Goal: Task Accomplishment & Management: Manage account settings

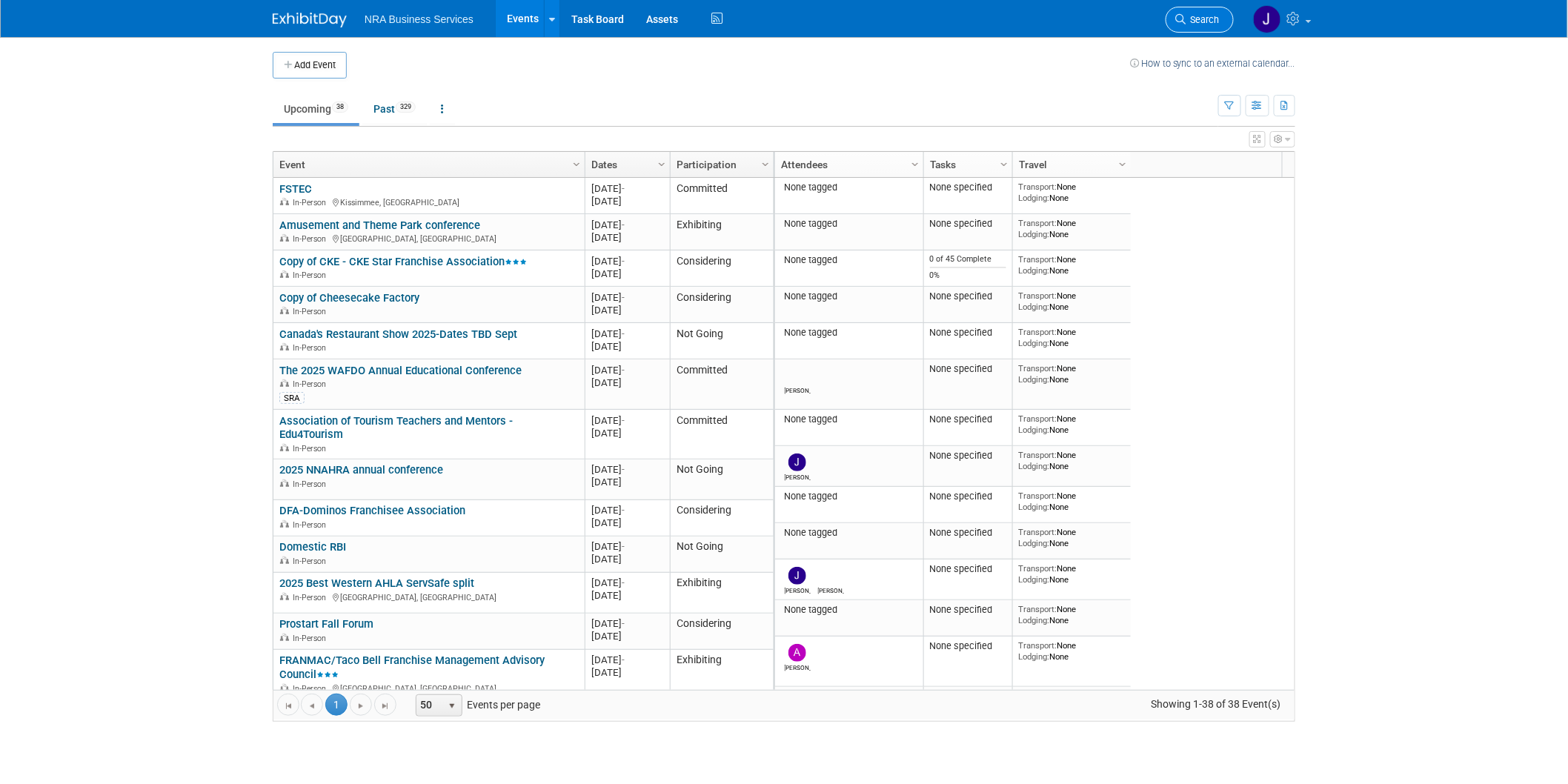
click at [1185, 20] on icon at bounding box center [1180, 20] width 10 height 10
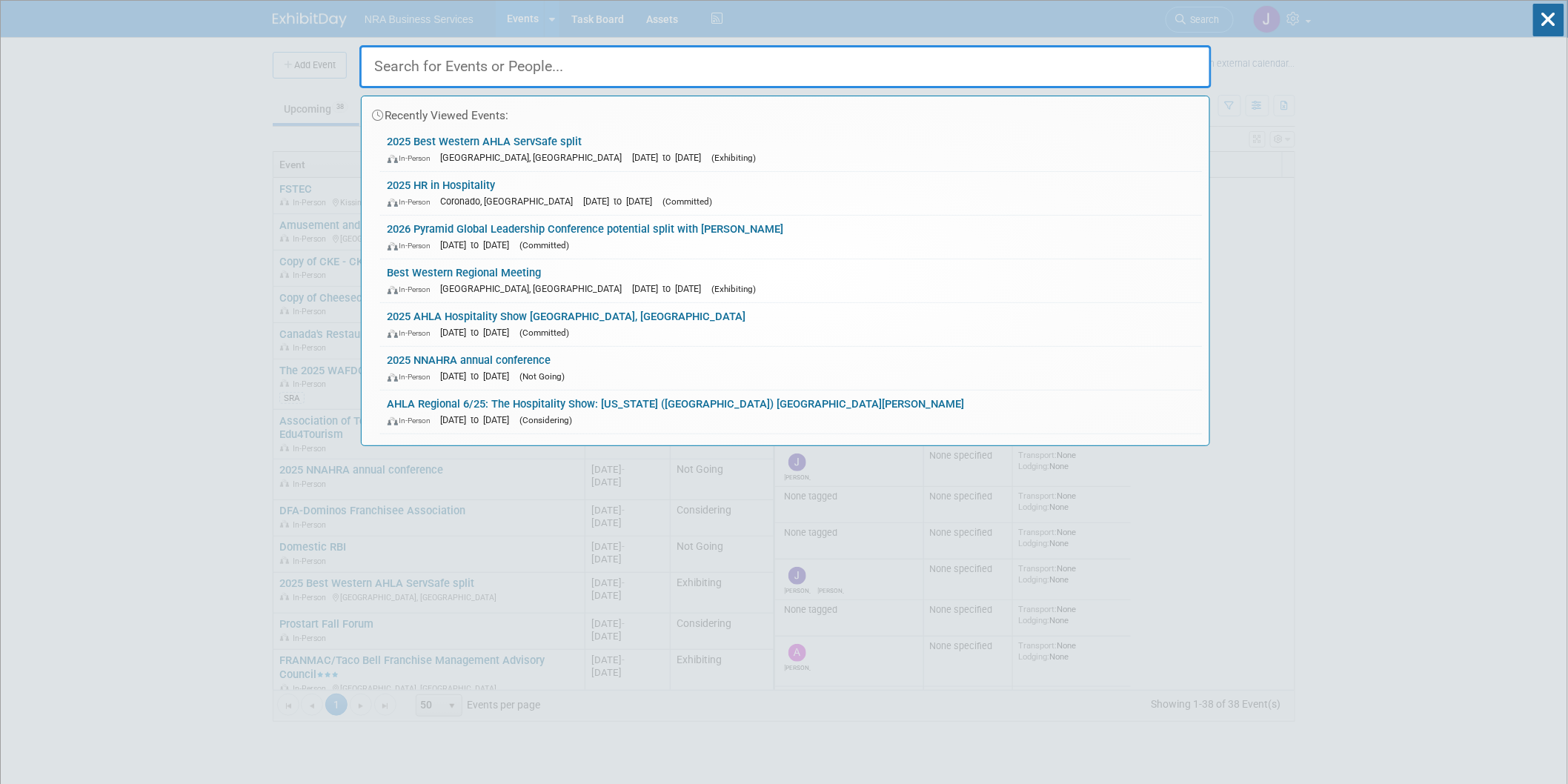
click at [448, 77] on input "text" at bounding box center [785, 66] width 852 height 43
click at [461, 76] on input "text" at bounding box center [785, 66] width 852 height 43
click at [449, 146] on link "2025 Best Western AHLA ServSafe split In-Person [GEOGRAPHIC_DATA], [GEOGRAPHIC_…" at bounding box center [790, 150] width 821 height 43
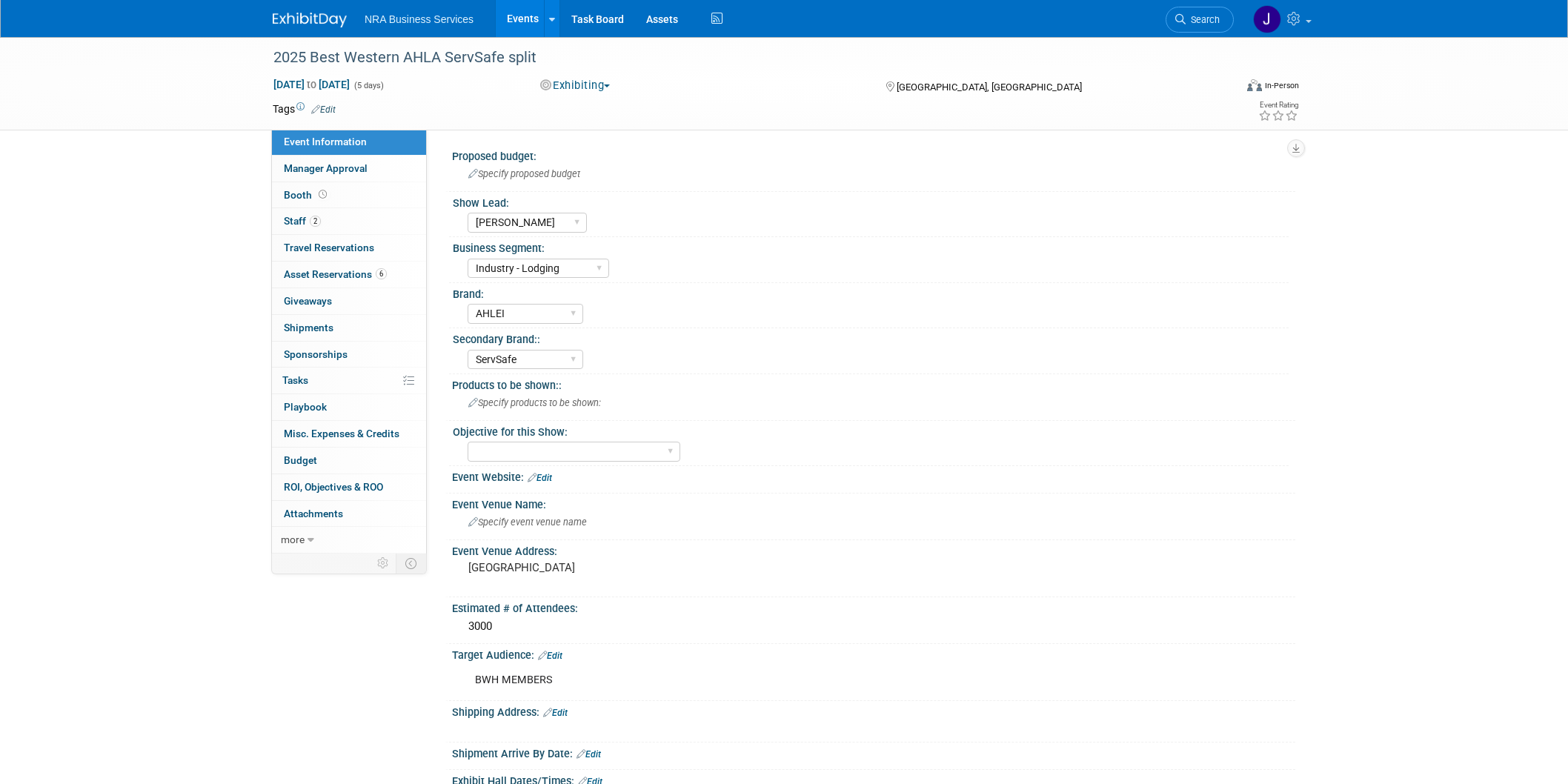
select select "[PERSON_NAME]"
select select "Industry - Lodging"
select select "AHLEI"
select select "ServSafe"
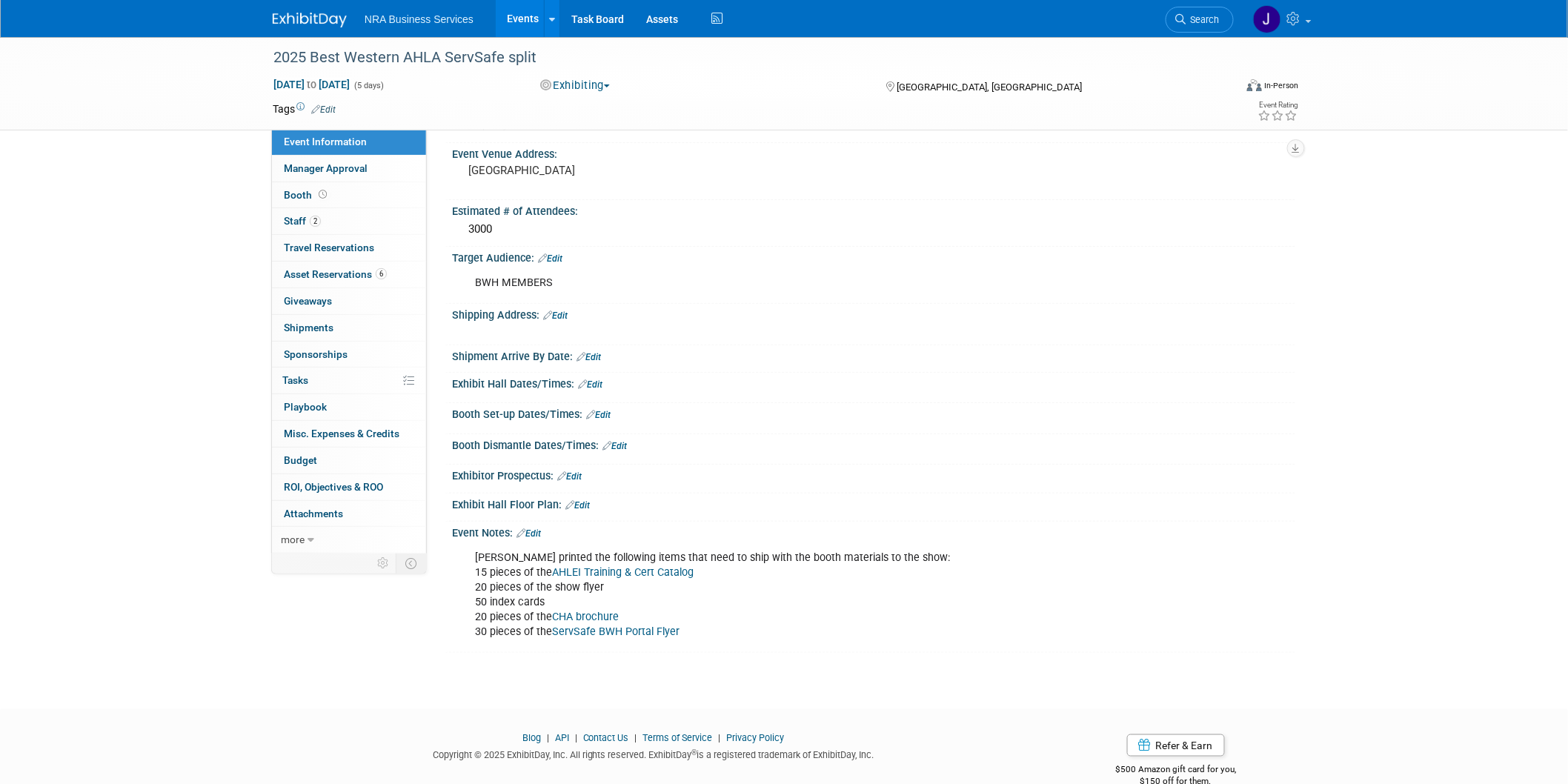
scroll to position [411, 0]
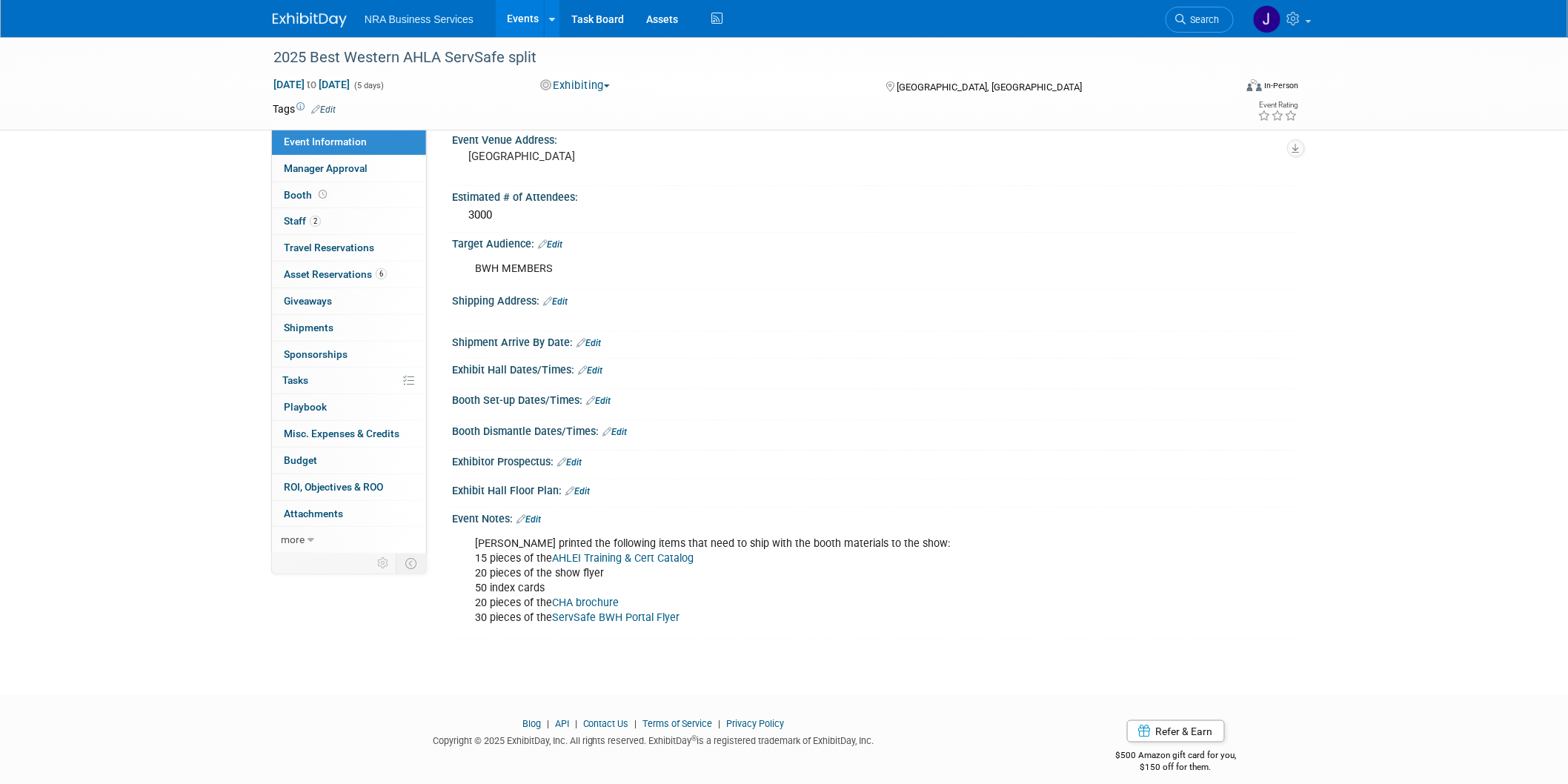
click at [563, 296] on link "Edit" at bounding box center [555, 301] width 25 height 10
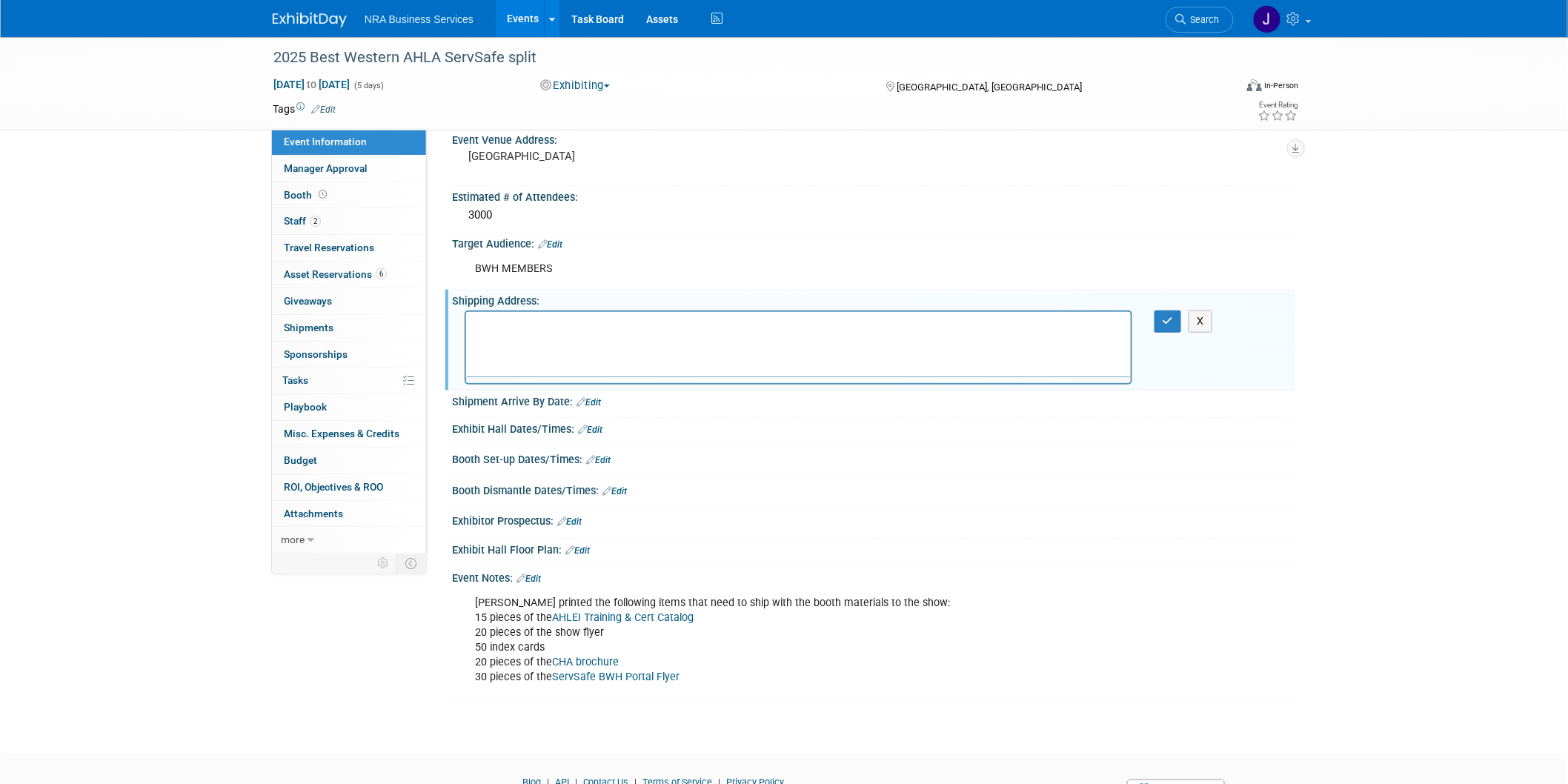
scroll to position [0, 0]
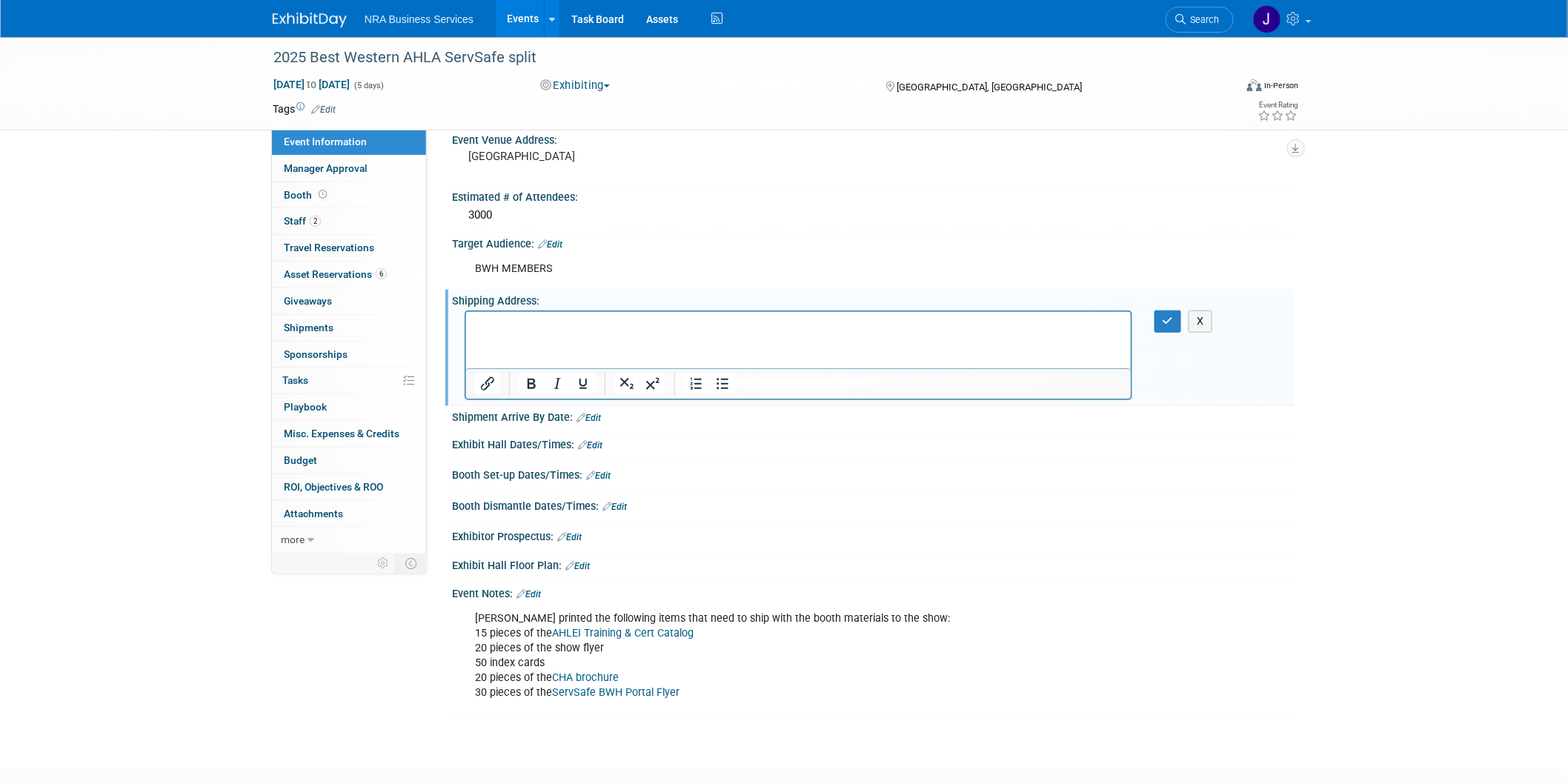
click at [905, 333] on html at bounding box center [798, 322] width 665 height 20
paste body "Rich Text Area. Press ALT-0 for help."
click at [1174, 311] on button "button" at bounding box center [1168, 321] width 27 height 21
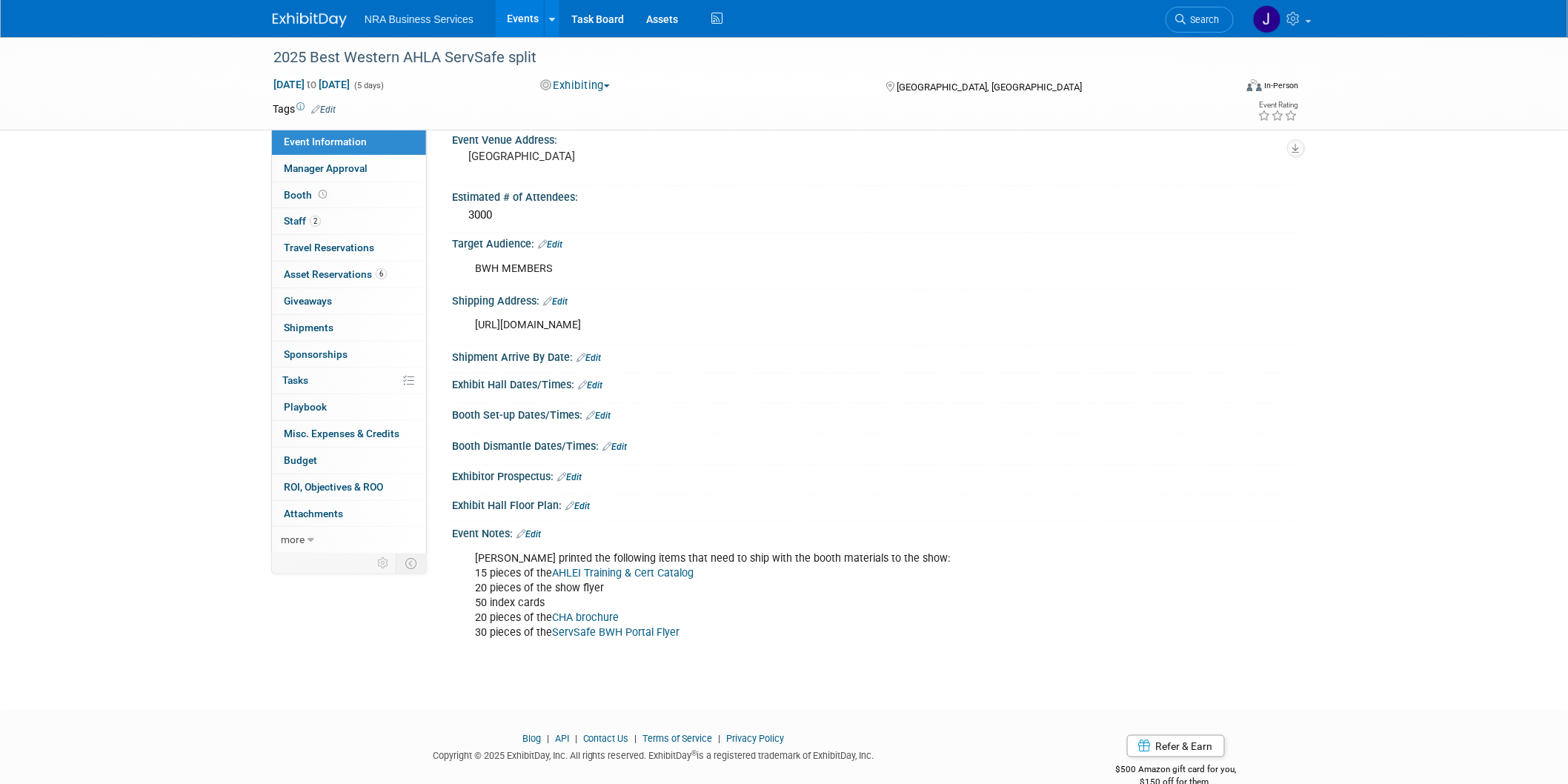
click at [591, 380] on link "Edit" at bounding box center [590, 385] width 25 height 10
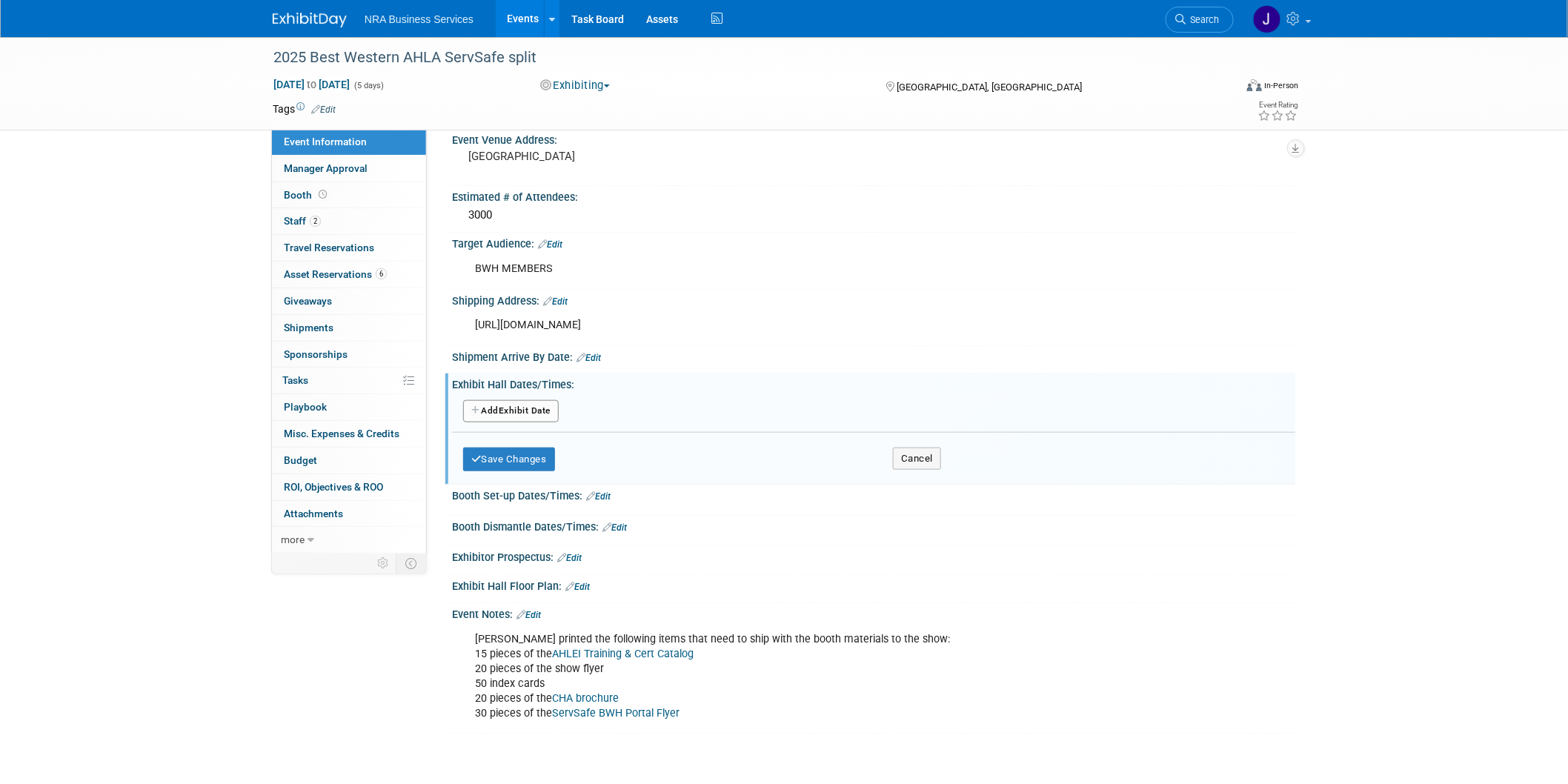
click at [528, 403] on button "Add Another Exhibit Date" at bounding box center [511, 411] width 95 height 22
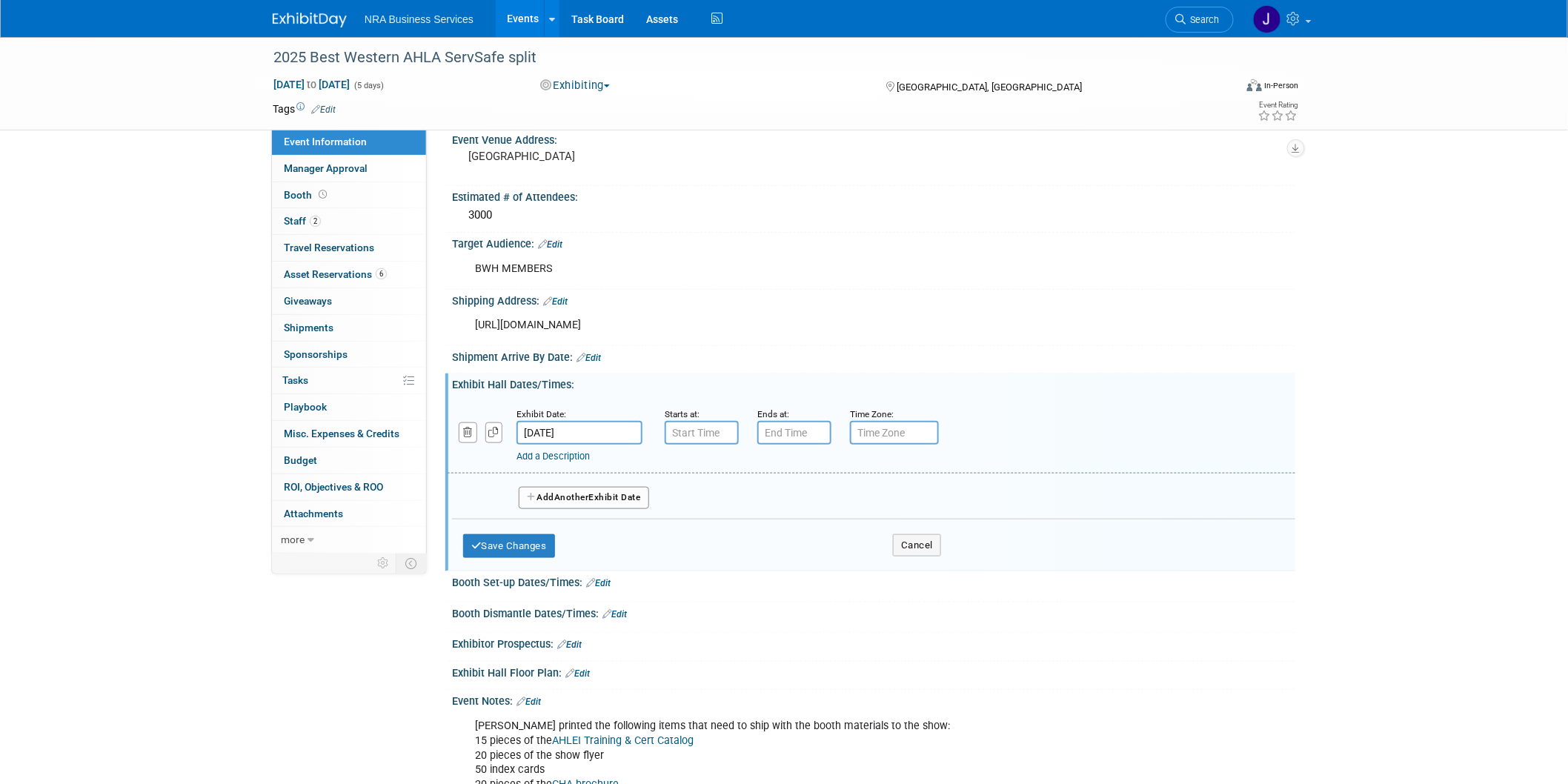
click at [580, 421] on input "[DATE]" at bounding box center [580, 432] width 126 height 24
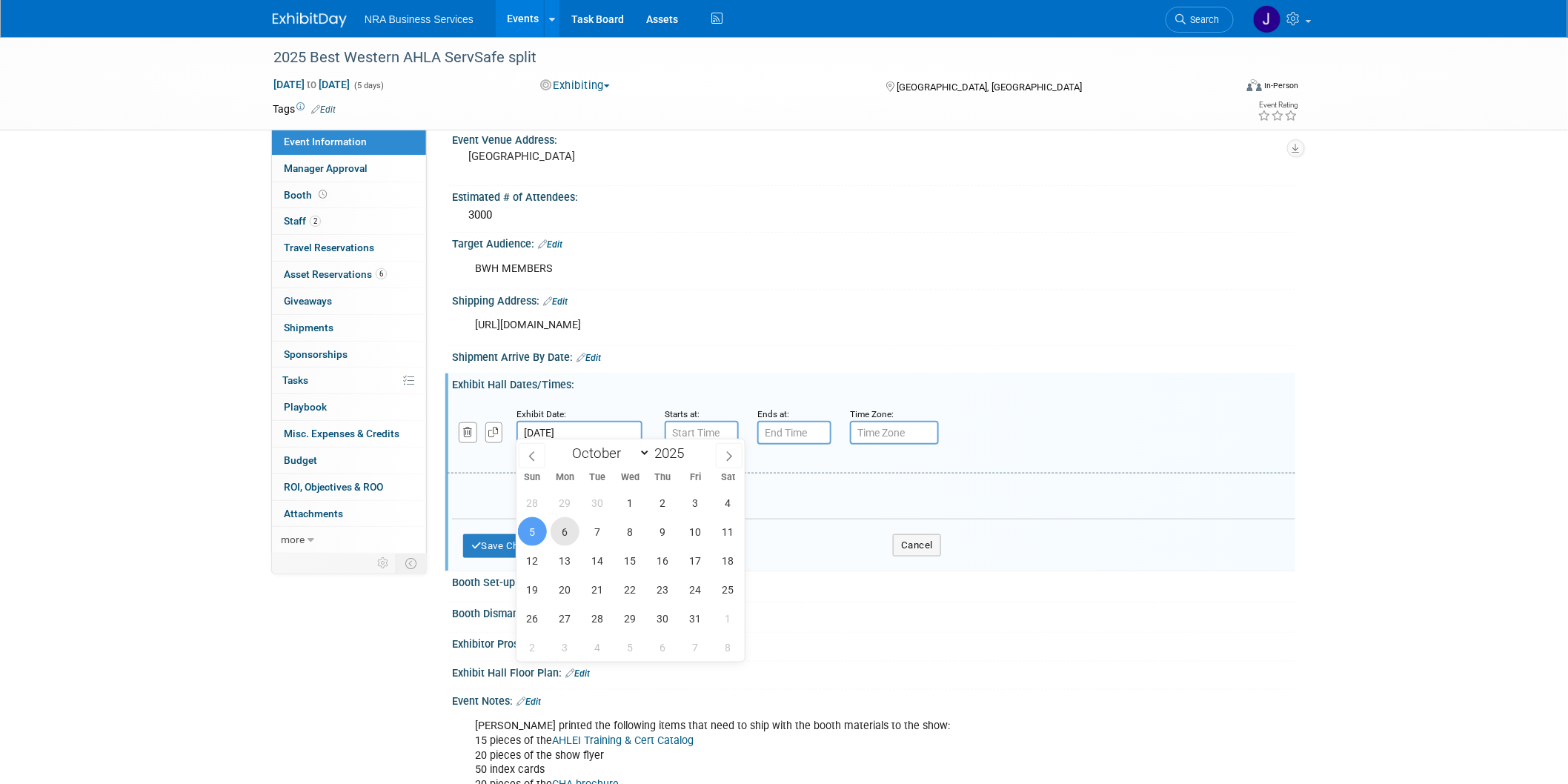
click at [564, 532] on span "6" at bounding box center [565, 531] width 29 height 29
type input "[DATE]"
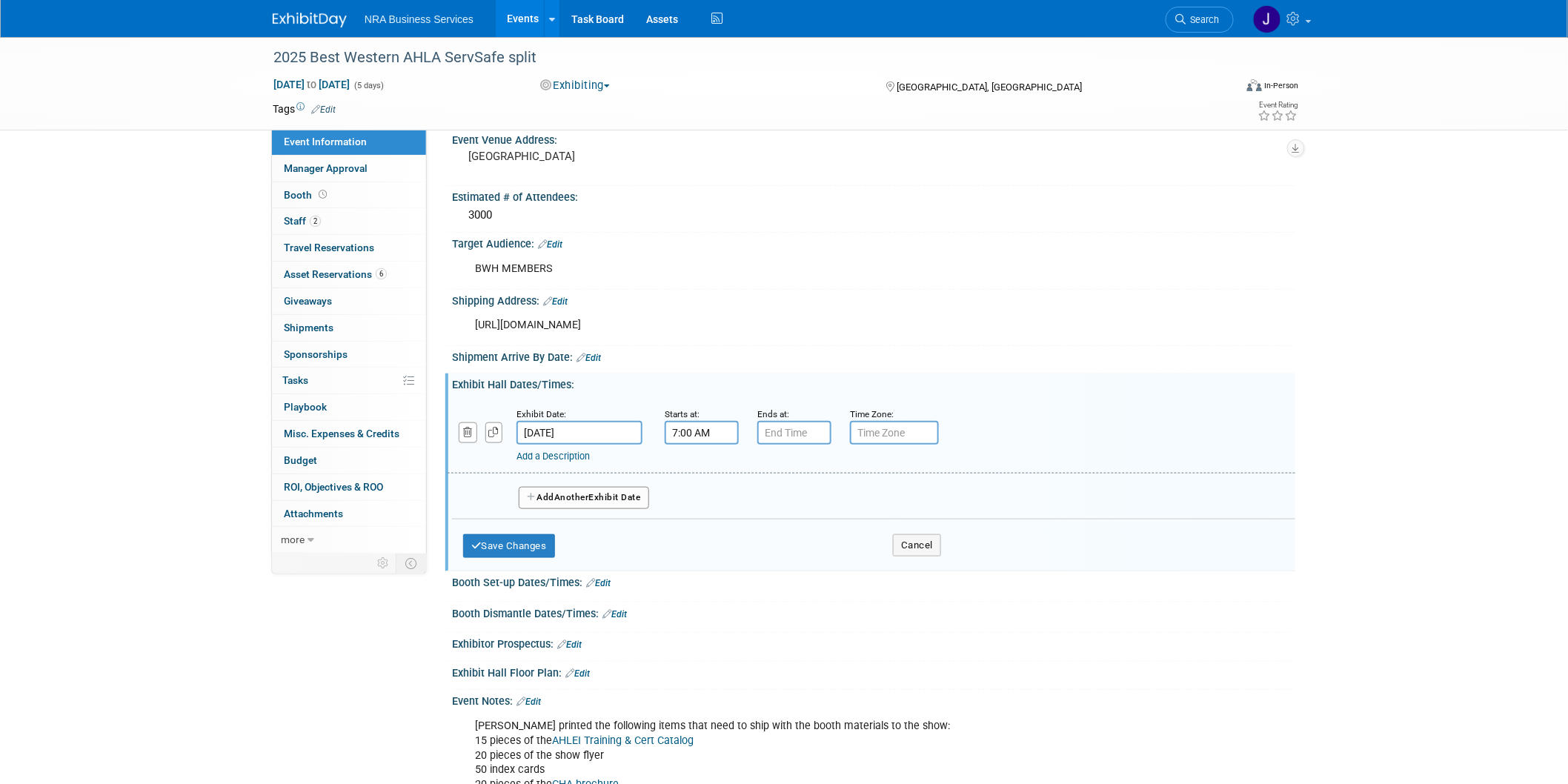
click at [696, 423] on input "7:00 AM" at bounding box center [701, 432] width 74 height 24
click at [701, 471] on span at bounding box center [699, 467] width 26 height 26
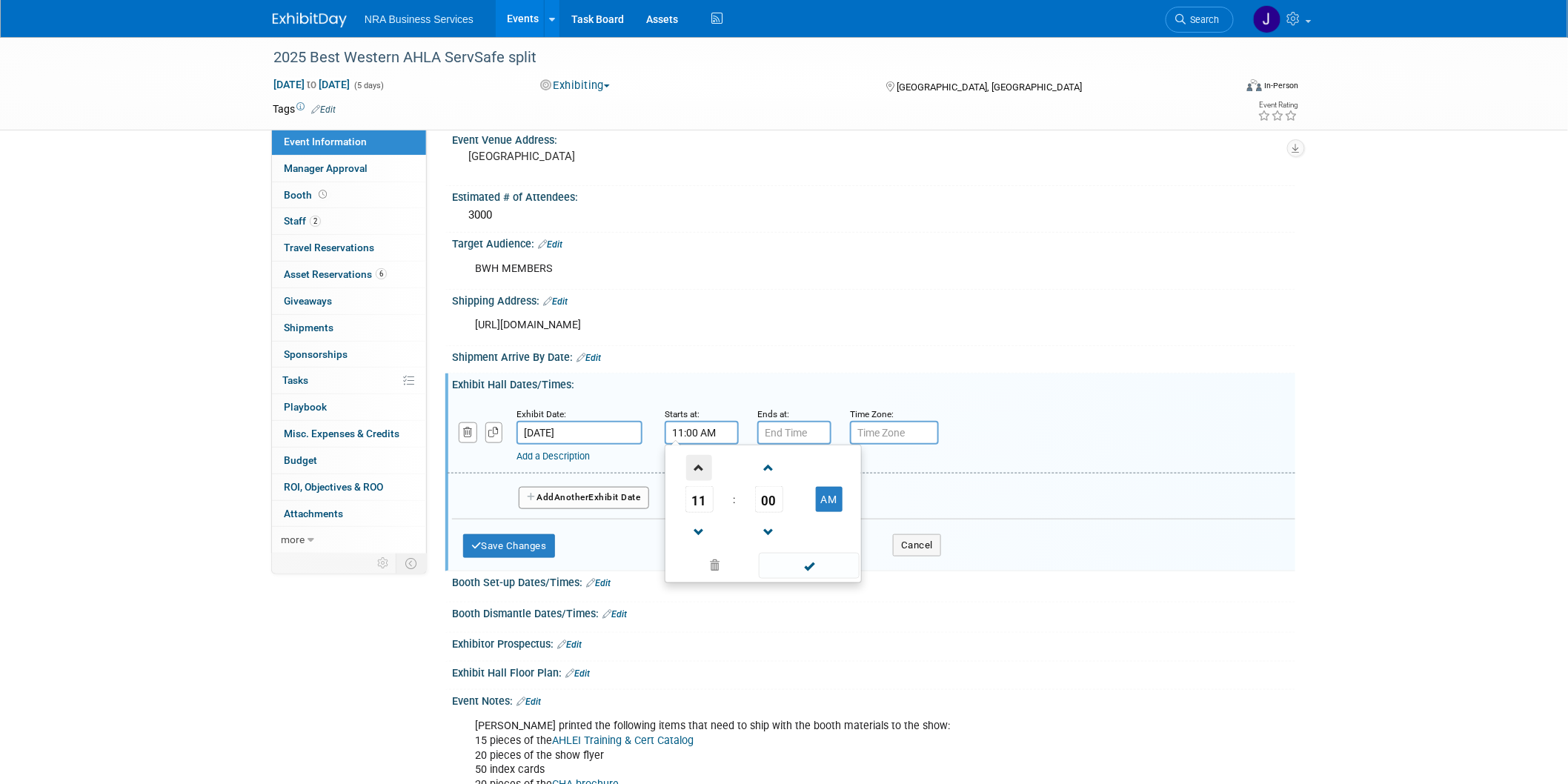
click at [701, 471] on span at bounding box center [699, 467] width 26 height 26
click at [700, 529] on span at bounding box center [699, 532] width 26 height 26
click at [774, 461] on span at bounding box center [769, 467] width 26 height 26
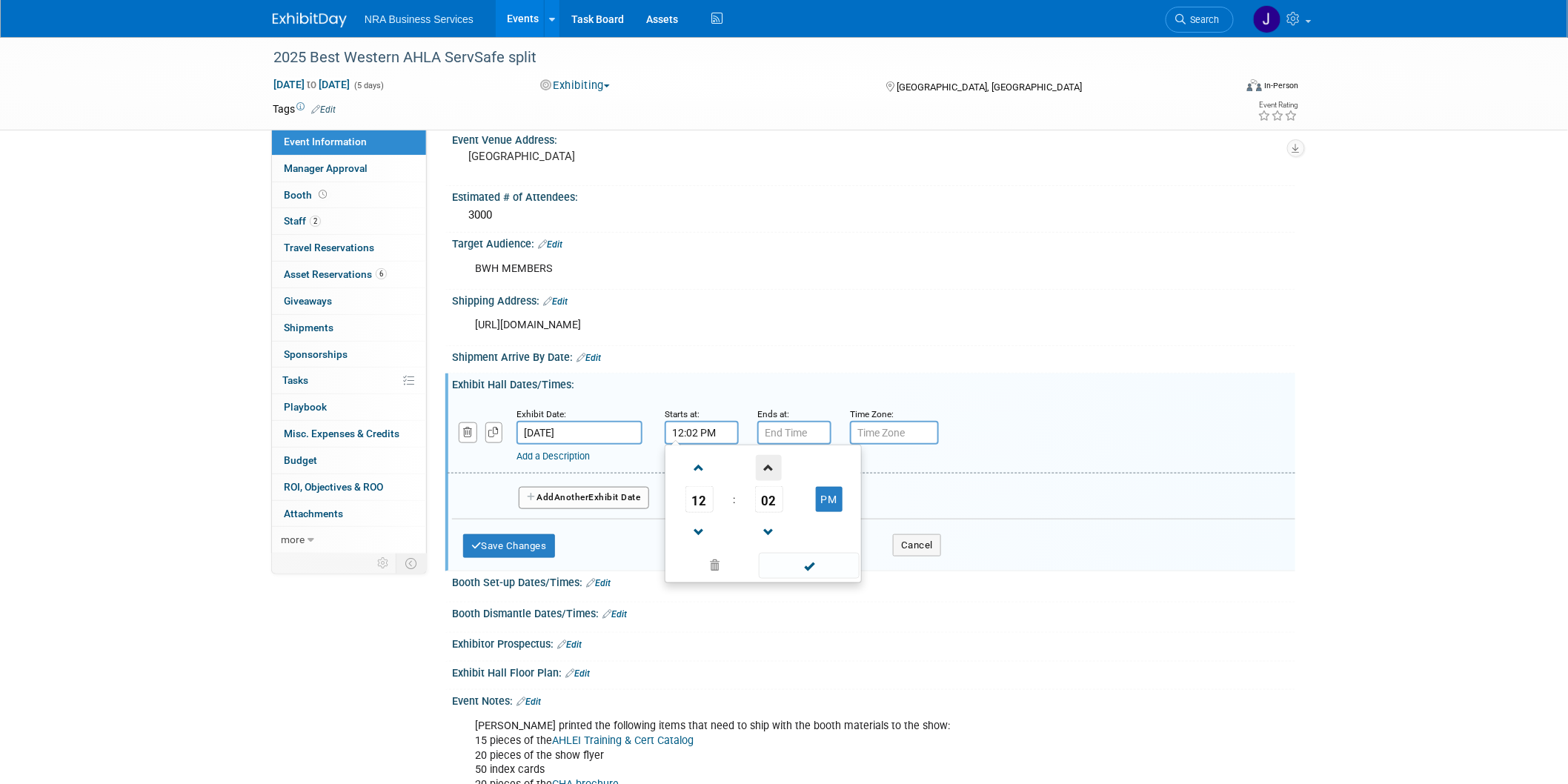
click at [774, 461] on span at bounding box center [769, 467] width 26 height 26
click at [774, 461] on span at bounding box center [769, 467] width 26 height 26
click at [770, 505] on span "06" at bounding box center [769, 499] width 28 height 26
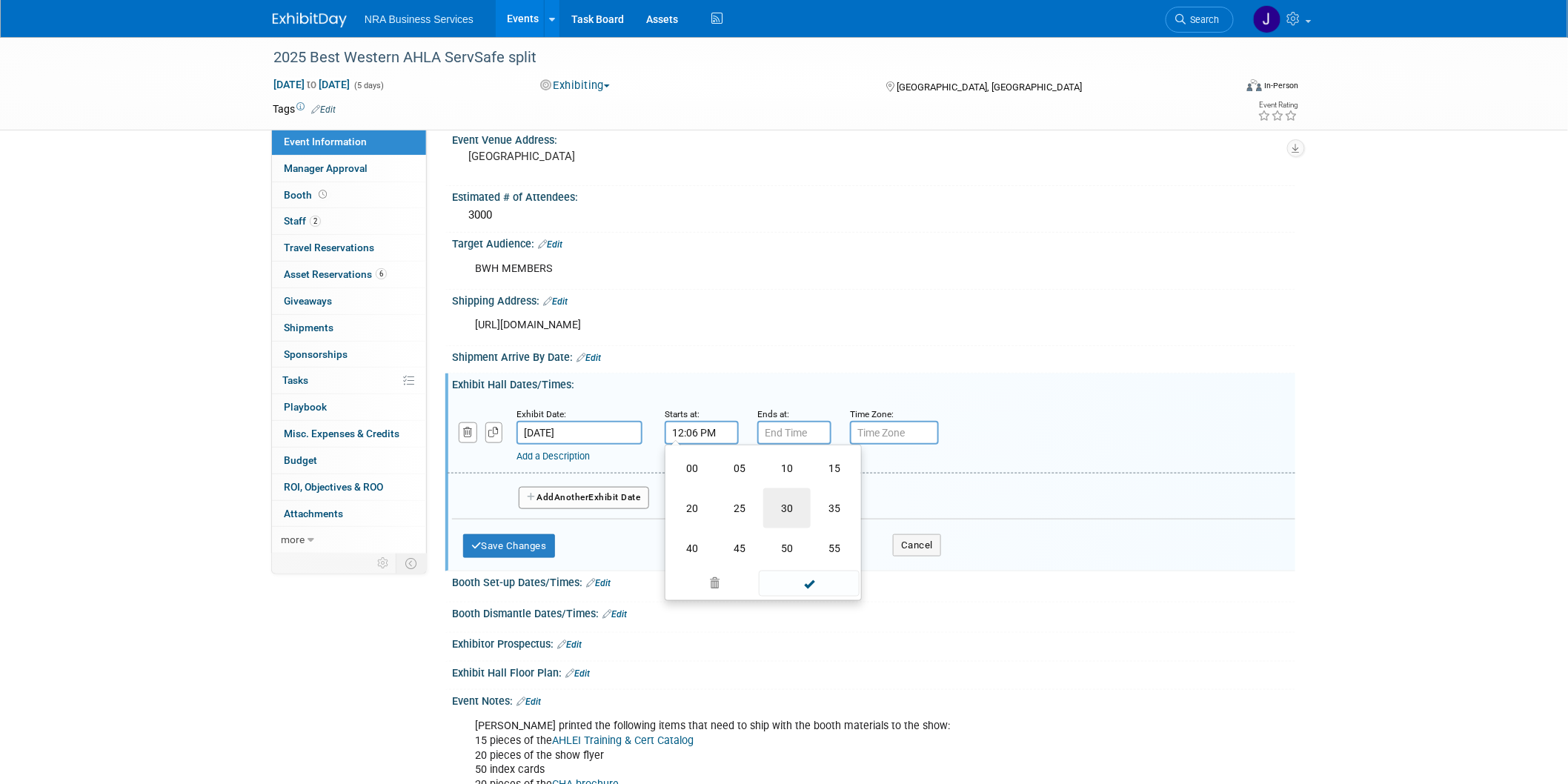
click at [791, 500] on td "30" at bounding box center [787, 508] width 48 height 40
click at [835, 494] on button "PM" at bounding box center [828, 500] width 26 height 26
click at [831, 494] on button "AM" at bounding box center [828, 500] width 26 height 26
click at [831, 494] on button "PM" at bounding box center [828, 500] width 26 height 26
click at [825, 497] on button "AM" at bounding box center [828, 500] width 26 height 26
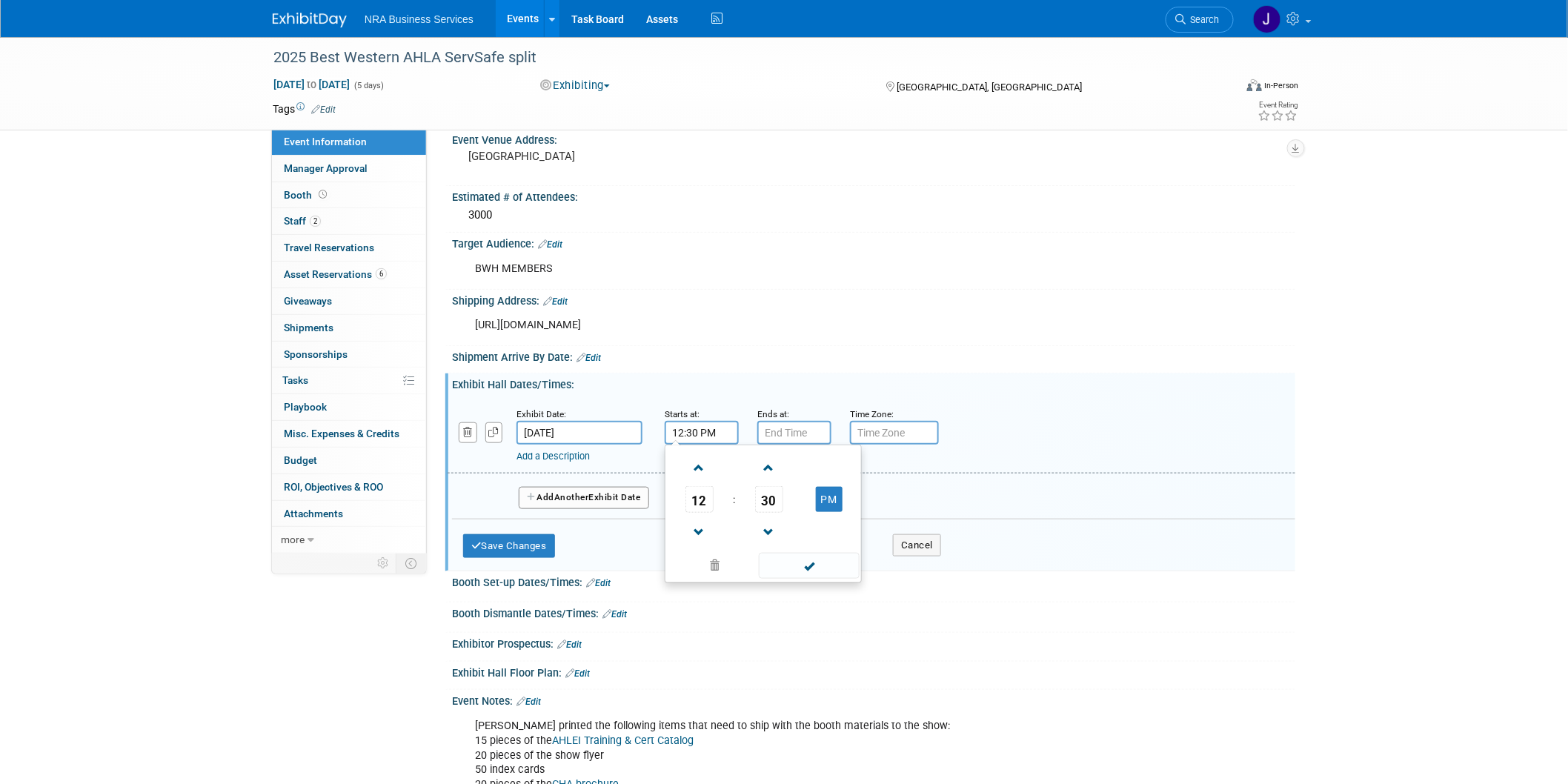
type input "12:30 PM"
click at [731, 374] on div "Exhibit Hall Dates/Times: Edit" at bounding box center [873, 383] width 843 height 19
click at [801, 421] on input "7:00 PM" at bounding box center [793, 432] width 74 height 24
click at [784, 519] on span at bounding box center [792, 532] width 26 height 26
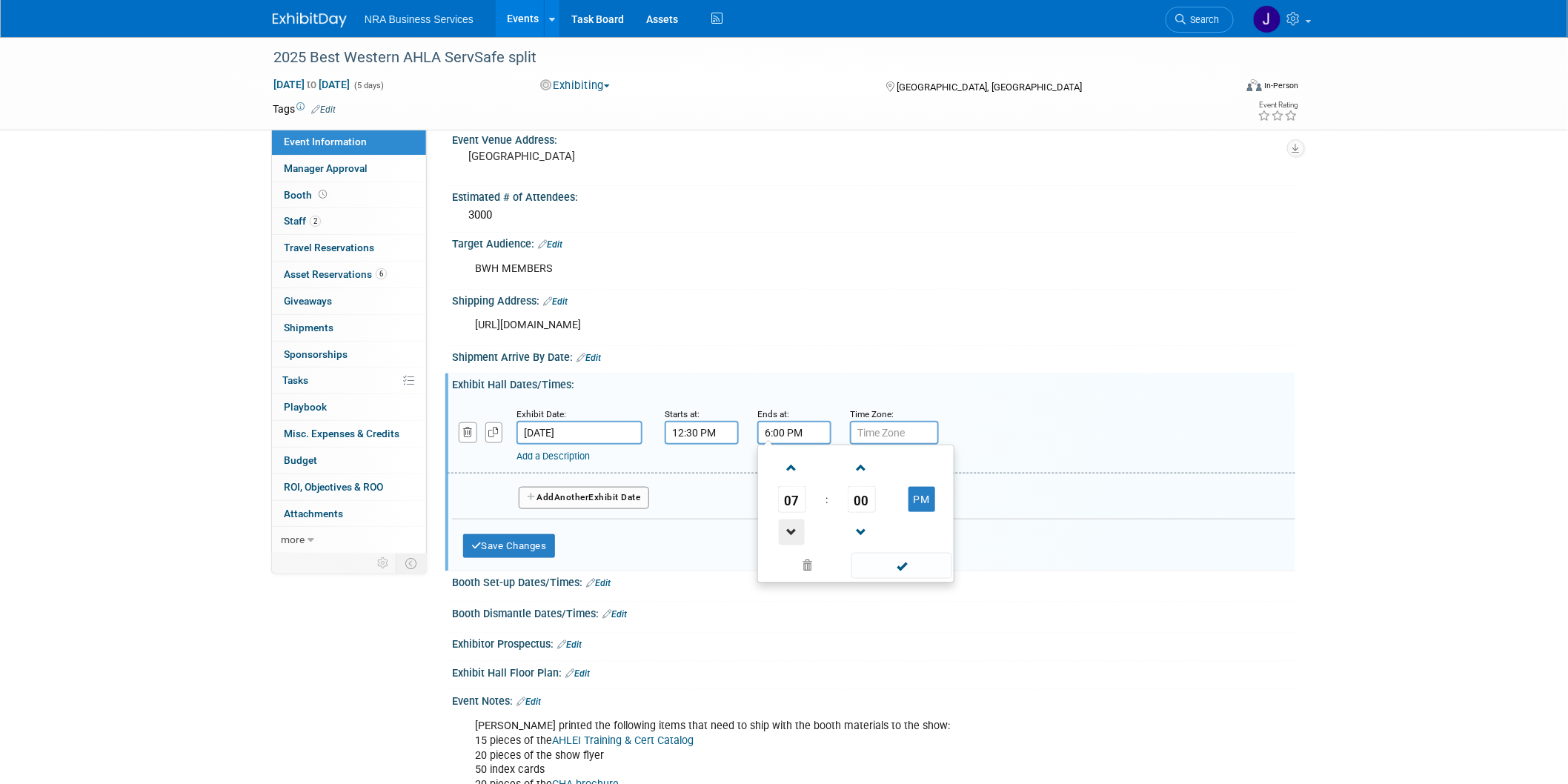
type input "5:00 PM"
click at [768, 363] on div at bounding box center [873, 365] width 821 height 3
click at [614, 487] on button "Add Another Exhibit Date" at bounding box center [583, 498] width 130 height 22
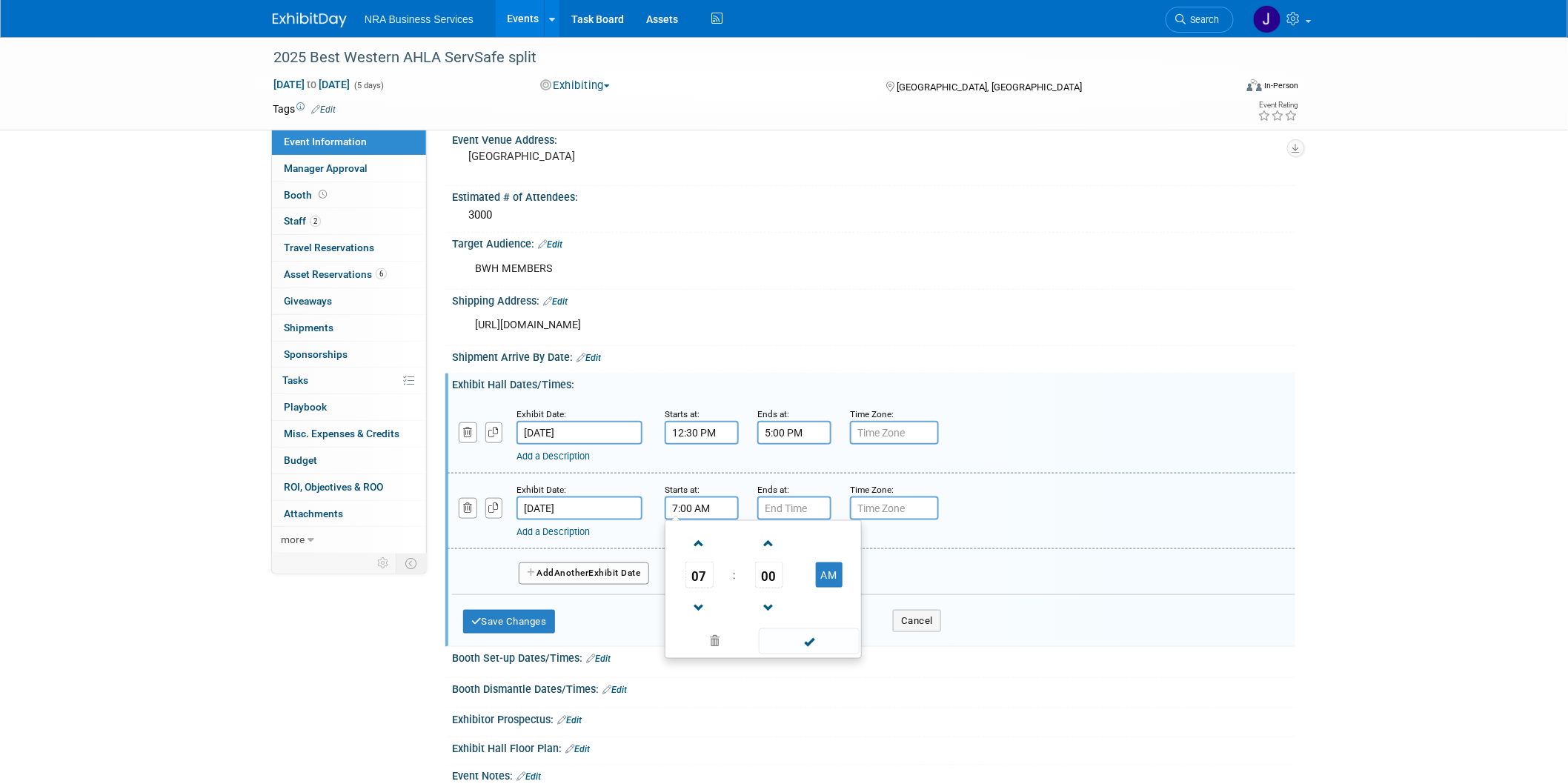
click at [690, 496] on input "7:00 AM" at bounding box center [701, 508] width 74 height 24
click at [706, 541] on span at bounding box center [699, 543] width 26 height 26
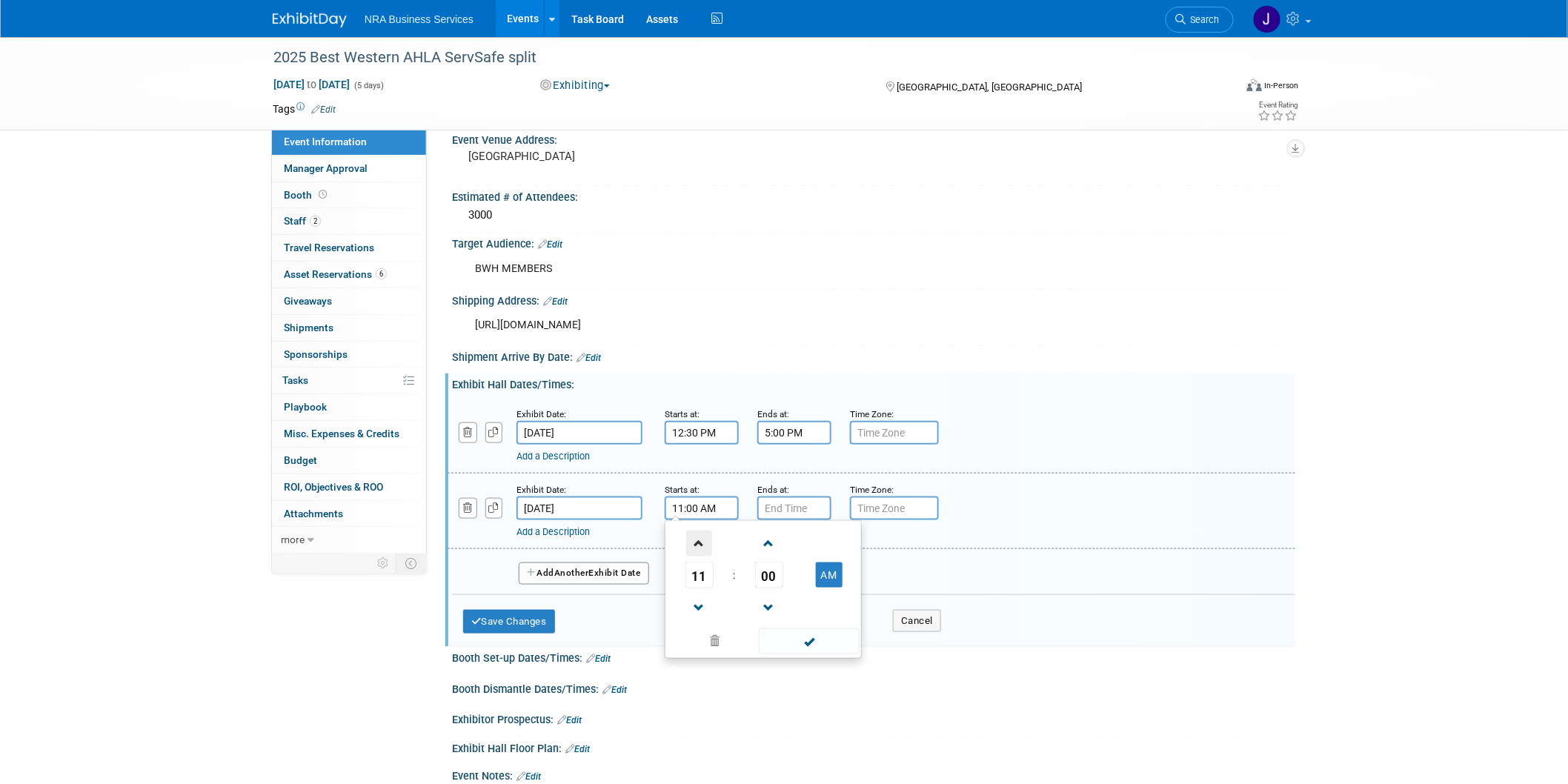
click at [706, 541] on span at bounding box center [699, 543] width 26 height 26
click at [764, 531] on span at bounding box center [769, 543] width 26 height 26
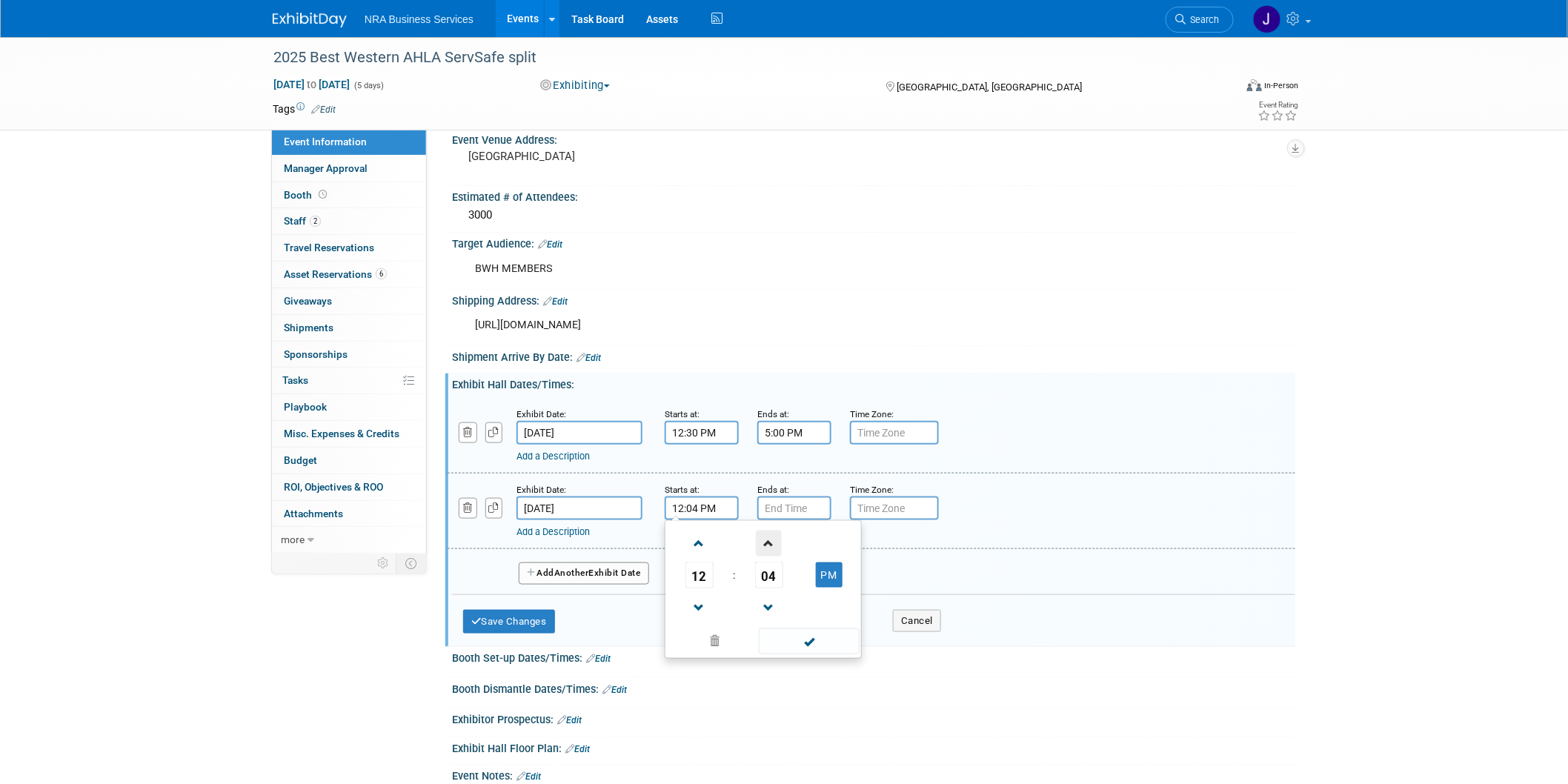
click at [764, 531] on span at bounding box center [769, 543] width 26 height 26
click at [766, 562] on span "05" at bounding box center [769, 575] width 28 height 26
click at [791, 579] on td "30" at bounding box center [787, 583] width 48 height 40
type input "12:30 PM"
click at [905, 549] on div "Add Another Exhibit Date" at bounding box center [873, 569] width 843 height 39
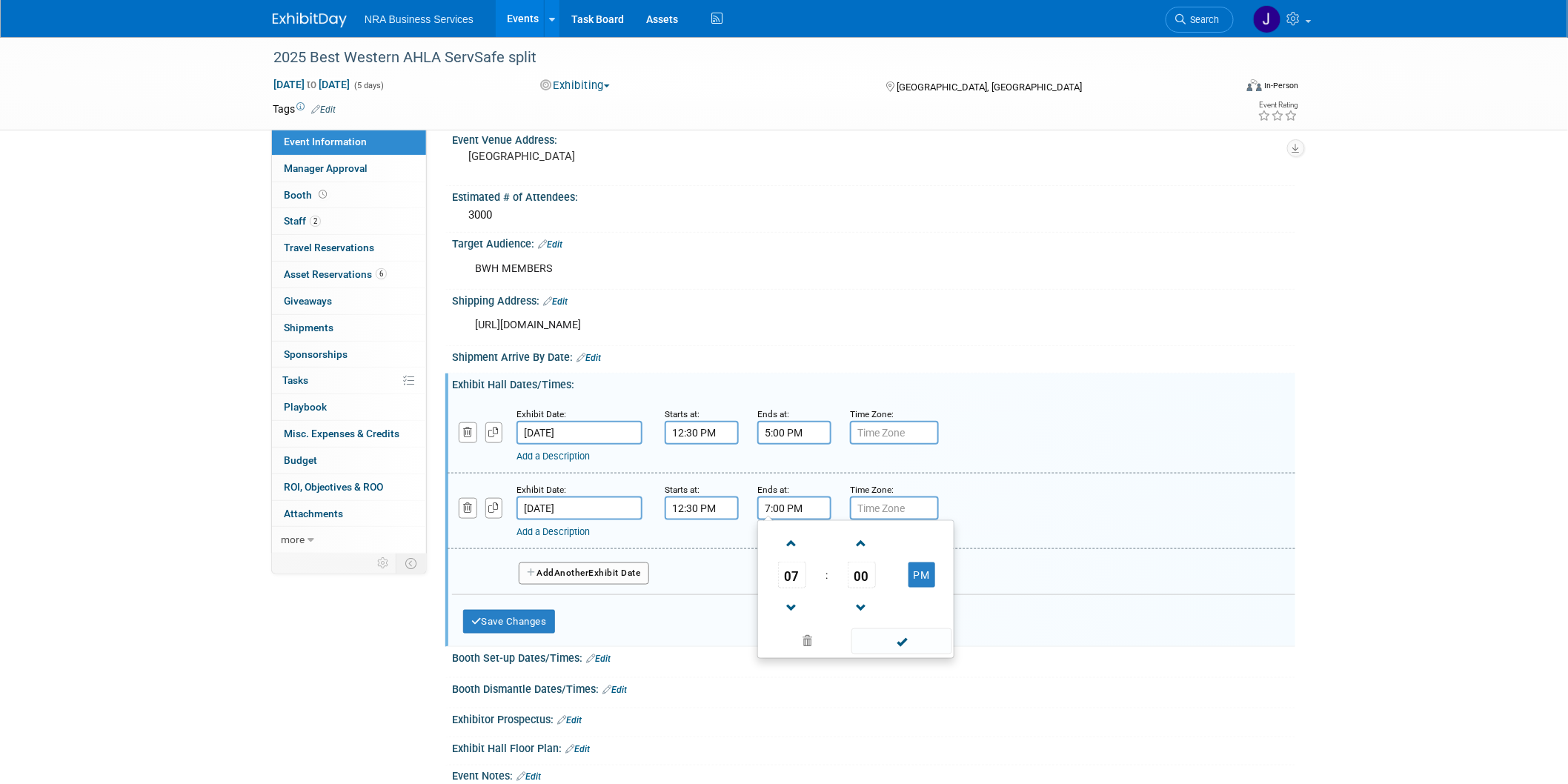
click at [787, 499] on input "7:00 PM" at bounding box center [793, 508] width 74 height 24
click at [793, 595] on span at bounding box center [792, 608] width 26 height 26
click at [793, 595] on span at bounding box center [792, 608] width 26 height 26
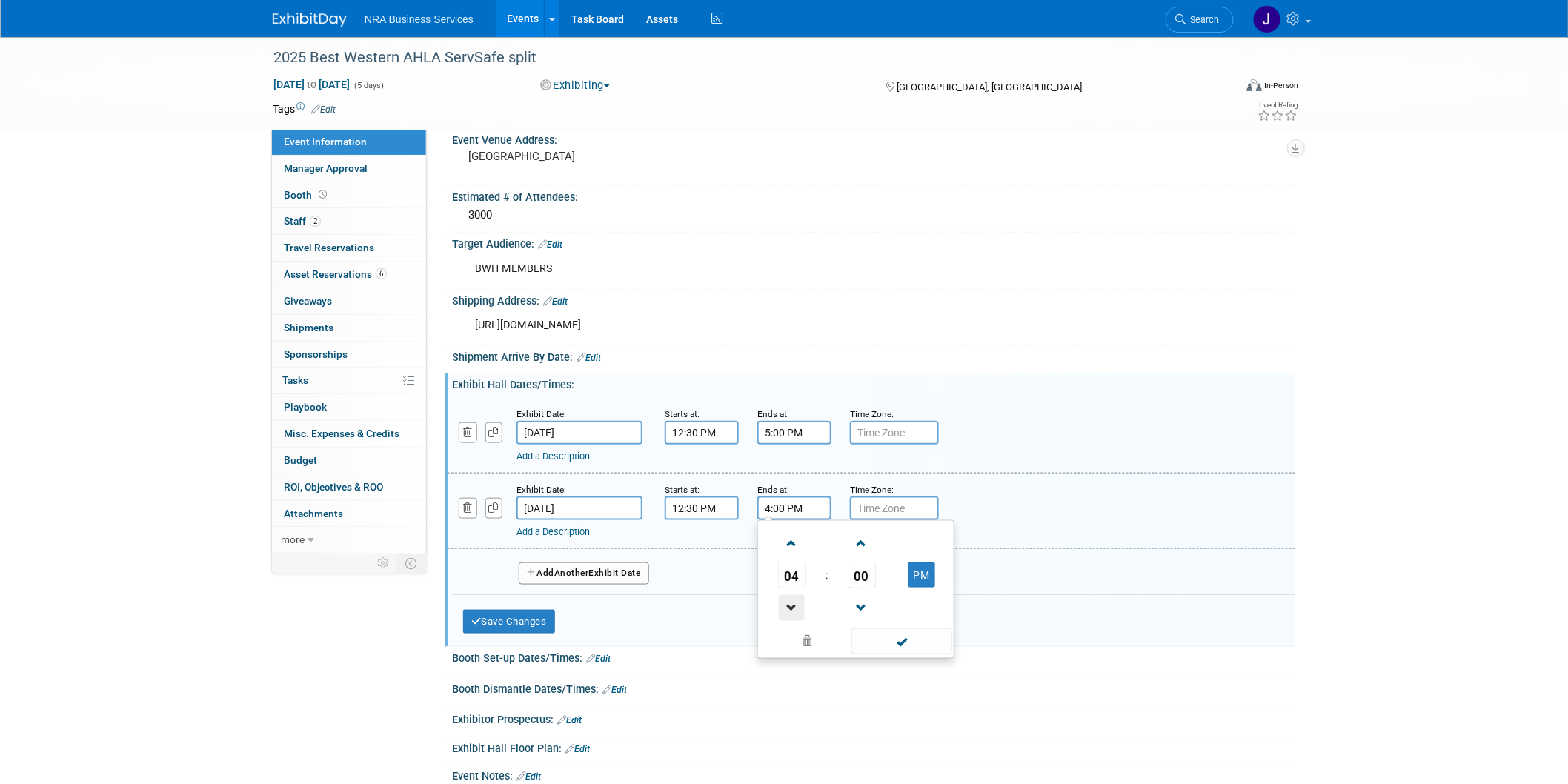
type input "3:00 PM"
click at [1017, 525] on div "Add a Description" at bounding box center [833, 532] width 633 height 14
click at [539, 610] on button "Save Changes" at bounding box center [509, 621] width 92 height 24
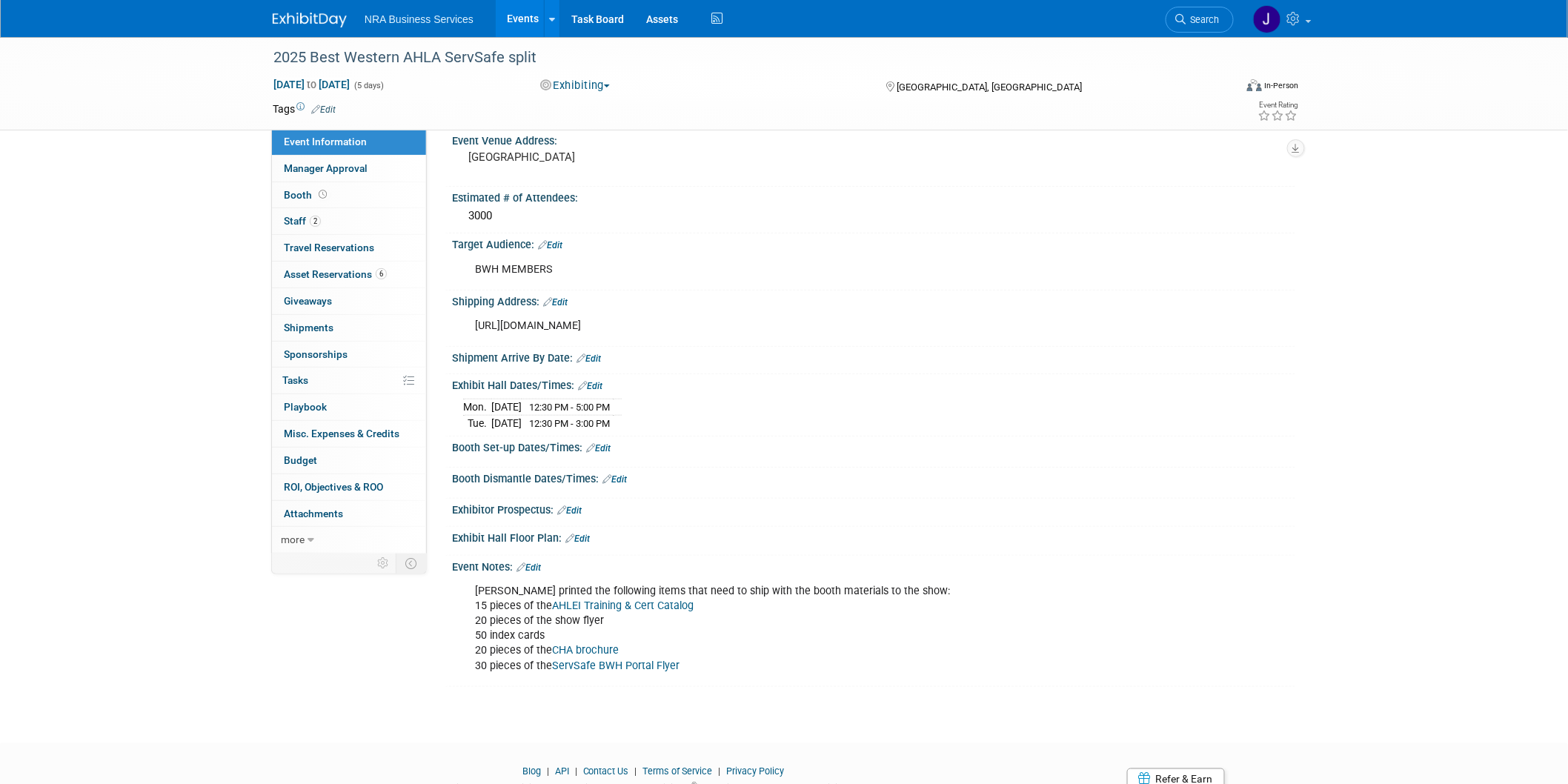
scroll to position [411, 0]
click at [295, 191] on span "Booth" at bounding box center [306, 195] width 46 height 12
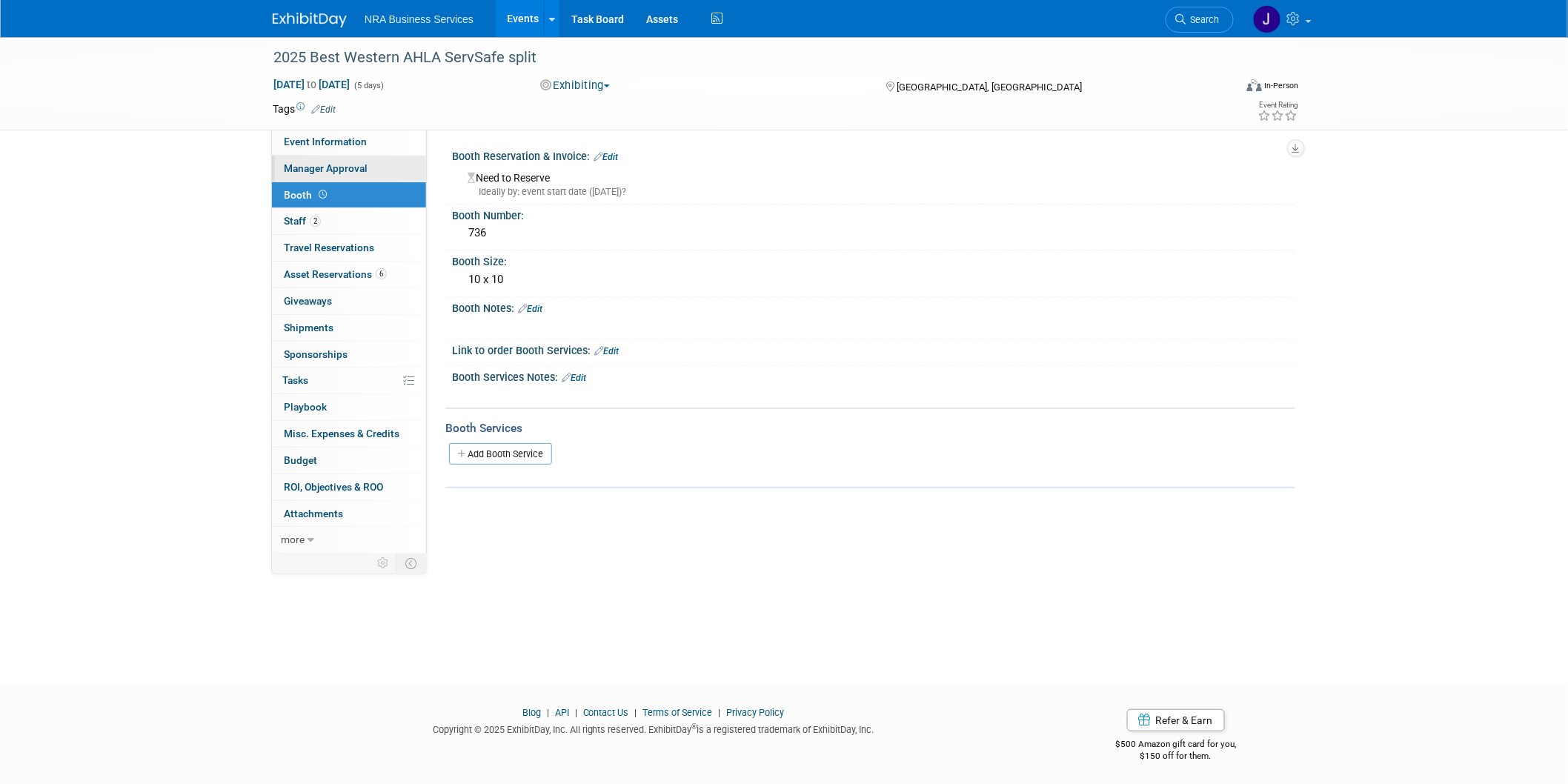
click at [296, 171] on span "Manager Approval" at bounding box center [325, 169] width 83 height 12
select select "[PERSON_NAME]"
select select "Yes"
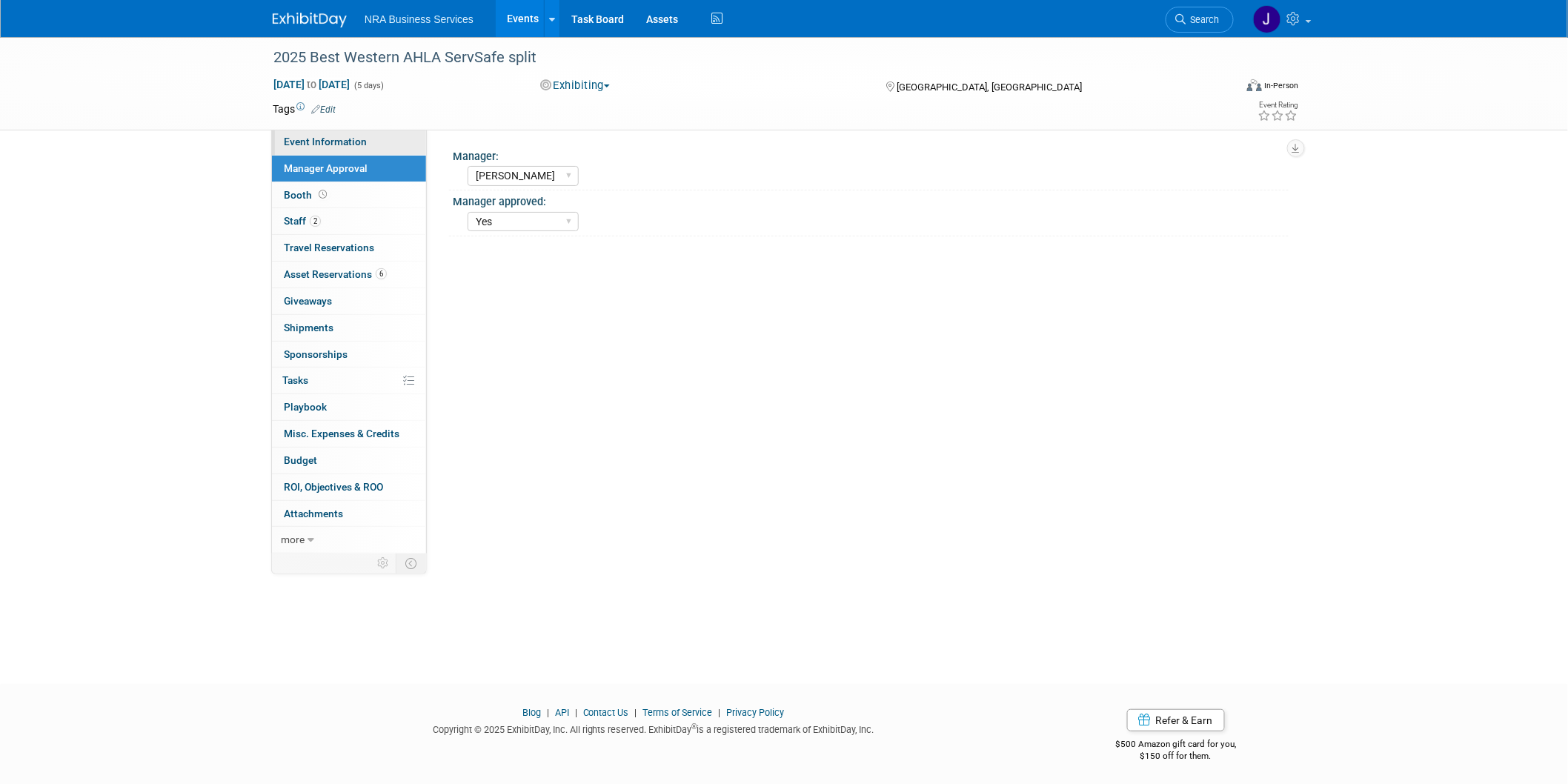
click at [300, 146] on link "Event Information" at bounding box center [348, 141] width 154 height 26
select select "Jennifer B"
select select "Industry - Lodging"
select select "AHLEI"
select select "ServSafe"
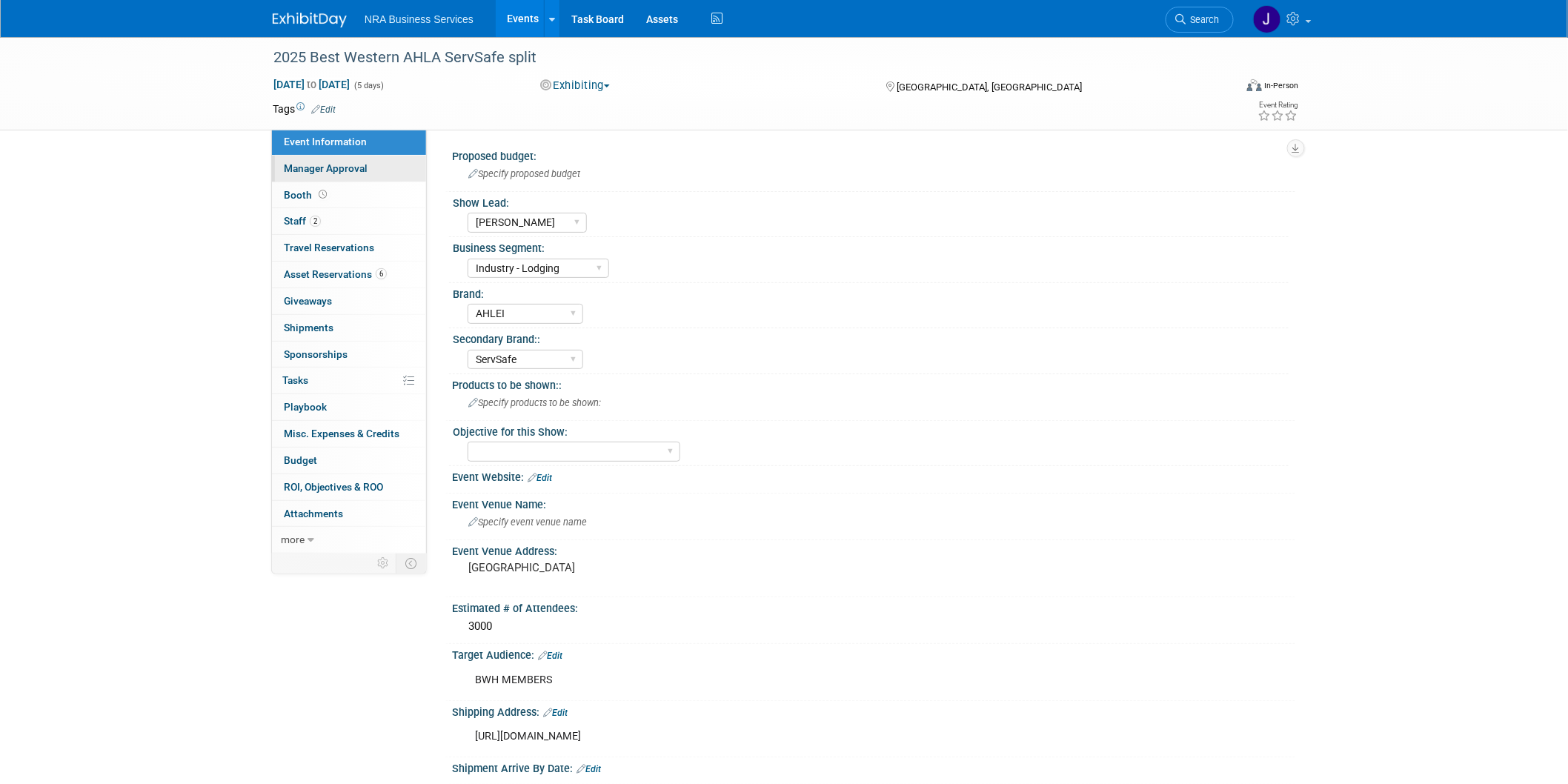
click at [314, 170] on span "Manager Approval" at bounding box center [325, 169] width 83 height 12
select select "[PERSON_NAME]"
select select "Yes"
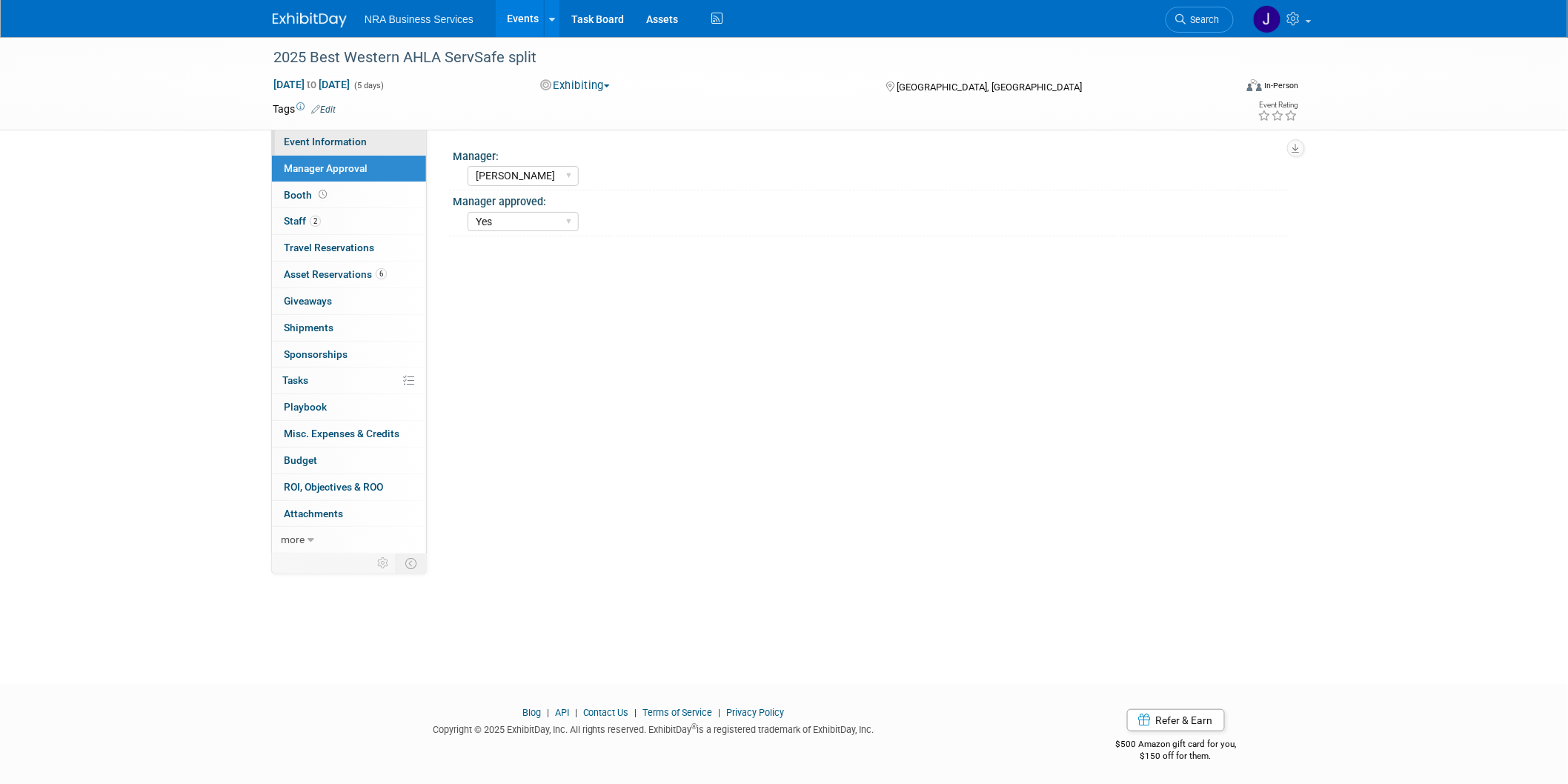
click at [312, 150] on link "Event Information" at bounding box center [348, 141] width 154 height 26
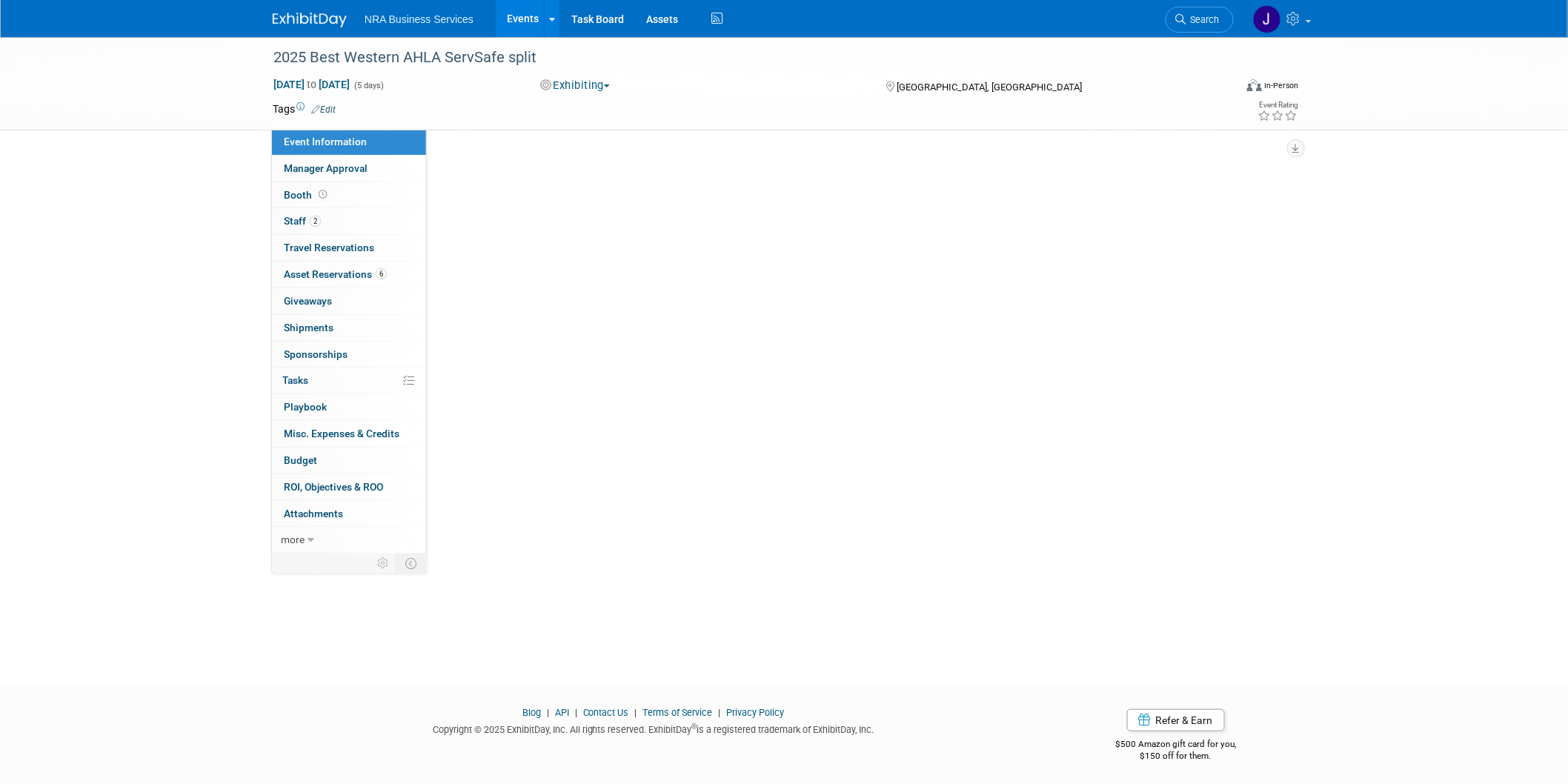
select select "Jennifer B"
select select "Industry - Lodging"
select select "AHLEI"
select select "ServSafe"
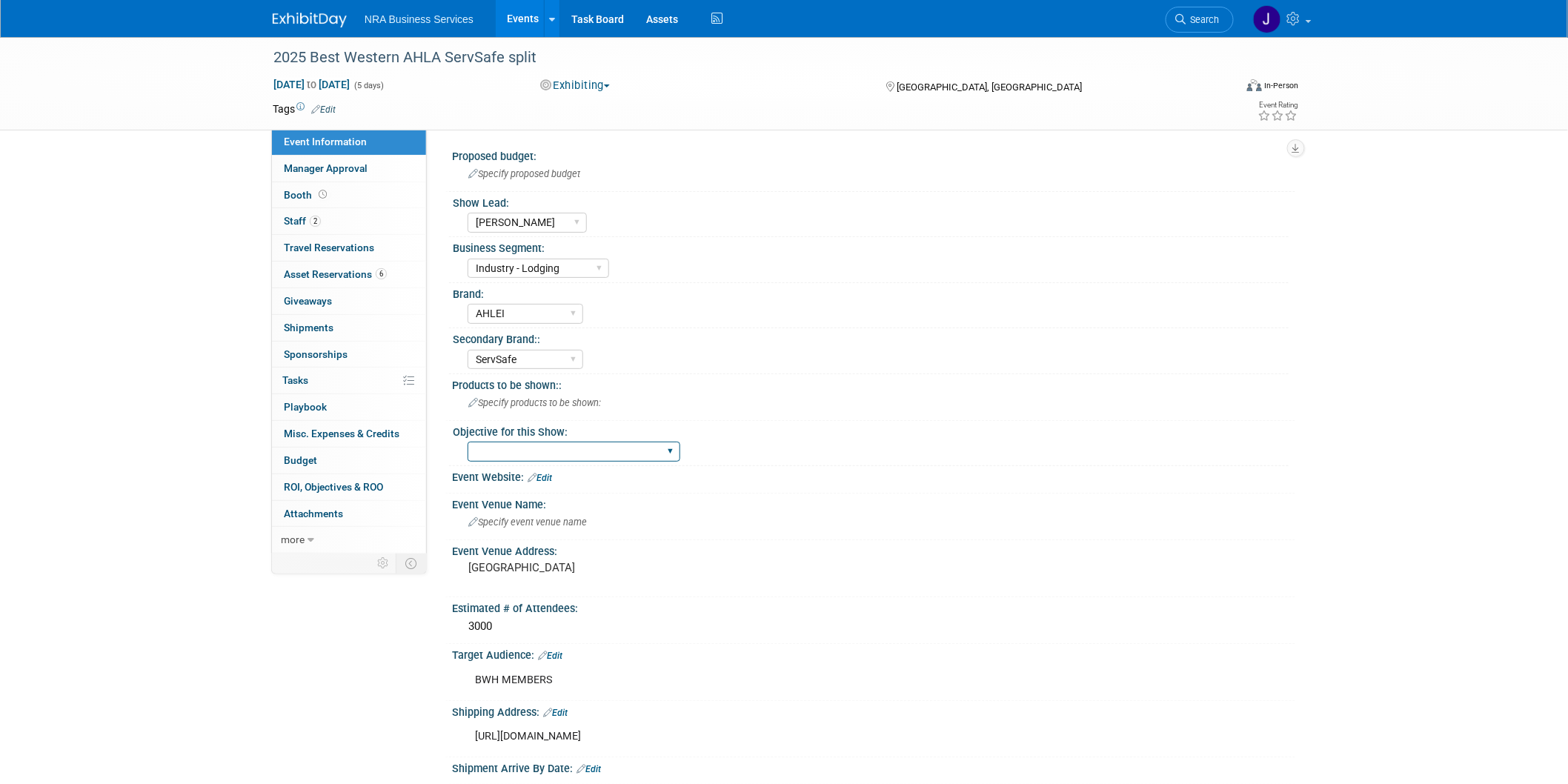
click at [524, 456] on select "Sales and Lead Opportunities Developing New Business Relationships Brand Presen…" at bounding box center [574, 451] width 213 height 20
click at [947, 421] on div "Objective for this Show:" at bounding box center [871, 430] width 836 height 19
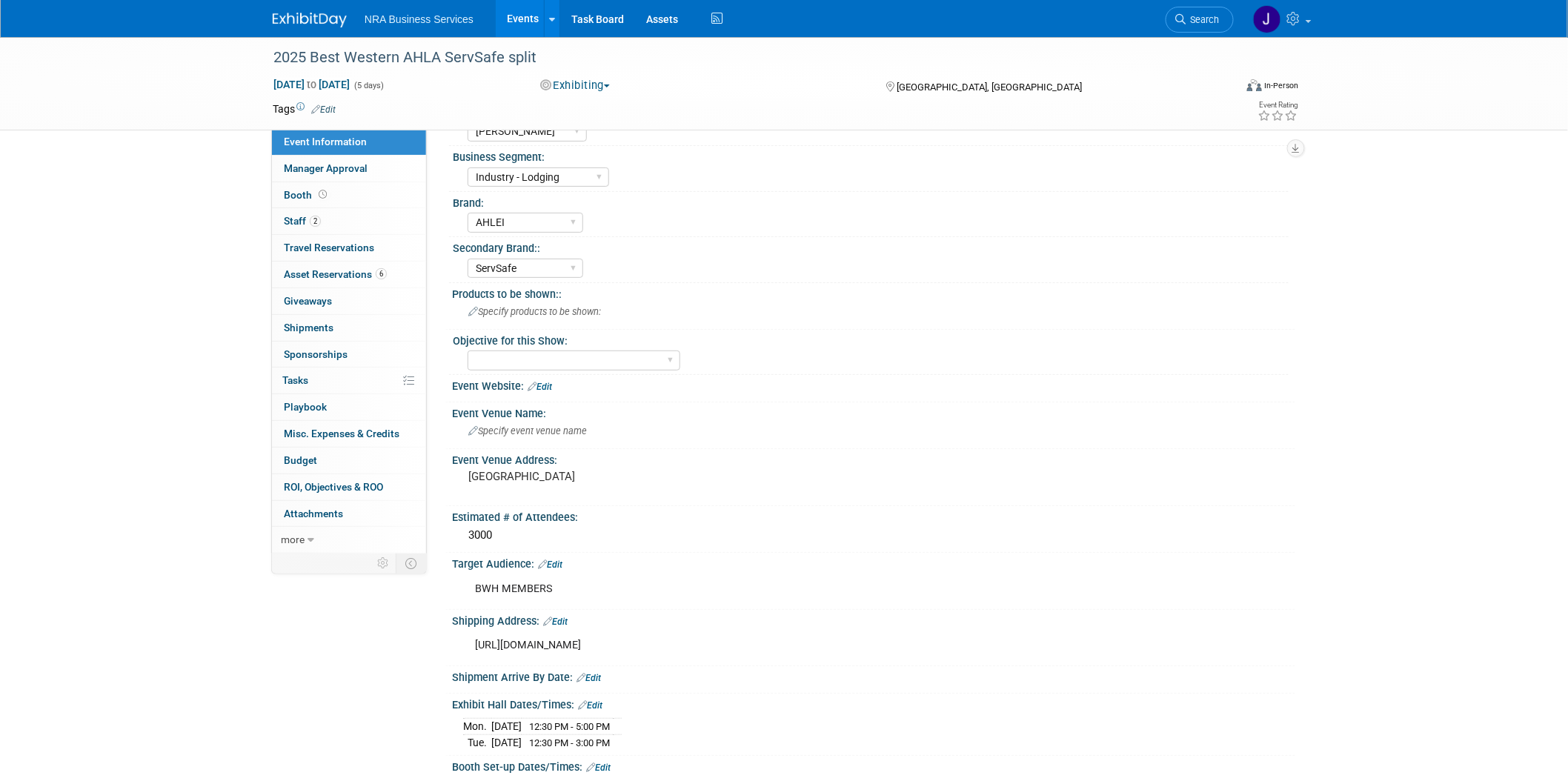
scroll to position [164, 0]
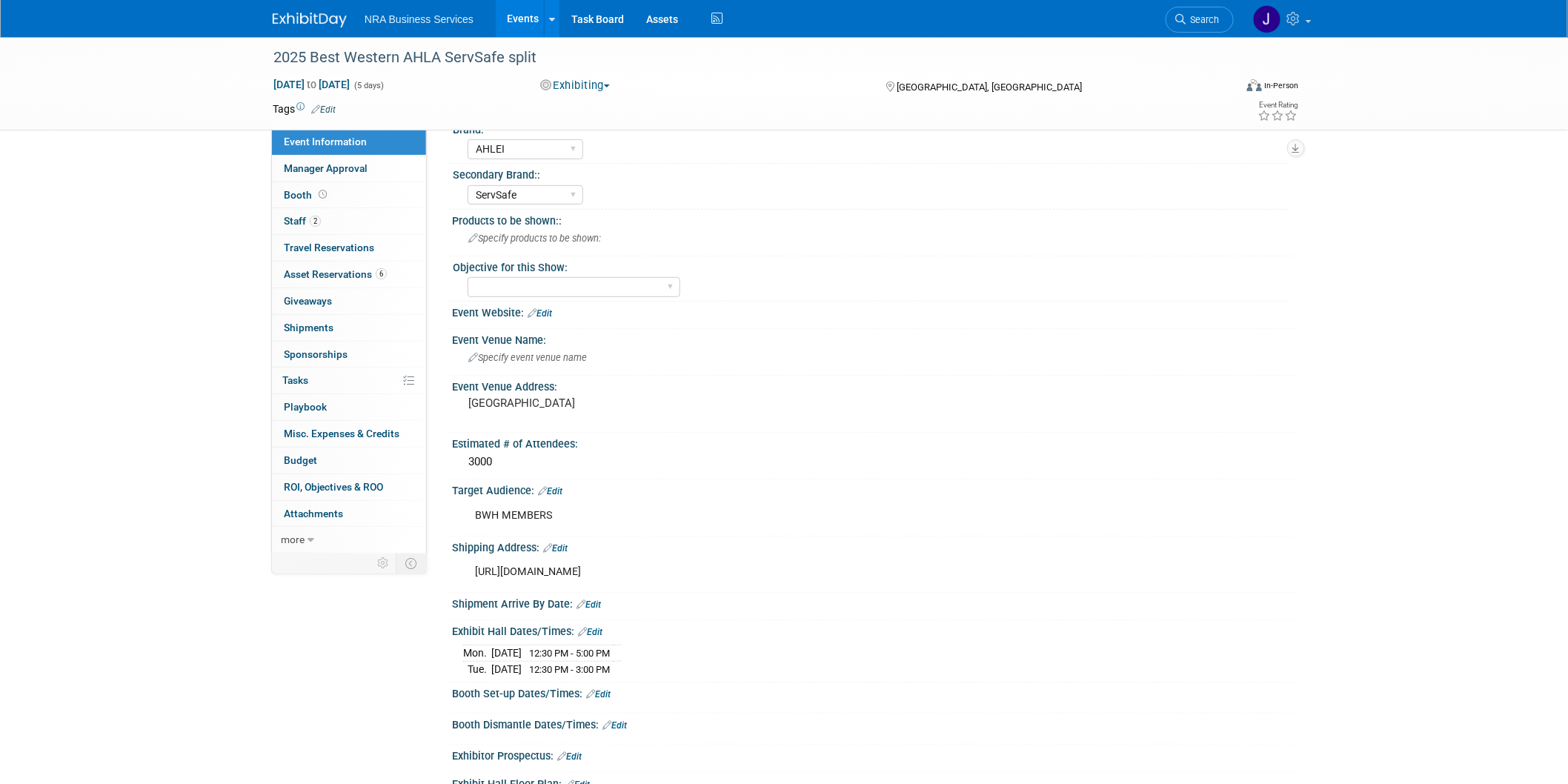
click at [591, 599] on link "Edit" at bounding box center [588, 604] width 25 height 10
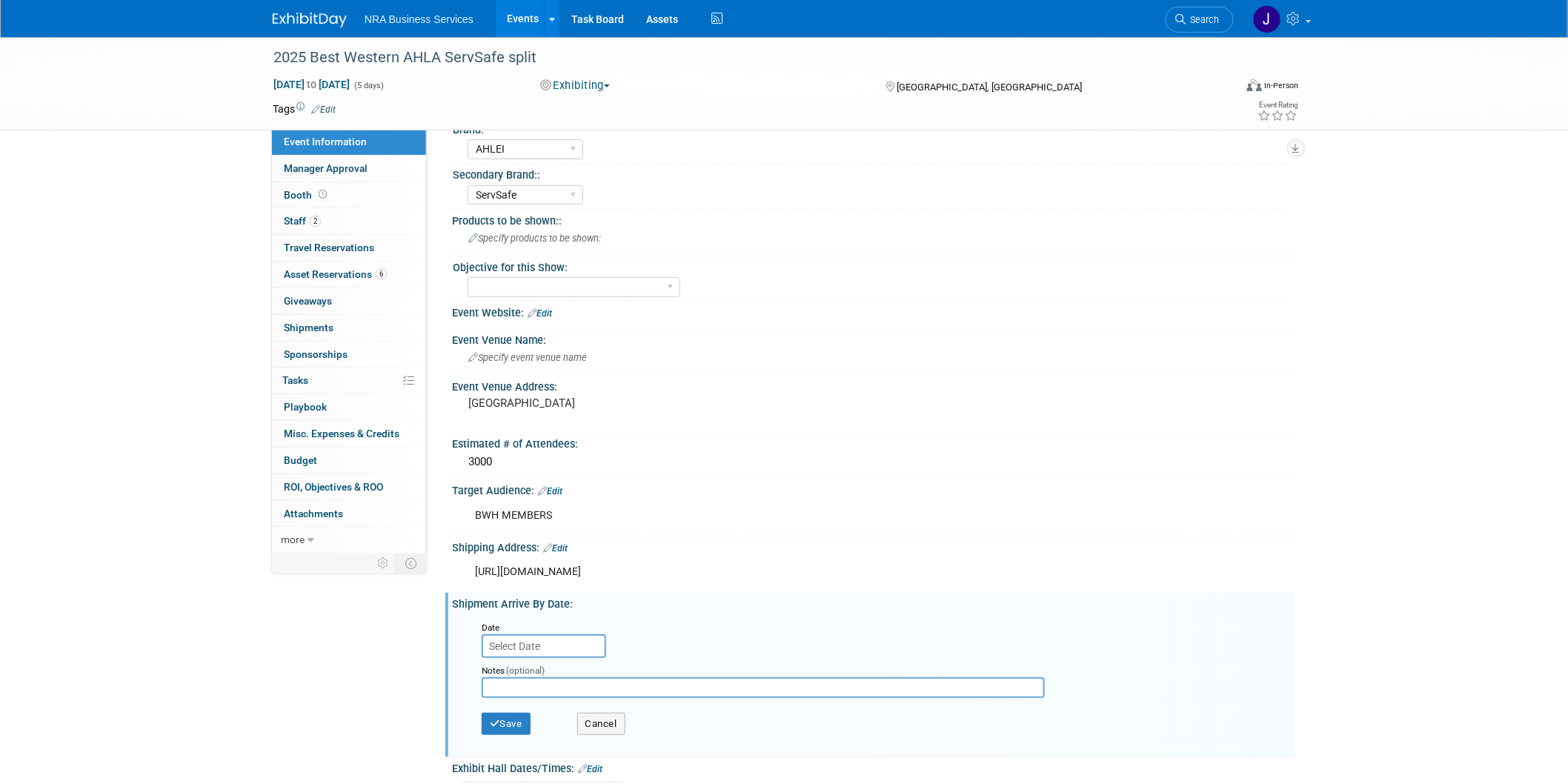
click at [1476, 521] on div "2025 Best Western AHLA ServSafe split Oct 5, 2025 to Oct 9, 2025 (5 days) Oct 5…" at bounding box center [784, 485] width 1568 height 1226
click at [1437, 576] on div "2025 Best Western AHLA ServSafe split Oct 5, 2025 to Oct 9, 2025 (5 days) Oct 5…" at bounding box center [784, 485] width 1568 height 1226
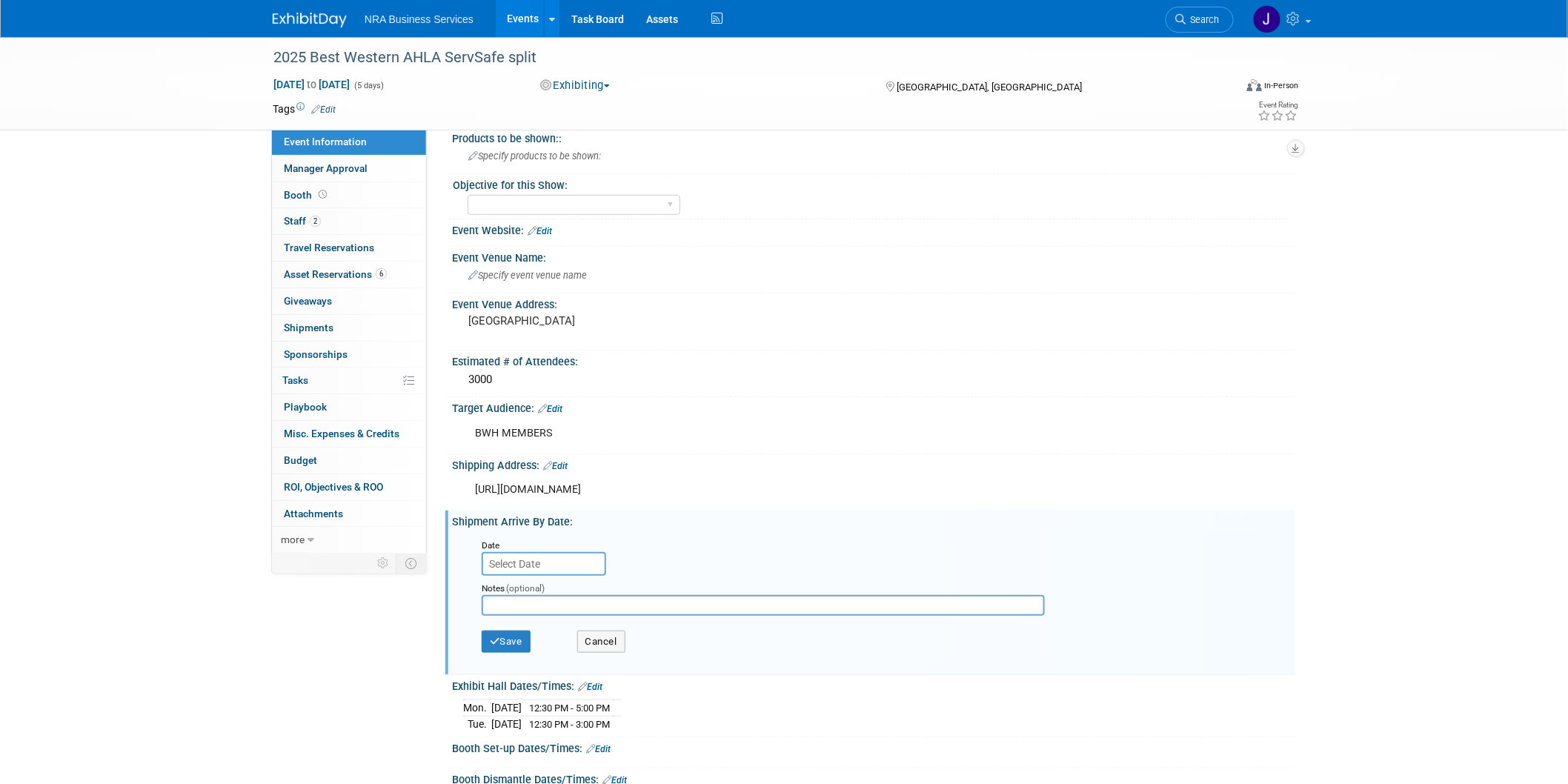
click at [357, 672] on div "Event Information Event Info Manager Approval Manager Approval Booth Booth 2 St…" at bounding box center [783, 389] width 1044 height 1197
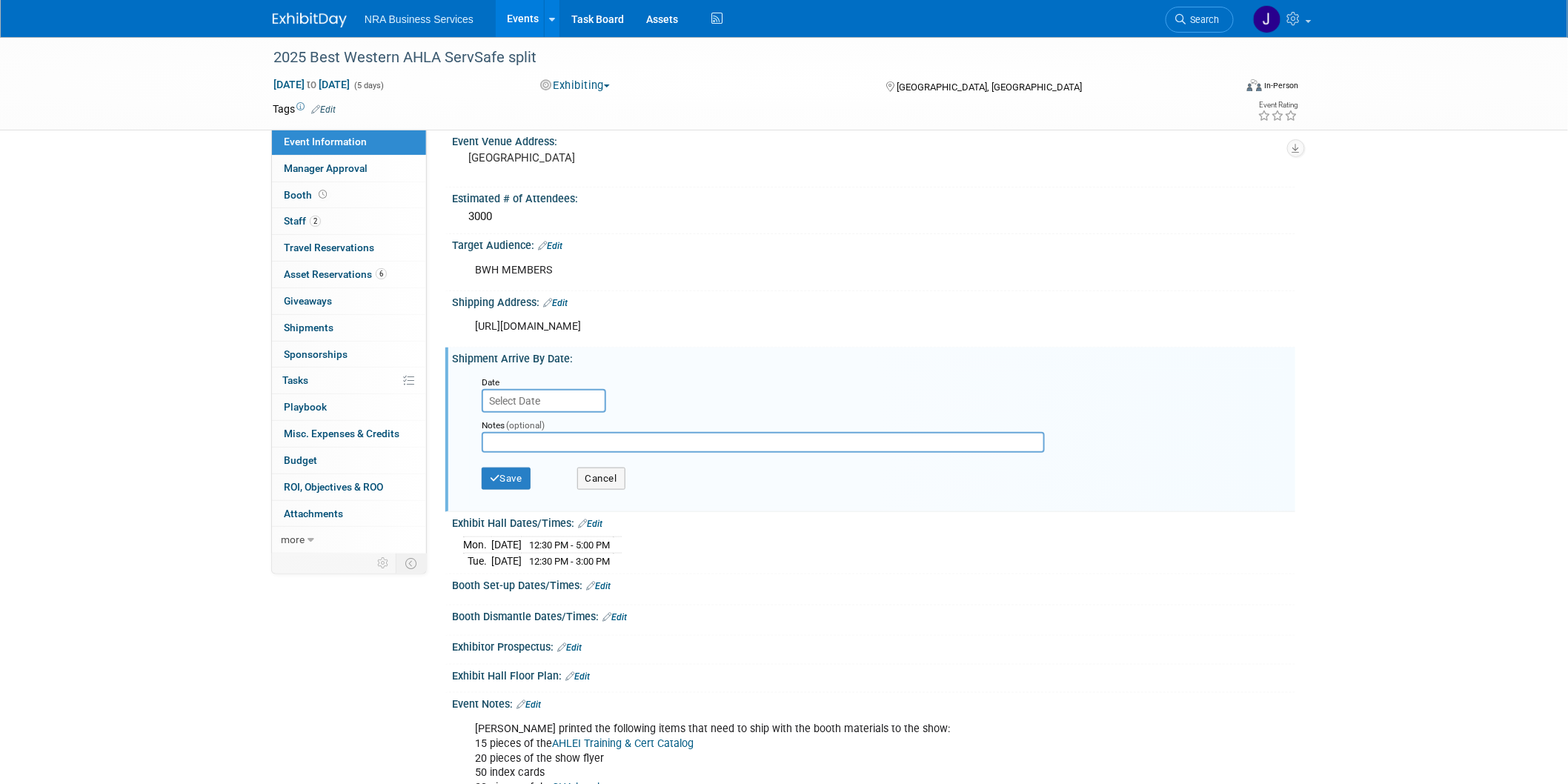
scroll to position [411, 0]
click at [598, 580] on link "Edit" at bounding box center [598, 585] width 25 height 10
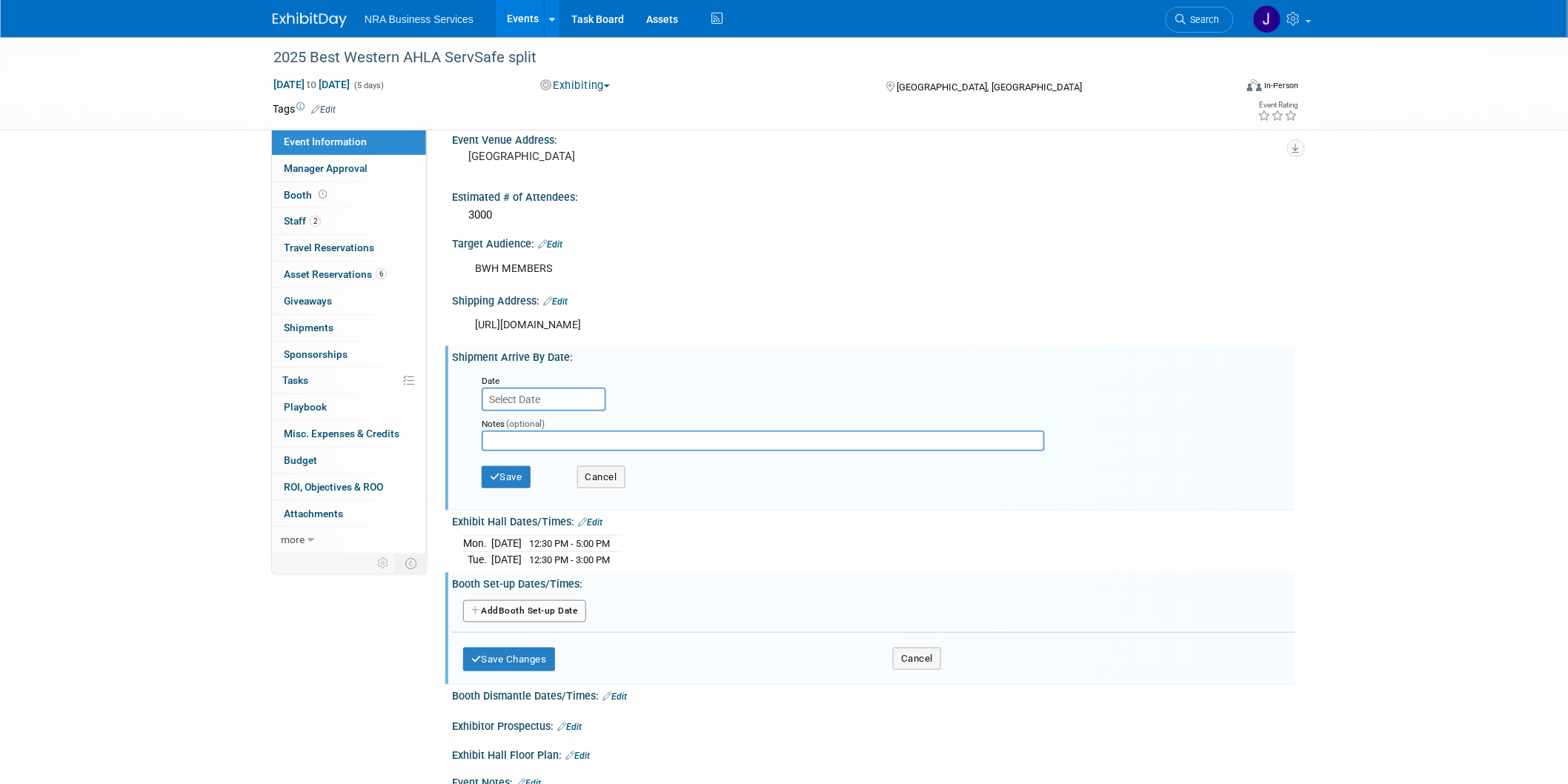
click at [567, 612] on button "Add Another Booth Set-up Date" at bounding box center [524, 611] width 123 height 22
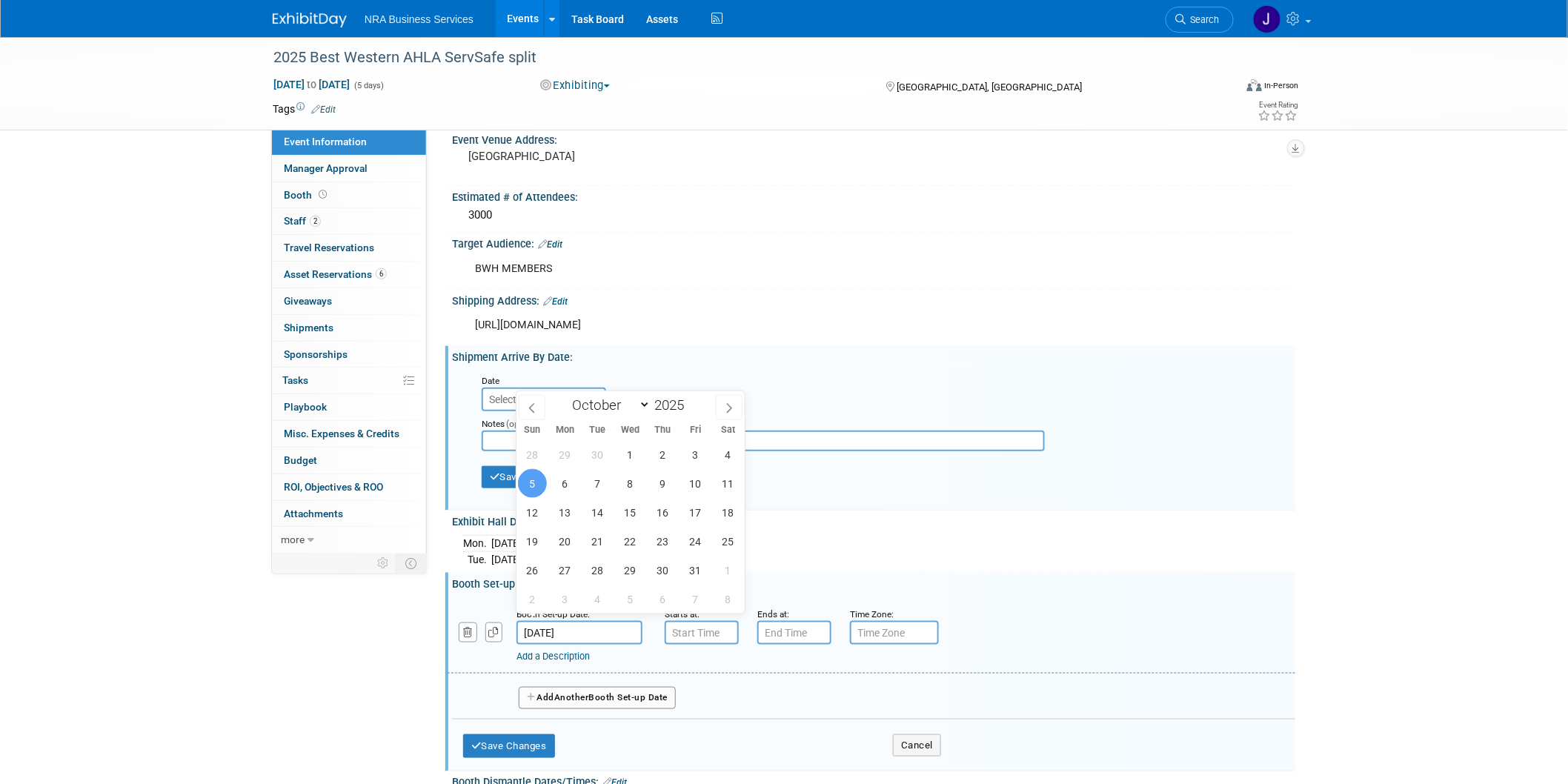
click at [548, 621] on input "[DATE]" at bounding box center [580, 632] width 126 height 24
click at [721, 455] on span "4" at bounding box center [728, 455] width 29 height 29
type input "Oct 4, 2025"
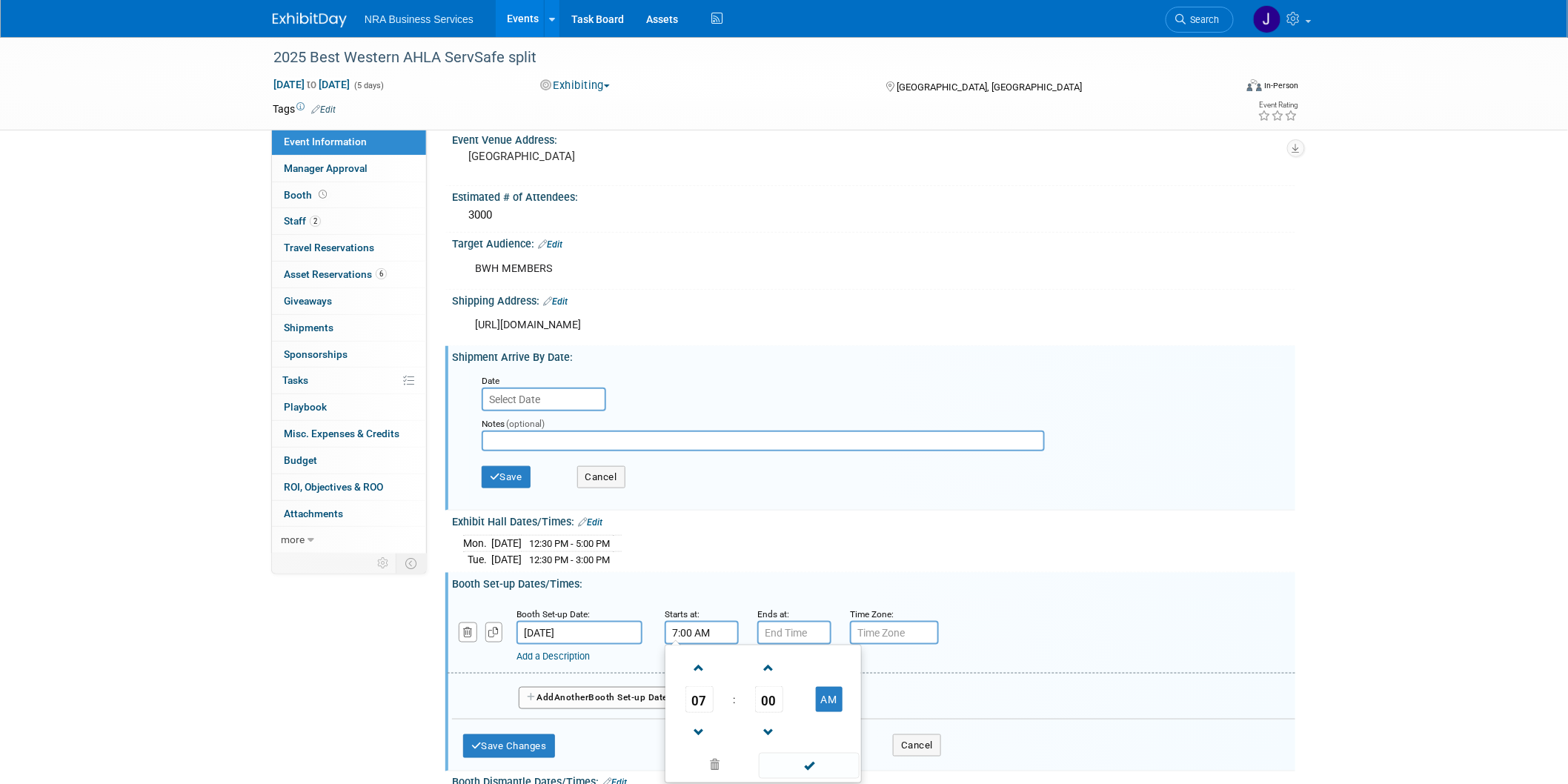
click at [698, 623] on input "7:00 AM" at bounding box center [701, 632] width 74 height 24
click at [701, 661] on span at bounding box center [699, 667] width 26 height 26
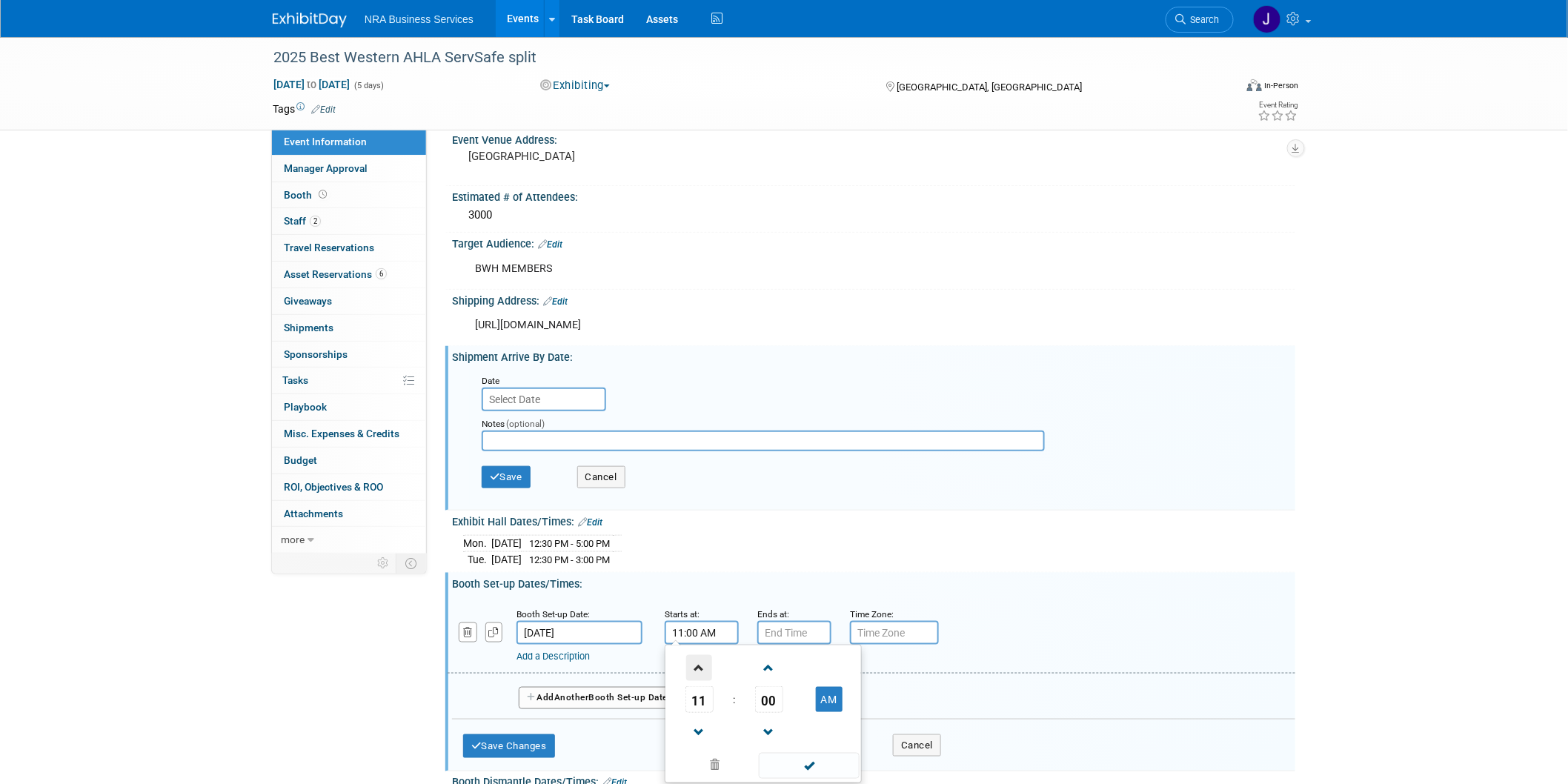
click at [701, 661] on span at bounding box center [699, 667] width 26 height 26
type input "12:00 PM"
click at [797, 624] on input "7:00 PM" at bounding box center [793, 632] width 74 height 24
click at [793, 656] on span at bounding box center [792, 667] width 26 height 26
click at [791, 719] on span at bounding box center [792, 732] width 26 height 26
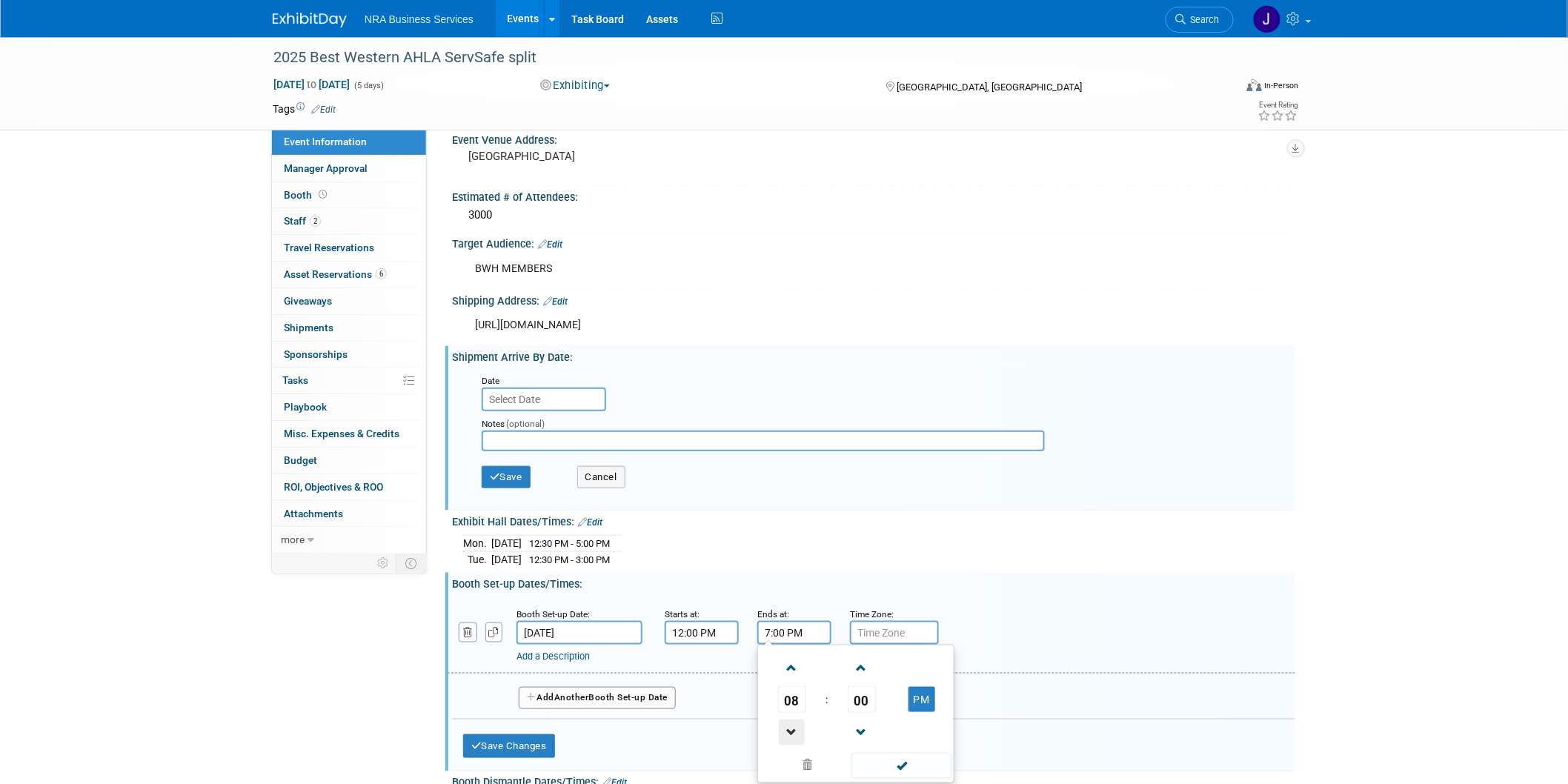
click at [791, 719] on span at bounding box center [792, 732] width 26 height 26
type input "5:00 PM"
click at [831, 559] on div "Exhibit Hall Dates/Times: Edit Mon. Oct 6, 2025 12:30 PM - 5:00 PM Tue. Oct 7, …" at bounding box center [870, 542] width 850 height 63
click at [589, 692] on span "Another" at bounding box center [571, 697] width 35 height 10
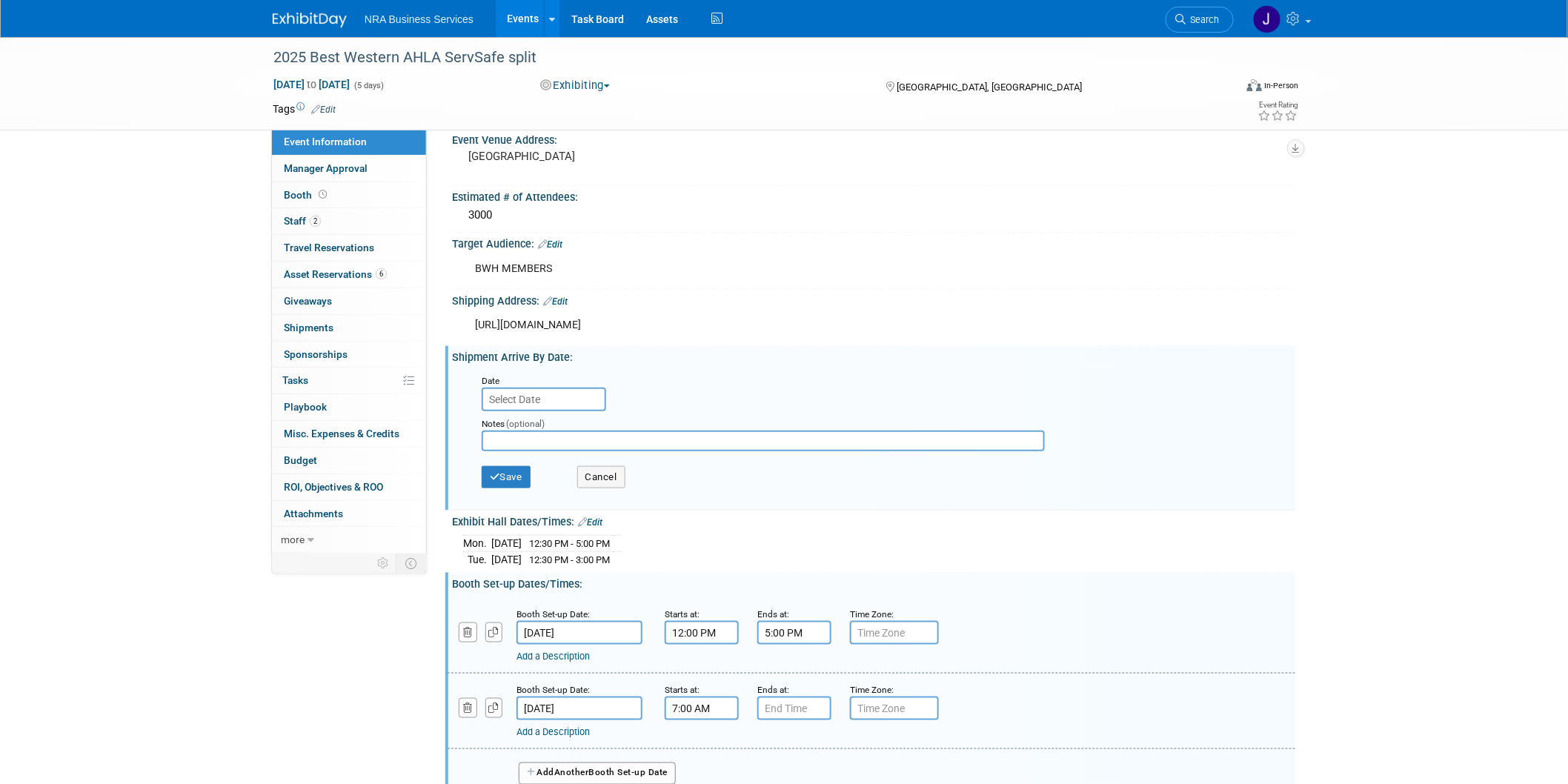
click at [722, 700] on input "7:00 AM" at bounding box center [701, 708] width 74 height 24
click at [701, 735] on span at bounding box center [699, 743] width 26 height 26
type input "8:00 AM"
click at [758, 682] on div "Ends at:" at bounding box center [792, 689] width 71 height 14
click at [795, 700] on input "7:00 PM" at bounding box center [793, 708] width 74 height 24
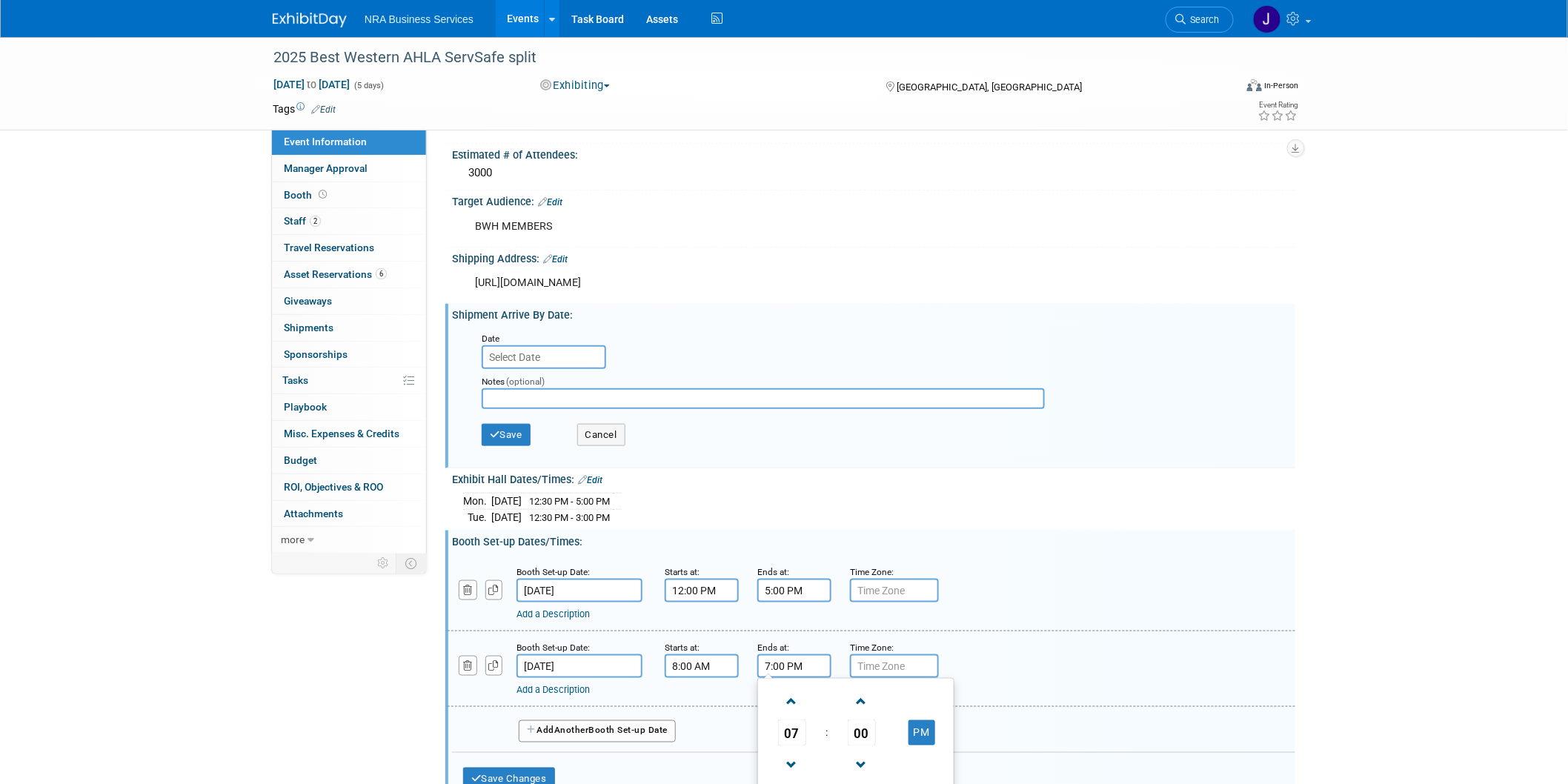
scroll to position [494, 0]
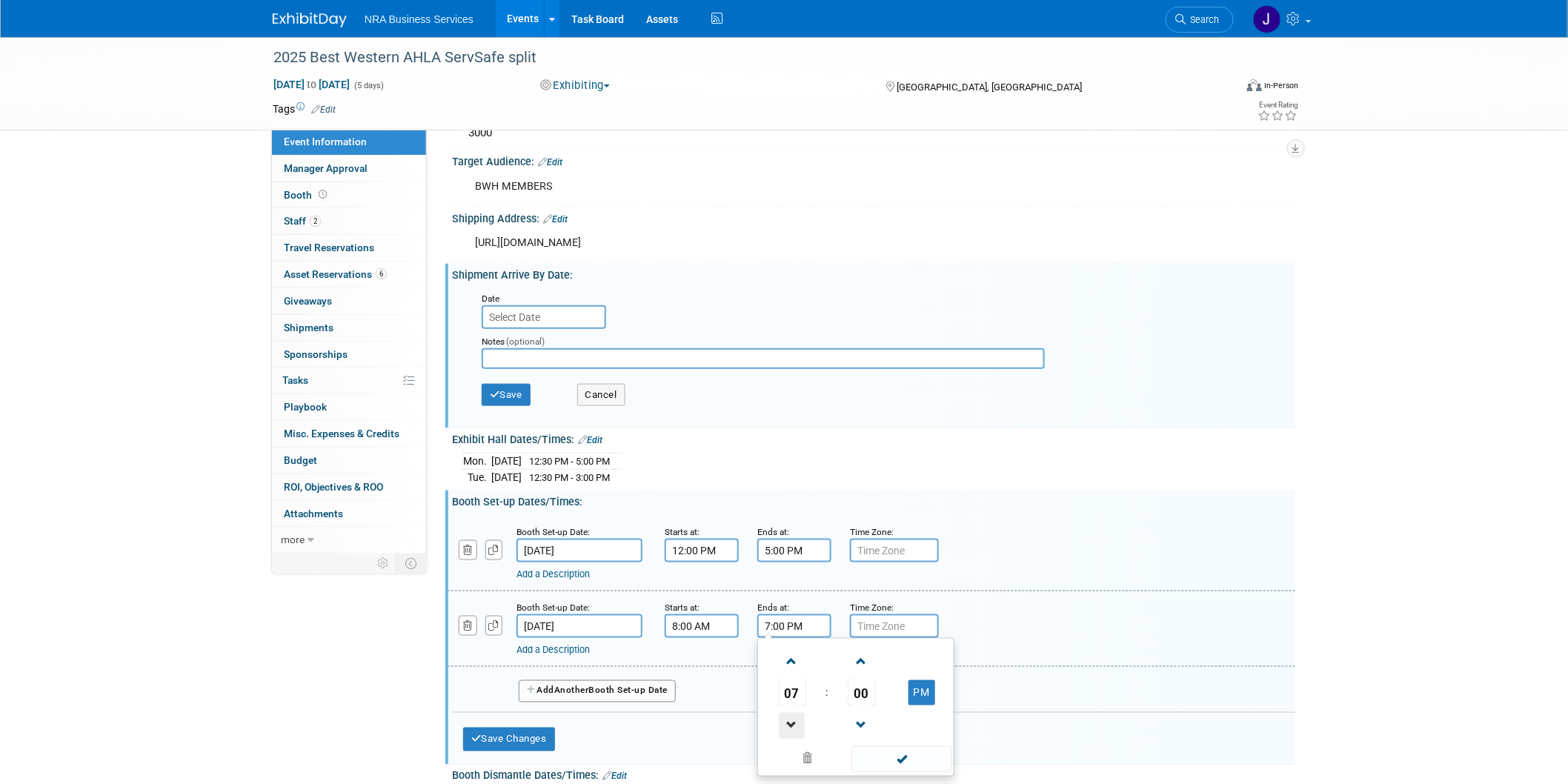
click at [793, 712] on span at bounding box center [792, 725] width 26 height 26
click at [795, 712] on span at bounding box center [792, 725] width 26 height 26
type input "5:00 PM"
click at [700, 667] on div "Add Another Booth Set-up Date" at bounding box center [873, 686] width 843 height 39
click at [506, 728] on button "Save Changes" at bounding box center [509, 740] width 92 height 24
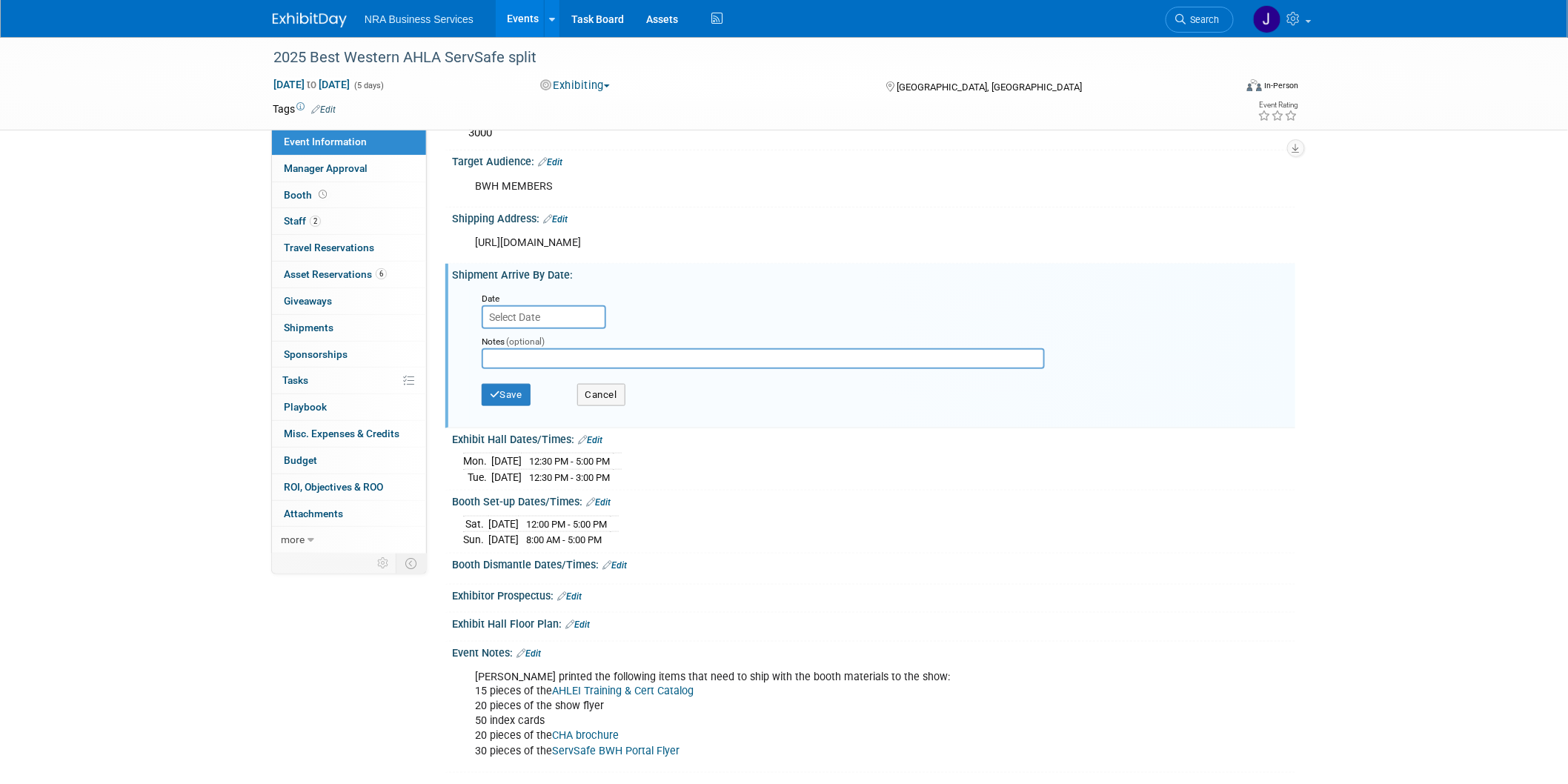
click at [618, 560] on link "Edit" at bounding box center [615, 565] width 25 height 10
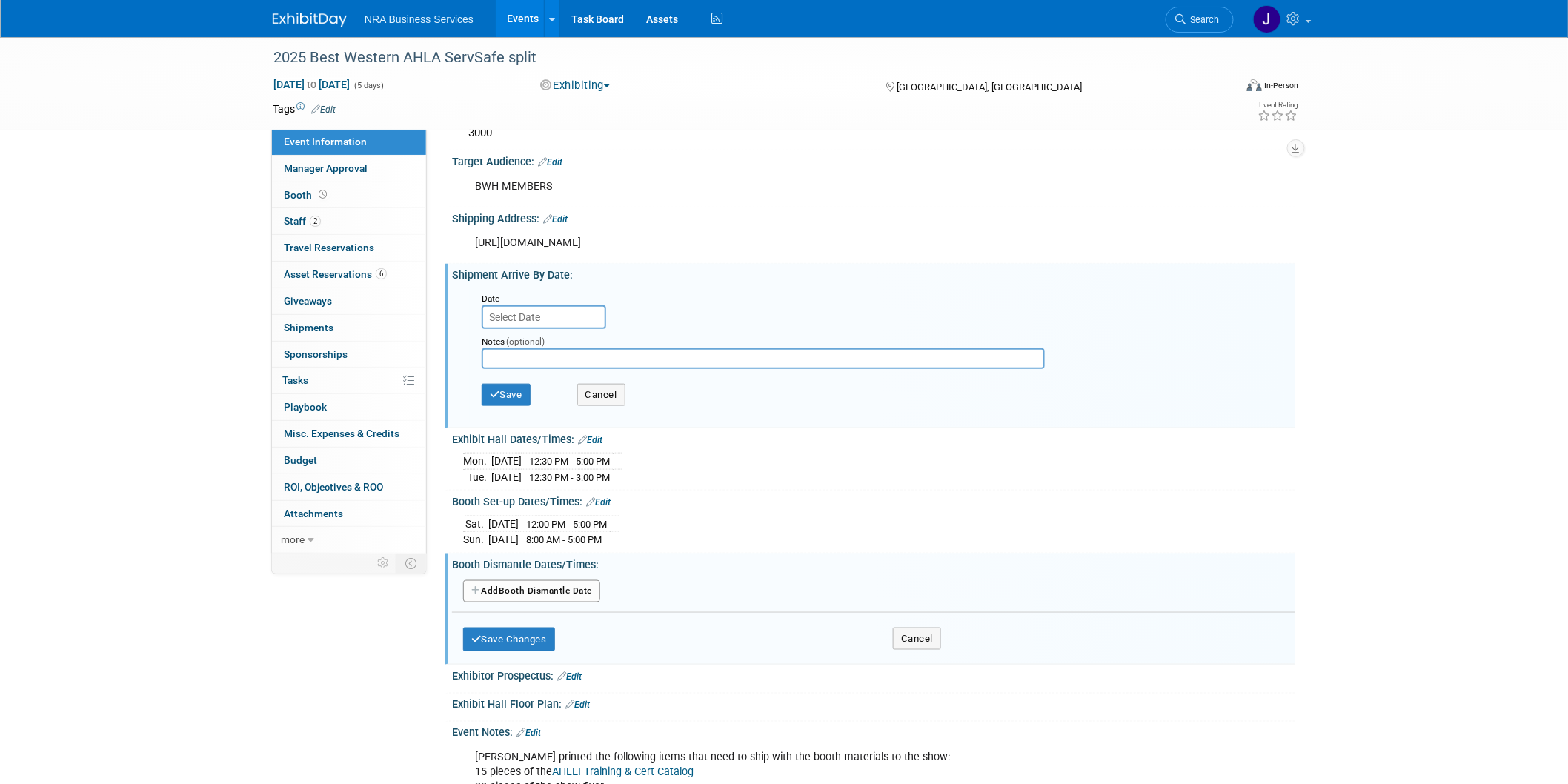
click at [551, 583] on button "Add Another Booth Dismantle Date" at bounding box center [531, 591] width 137 height 22
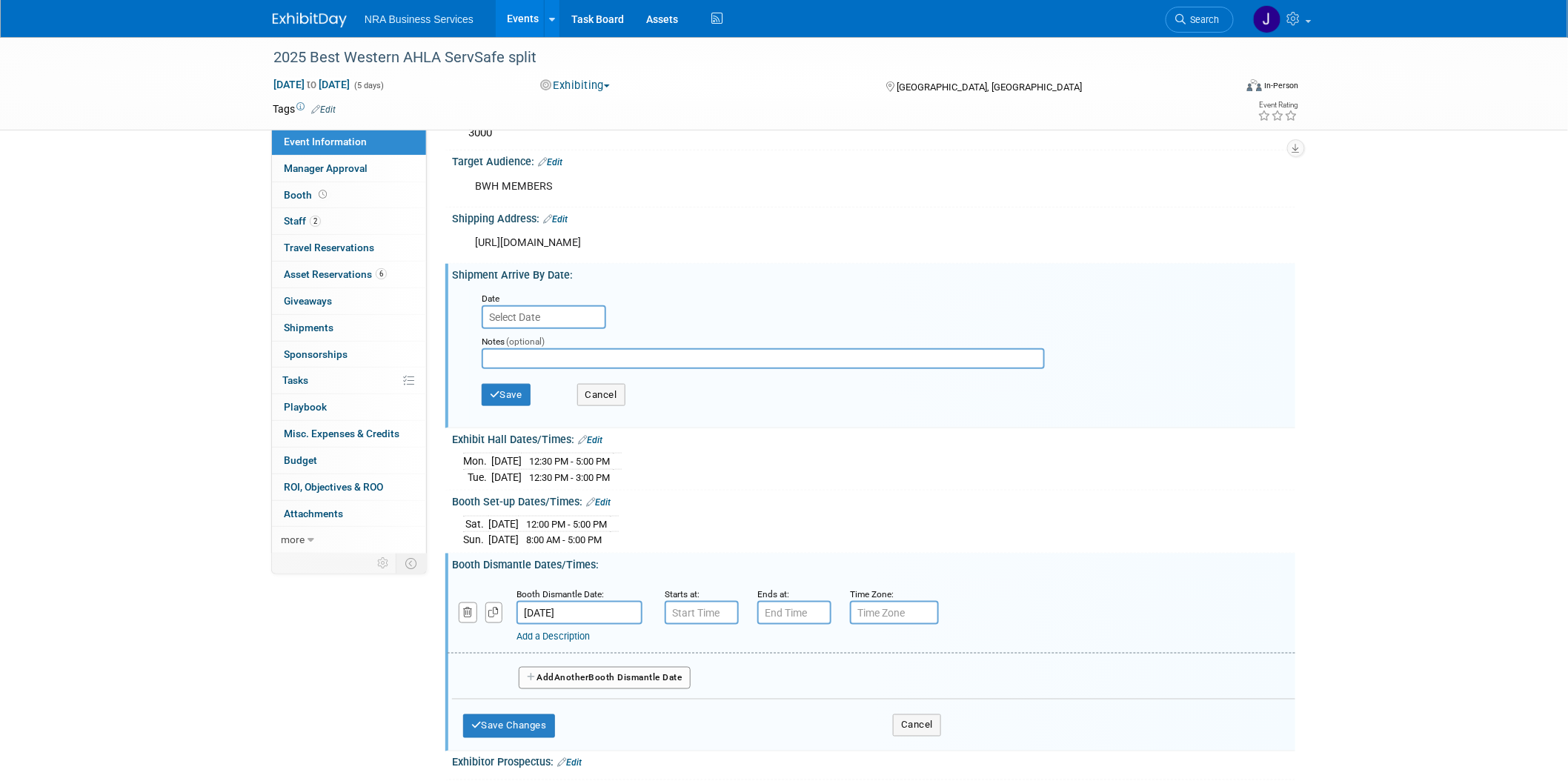
click at [563, 601] on input "[DATE]" at bounding box center [580, 613] width 126 height 24
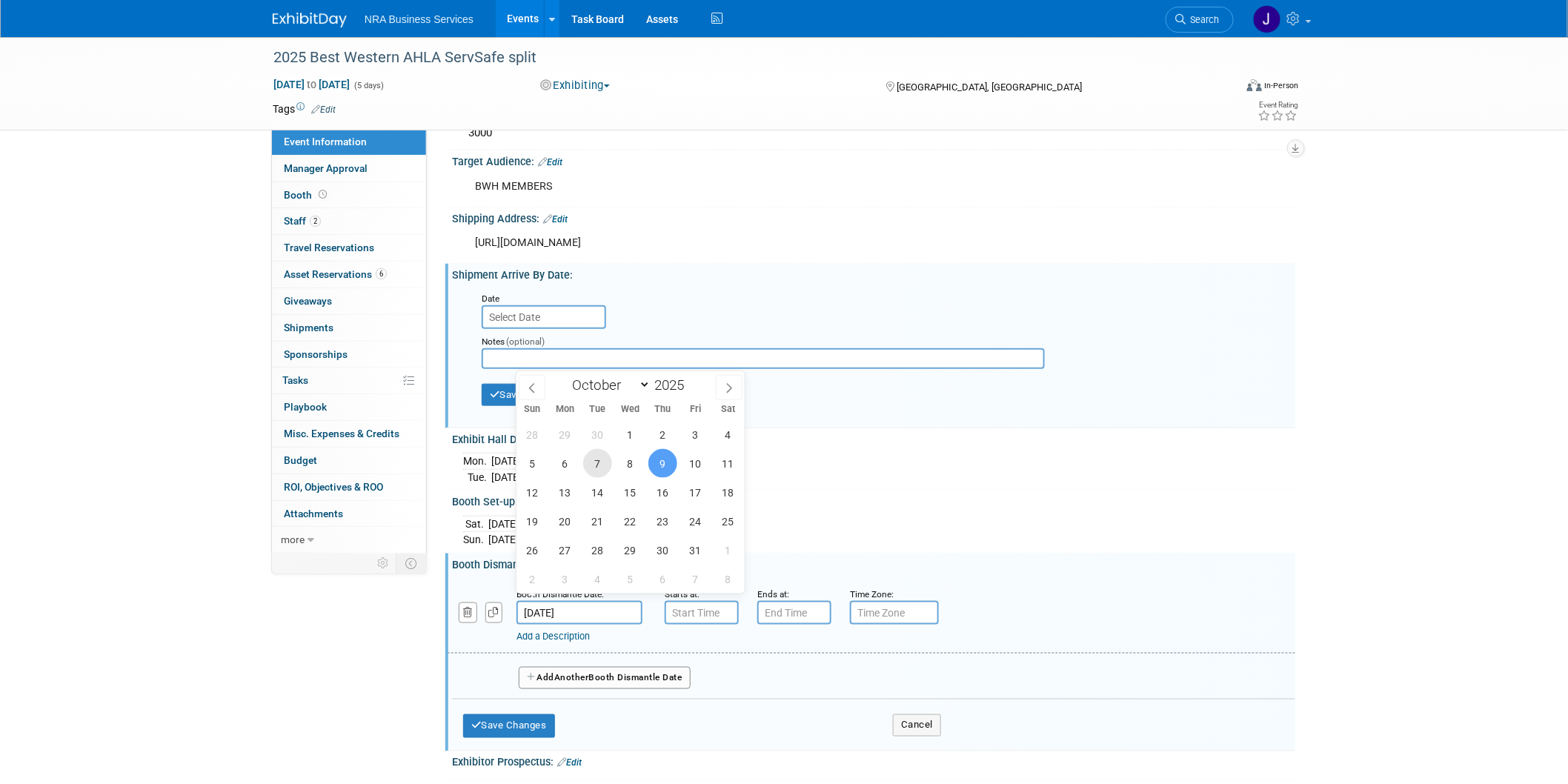
click at [603, 458] on span "7" at bounding box center [598, 463] width 29 height 29
type input "Oct 7, 2025"
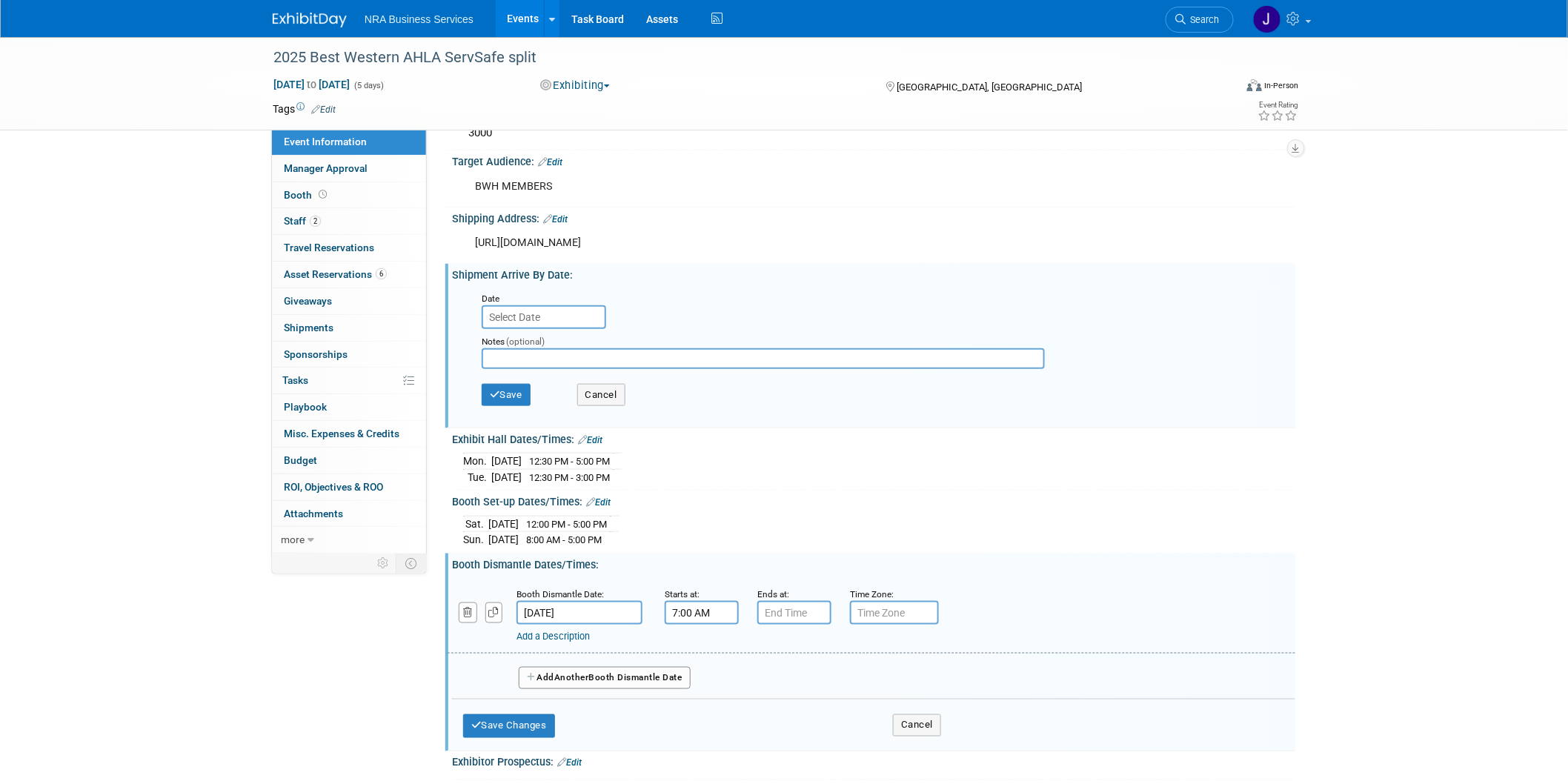
click at [684, 601] on input "7:00 AM" at bounding box center [701, 613] width 74 height 24
click at [694, 700] on span at bounding box center [699, 712] width 26 height 26
click at [695, 700] on span at bounding box center [699, 712] width 26 height 26
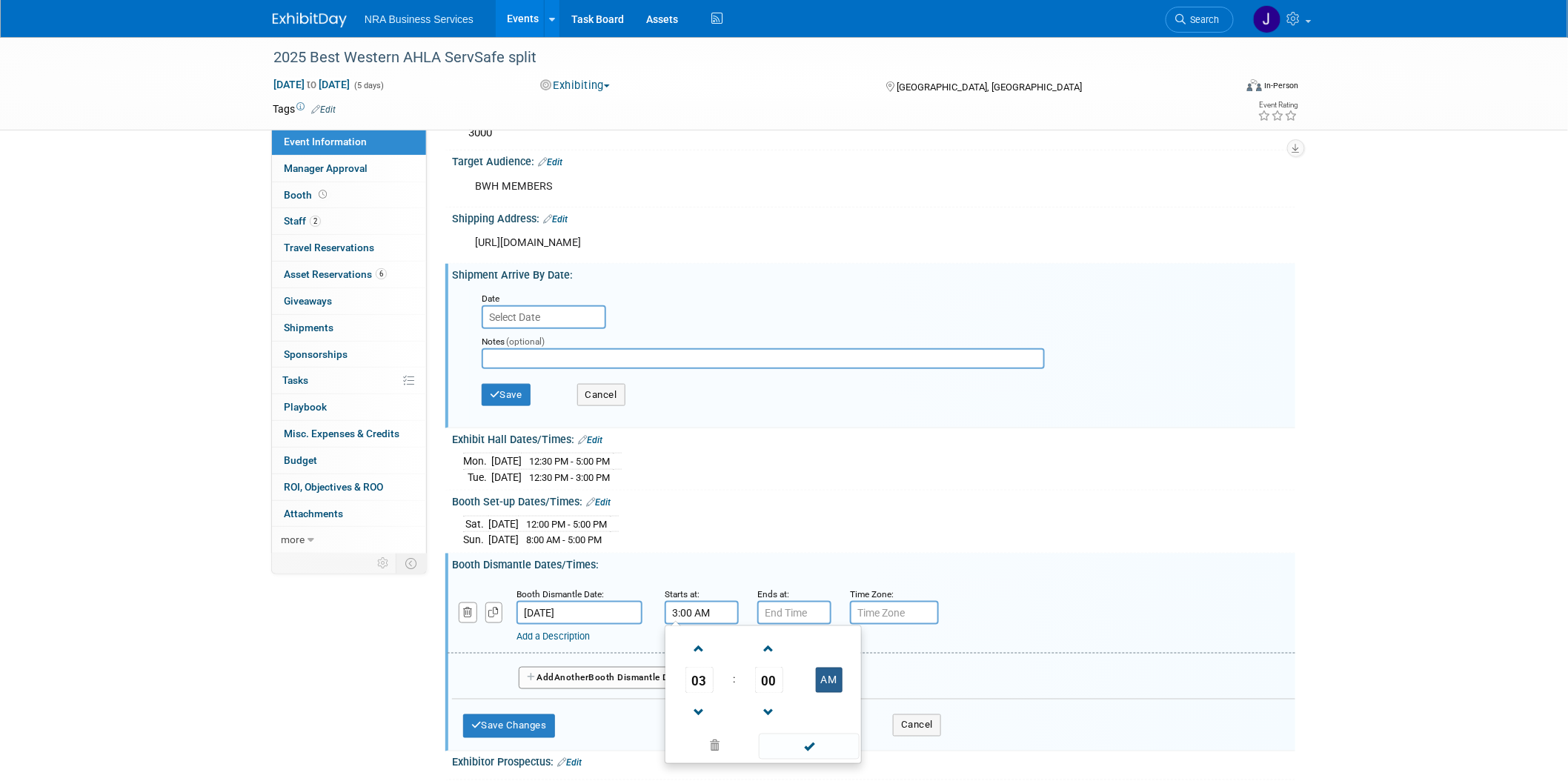
click at [824, 667] on button "AM" at bounding box center [828, 680] width 26 height 26
type input "3:00 PM"
click at [820, 602] on input "7:00 PM" at bounding box center [793, 613] width 74 height 24
click at [783, 638] on span at bounding box center [792, 649] width 26 height 26
type input "8:00 PM"
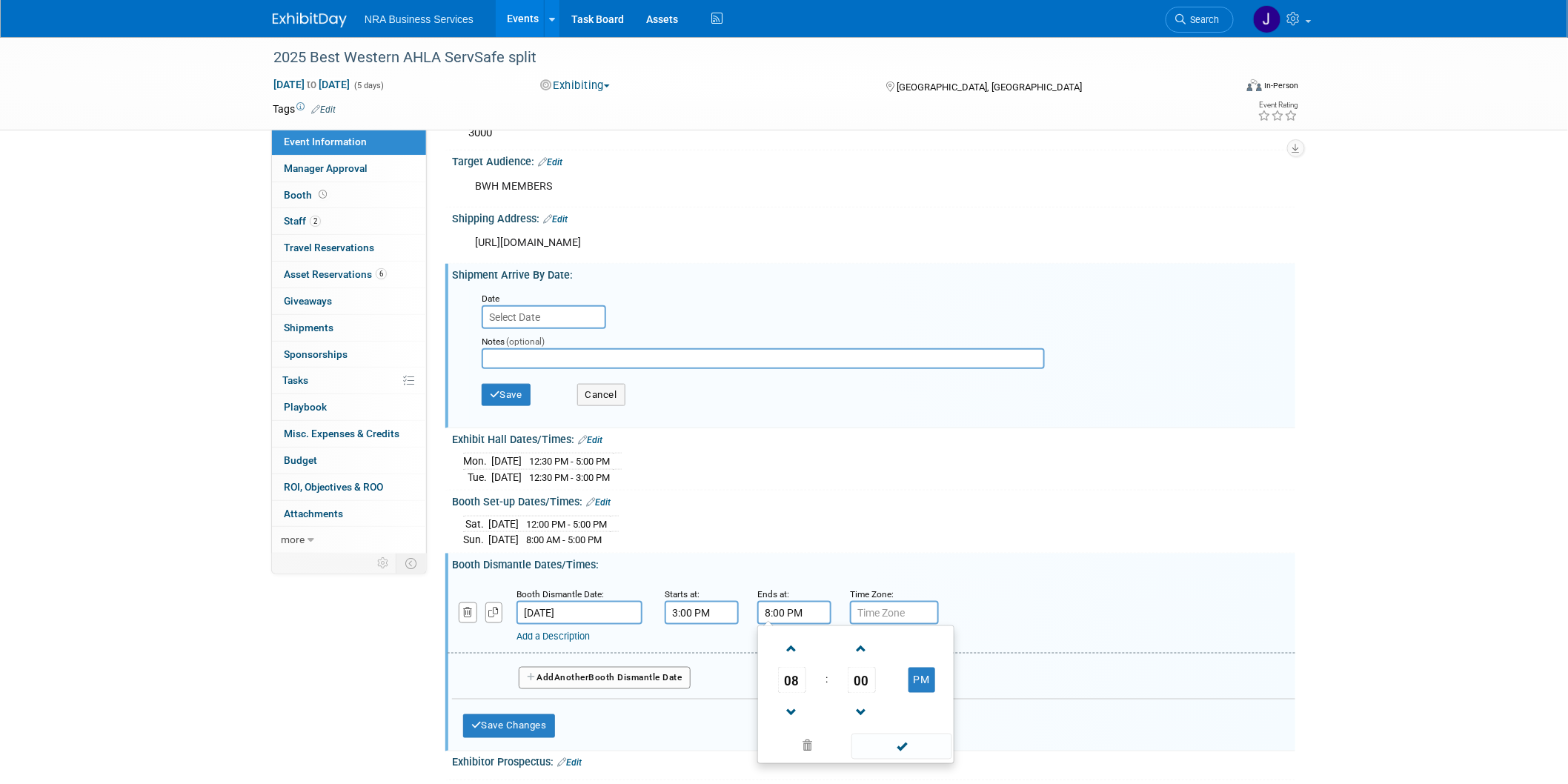
click at [775, 512] on div "Sat. Oct 4, 2025 12:00 PM - 5:00 PM Sun. Oct 5, 2025 8:00 AM - 5:00 PM" at bounding box center [873, 529] width 821 height 36
click at [527, 714] on button "Save Changes" at bounding box center [509, 726] width 92 height 24
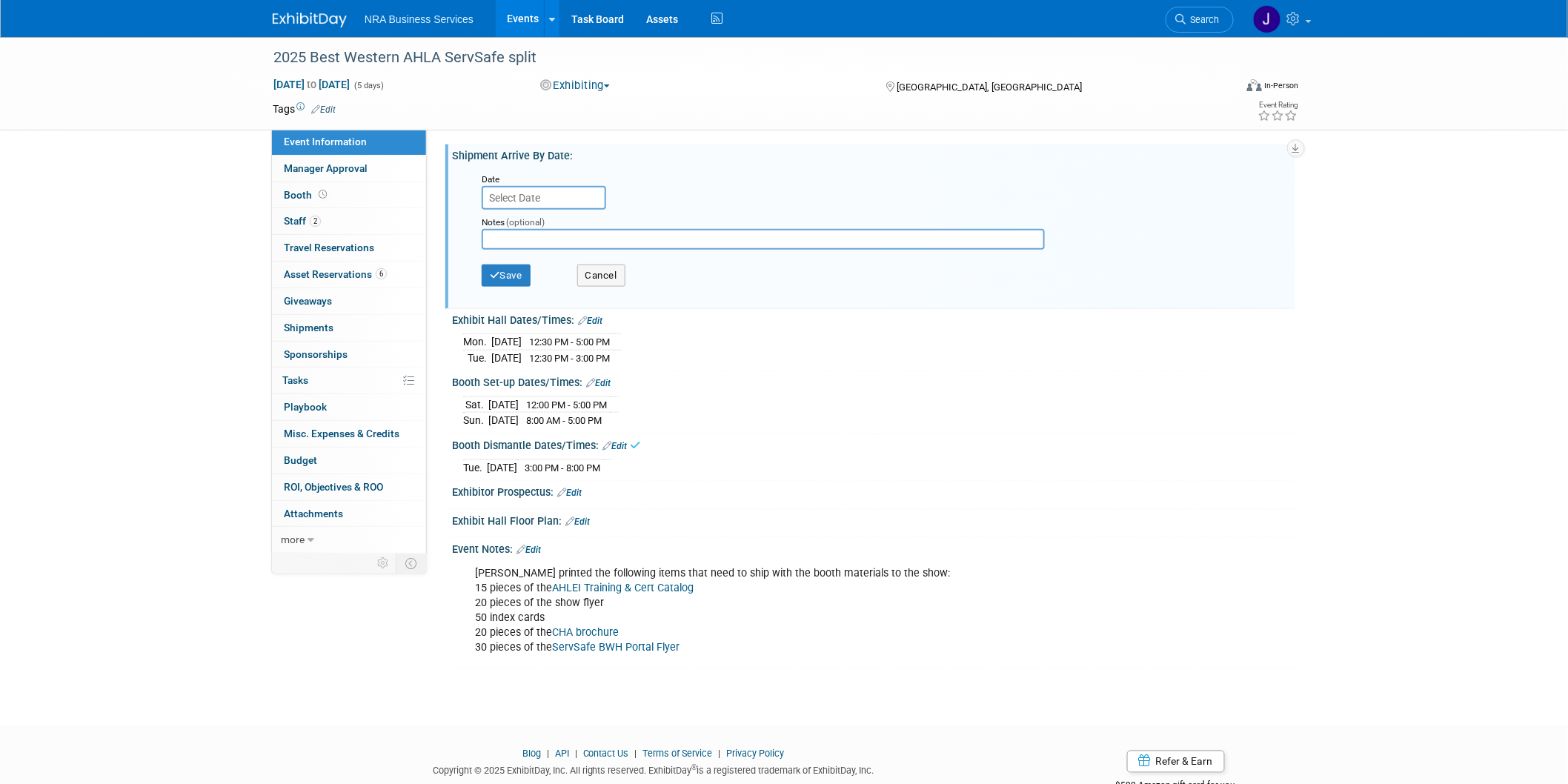
scroll to position [647, 0]
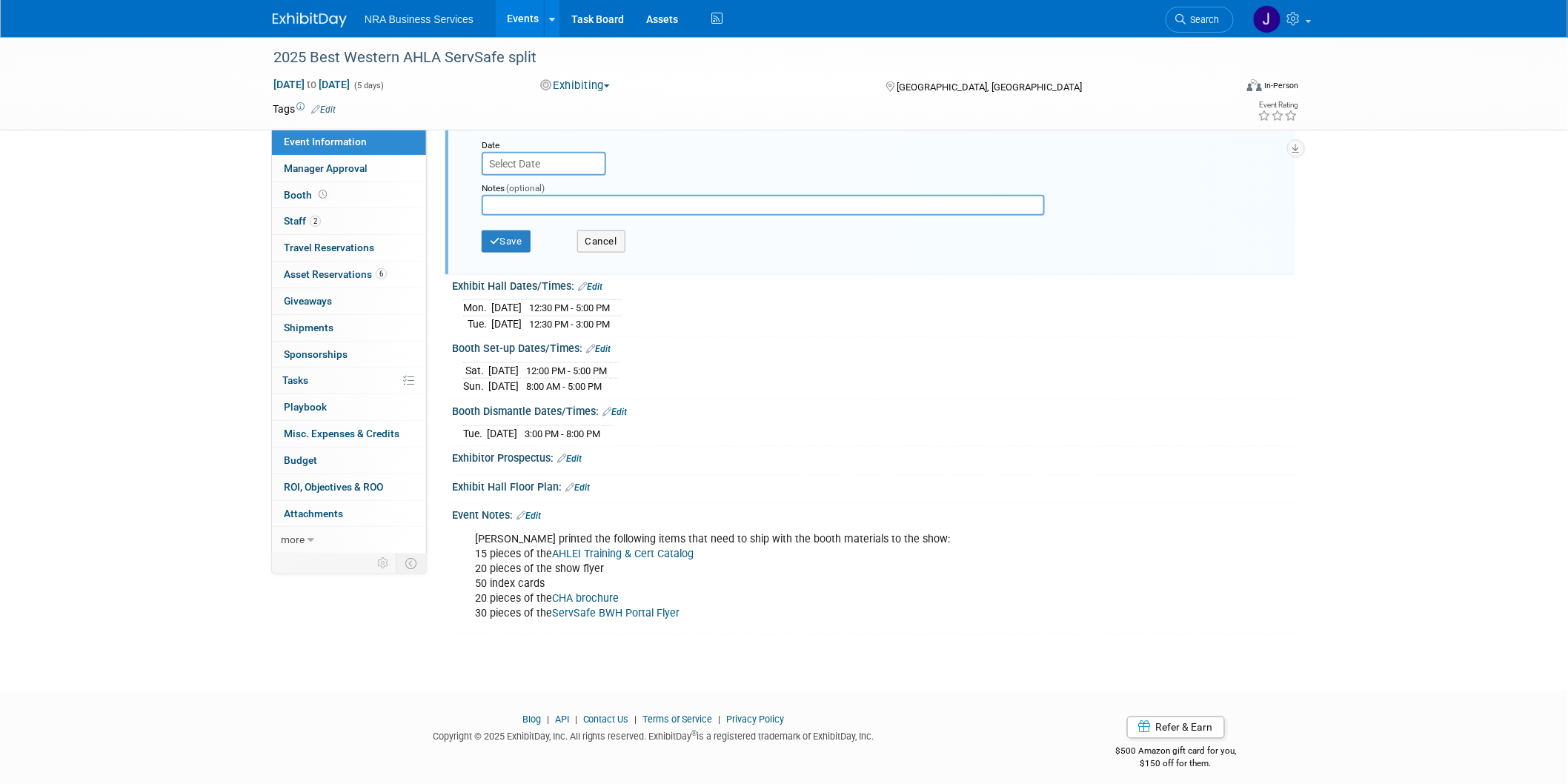
drag, startPoint x: 496, startPoint y: 449, endPoint x: 550, endPoint y: 448, distance: 54.0
click at [550, 448] on div "Exhibitor Prospectus: Edit" at bounding box center [873, 456] width 843 height 20
click at [289, 197] on span "Booth" at bounding box center [306, 195] width 46 height 12
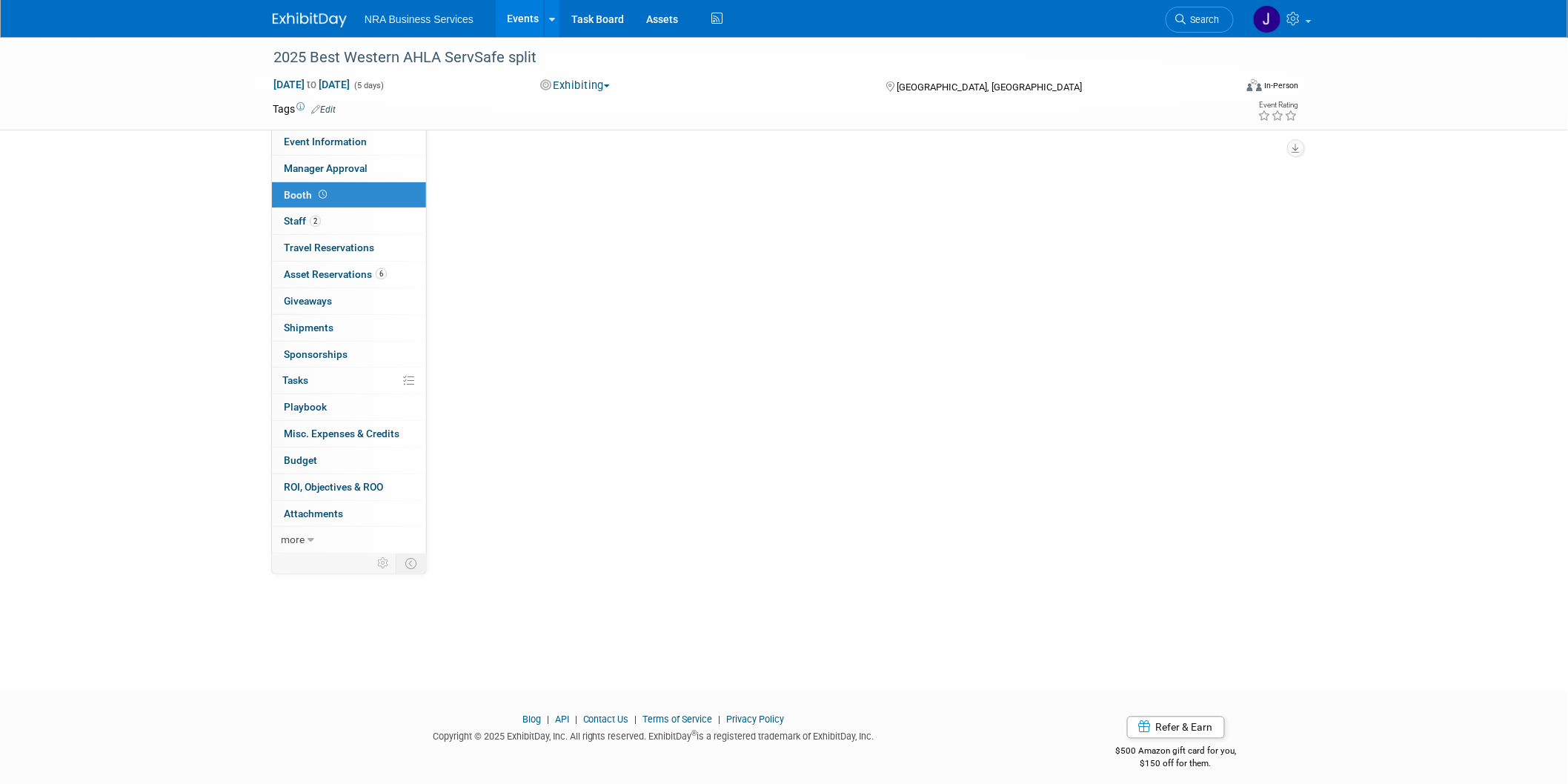
scroll to position [0, 0]
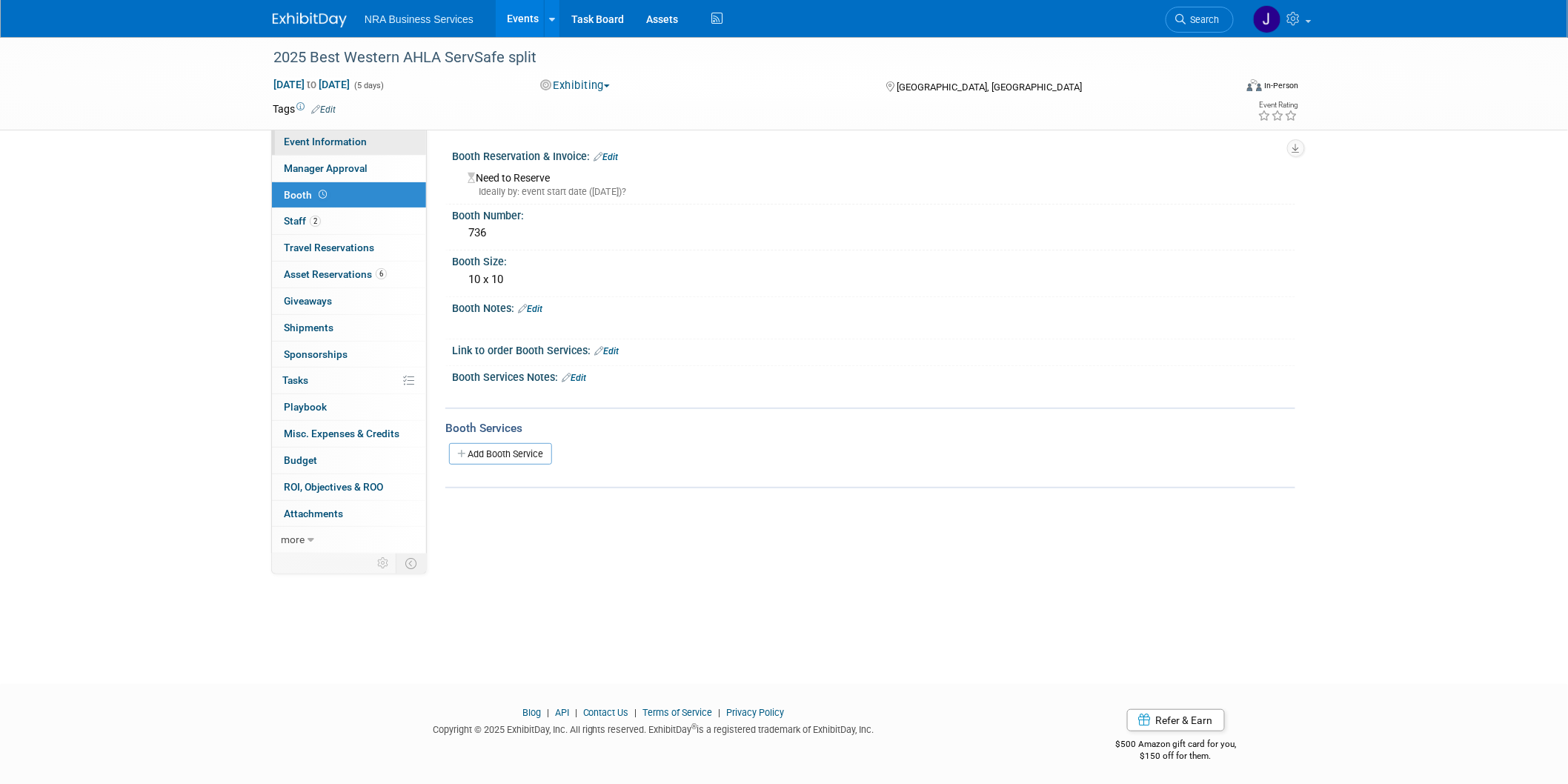
click at [309, 143] on span "Event Information" at bounding box center [324, 141] width 83 height 12
select select "Jennifer B"
select select "Industry - Lodging"
select select "AHLEI"
select select "ServSafe"
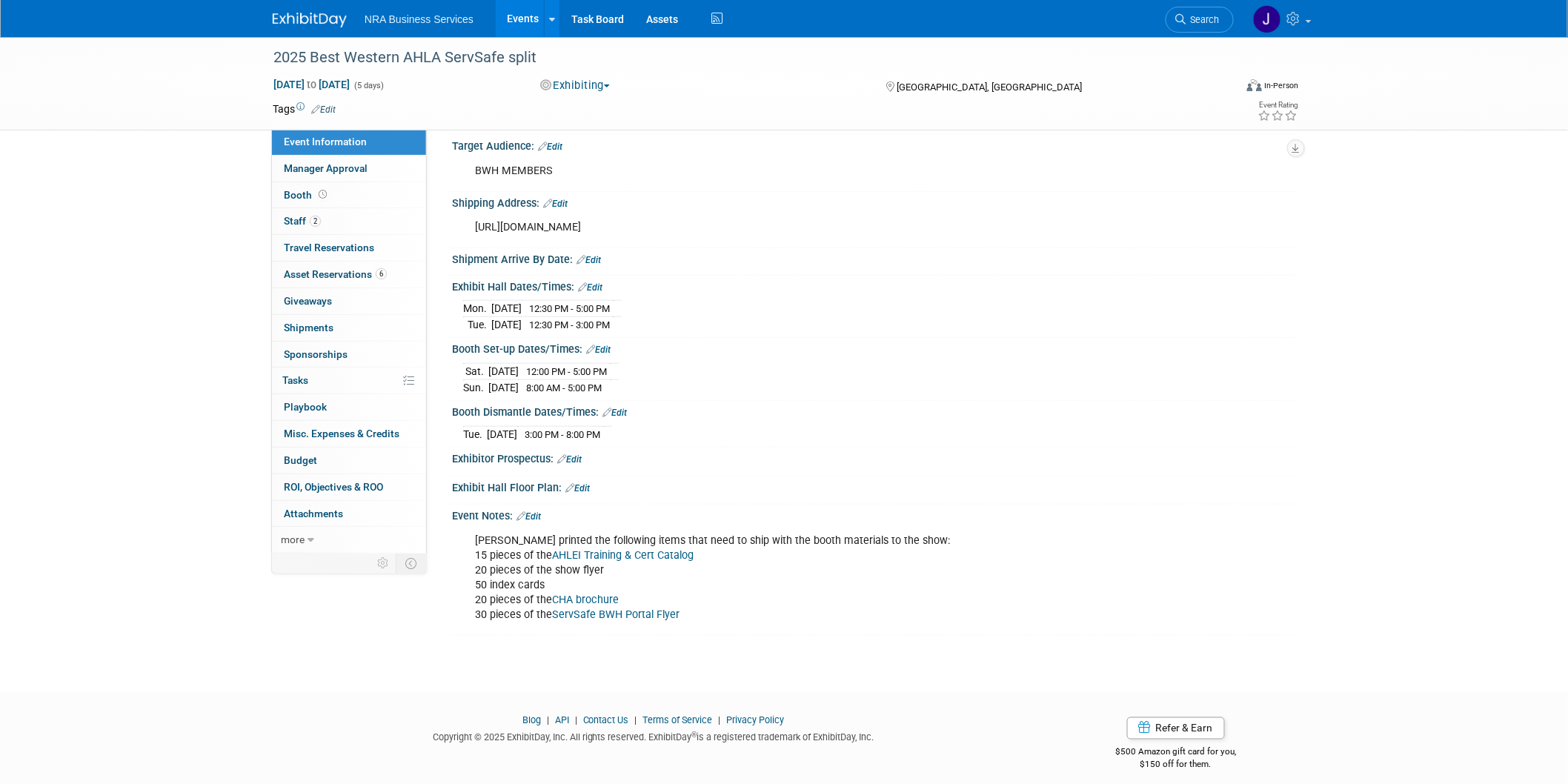
scroll to position [512, 0]
drag, startPoint x: 514, startPoint y: 248, endPoint x: 634, endPoint y: 249, distance: 120.0
click at [634, 249] on div "Shipment Arrive By Date: Edit" at bounding box center [873, 254] width 843 height 20
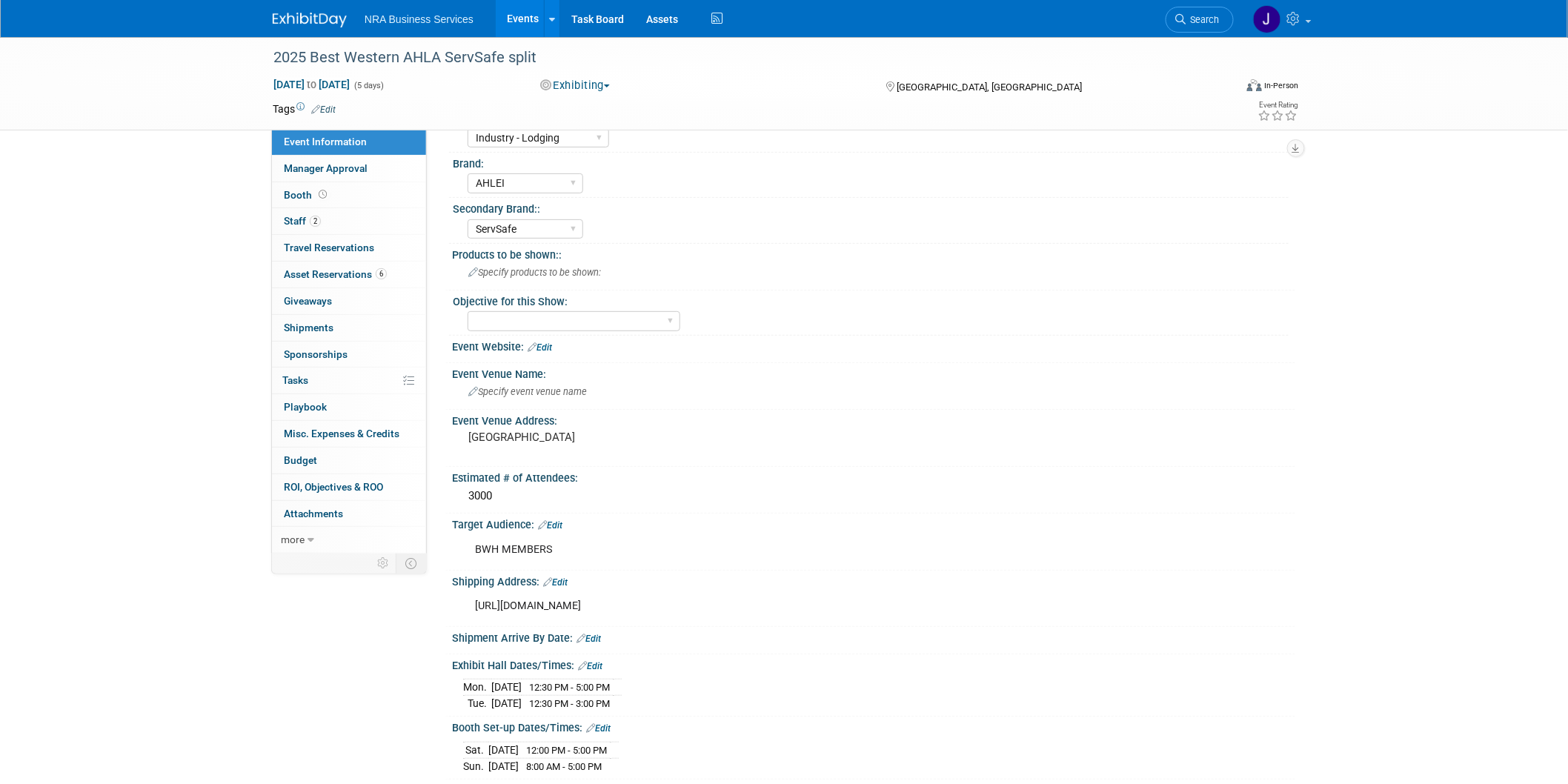
scroll to position [100, 0]
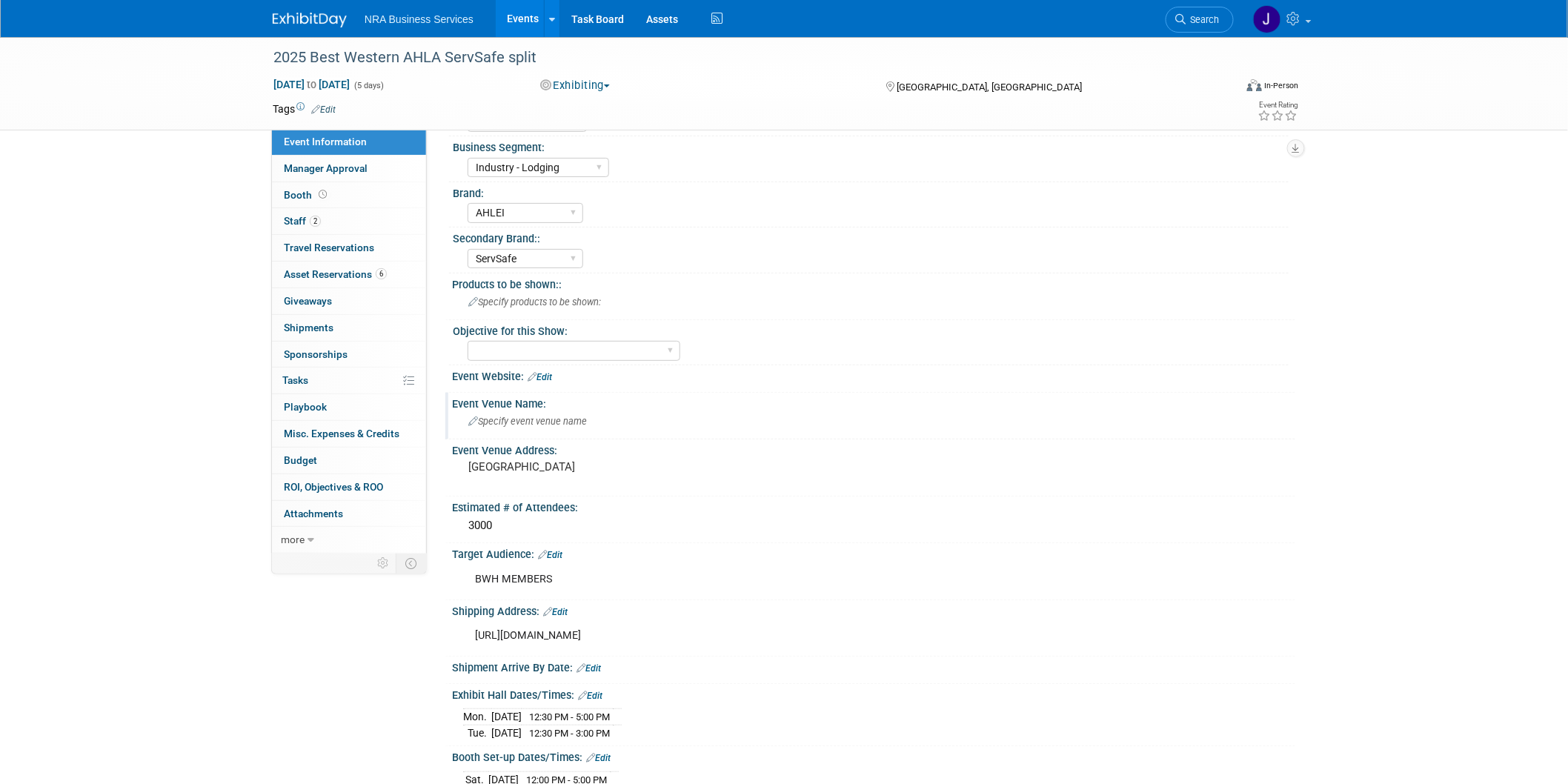
click at [518, 420] on span "Specify event venue name" at bounding box center [527, 421] width 118 height 11
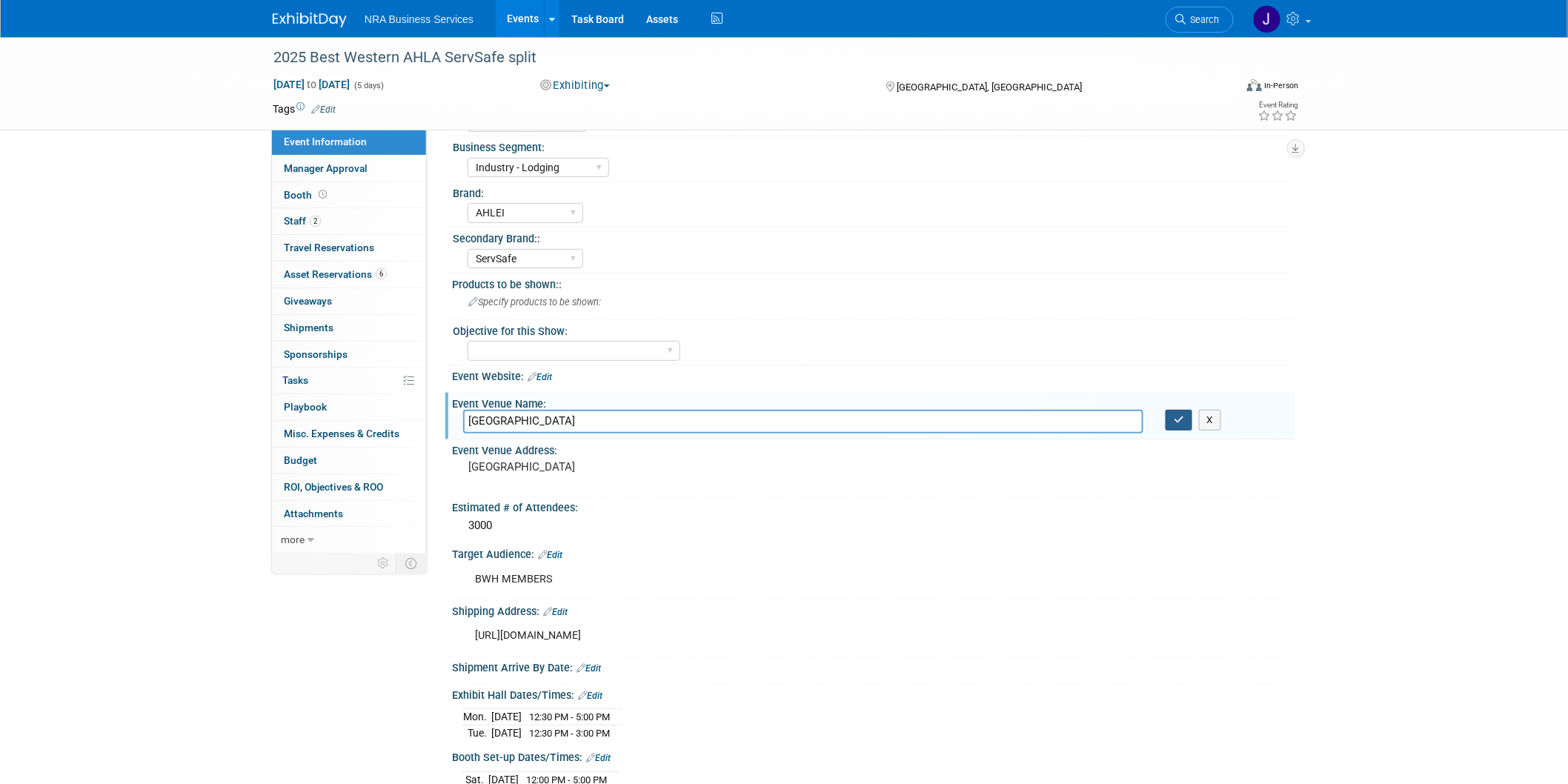
type input "Seattle Convention Center"
click at [1173, 415] on button "button" at bounding box center [1178, 420] width 26 height 20
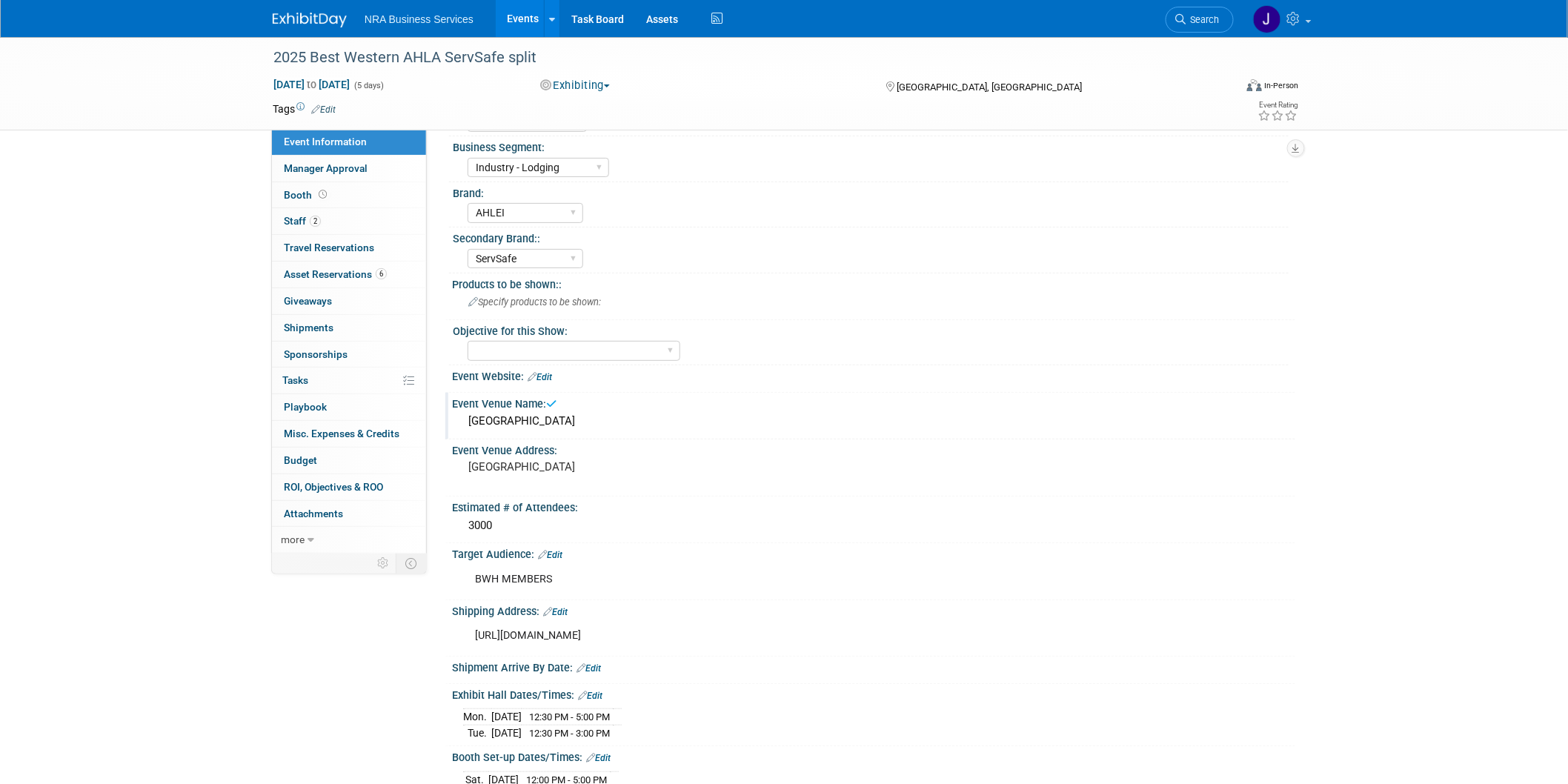
click at [1361, 406] on div "2025 Best Western AHLA ServSafe split Oct 5, 2025 to Oct 9, 2025 (5 days) Oct 5…" at bounding box center [784, 505] width 1568 height 1137
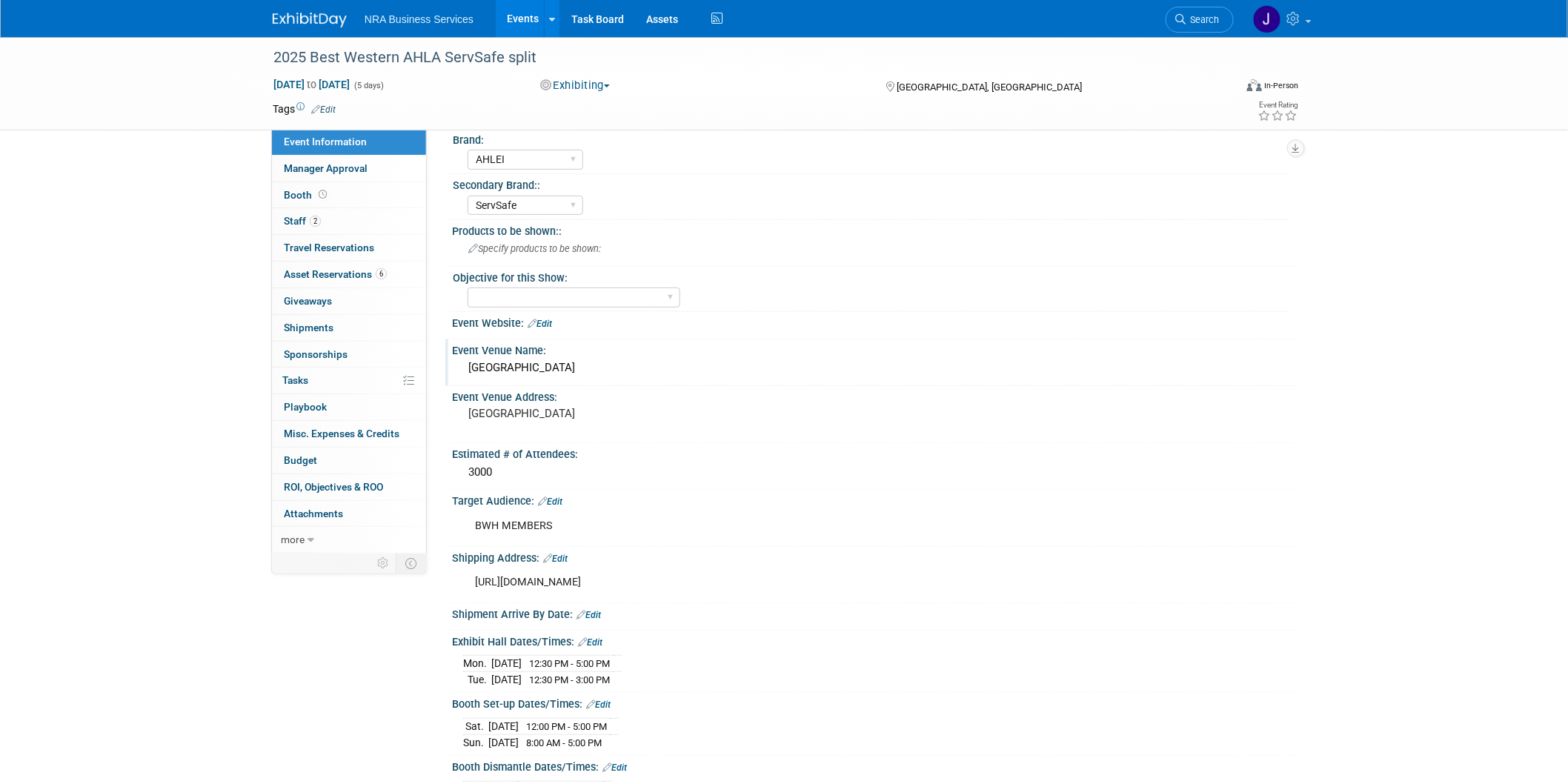
scroll to position [183, 0]
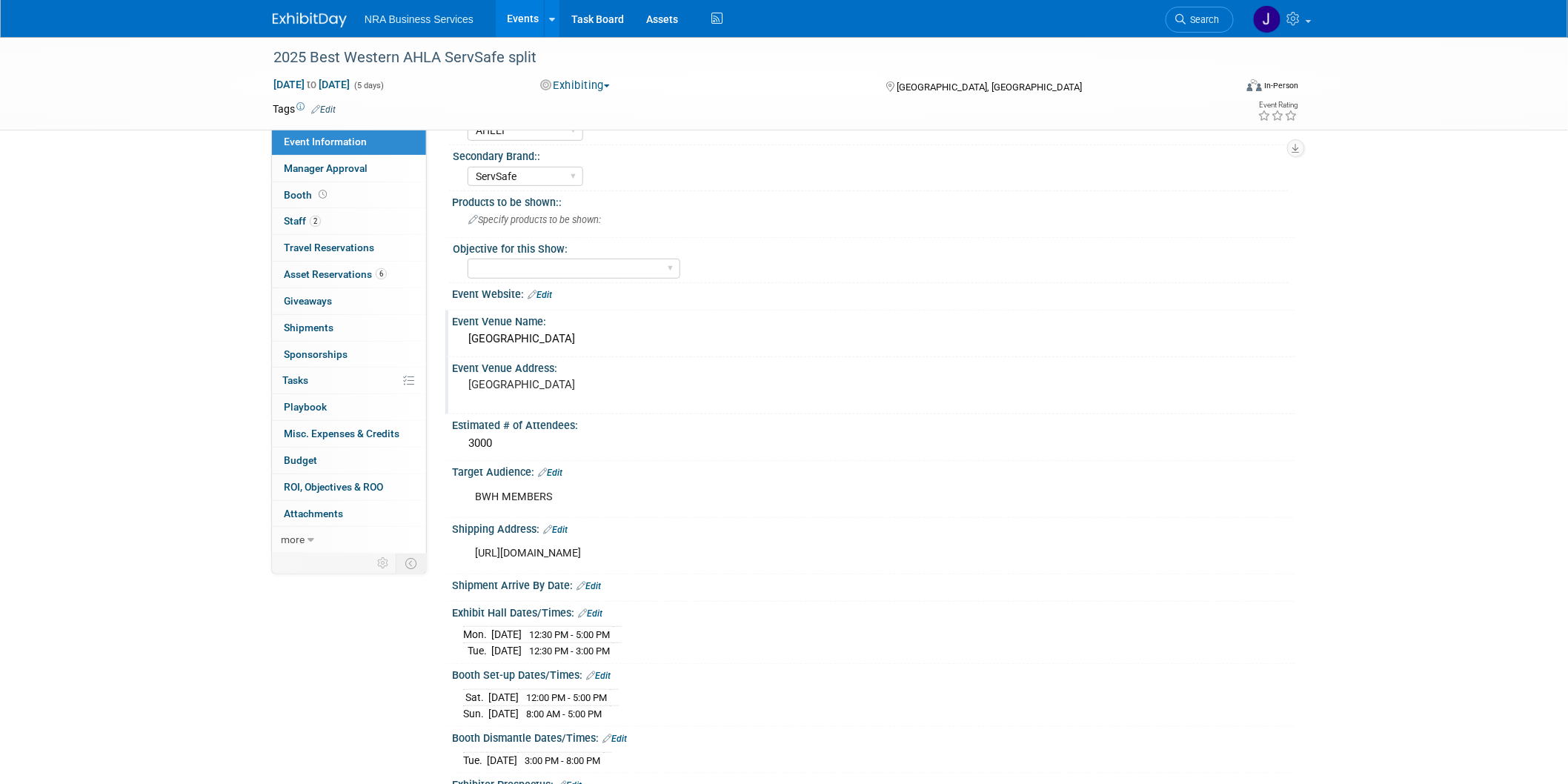
click at [517, 386] on pre "[GEOGRAPHIC_DATA]" at bounding box center [627, 385] width 318 height 14
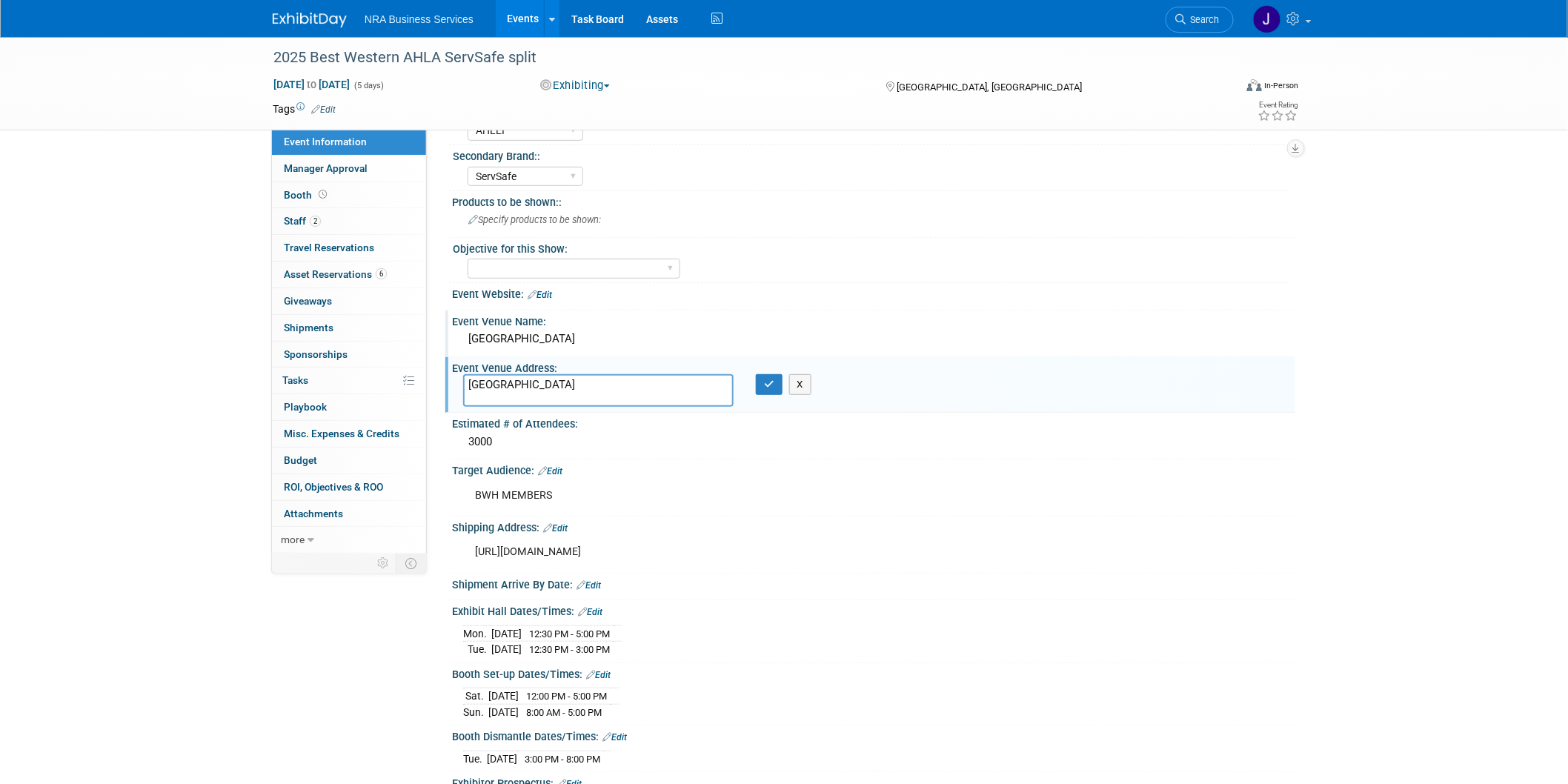
click at [506, 384] on textarea "[GEOGRAPHIC_DATA]" at bounding box center [598, 390] width 271 height 32
type textarea "Seattle Convention Center"
click at [637, 380] on textarea "Seattle Convention Center" at bounding box center [598, 390] width 271 height 32
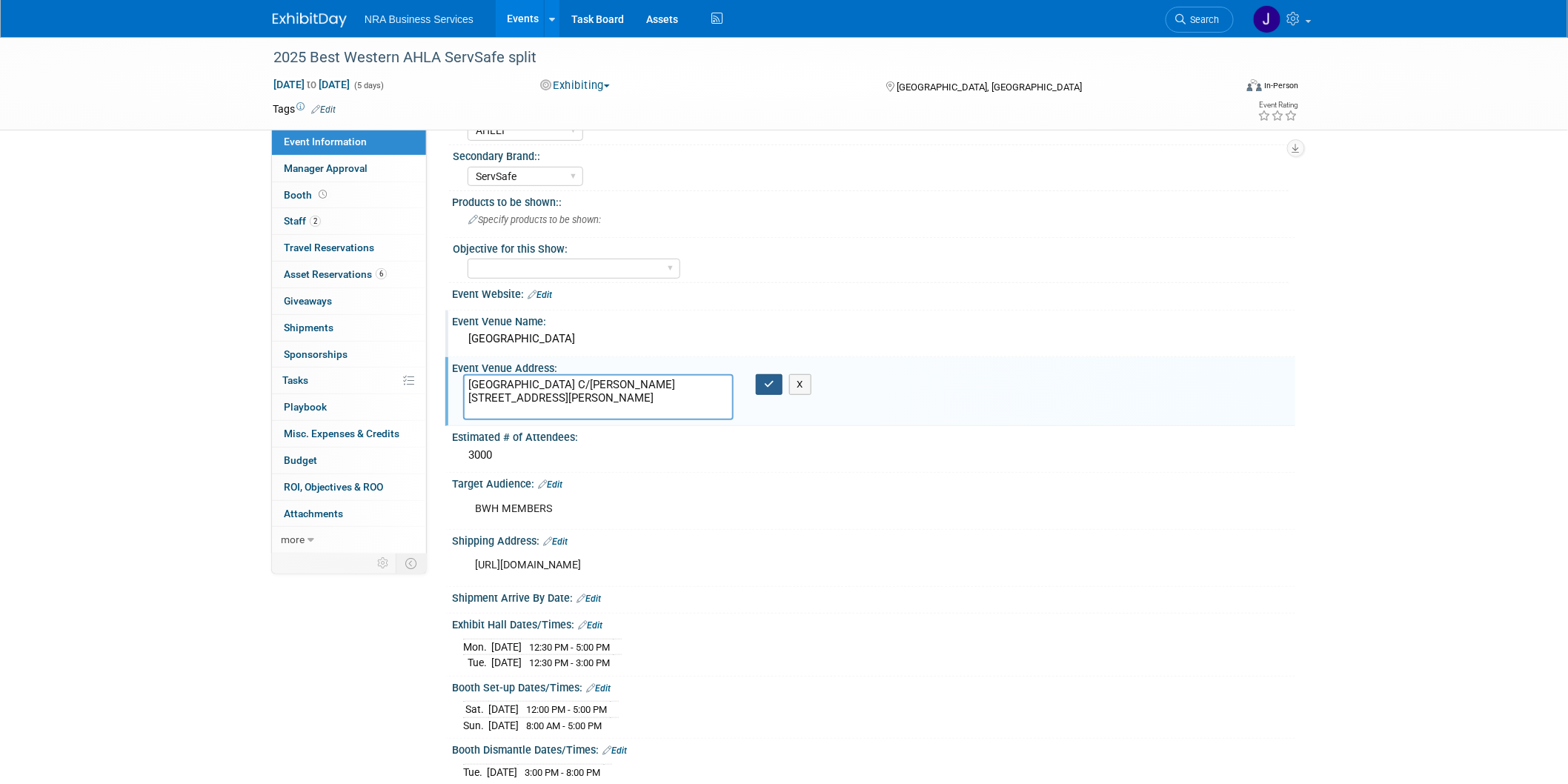
type textarea "Seattle Convention Center C/O Freeman 1715 Boren Ave, SCC-Summit Loading Dock S…"
click at [758, 375] on button "button" at bounding box center [769, 384] width 26 height 20
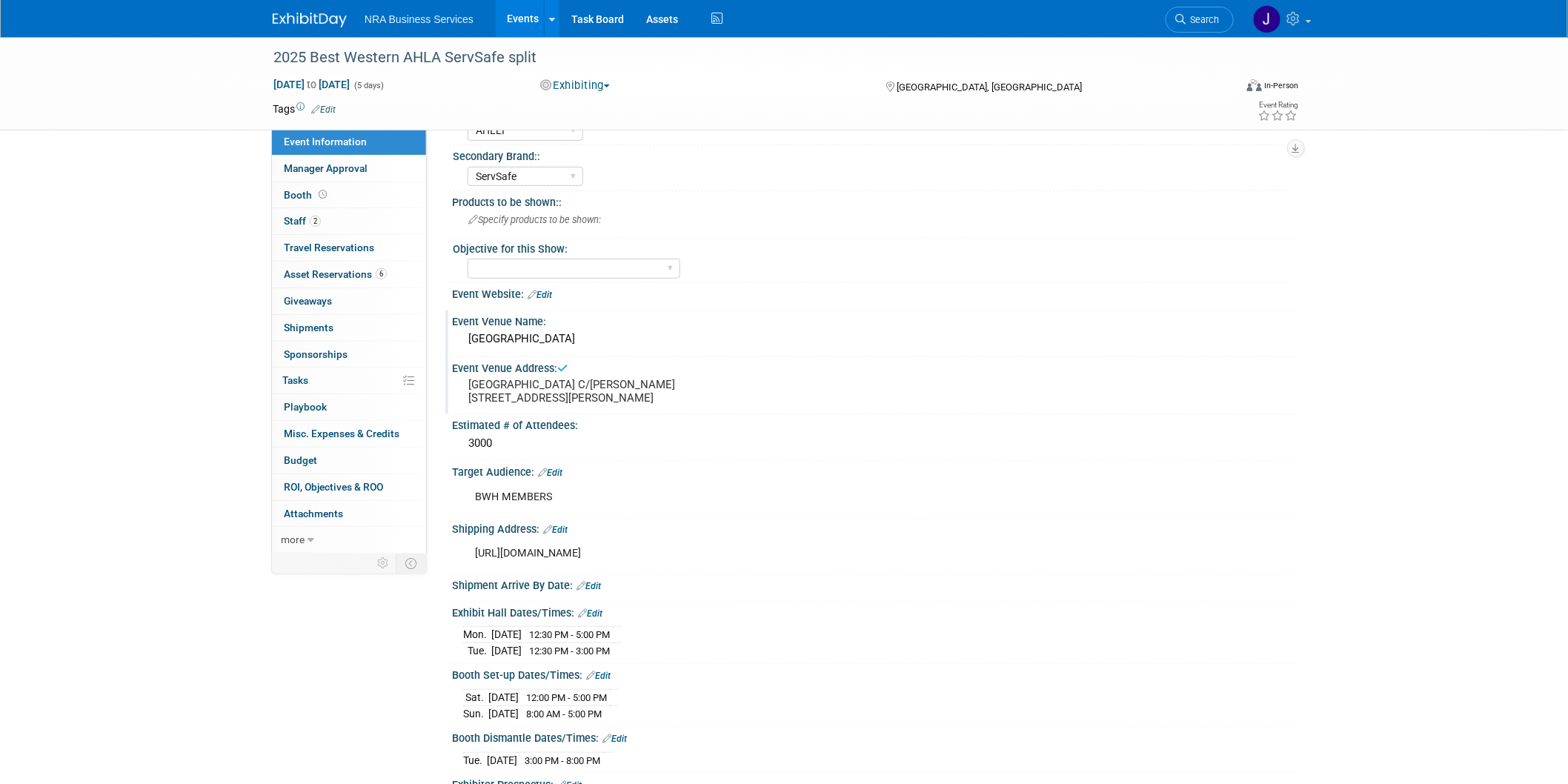
click at [1465, 425] on div "2025 Best Western AHLA ServSafe split Oct 5, 2025 to Oct 9, 2025 (5 days) Oct 5…" at bounding box center [784, 423] width 1568 height 1137
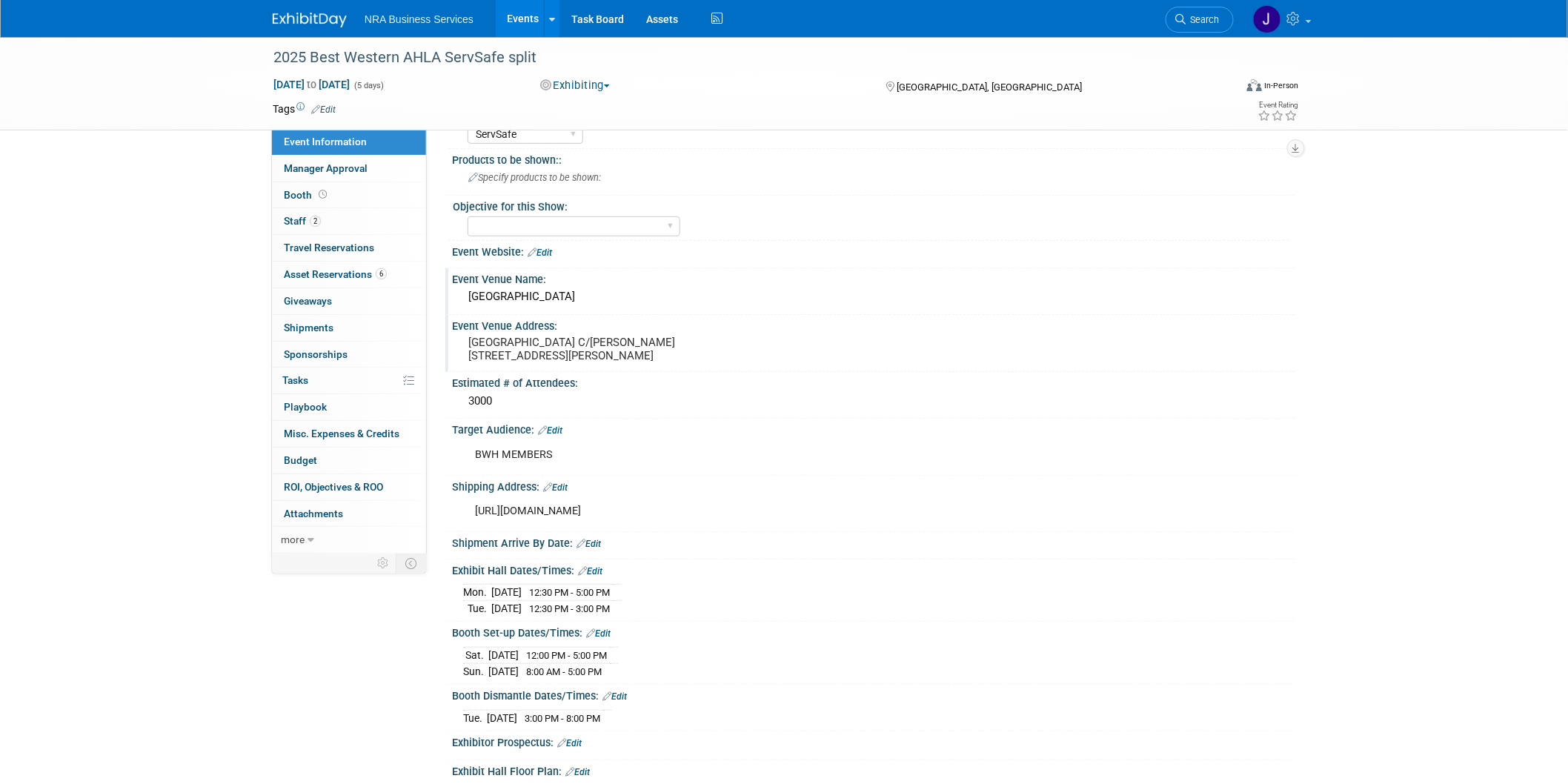
scroll to position [266, 0]
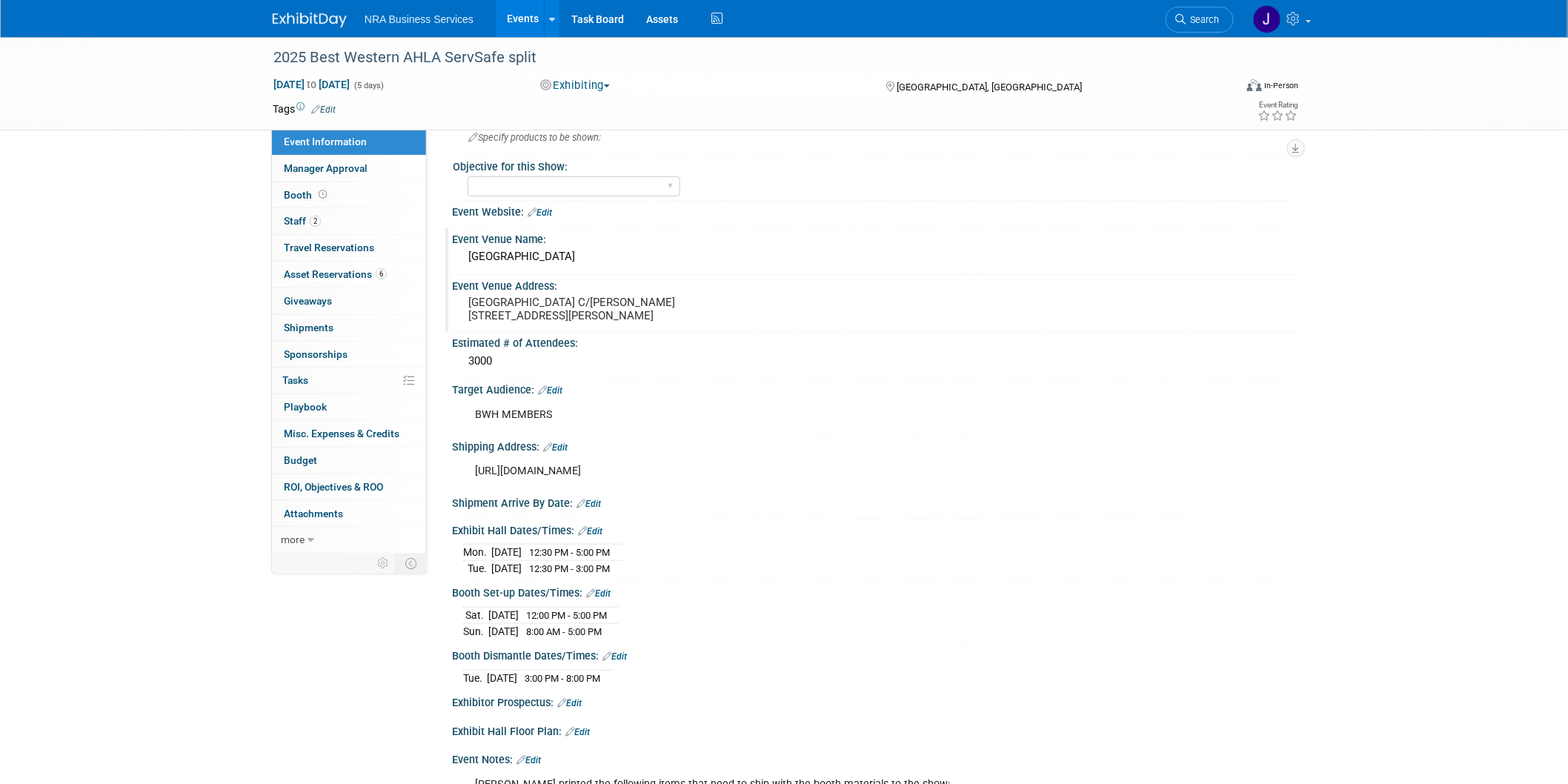
drag, startPoint x: 449, startPoint y: 511, endPoint x: 563, endPoint y: 512, distance: 114.0
click at [563, 512] on div "Shipment Arrive By Date: Edit" at bounding box center [870, 506] width 850 height 27
click at [563, 511] on div "Shipment Arrive By Date: Edit" at bounding box center [873, 501] width 843 height 20
click at [1399, 520] on div "2025 Best Western AHLA ServSafe split Oct 5, 2025 to Oct 9, 2025 (5 days) Oct 5…" at bounding box center [784, 340] width 1568 height 1137
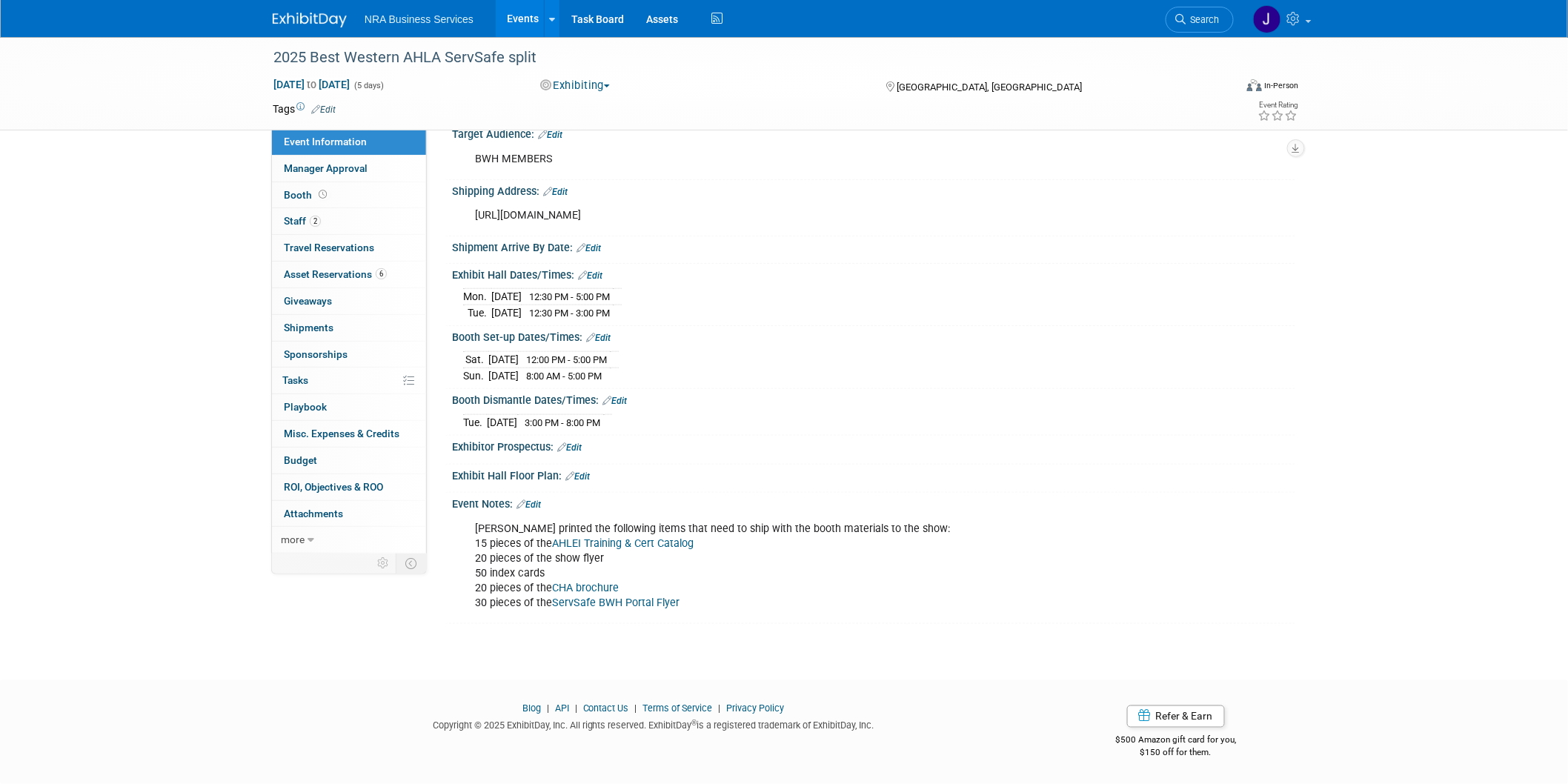
scroll to position [524, 0]
click at [1457, 449] on div "2025 Best Western AHLA ServSafe split Oct 5, 2025 to Oct 9, 2025 (5 days) Oct 5…" at bounding box center [784, 85] width 1568 height 1137
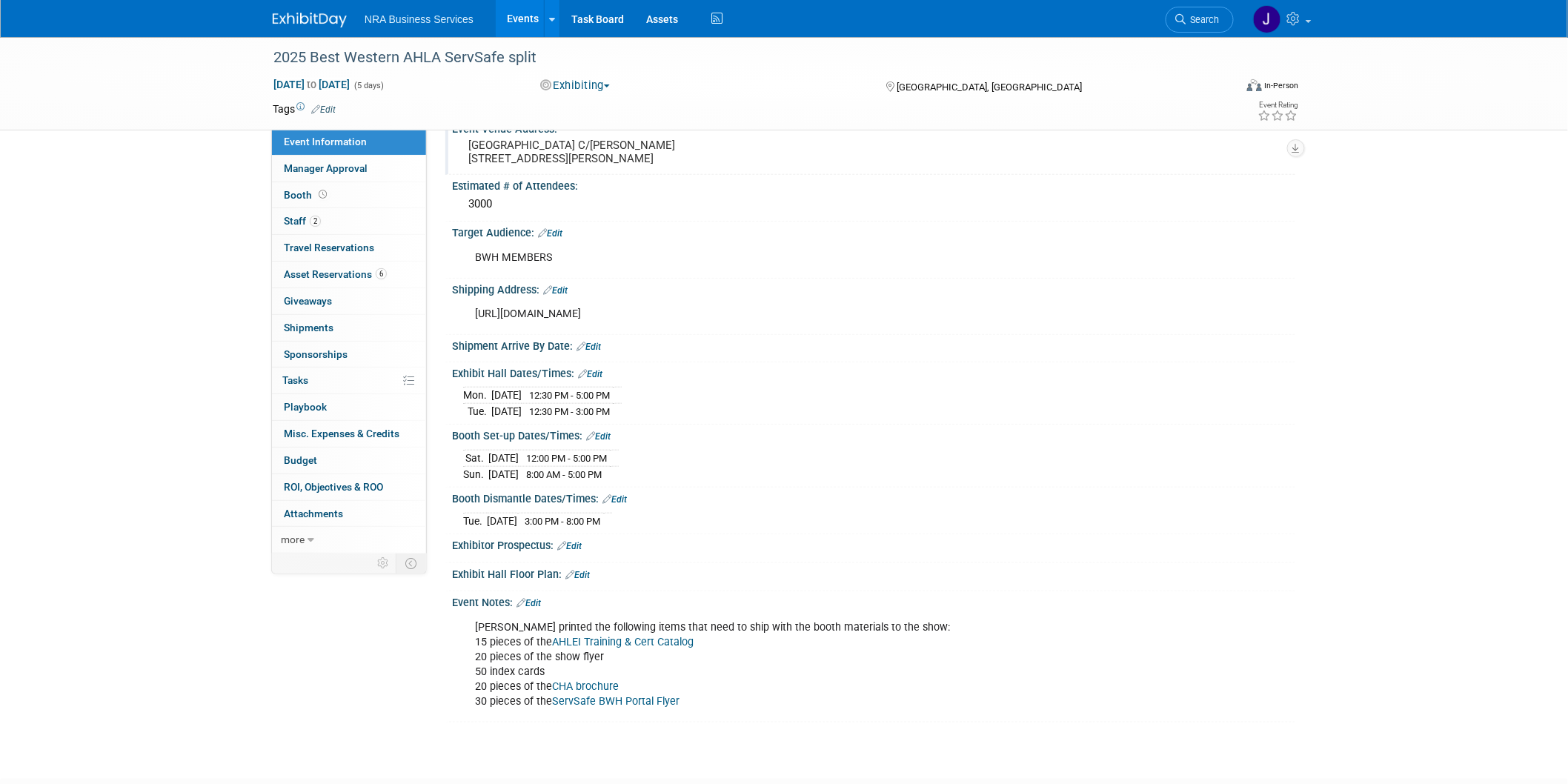
scroll to position [442, 0]
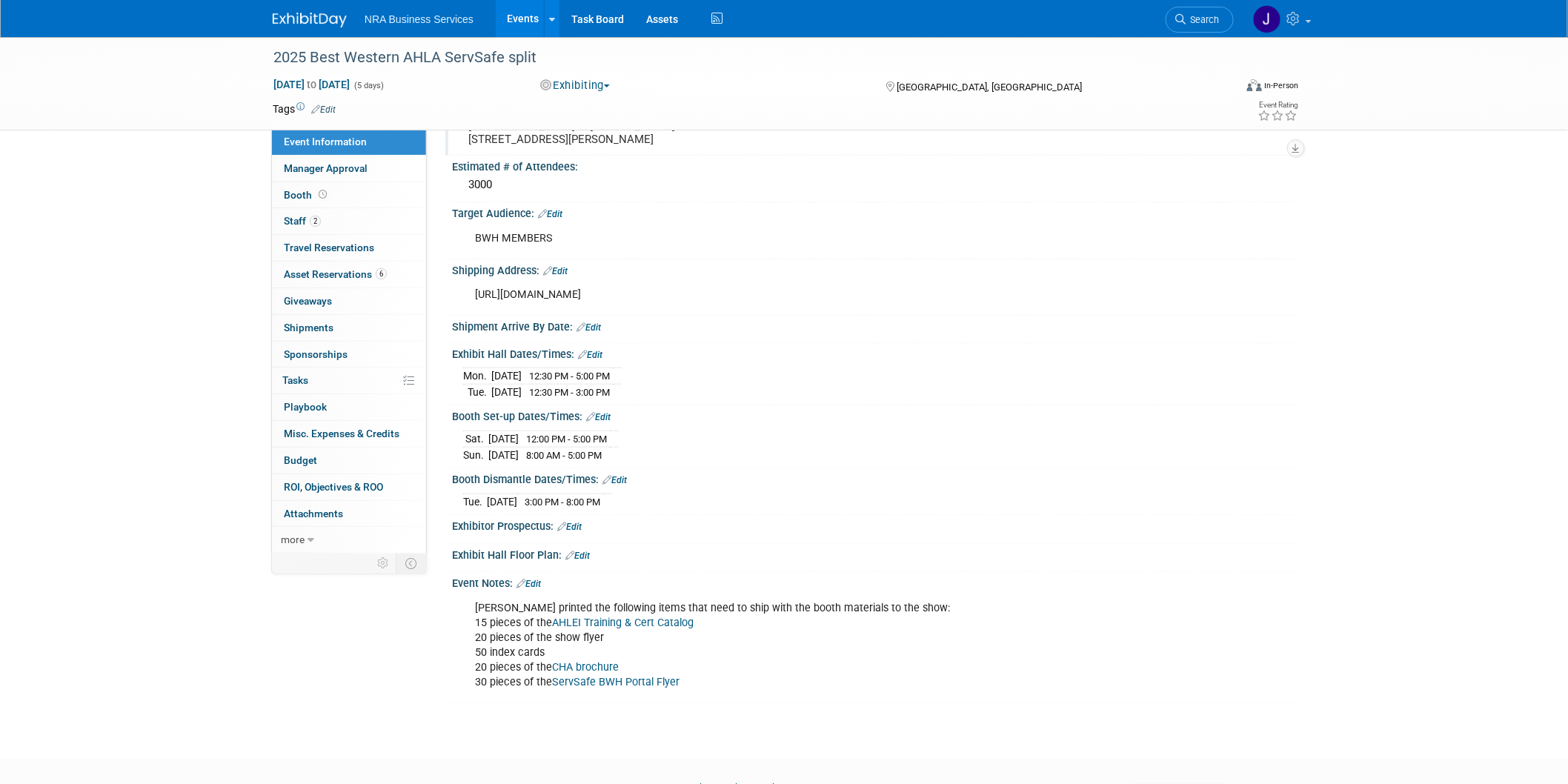
click at [1325, 534] on div "2025 Best Western AHLA ServSafe split Oct 5, 2025 to Oct 9, 2025 (5 days) Oct 5…" at bounding box center [784, 164] width 1568 height 1137
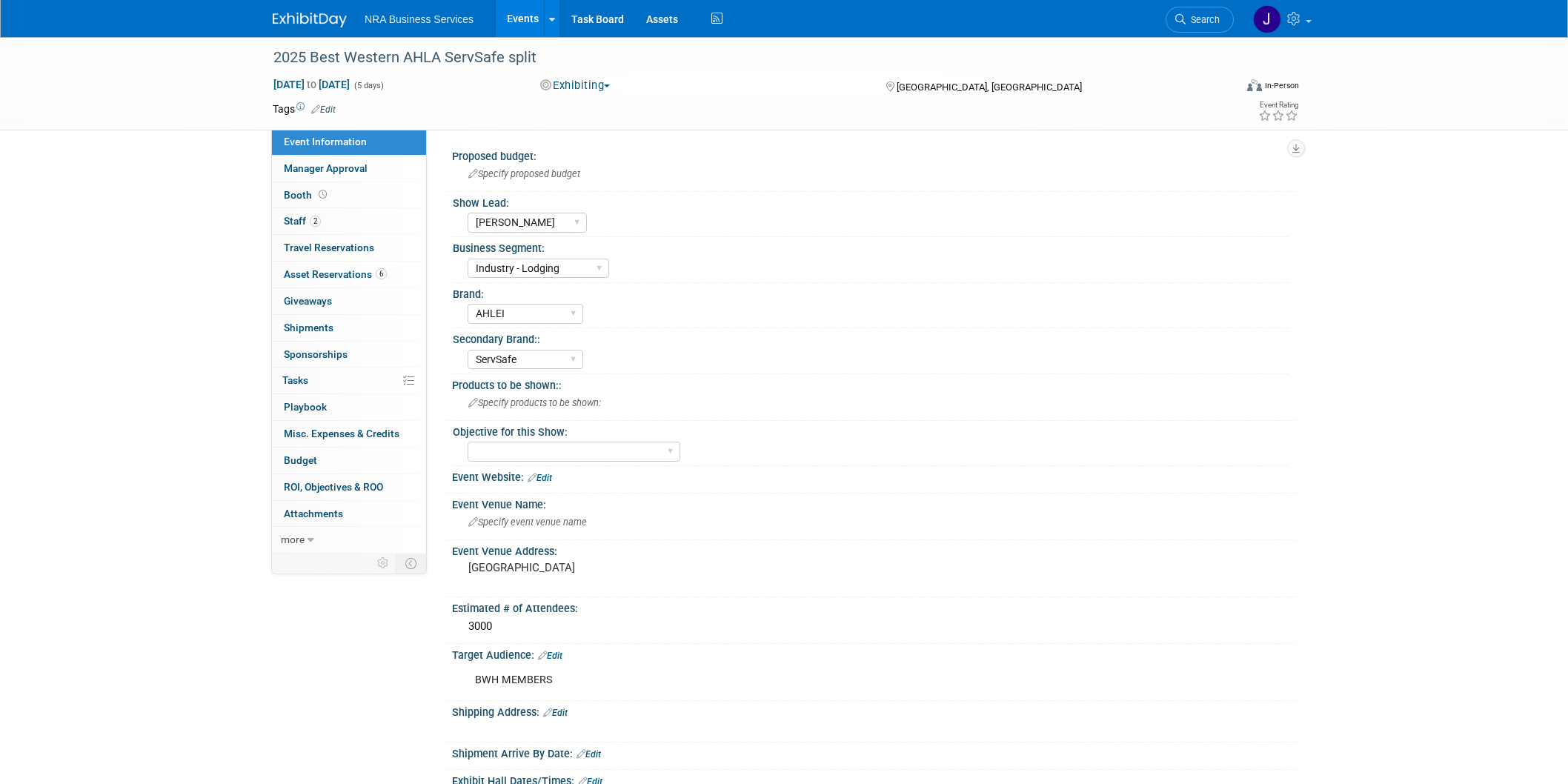
select select "Jennifer B"
select select "Industry - Lodging"
select select "AHLEI"
select select "ServSafe"
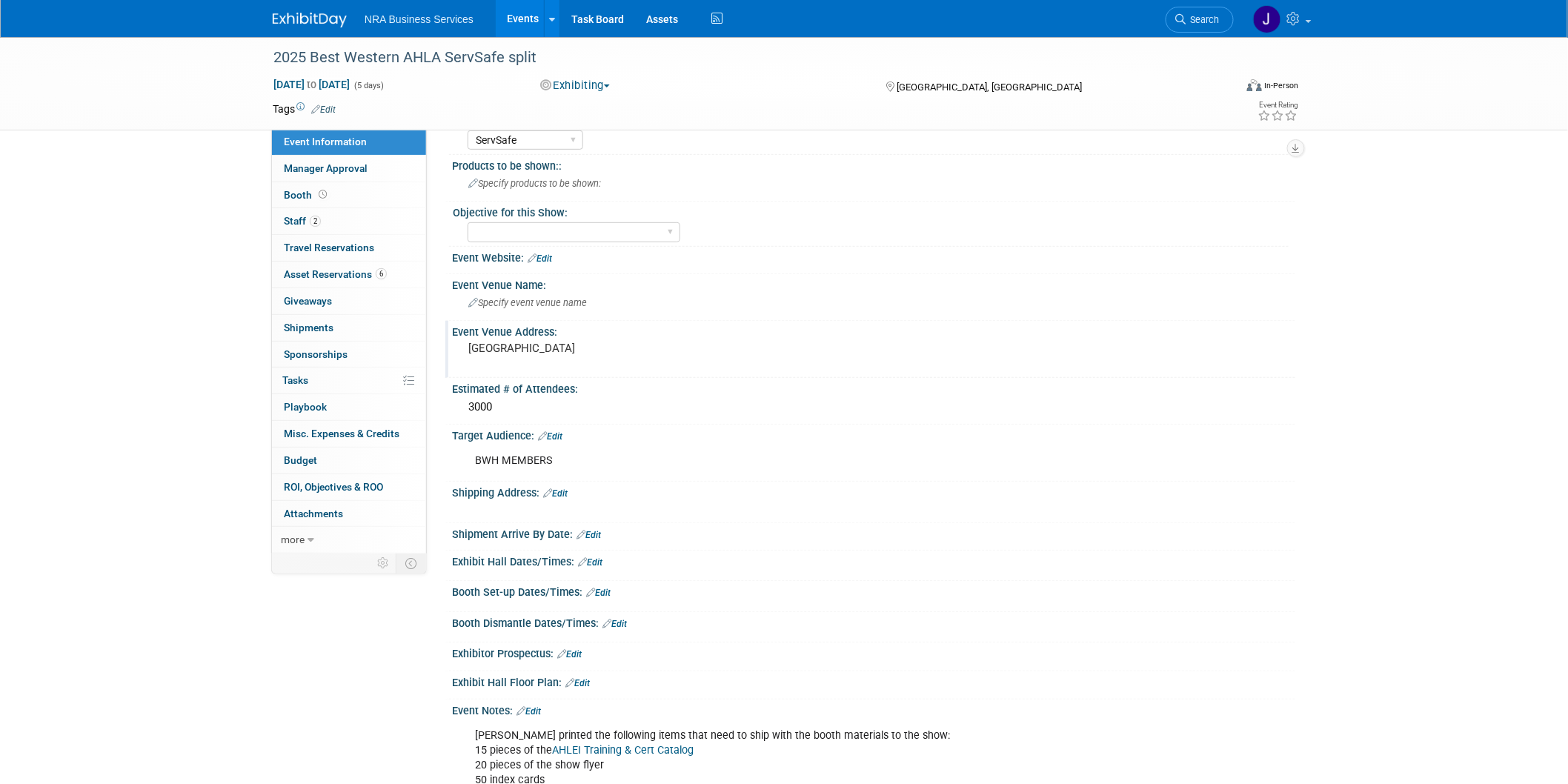
scroll to position [247, 0]
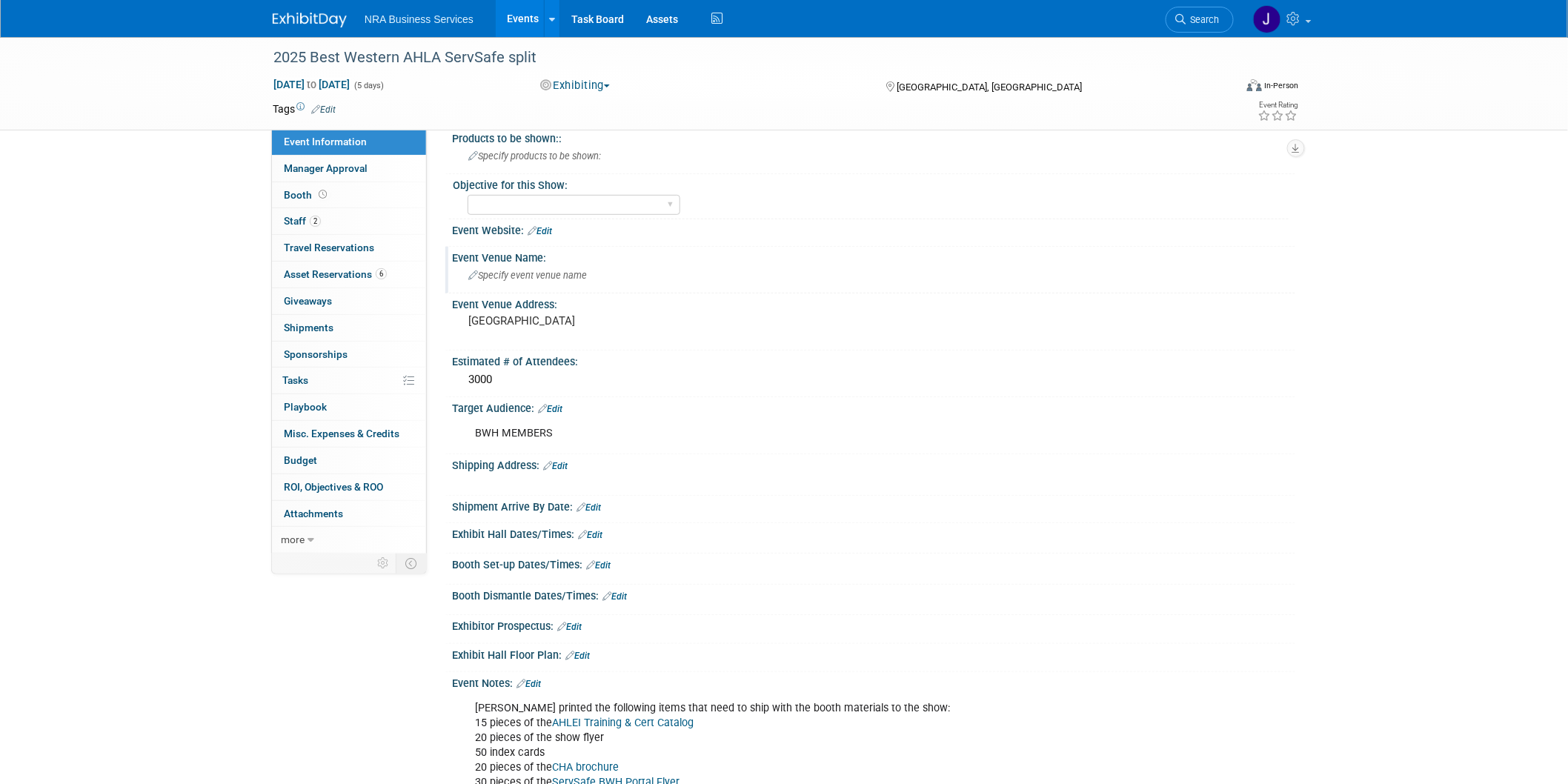
click at [540, 278] on span "Specify event venue name" at bounding box center [527, 275] width 118 height 11
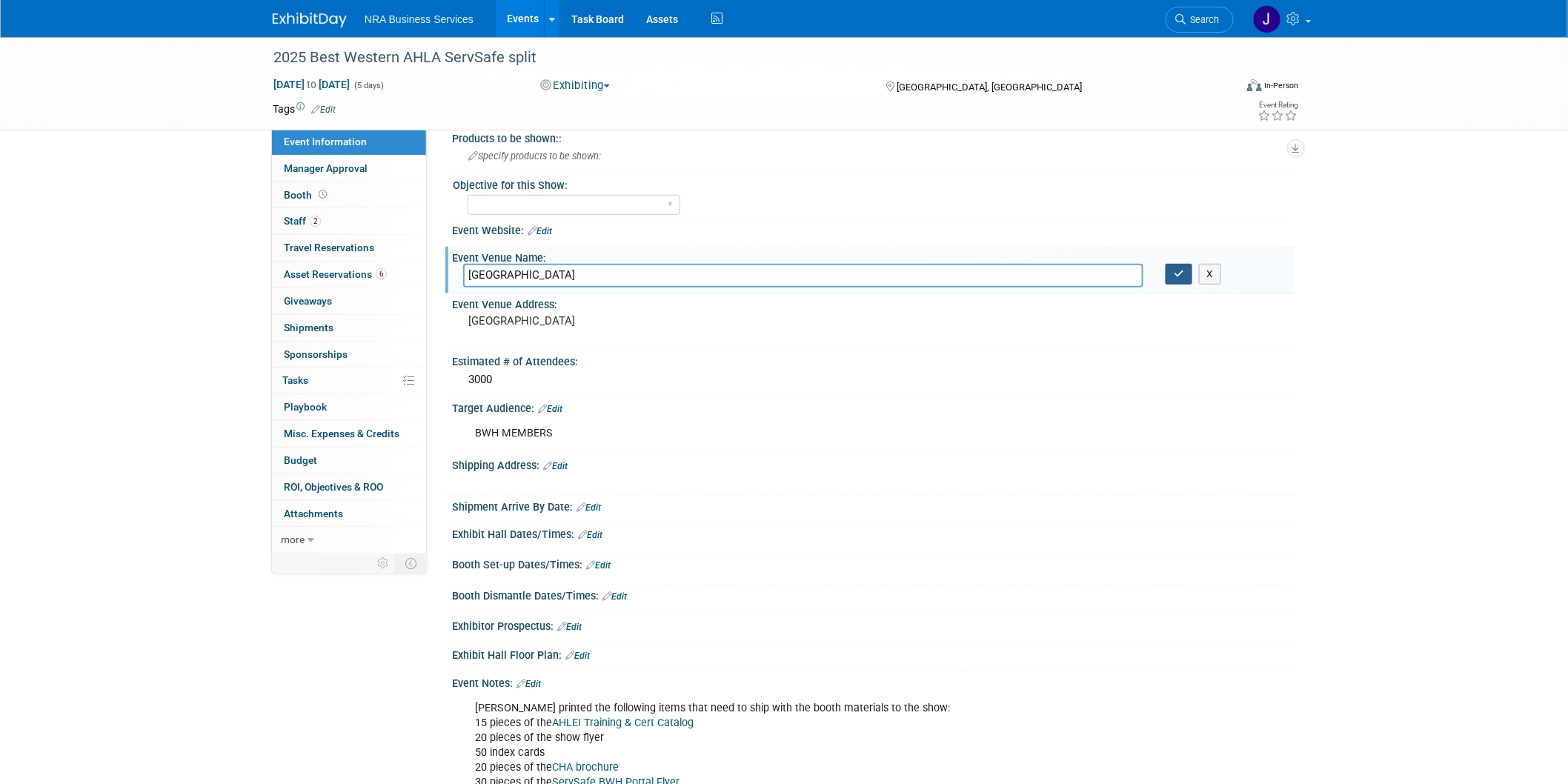
type input "Seattle Convention Center"
click at [1173, 274] on button "button" at bounding box center [1178, 274] width 26 height 20
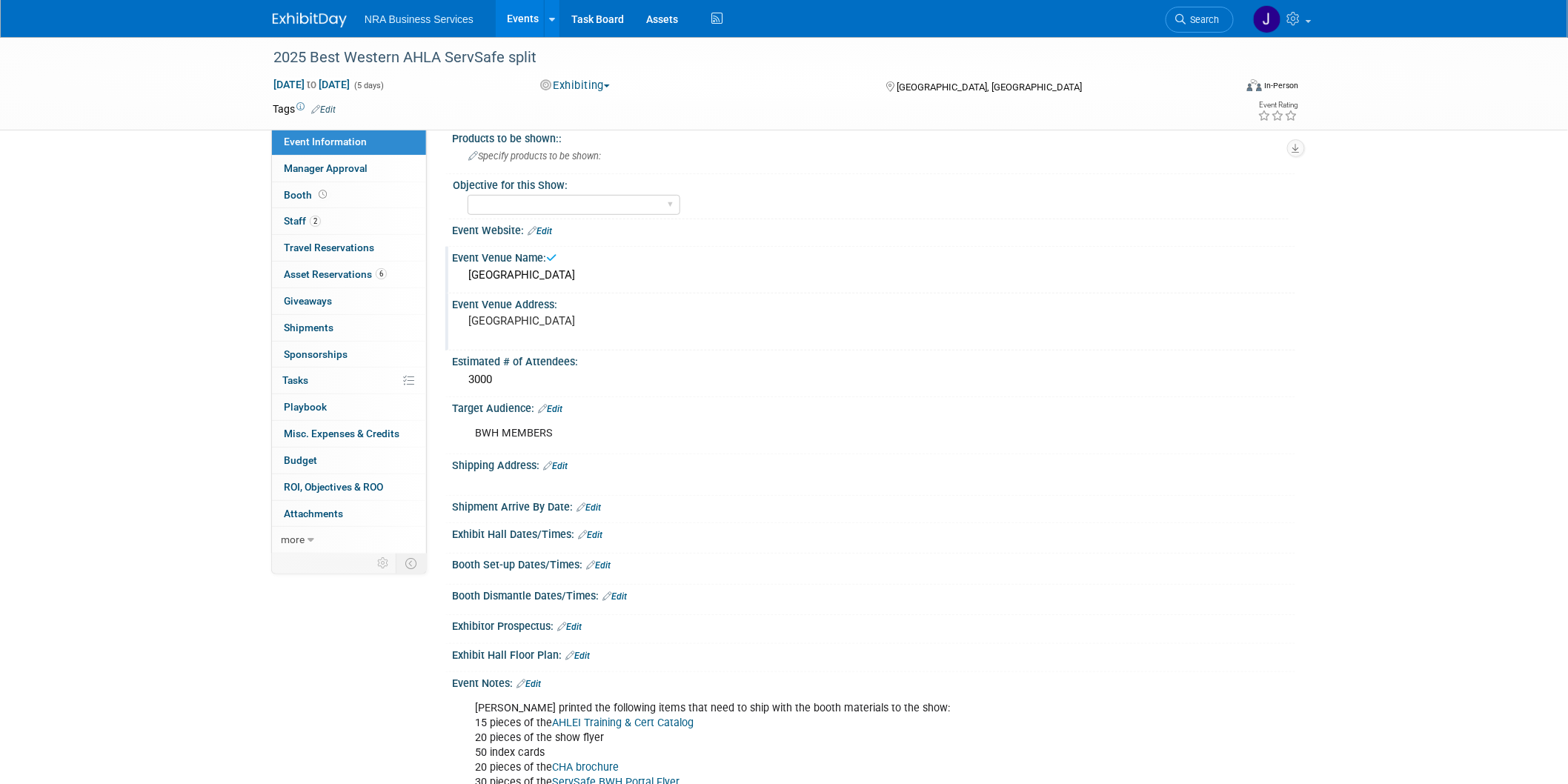
click at [504, 314] on pre "[GEOGRAPHIC_DATA]" at bounding box center [627, 321] width 318 height 14
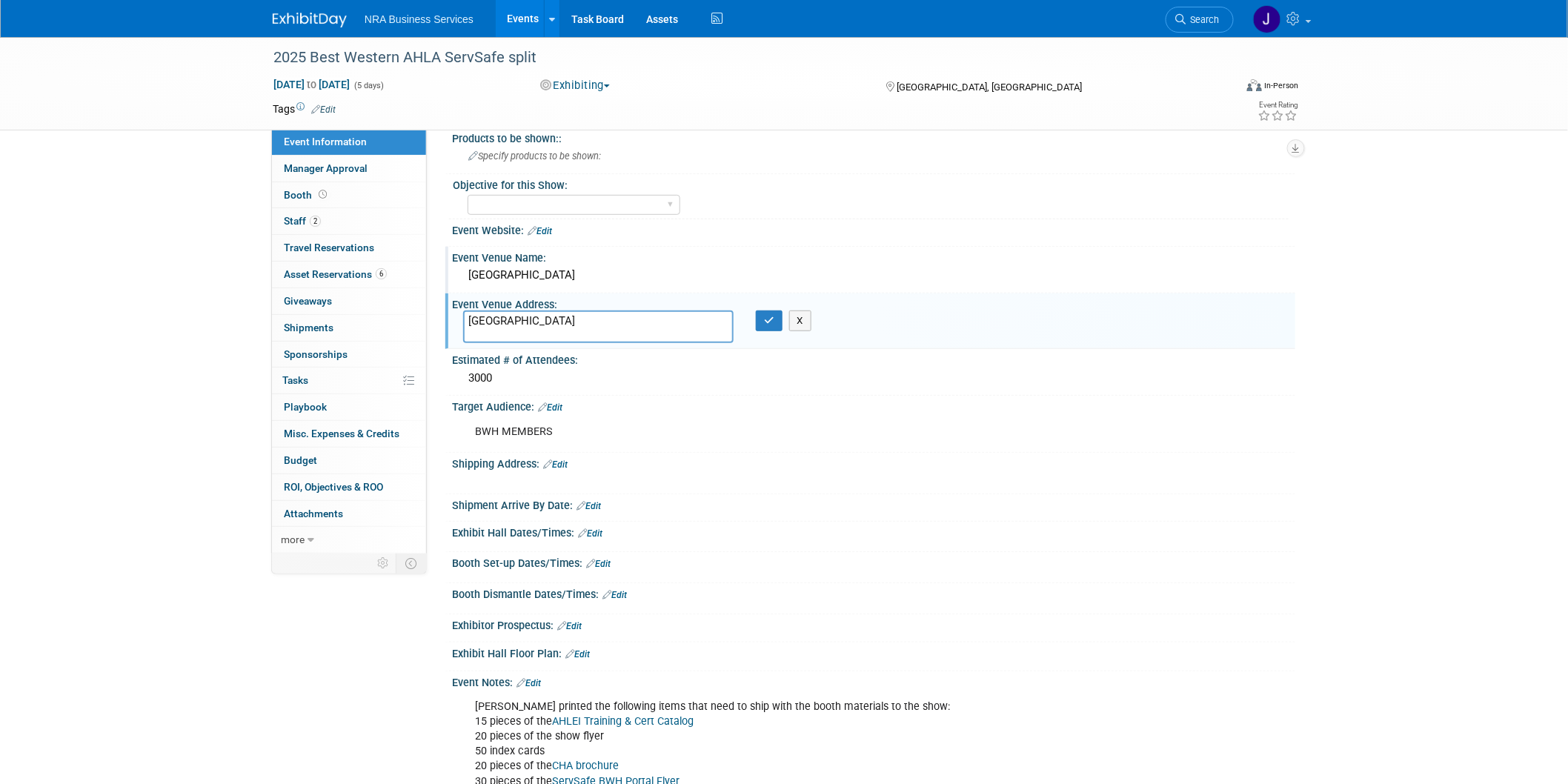
click at [512, 321] on textarea "[GEOGRAPHIC_DATA]" at bounding box center [598, 327] width 271 height 32
type textarea "Seattle Convention Center"
click at [759, 318] on button "button" at bounding box center [769, 321] width 26 height 20
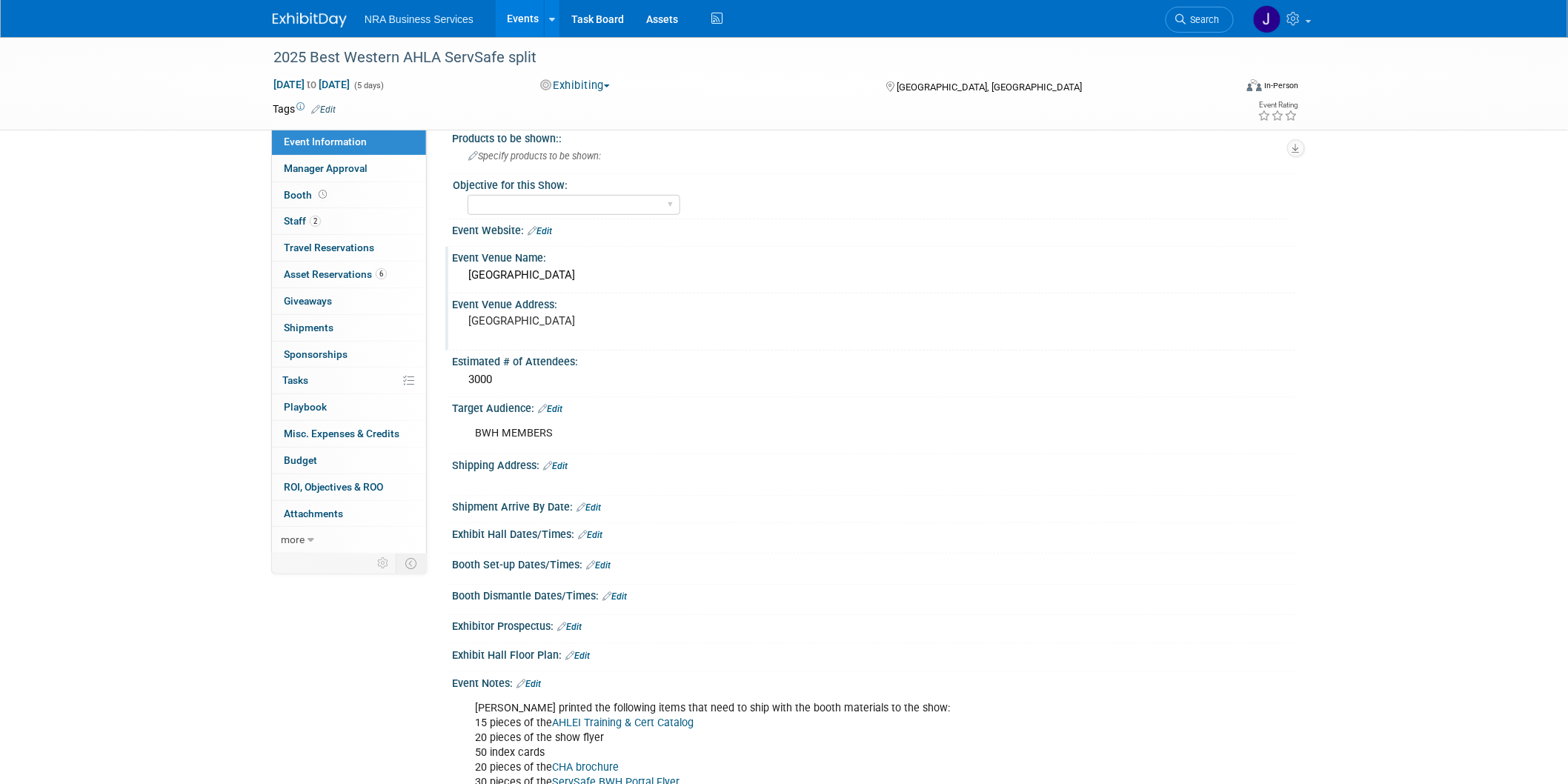
click at [598, 505] on link "Edit" at bounding box center [588, 507] width 25 height 10
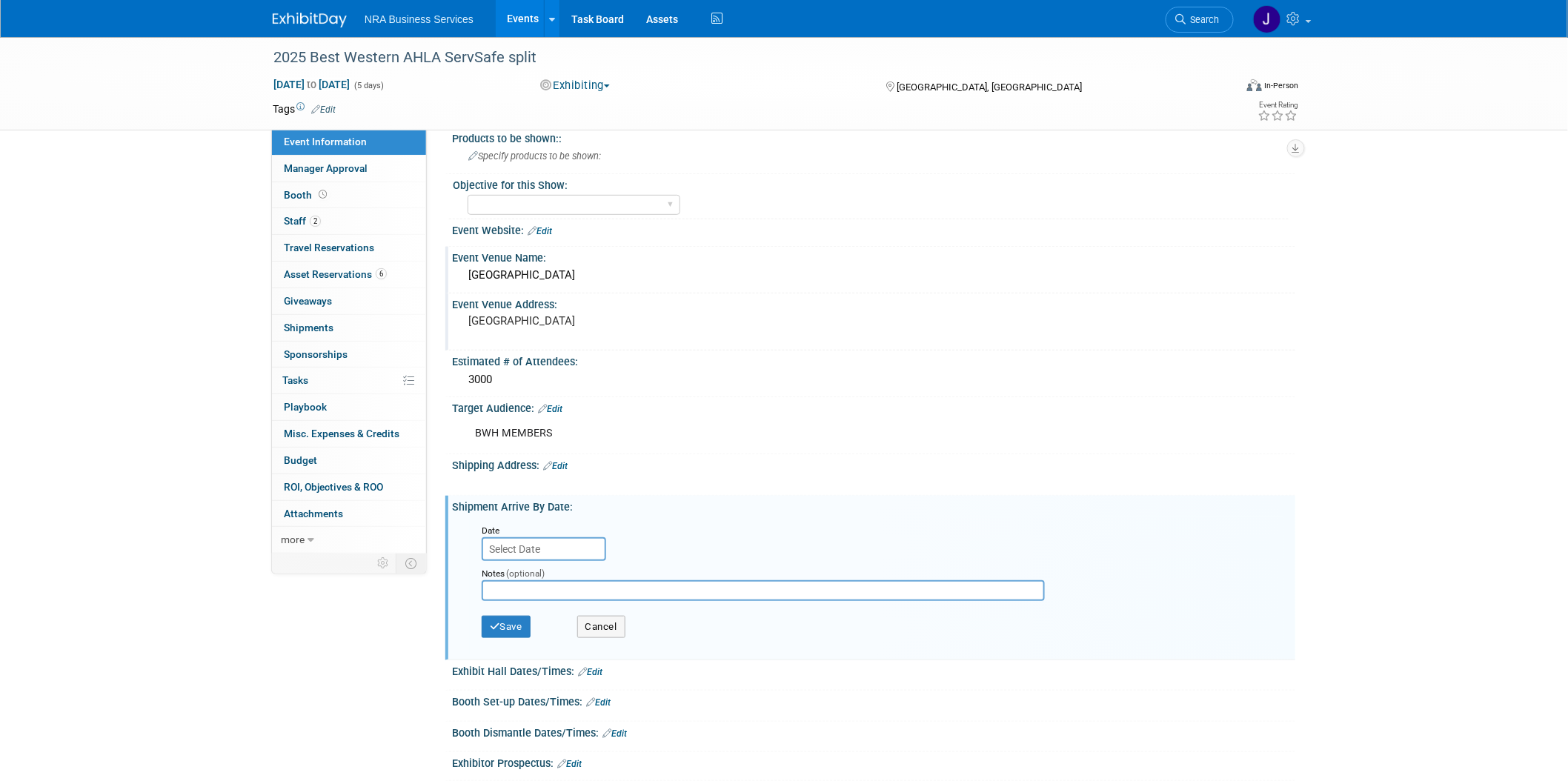
click at [597, 667] on link "Edit" at bounding box center [590, 672] width 25 height 10
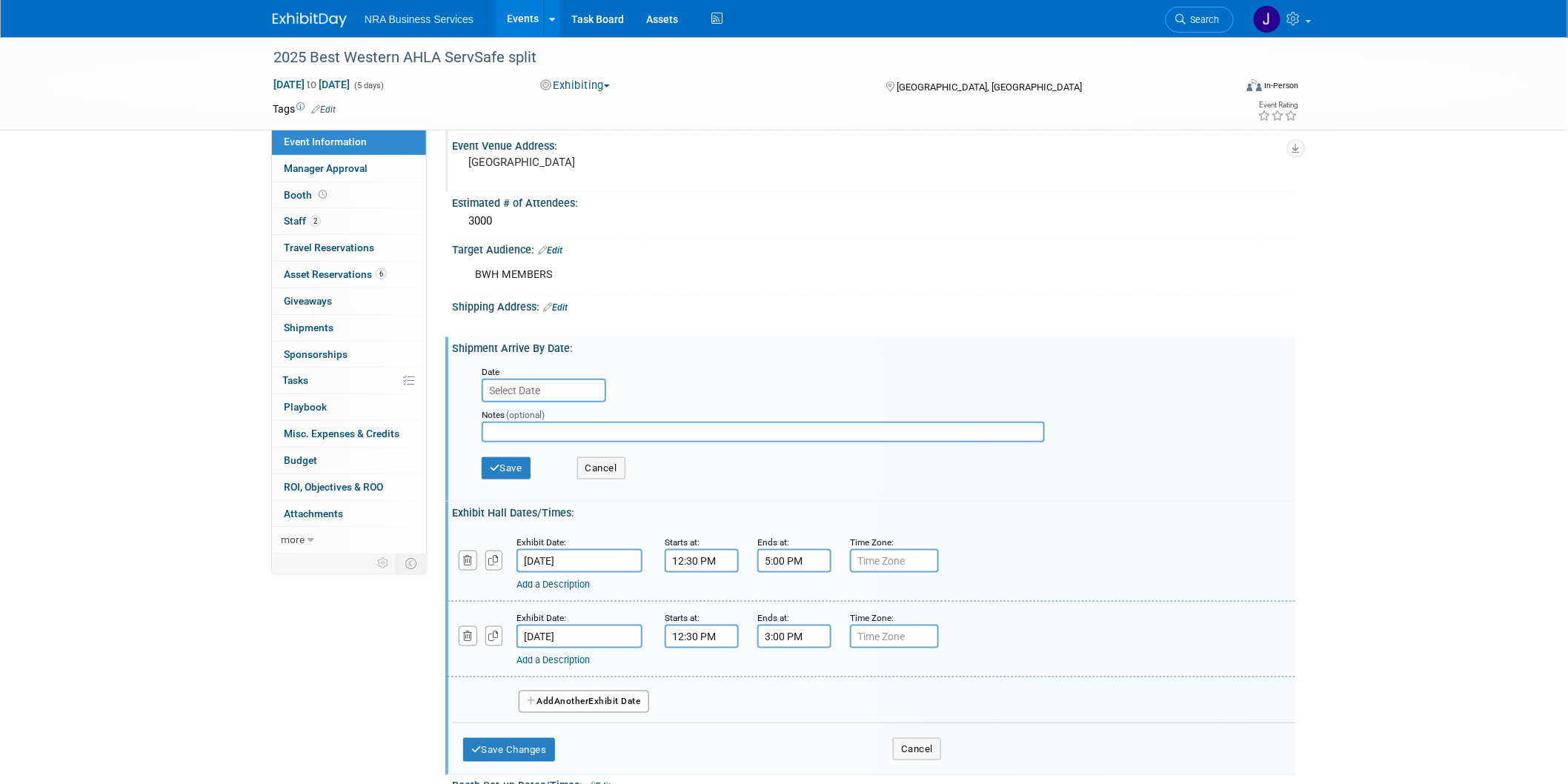
scroll to position [494, 0]
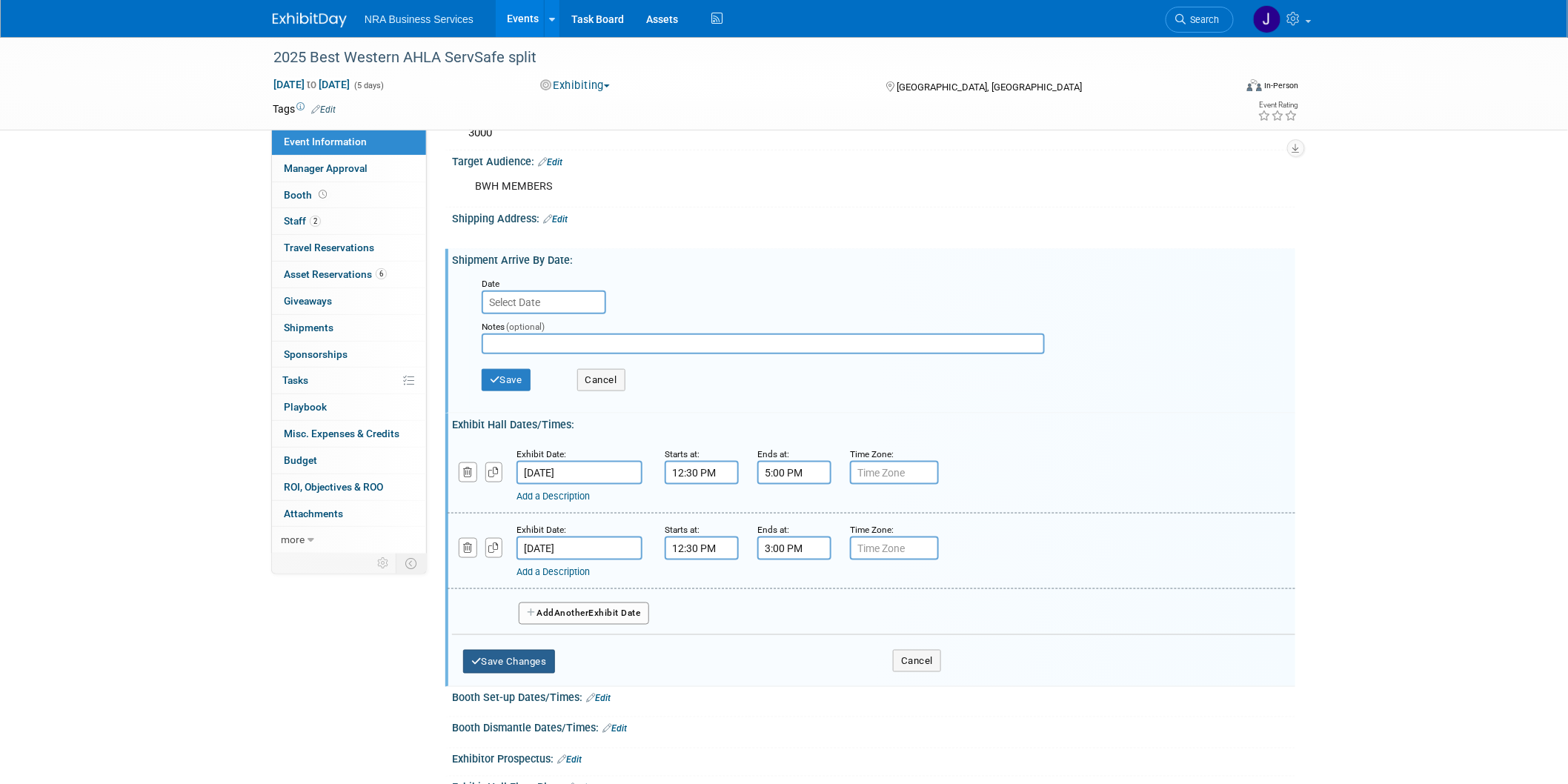
click at [512, 650] on button "Save Changes" at bounding box center [509, 661] width 92 height 24
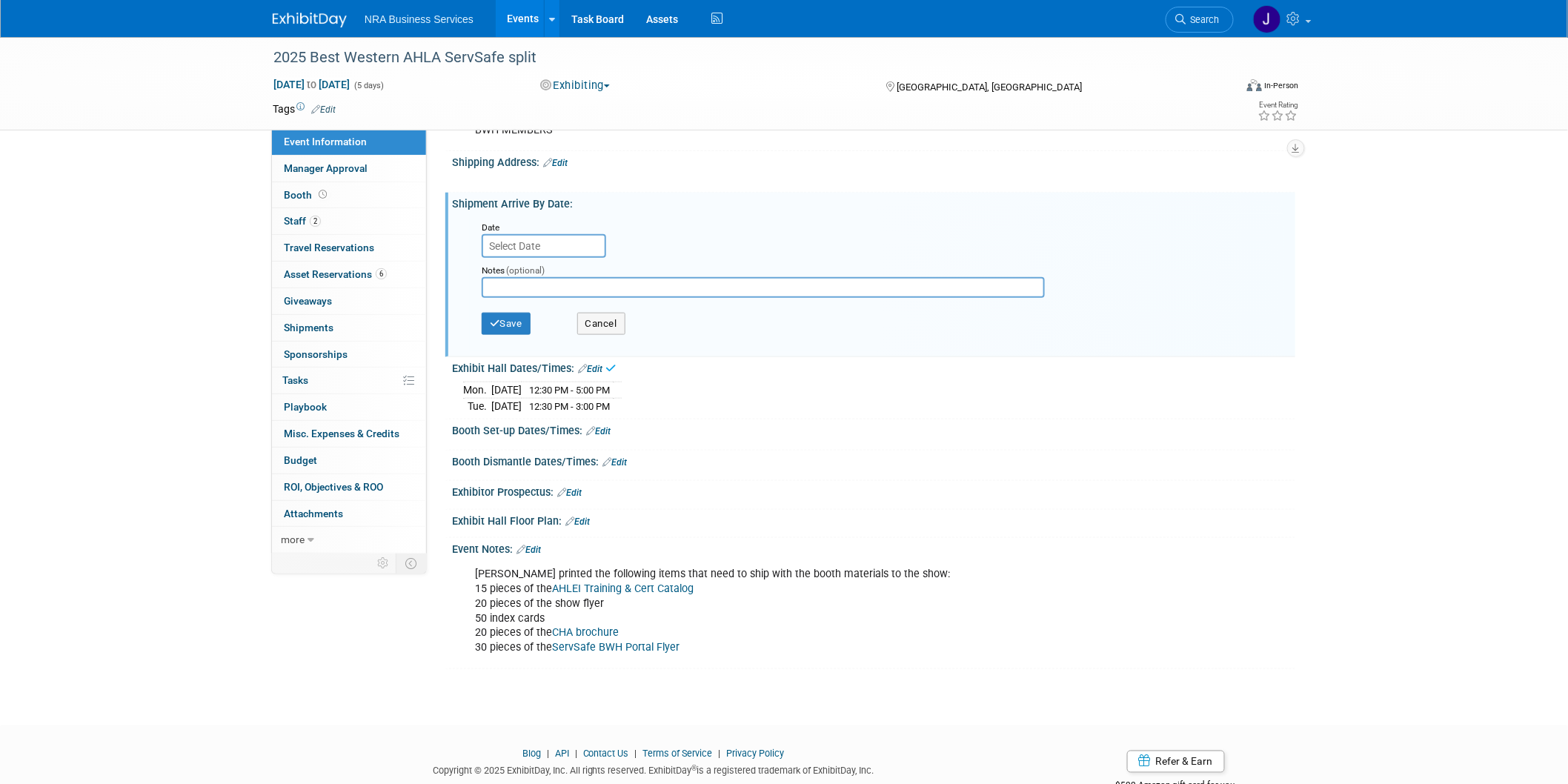
scroll to position [575, 0]
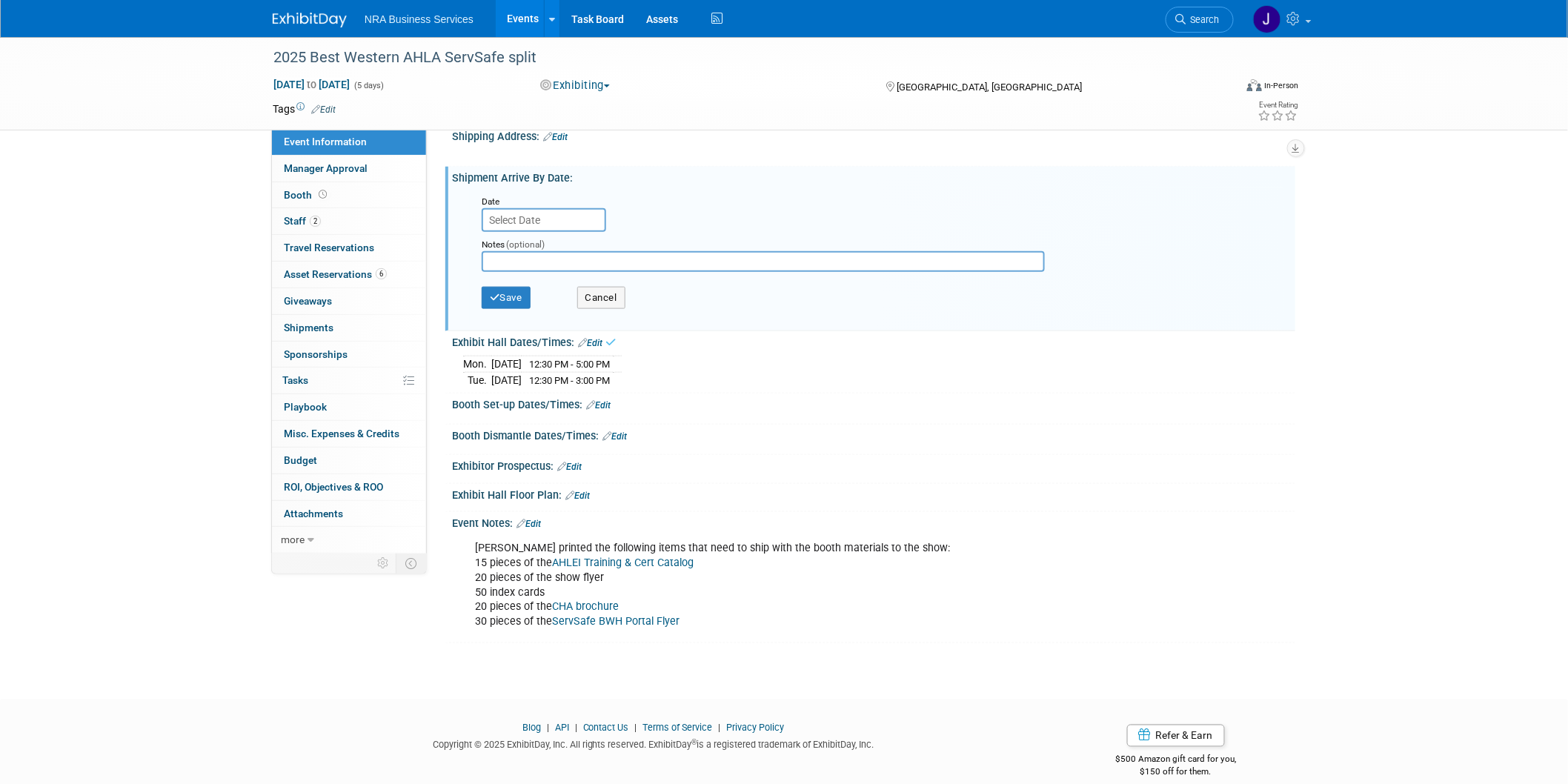
click at [600, 400] on link "Edit" at bounding box center [598, 405] width 25 height 10
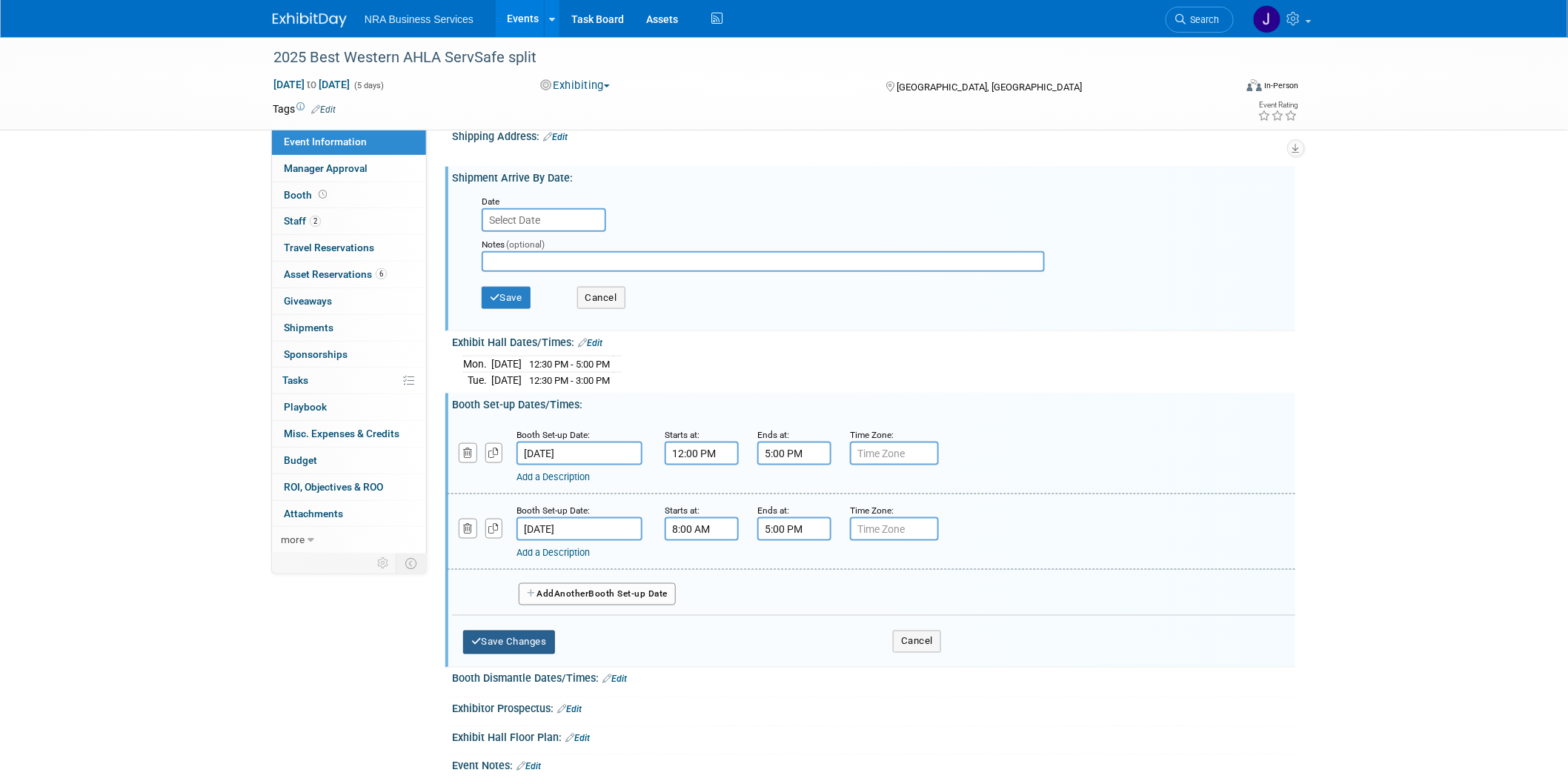
click at [504, 631] on button "Save Changes" at bounding box center [509, 643] width 92 height 24
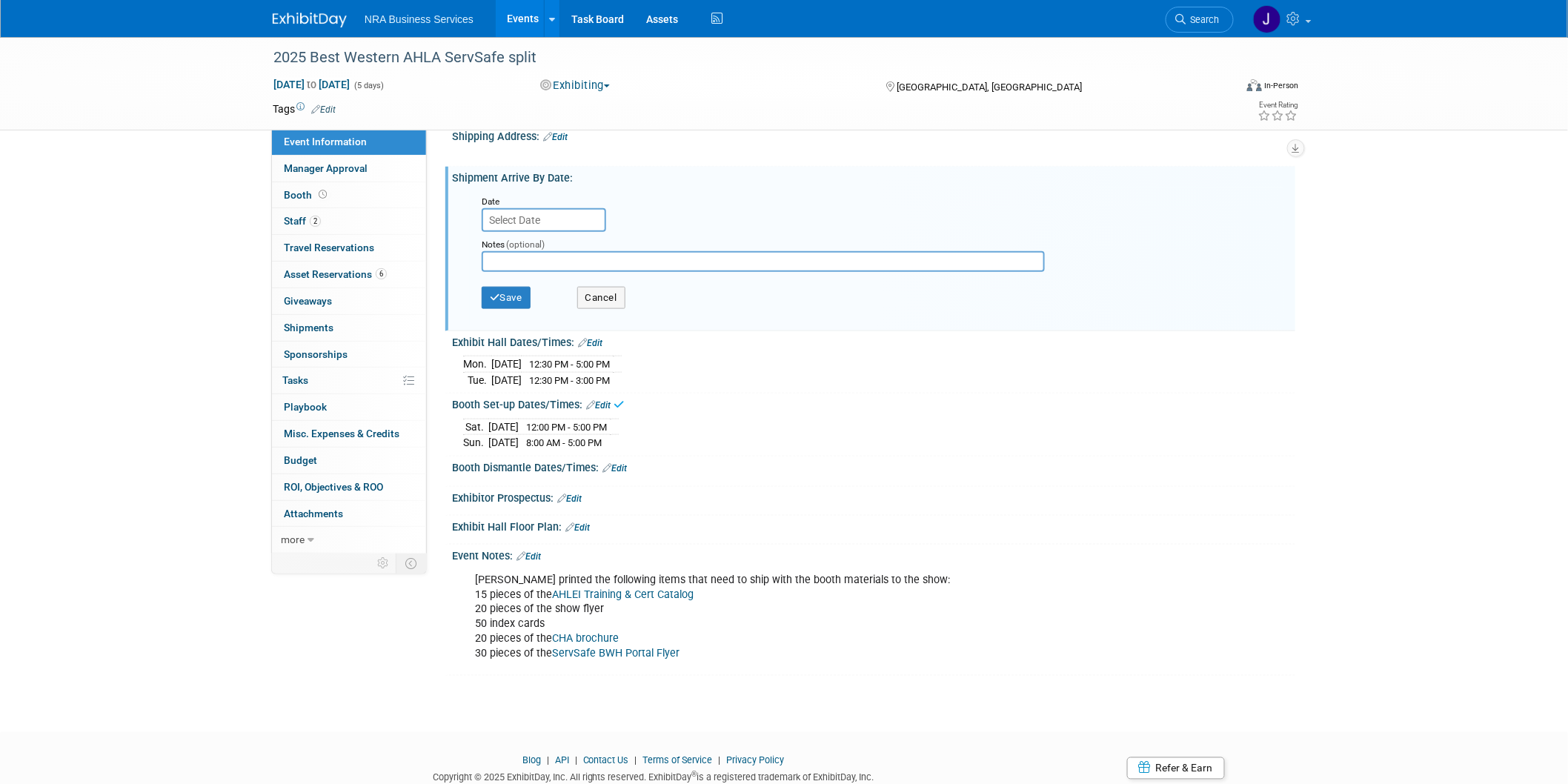
click at [620, 463] on link "Edit" at bounding box center [615, 468] width 25 height 10
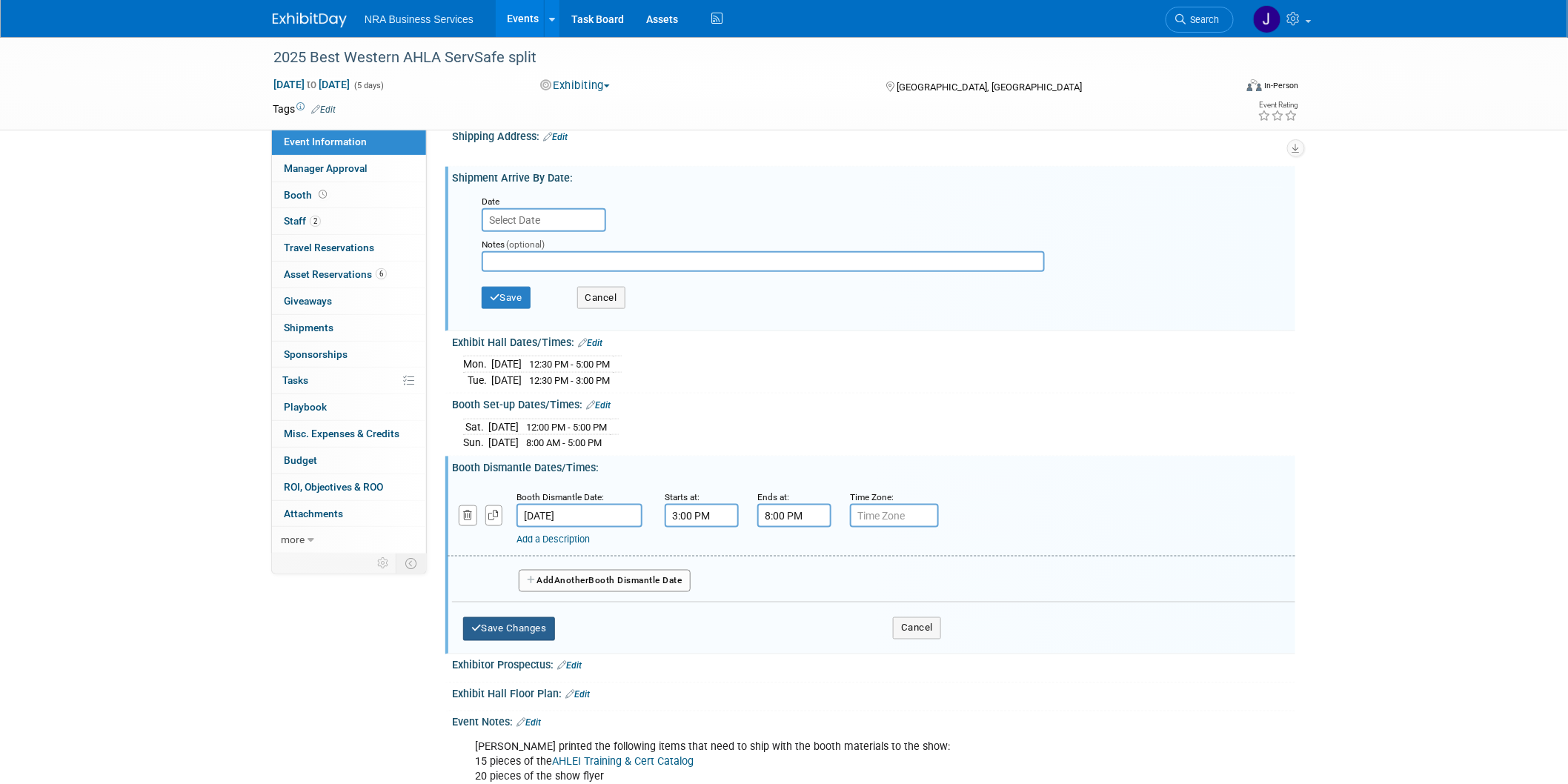
click at [507, 617] on button "Save Changes" at bounding box center [509, 629] width 92 height 24
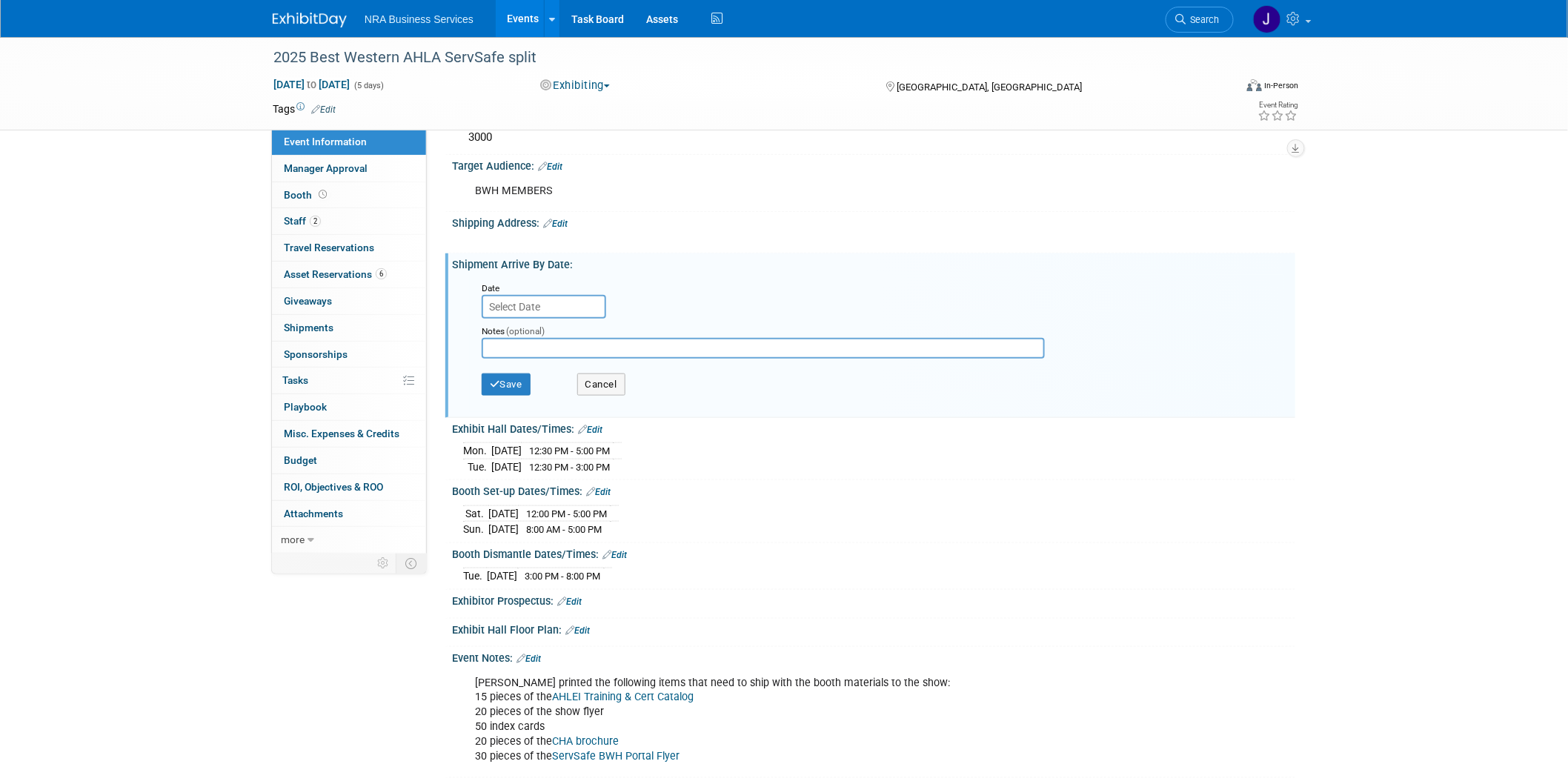
scroll to position [411, 0]
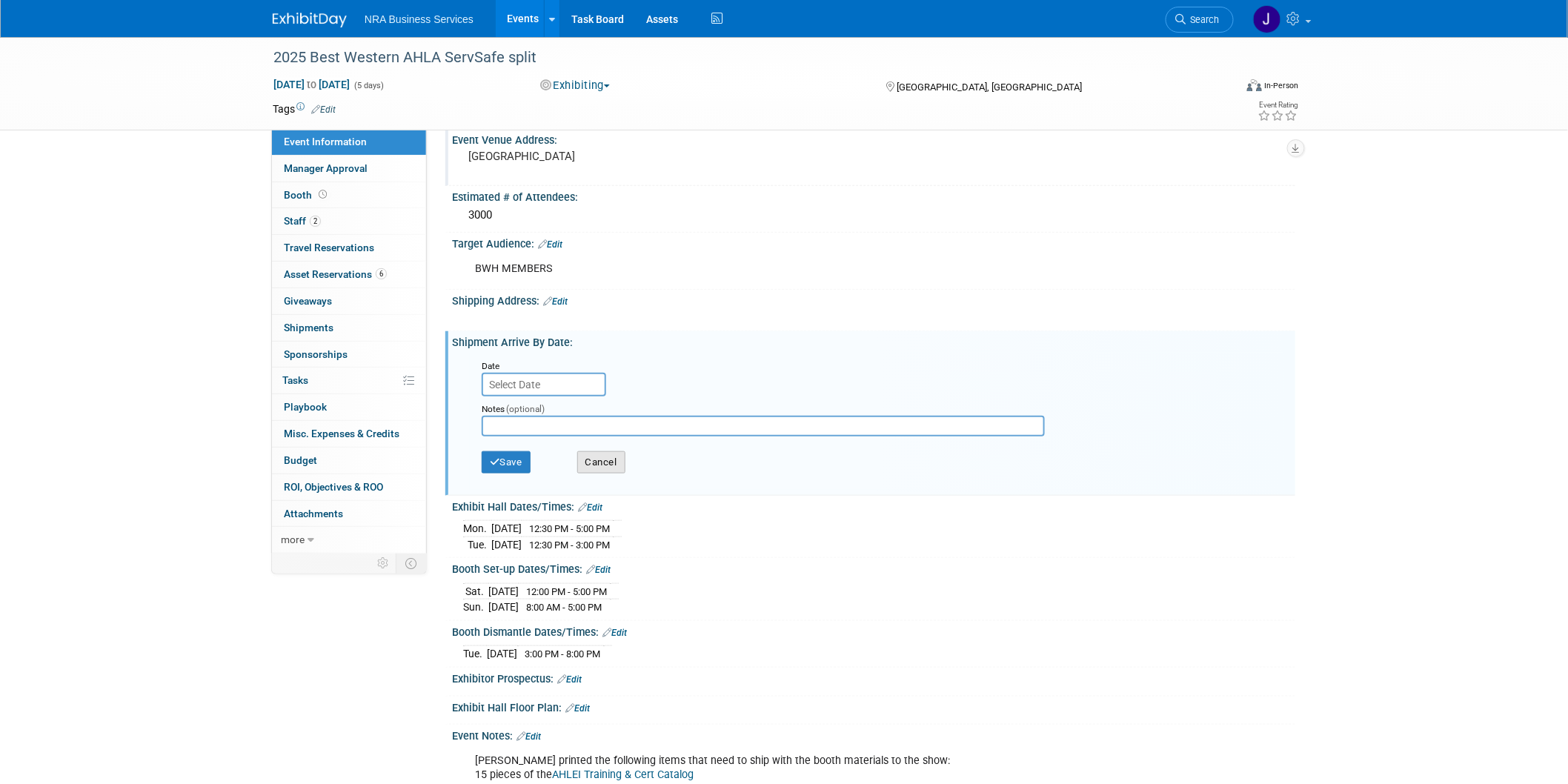
click at [594, 451] on button "Cancel" at bounding box center [601, 462] width 49 height 22
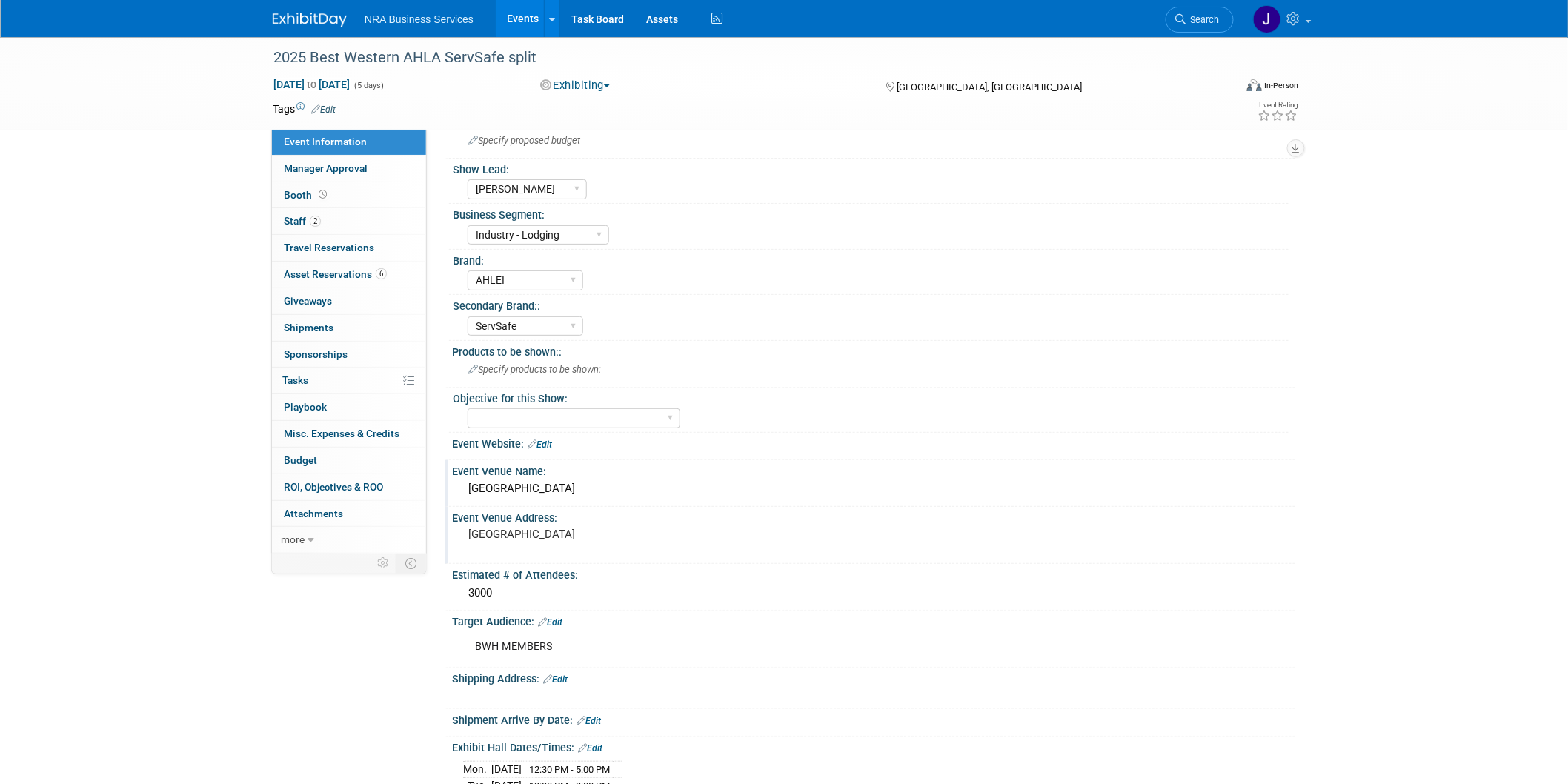
scroll to position [0, 0]
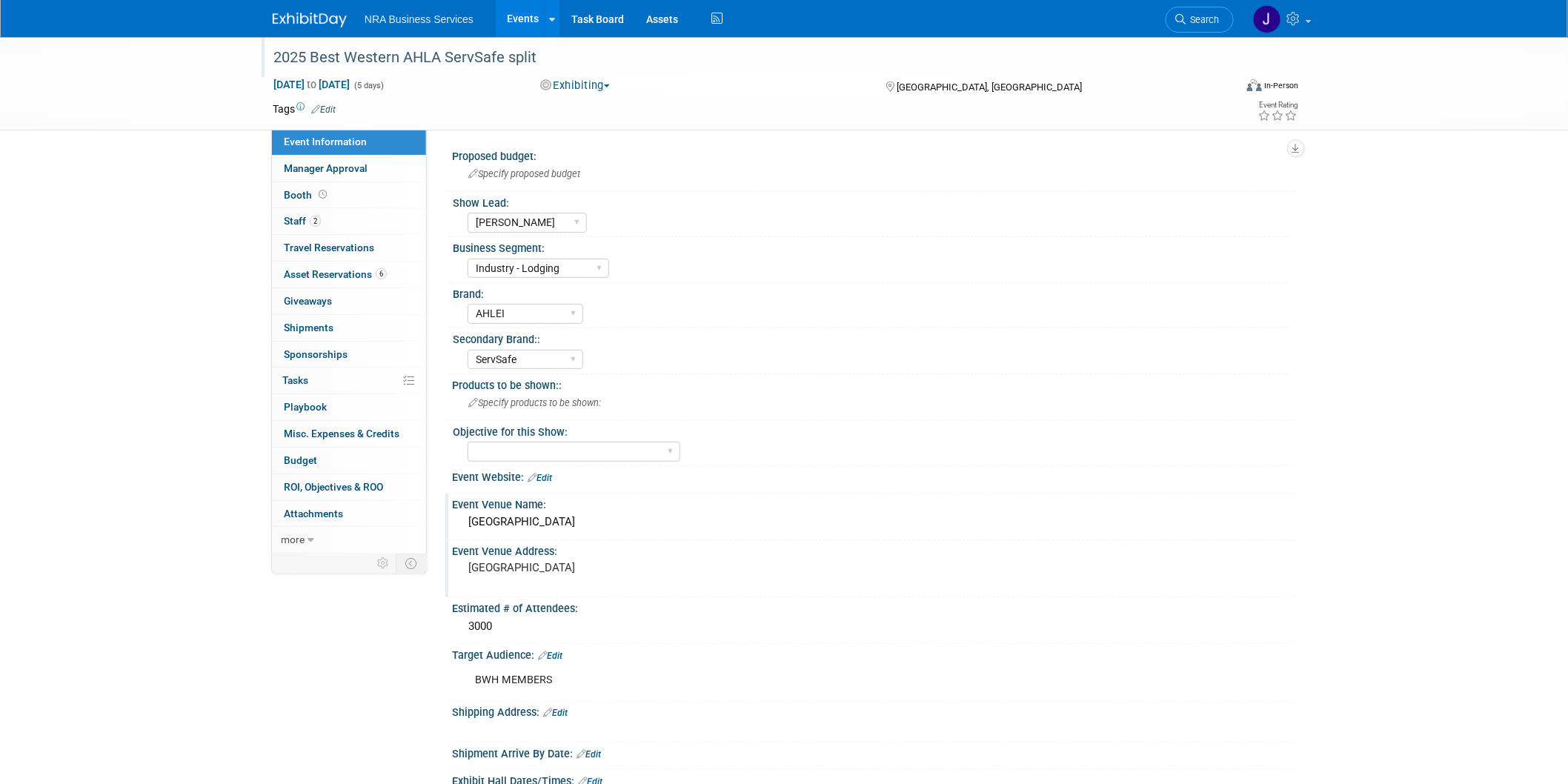
click at [302, 55] on div "2025 Best Western AHLA ServSafe split" at bounding box center [740, 57] width 943 height 26
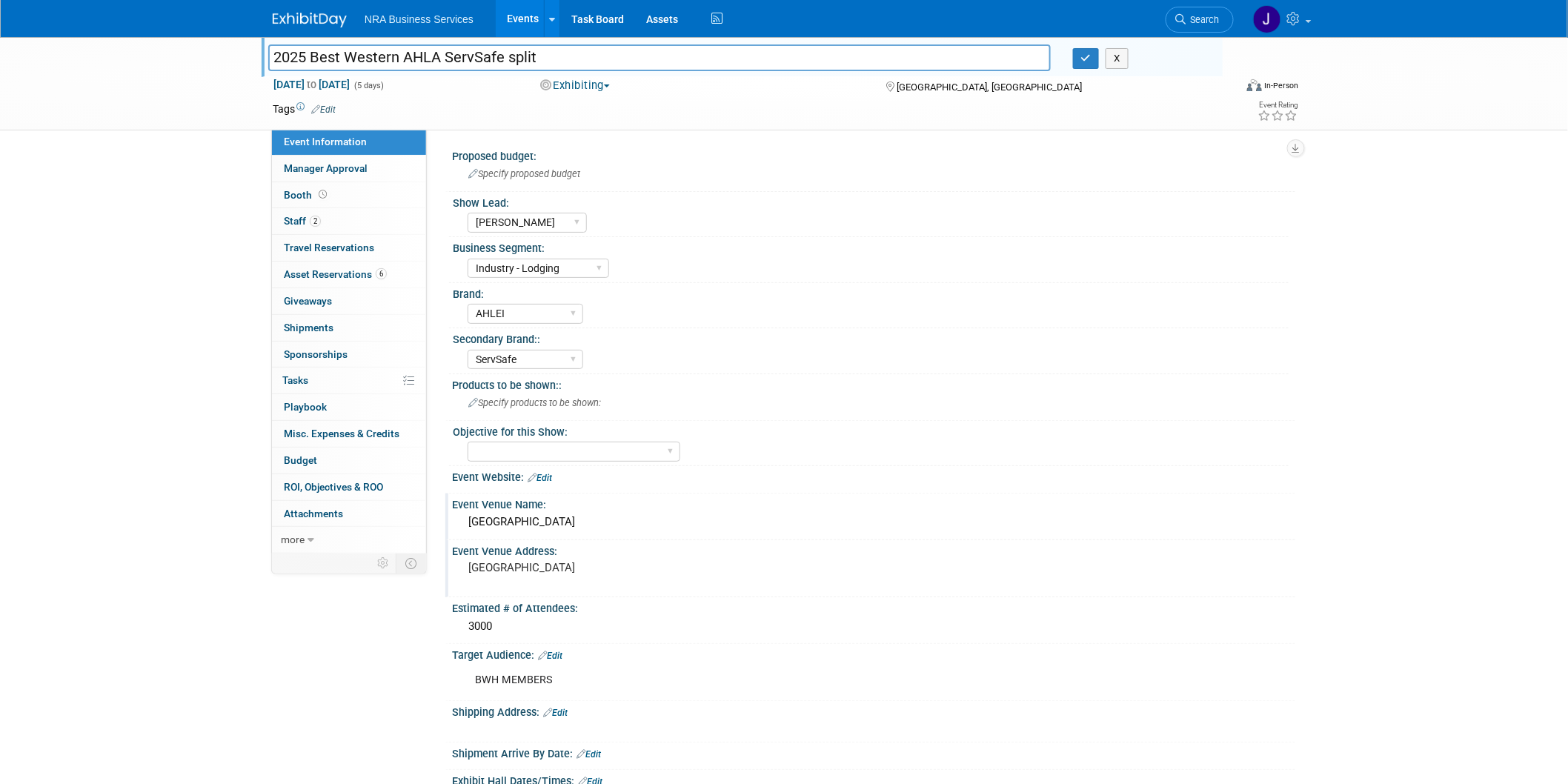
click at [175, 99] on div "2025 Best Western AHLA ServSafe split 2025 Best Western AHLA ServSafe split X O…" at bounding box center [784, 84] width 1568 height 94
click at [1081, 62] on icon "button" at bounding box center [1086, 58] width 10 height 9
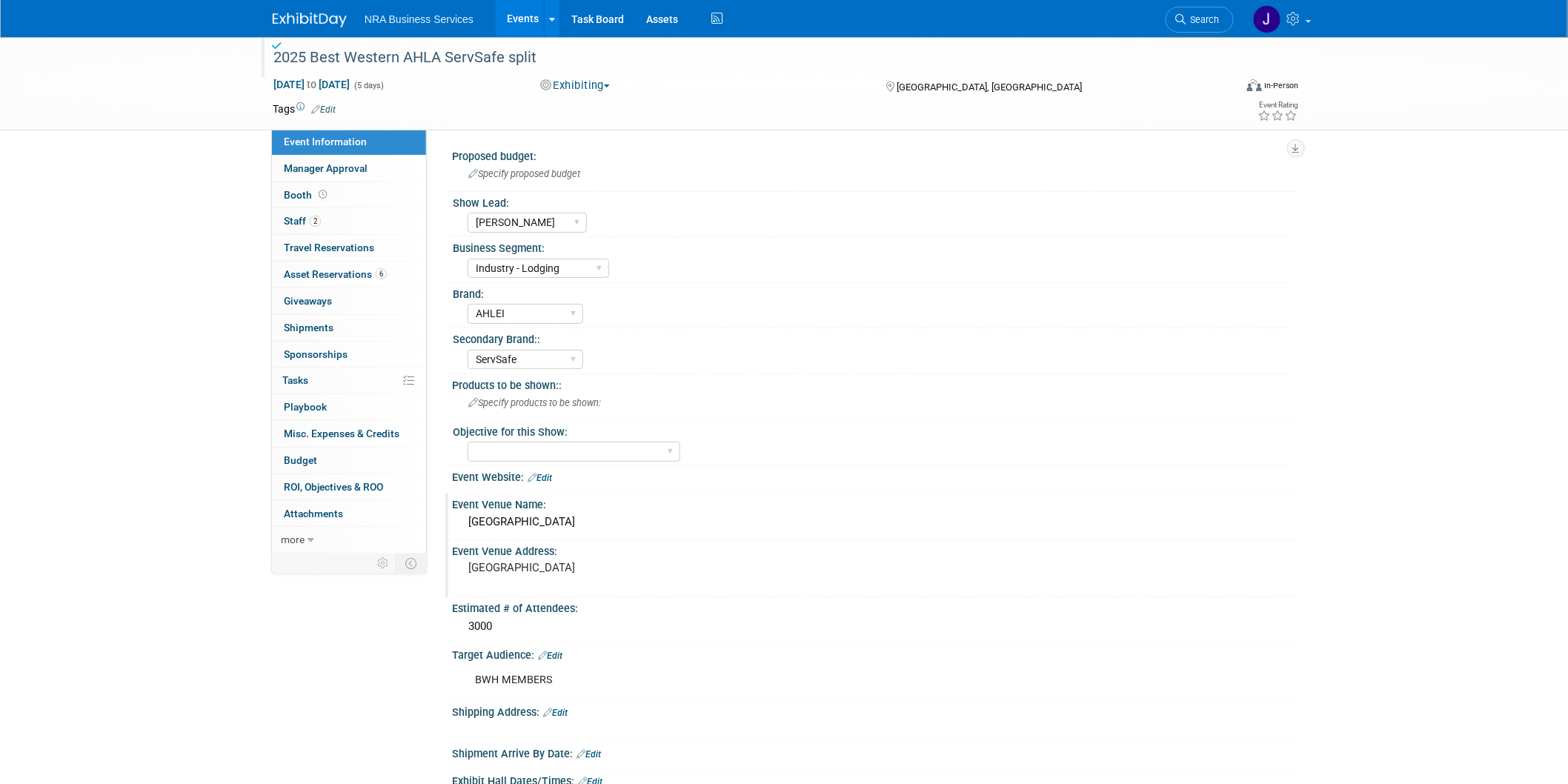
click at [365, 145] on link "Event Information" at bounding box center [348, 141] width 154 height 26
select select "Jennifer B"
select select "Industry - Lodging"
select select "AHLEI"
select select "ServSafe"
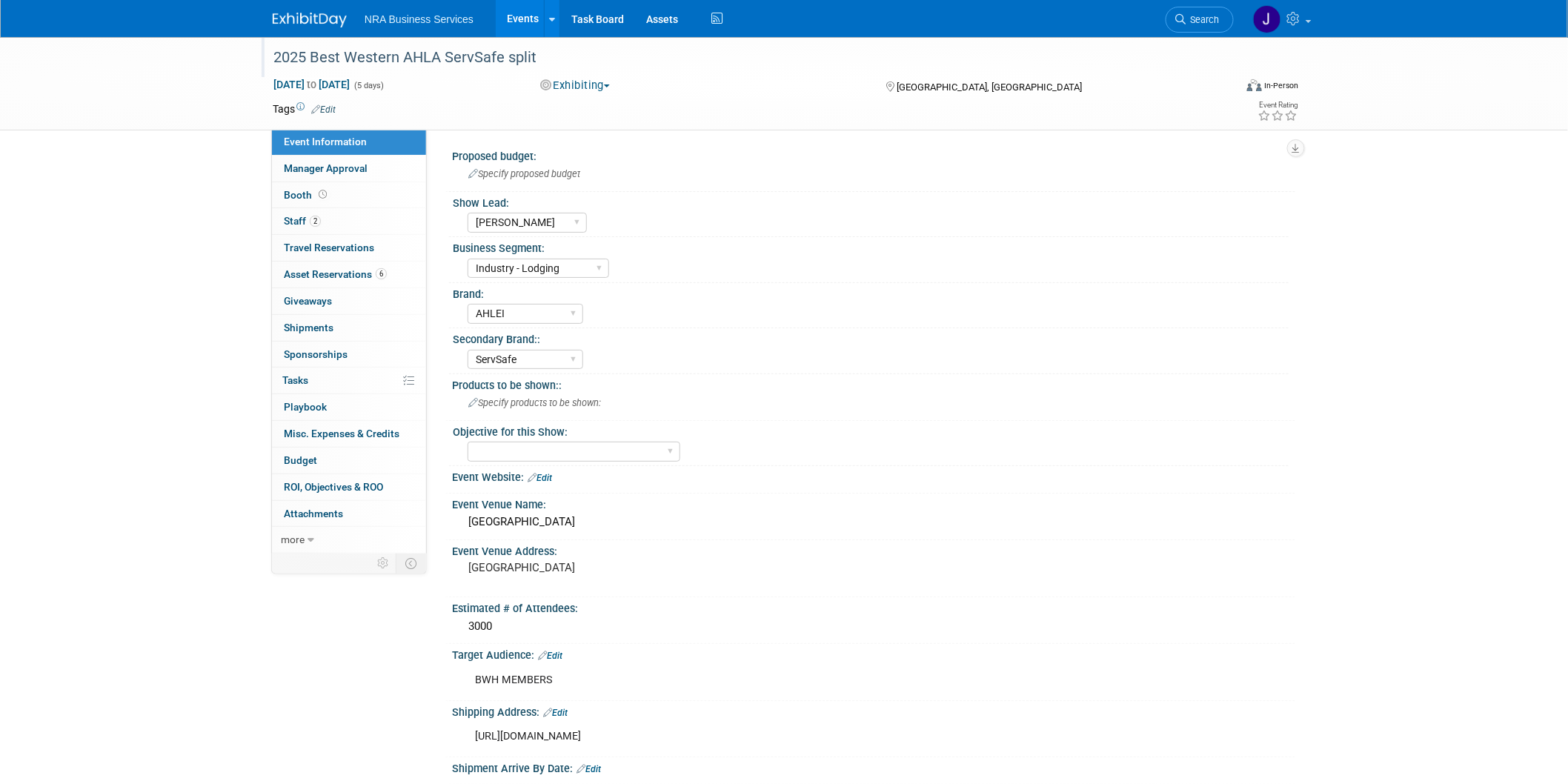
click at [358, 134] on link "Event Information" at bounding box center [348, 141] width 154 height 26
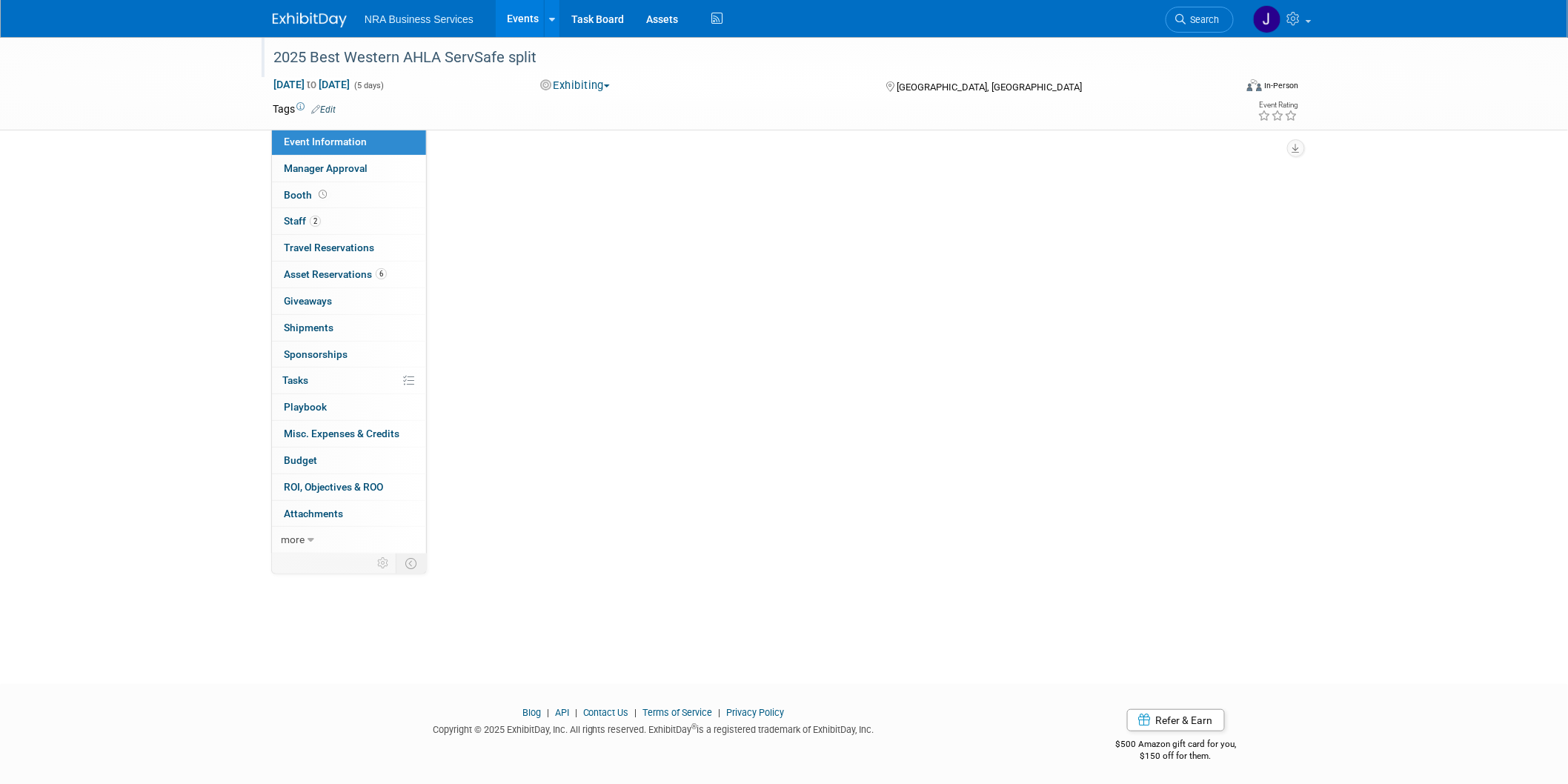
select select "Jennifer B"
select select "Industry - Lodging"
select select "AHLEI"
select select "ServSafe"
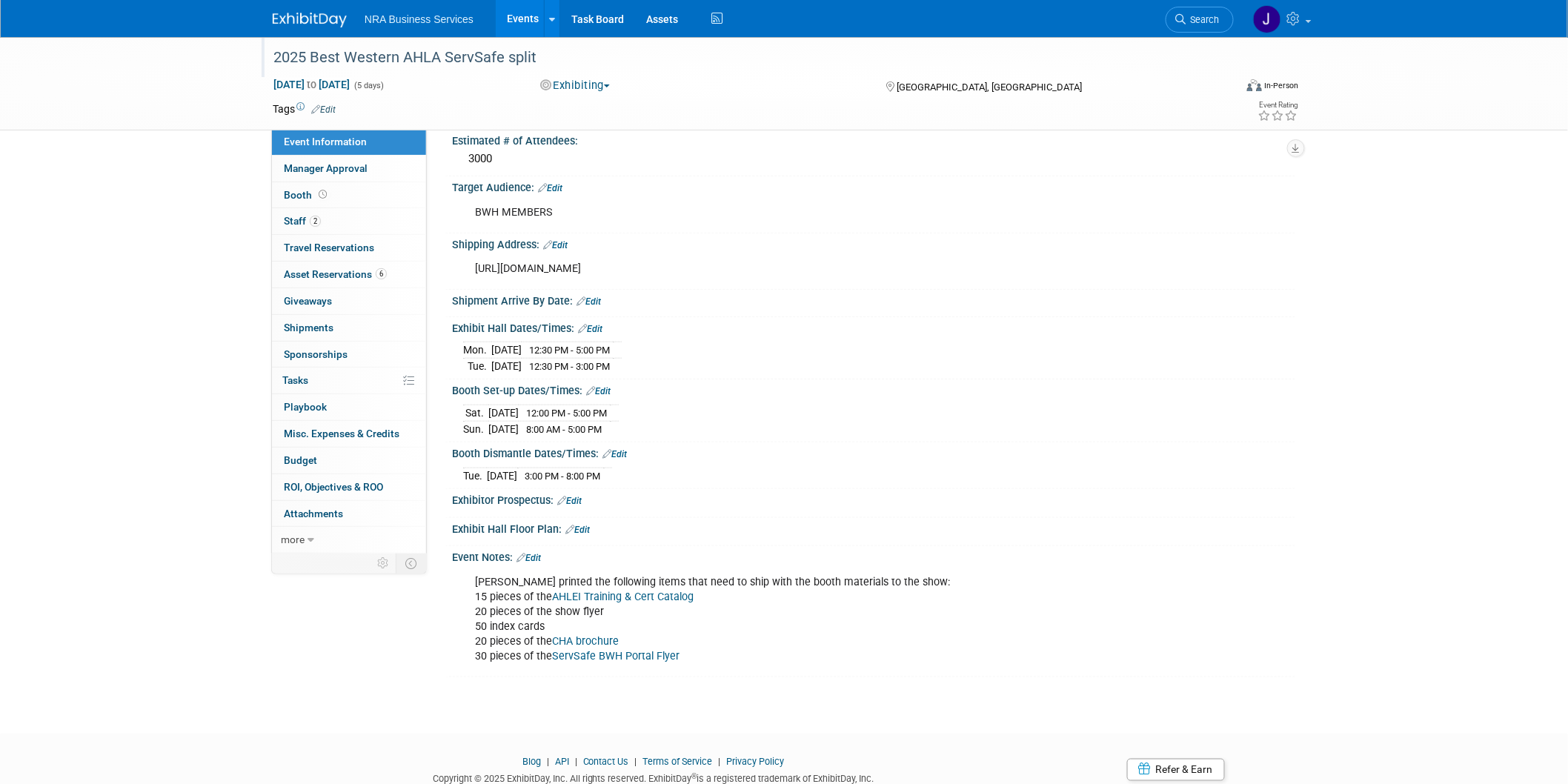
scroll to position [494, 0]
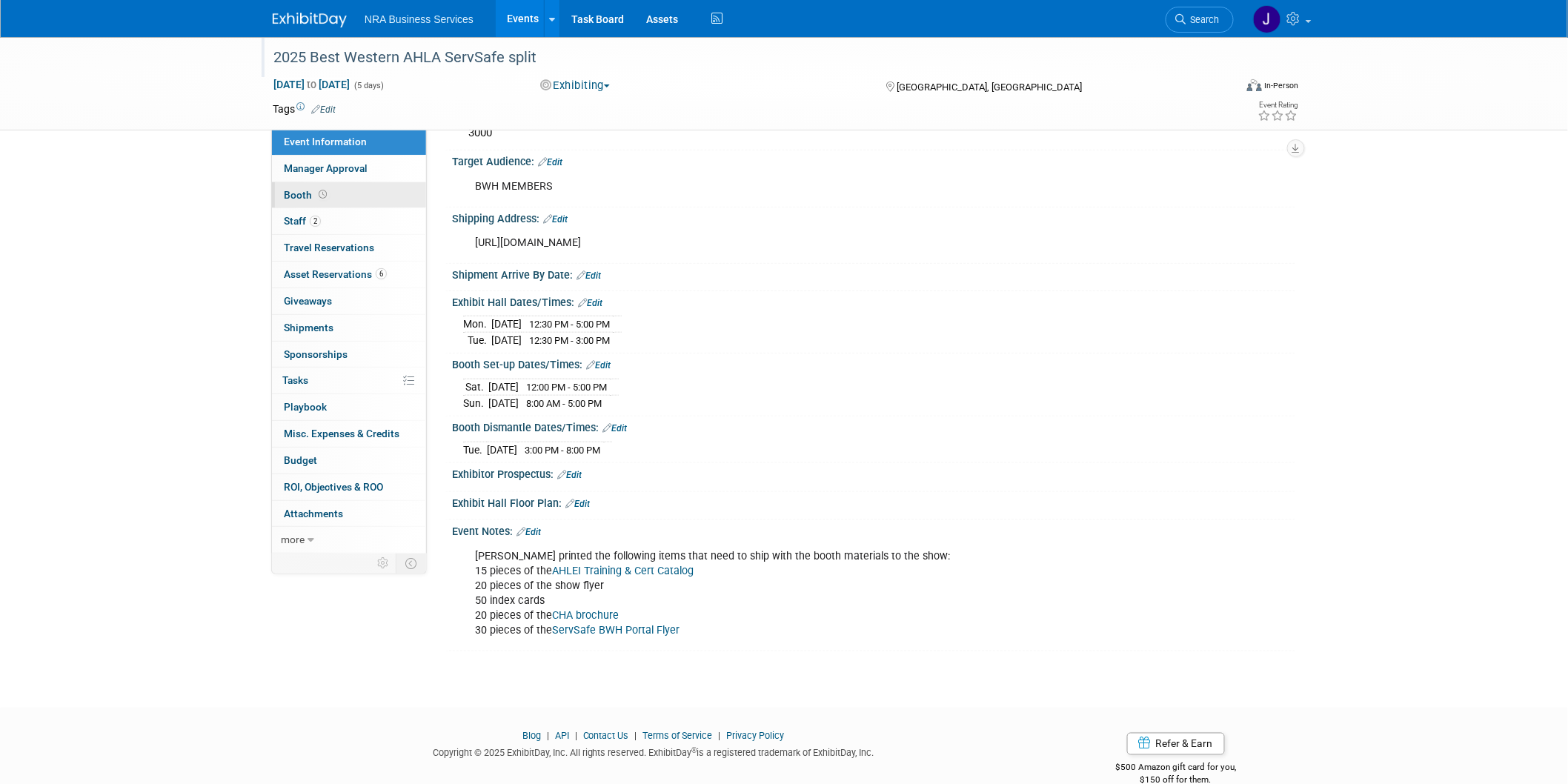
click at [280, 201] on link "Booth" at bounding box center [348, 195] width 154 height 26
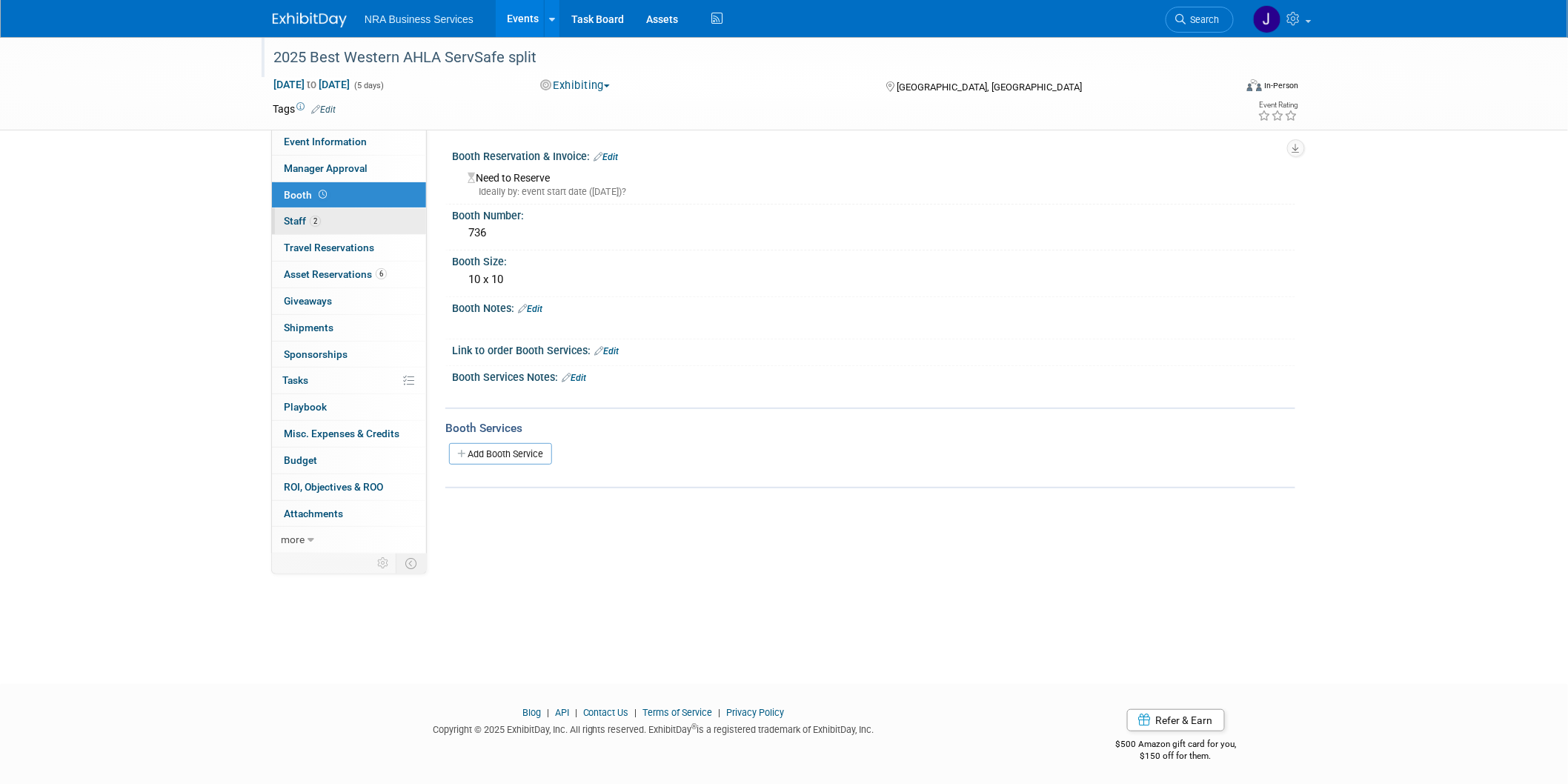
click at [300, 226] on span "Staff 2" at bounding box center [302, 220] width 37 height 12
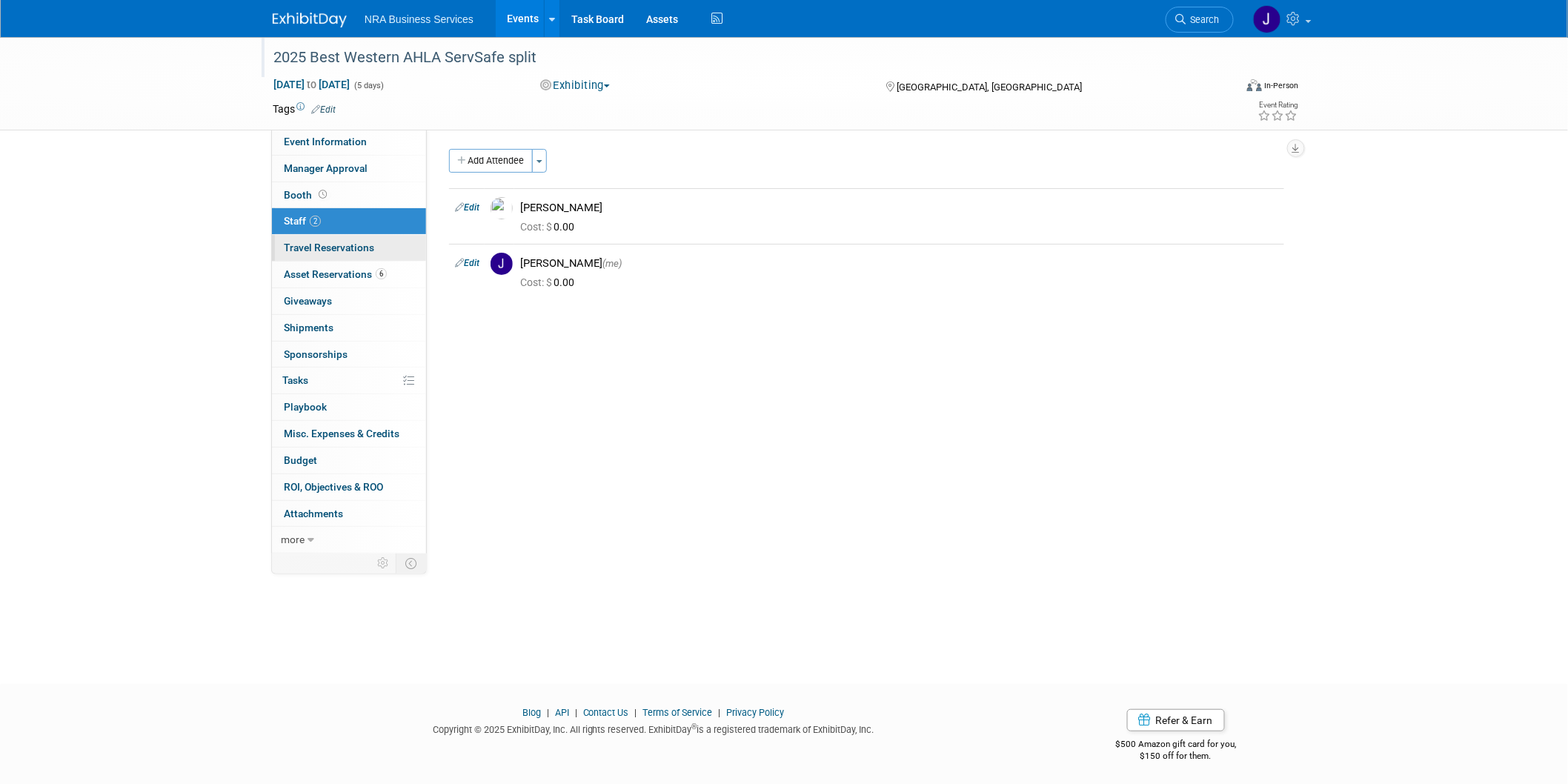
click at [305, 245] on span "Travel Reservations 0" at bounding box center [329, 248] width 90 height 12
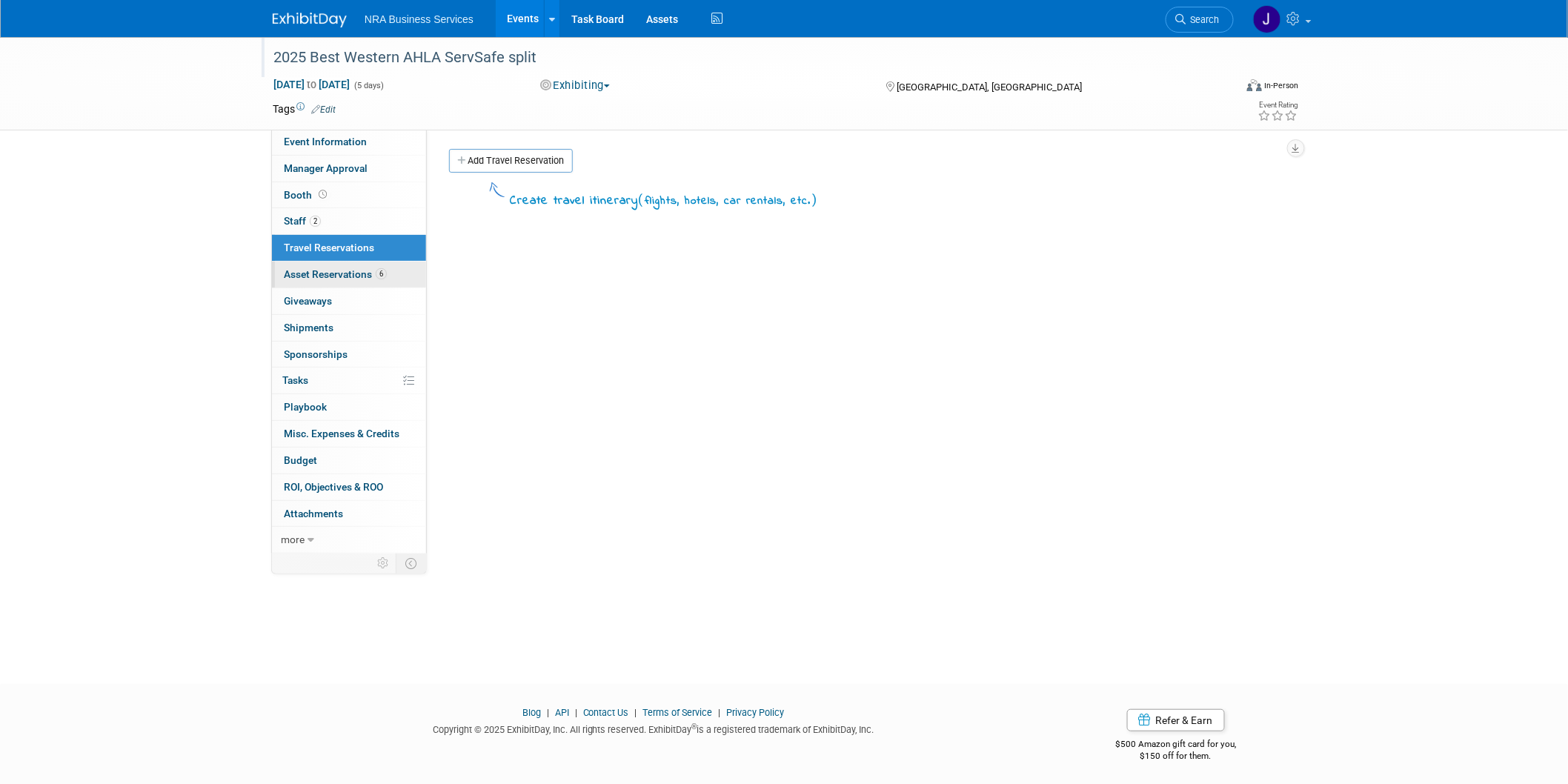
click at [309, 278] on span "Asset Reservations 6" at bounding box center [335, 274] width 103 height 12
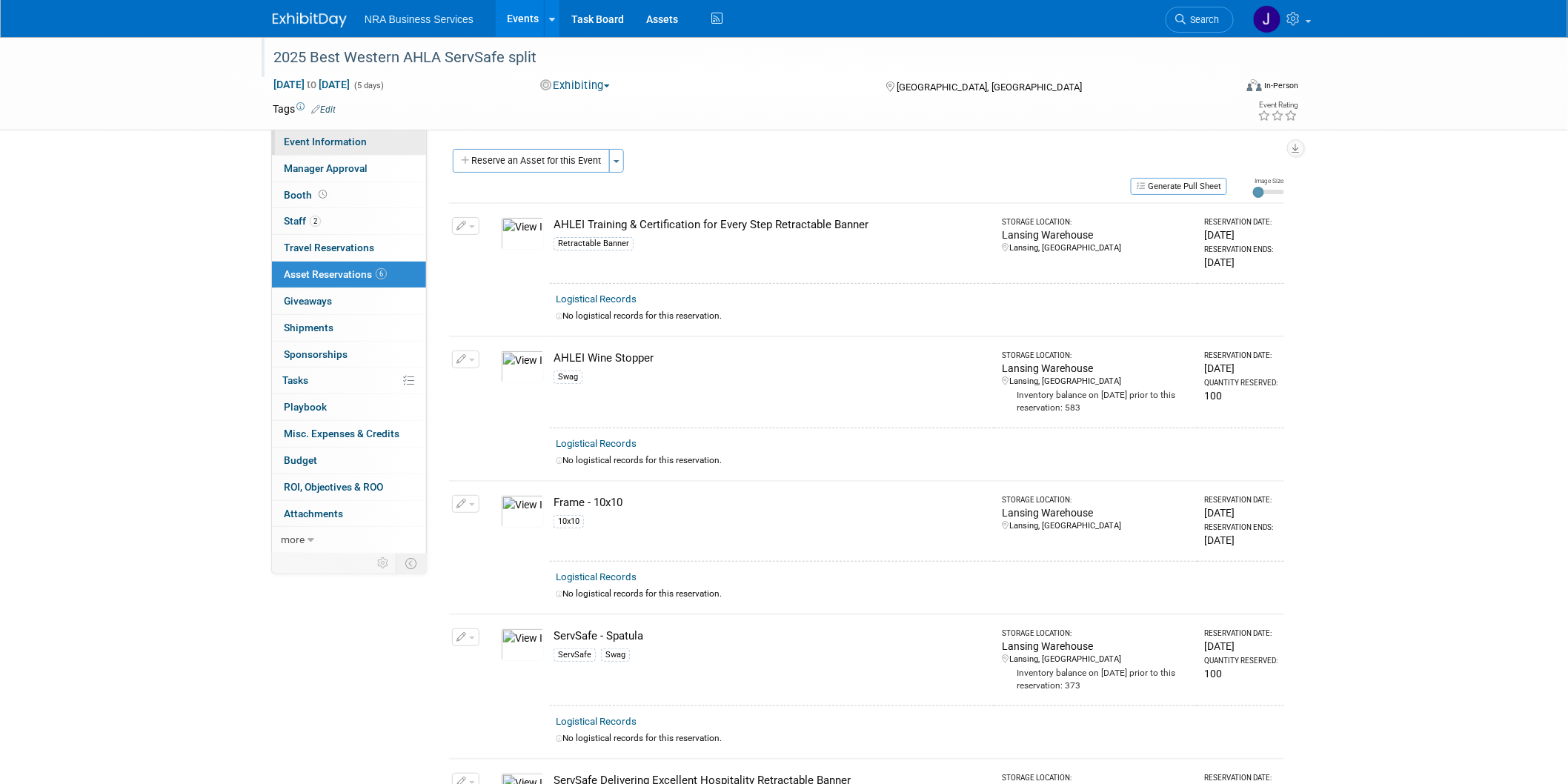
click at [317, 136] on span "Event Information" at bounding box center [324, 141] width 83 height 12
select select "Jennifer B"
select select "Industry - Lodging"
select select "AHLEI"
select select "ServSafe"
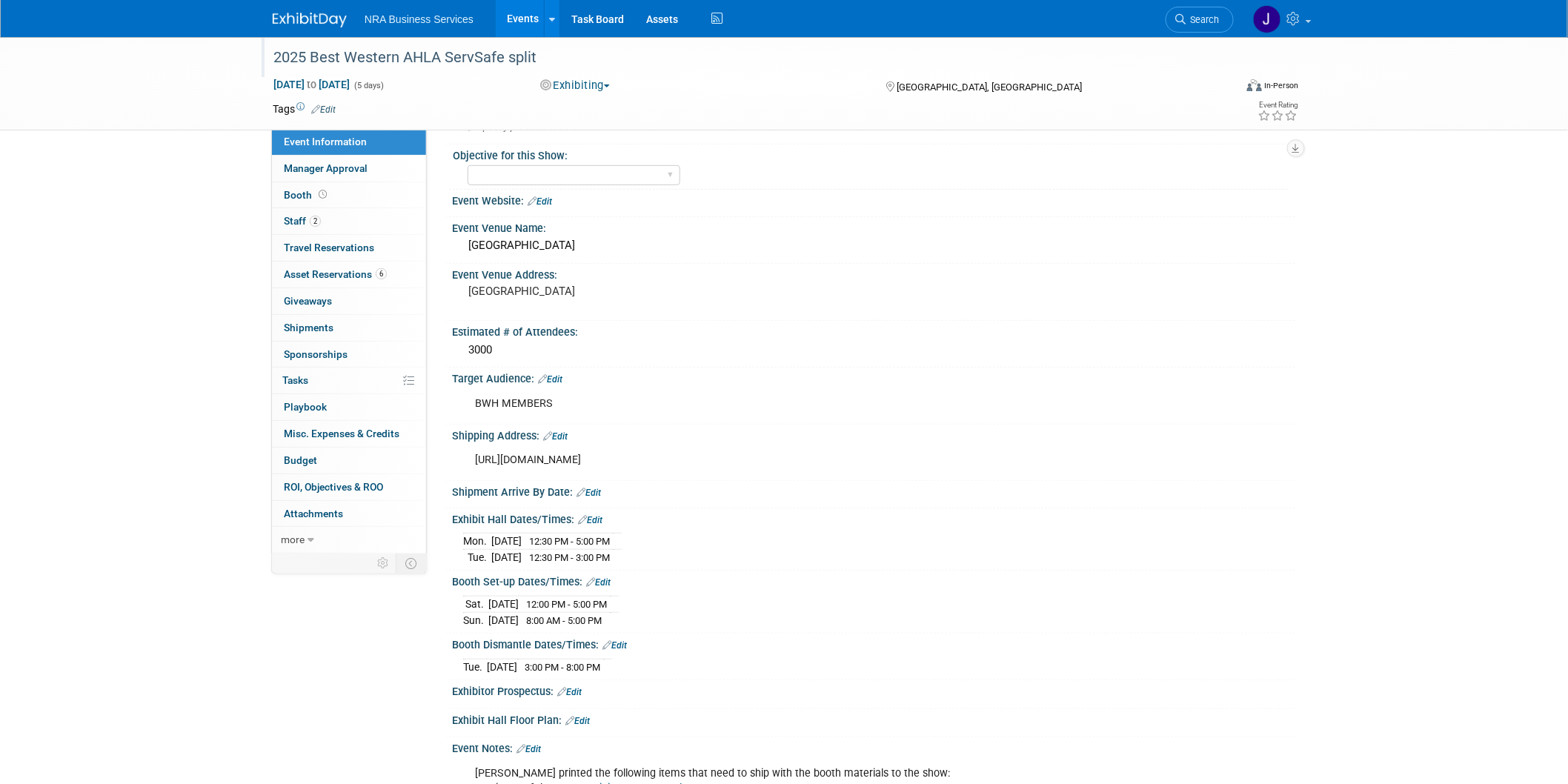
scroll to position [329, 0]
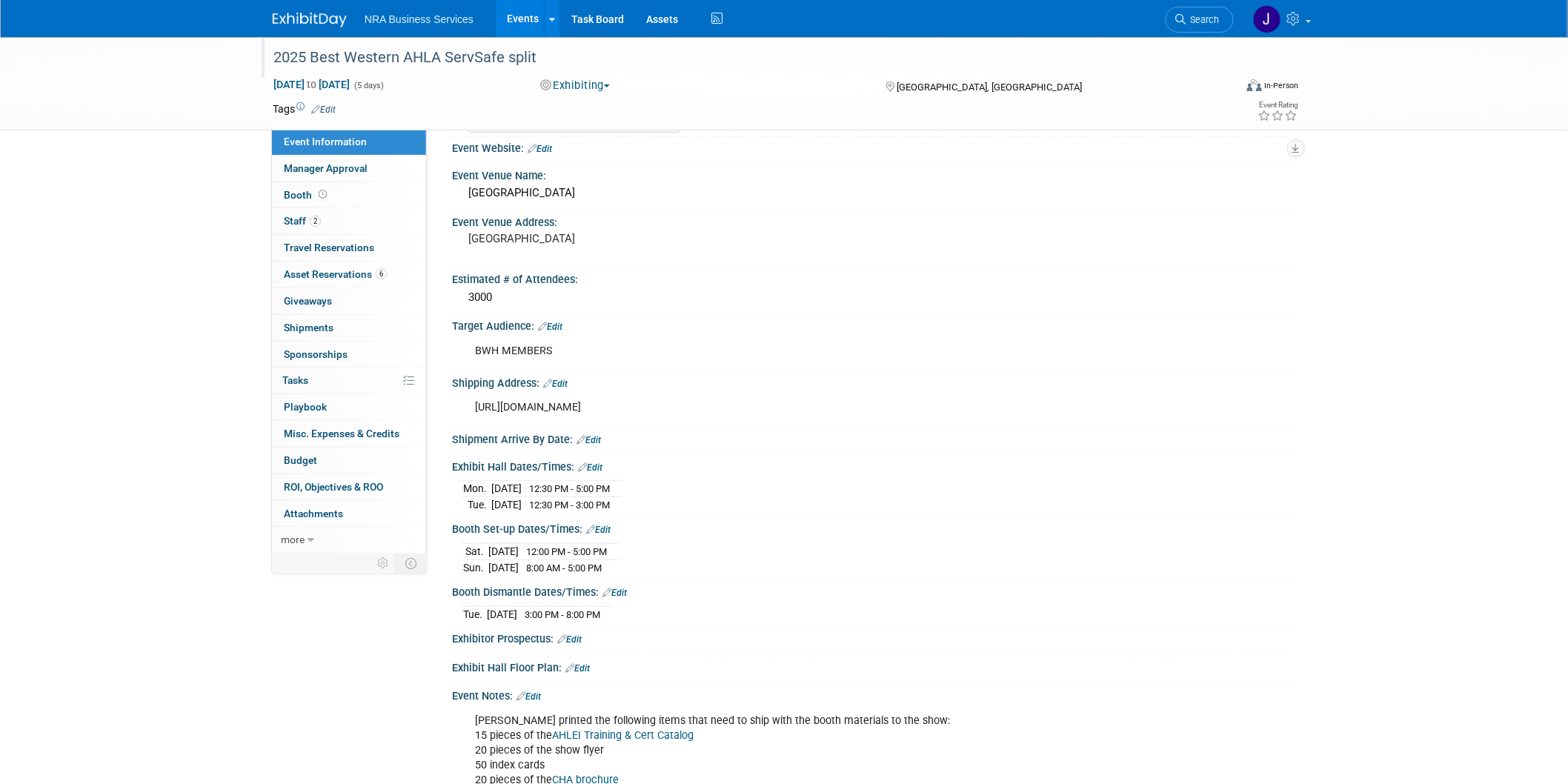
click at [1367, 570] on div "2025 Best Western AHLA ServSafe split Oct 5, 2025 to Oct 9, 2025 (5 days) Oct 5…" at bounding box center [784, 277] width 1568 height 1137
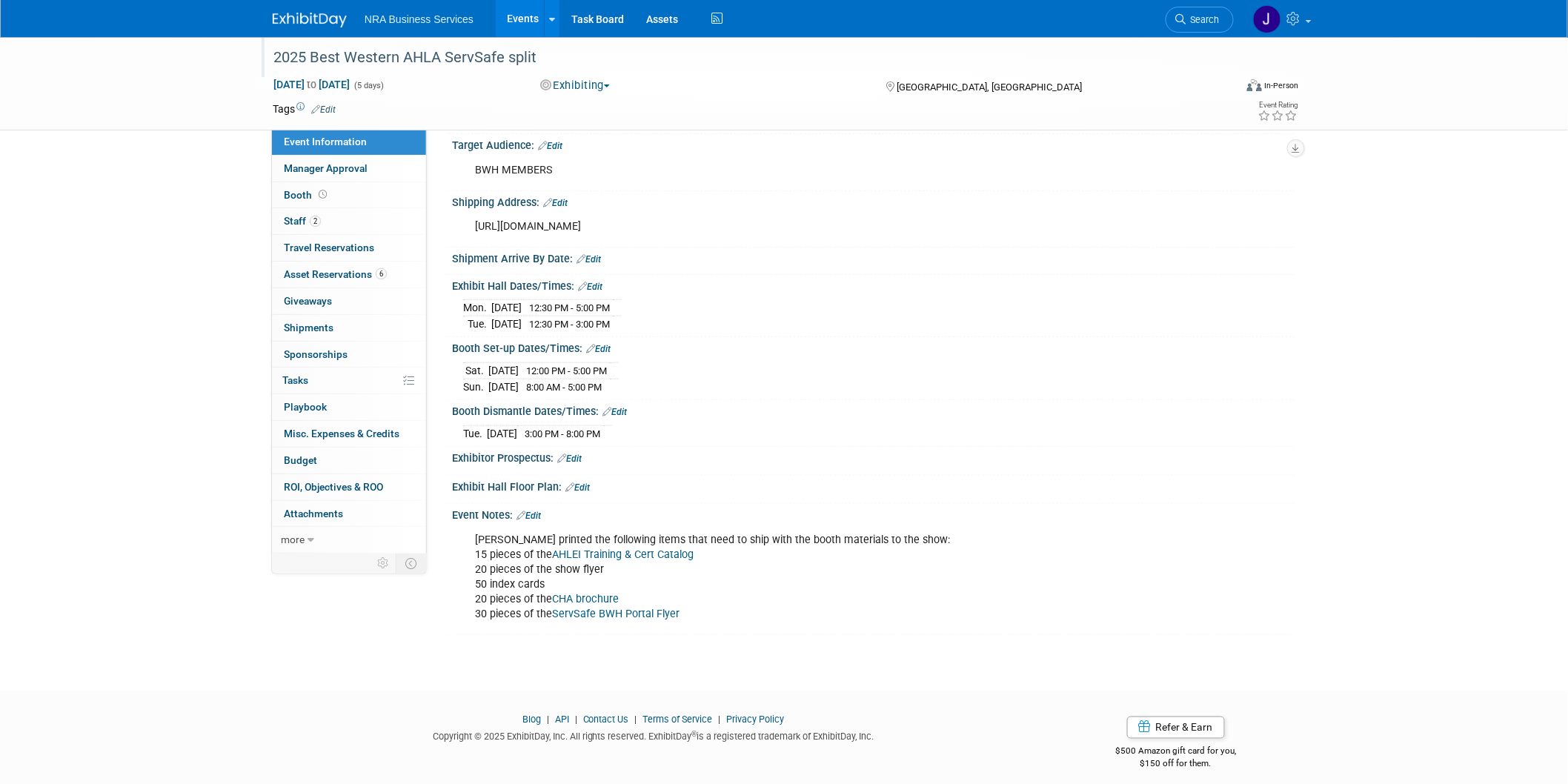
scroll to position [512, 0]
click at [1409, 579] on div "2025 Best Western AHLA ServSafe split Oct 5, 2025 to Oct 9, 2025 (5 days) Oct 5…" at bounding box center [784, 93] width 1568 height 1137
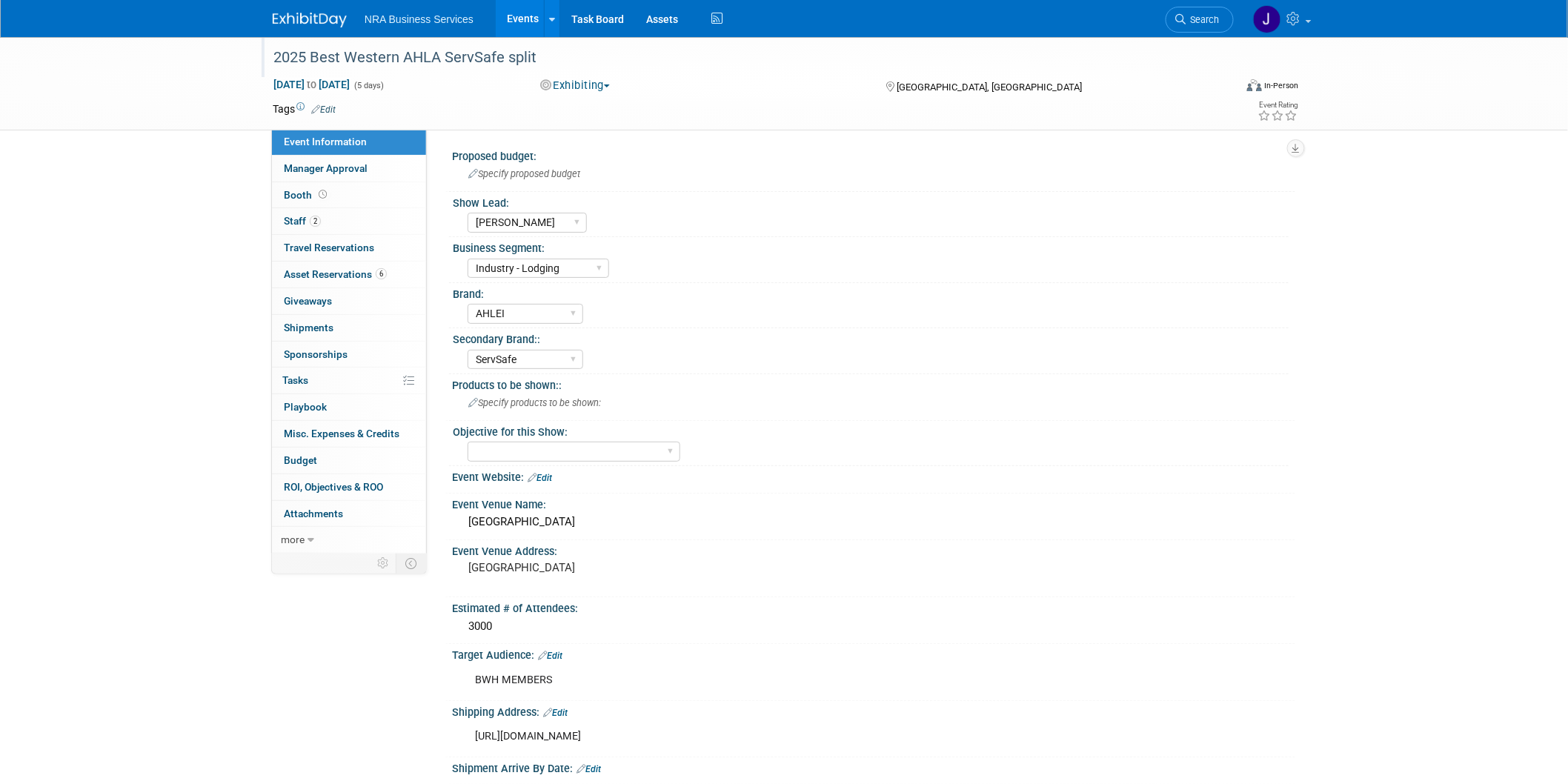
scroll to position [83, 0]
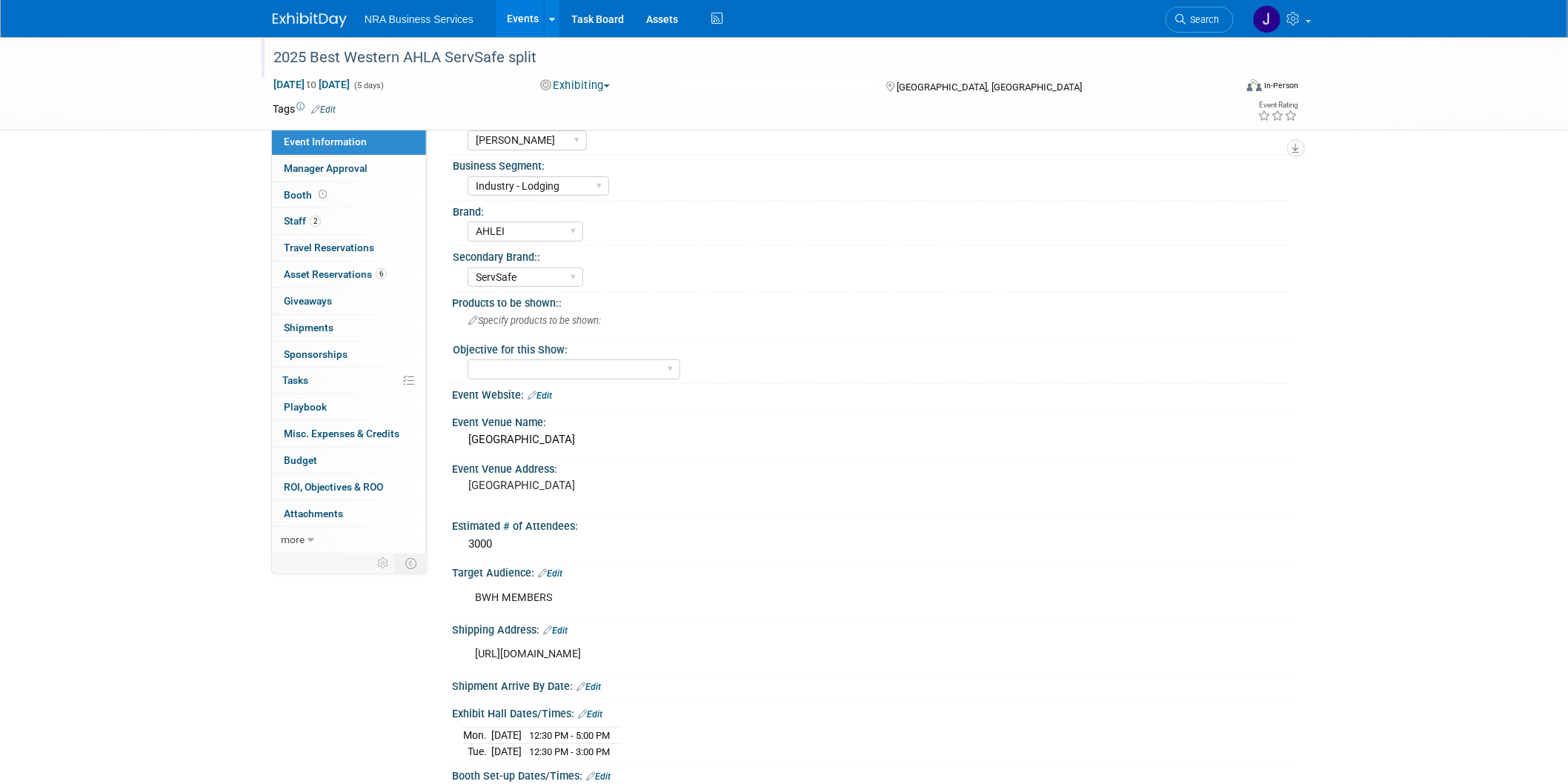
click at [597, 682] on link "Edit" at bounding box center [588, 687] width 25 height 10
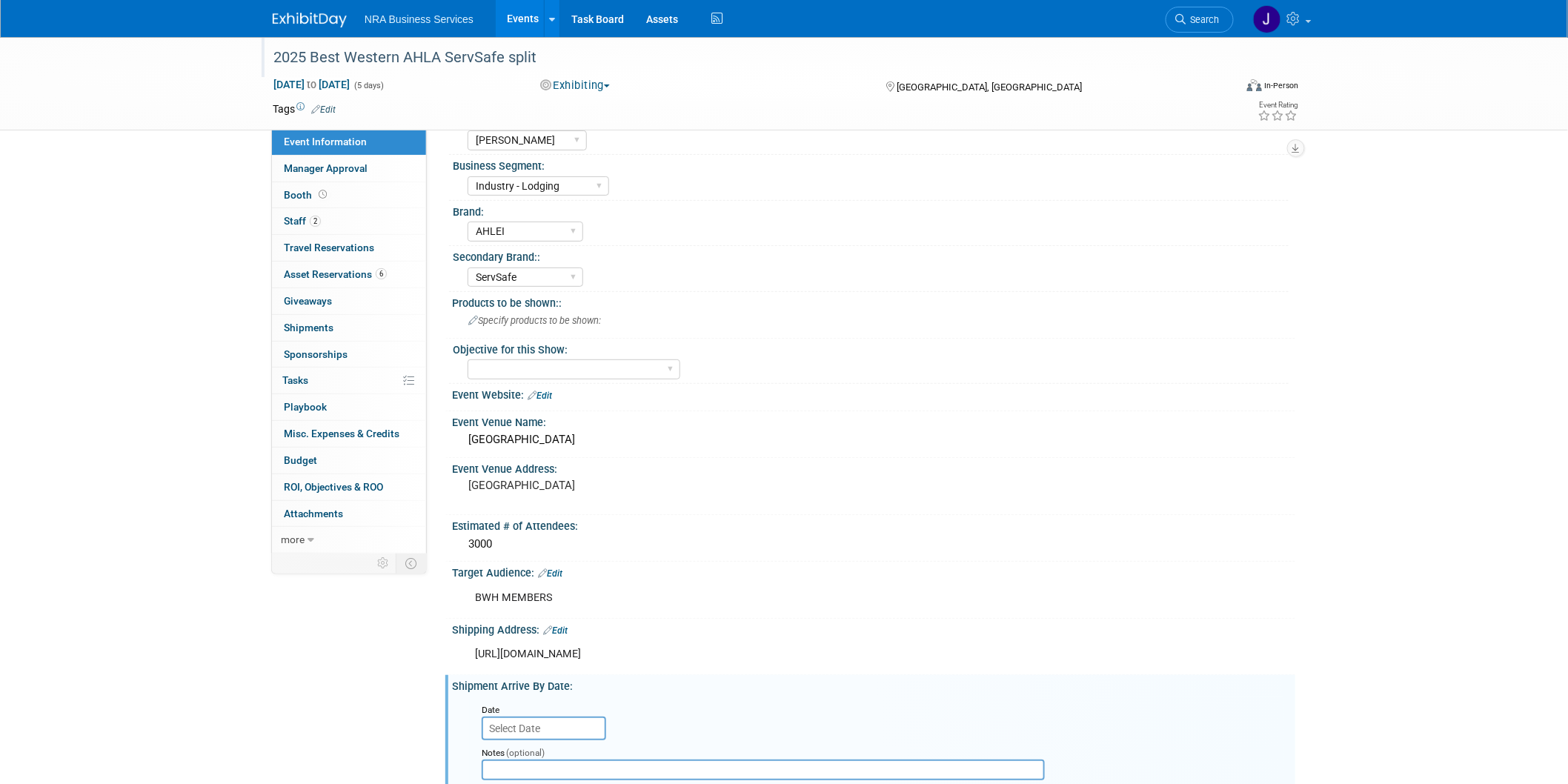
click at [546, 718] on input "text" at bounding box center [544, 729] width 124 height 24
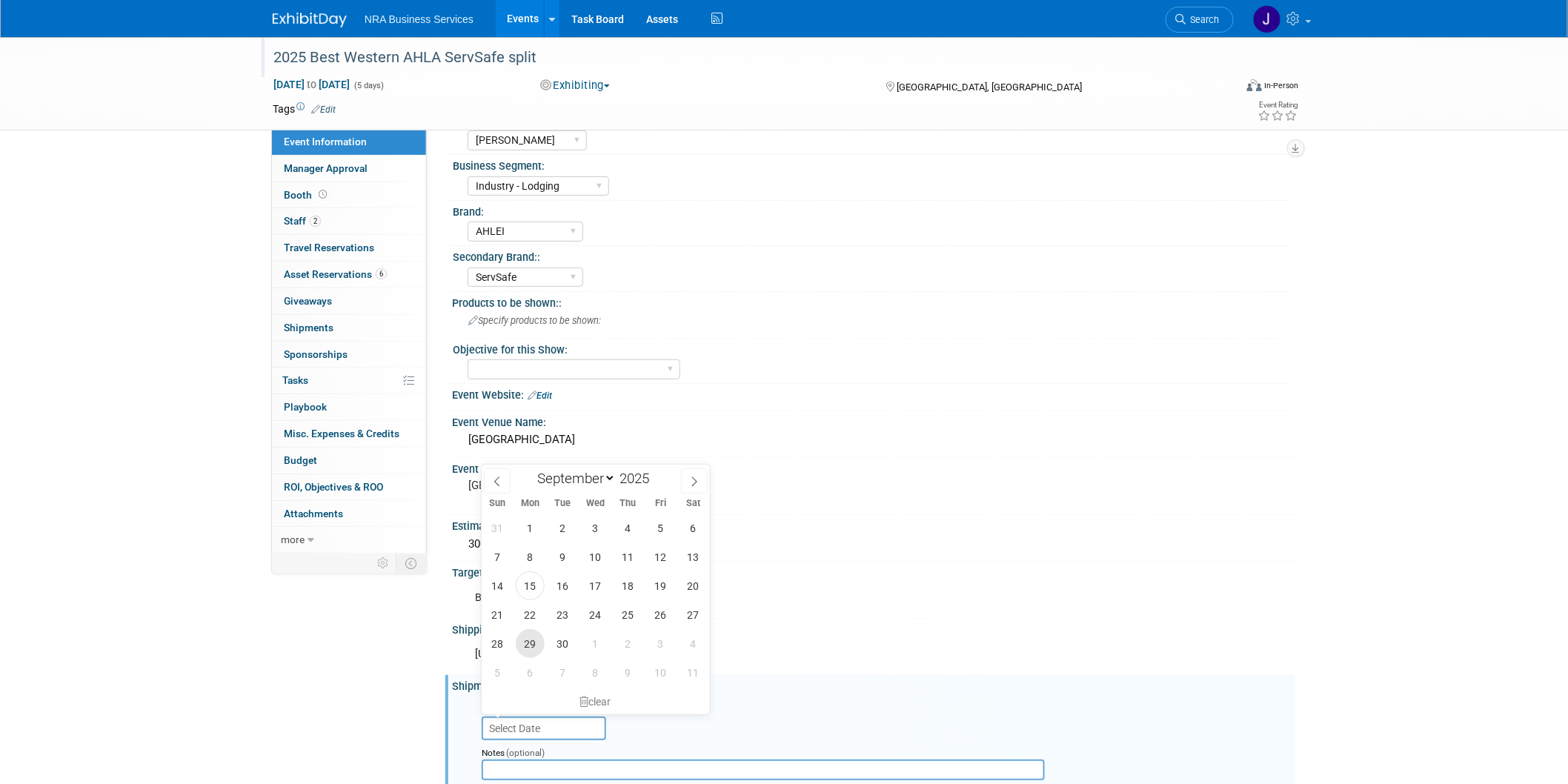
click at [529, 648] on span "29" at bounding box center [530, 644] width 29 height 29
type input "[DATE]"
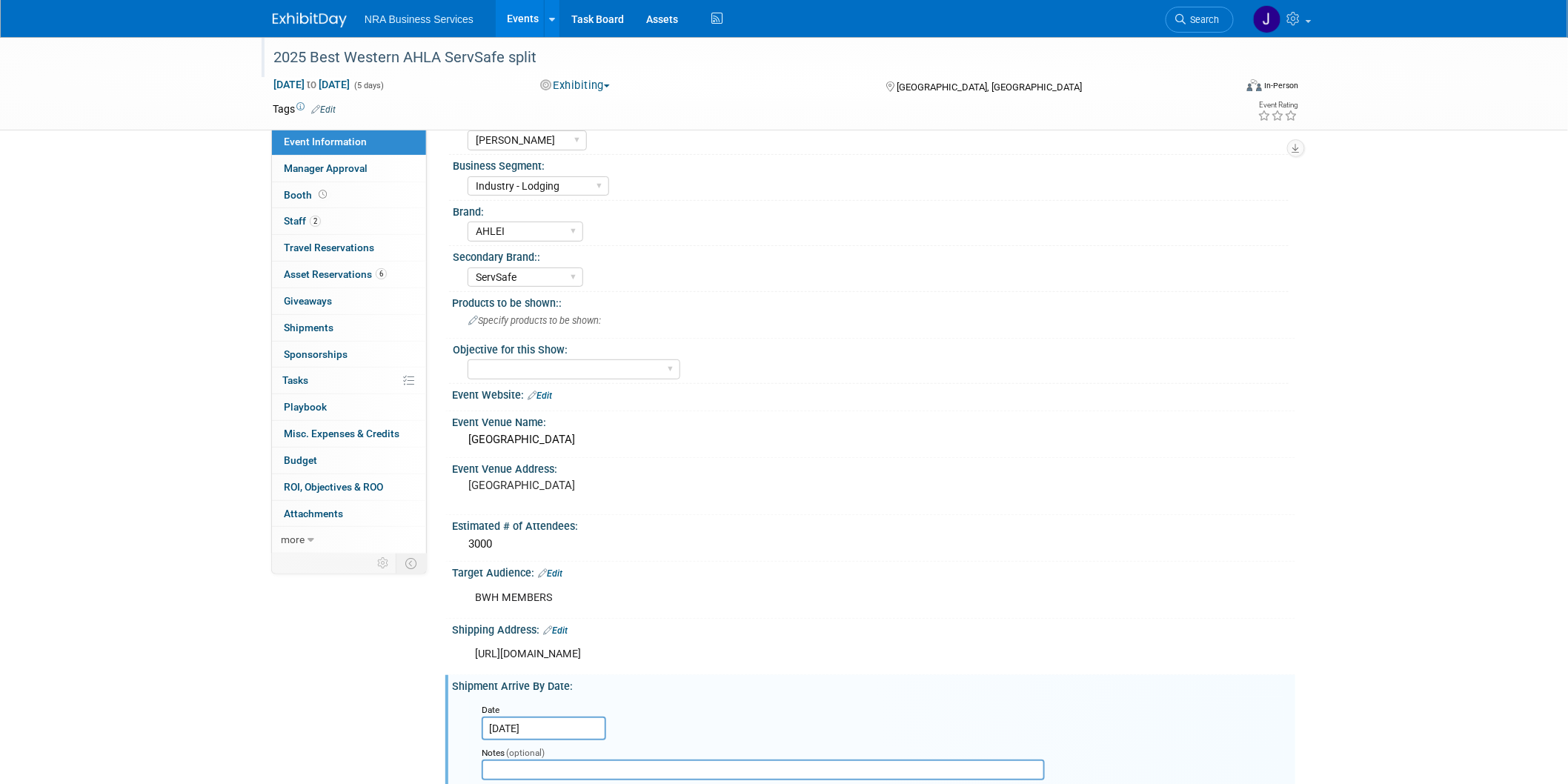
click at [420, 714] on div "Event Information Event Info Manager Approval Manager Approval Booth Booth 2 St…" at bounding box center [783, 577] width 1044 height 1245
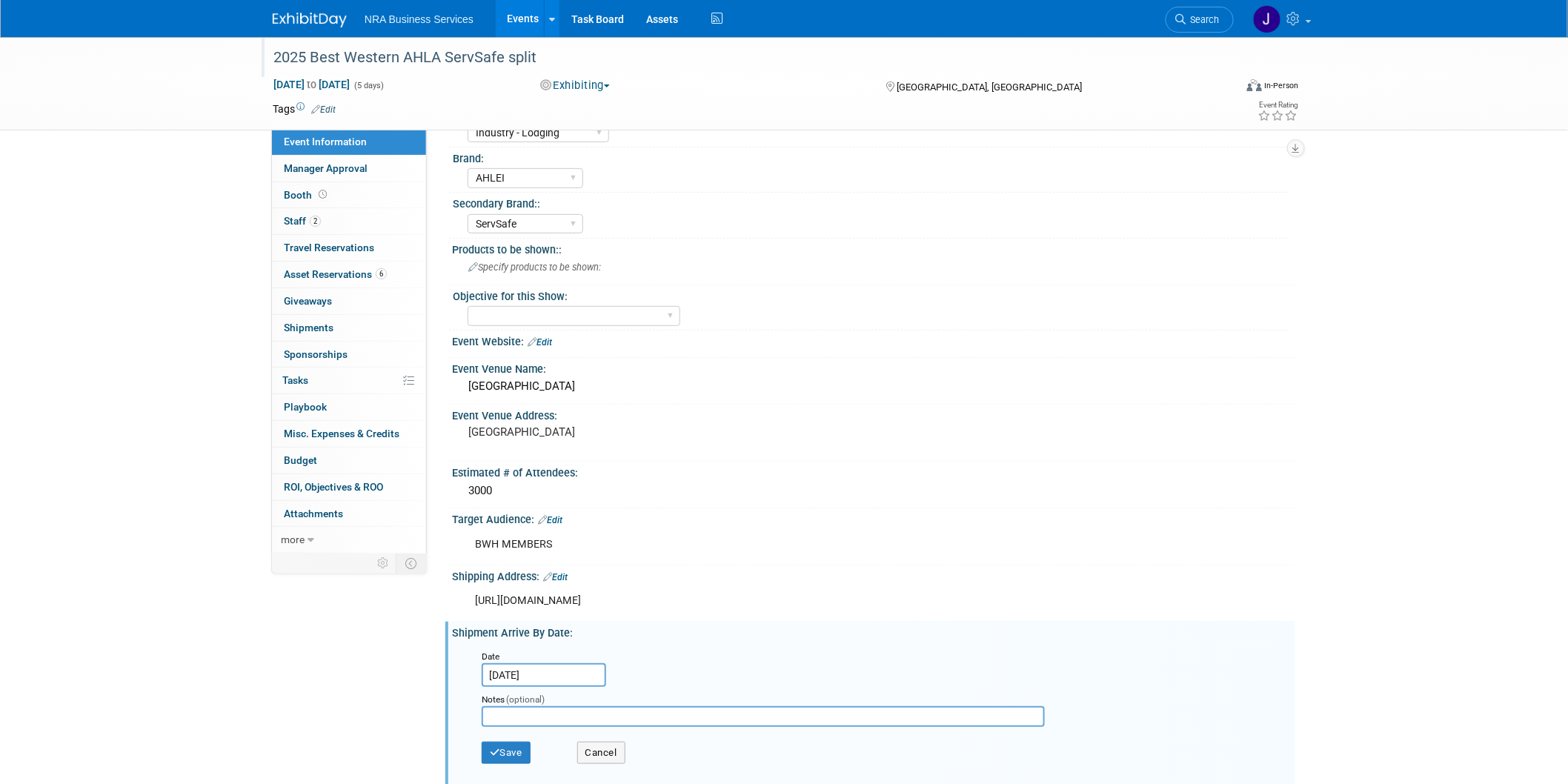
scroll to position [164, 0]
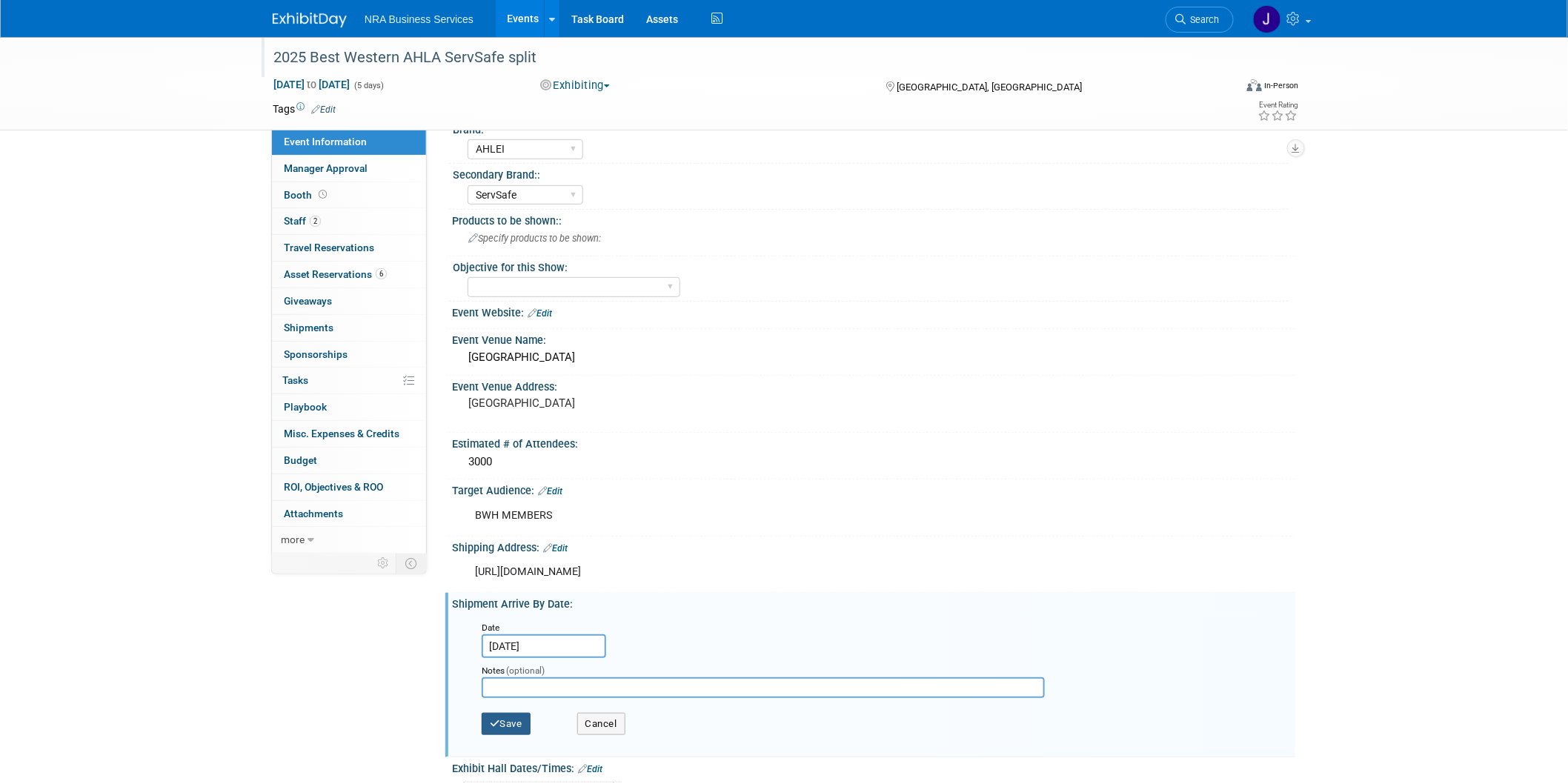
click at [514, 712] on button "Save" at bounding box center [506, 724] width 49 height 22
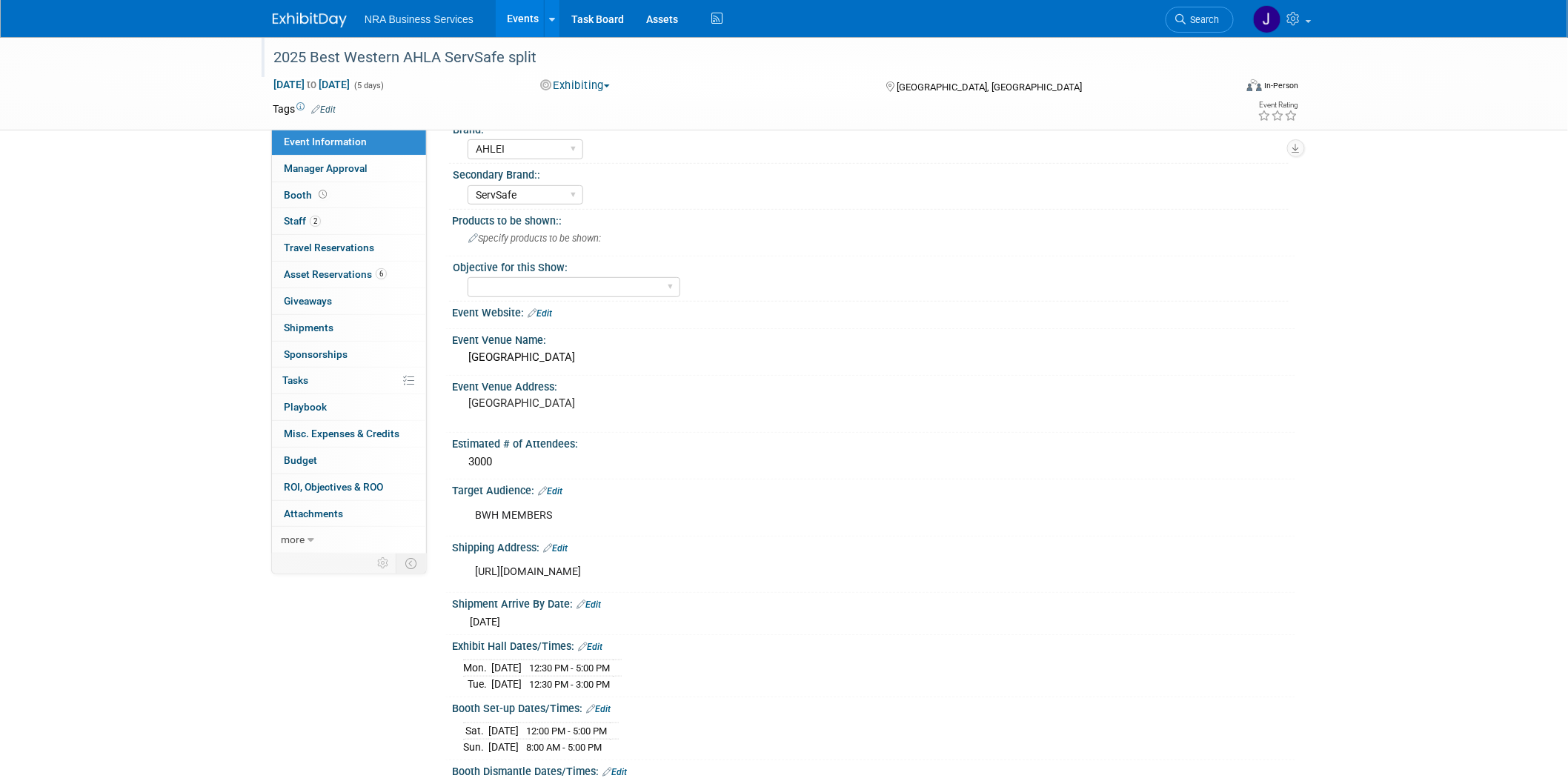
click at [1460, 551] on div "2025 Best Western AHLA ServSafe split Oct 5, 2025 to Oct 9, 2025 (5 days) Oct 5…" at bounding box center [784, 448] width 1568 height 1152
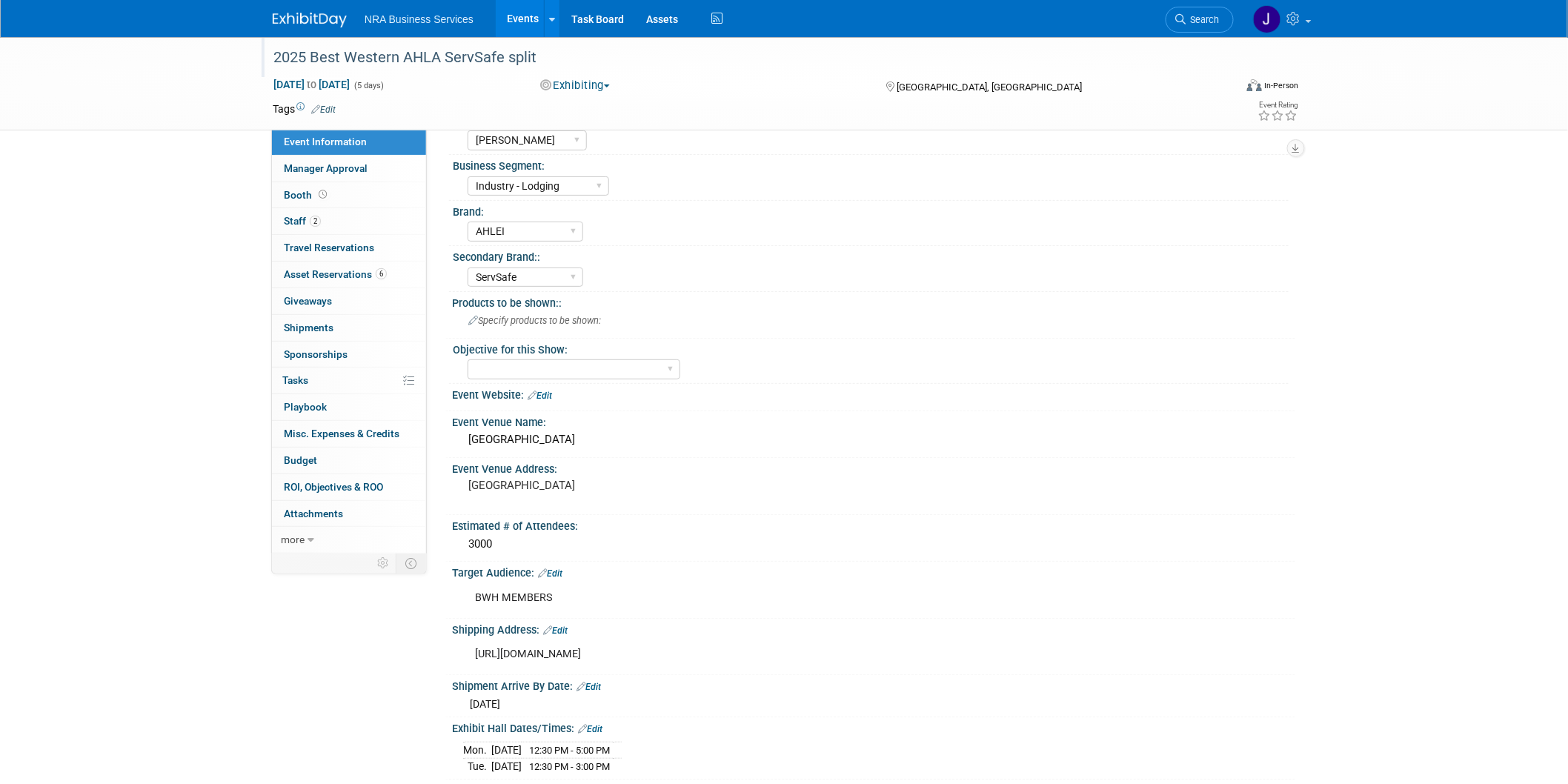
scroll to position [0, 0]
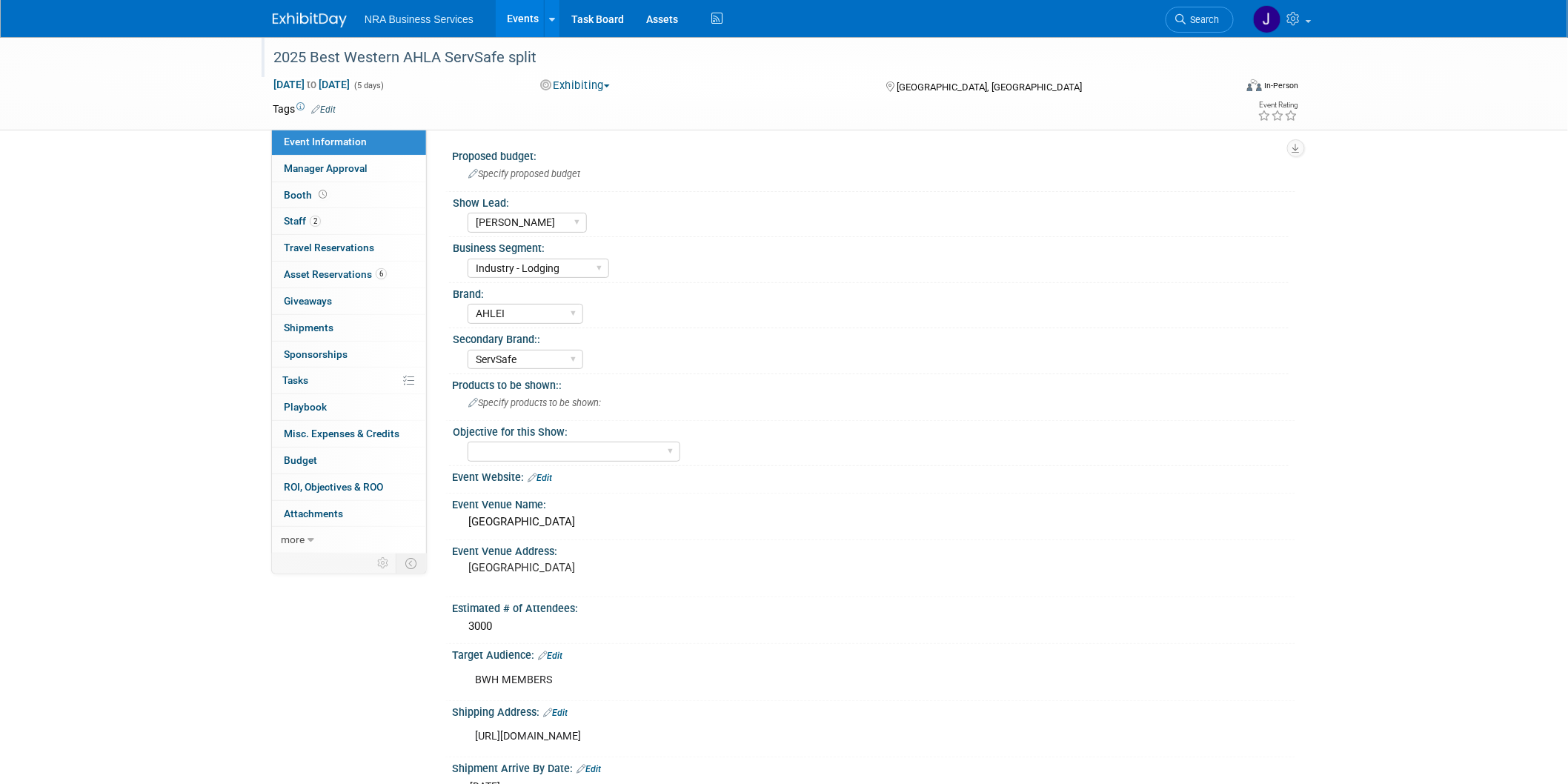
click at [1082, 729] on div "https://airdrive.eventsair.com/eventsairwestusprod/production-bwhhotels-public/…" at bounding box center [798, 736] width 667 height 30
click at [1063, 730] on div "https://airdrive.eventsair.com/eventsairwestusprod/production-bwhhotels-public/…" at bounding box center [798, 736] width 667 height 30
drag, startPoint x: 1039, startPoint y: 732, endPoint x: 472, endPoint y: 740, distance: 567.1
click at [472, 740] on div "https://airdrive.eventsair.com/eventsairwestusprod/production-bwhhotels-public/…" at bounding box center [798, 736] width 667 height 30
copy div "https://airdrive.eventsair.com/eventsairwestusprod/production-bwhhotels-public/…"
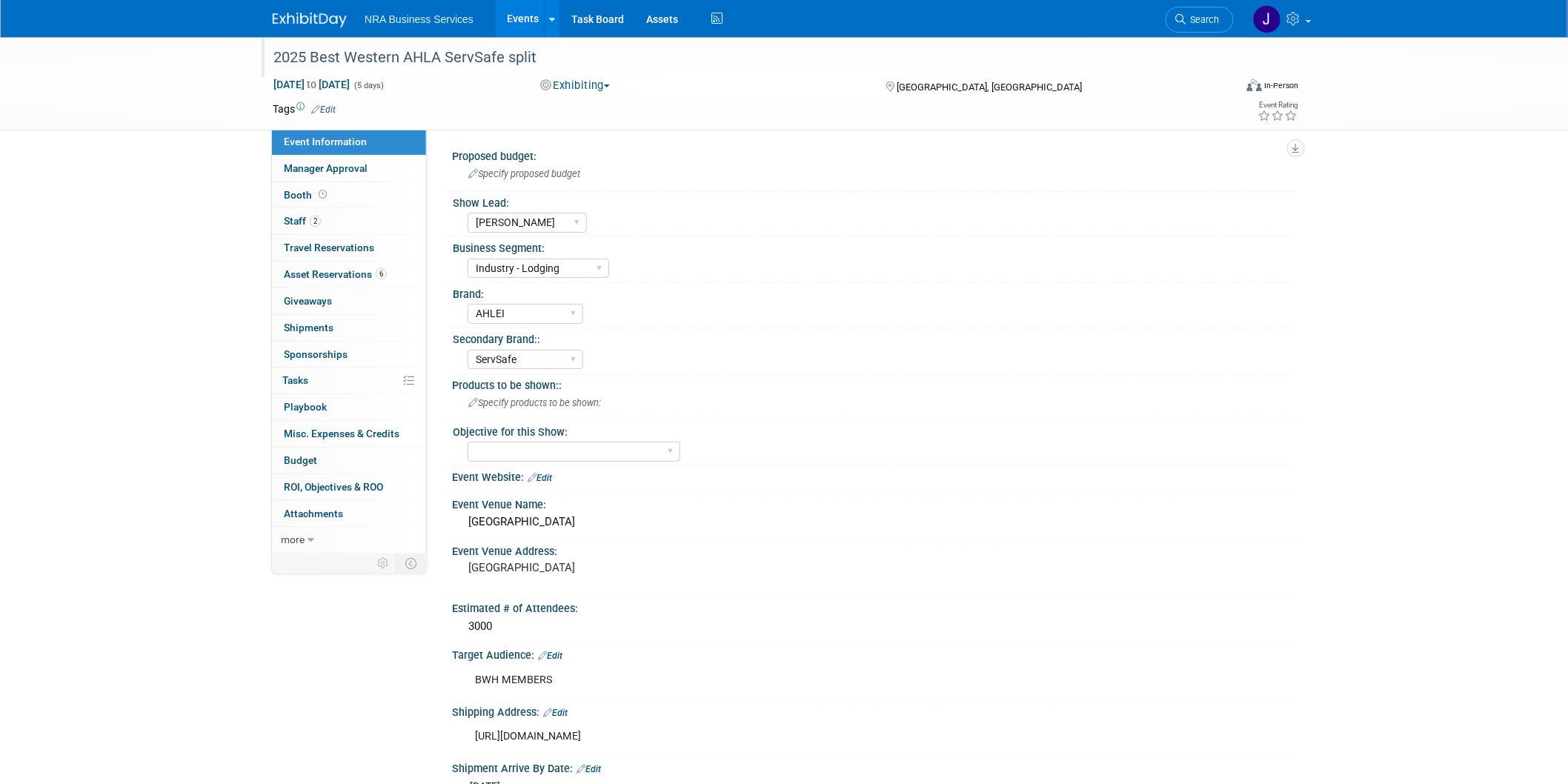
copy div "https://airdrive.eventsair.com/eventsairwestusprod/production-bwhhotels-public/…"
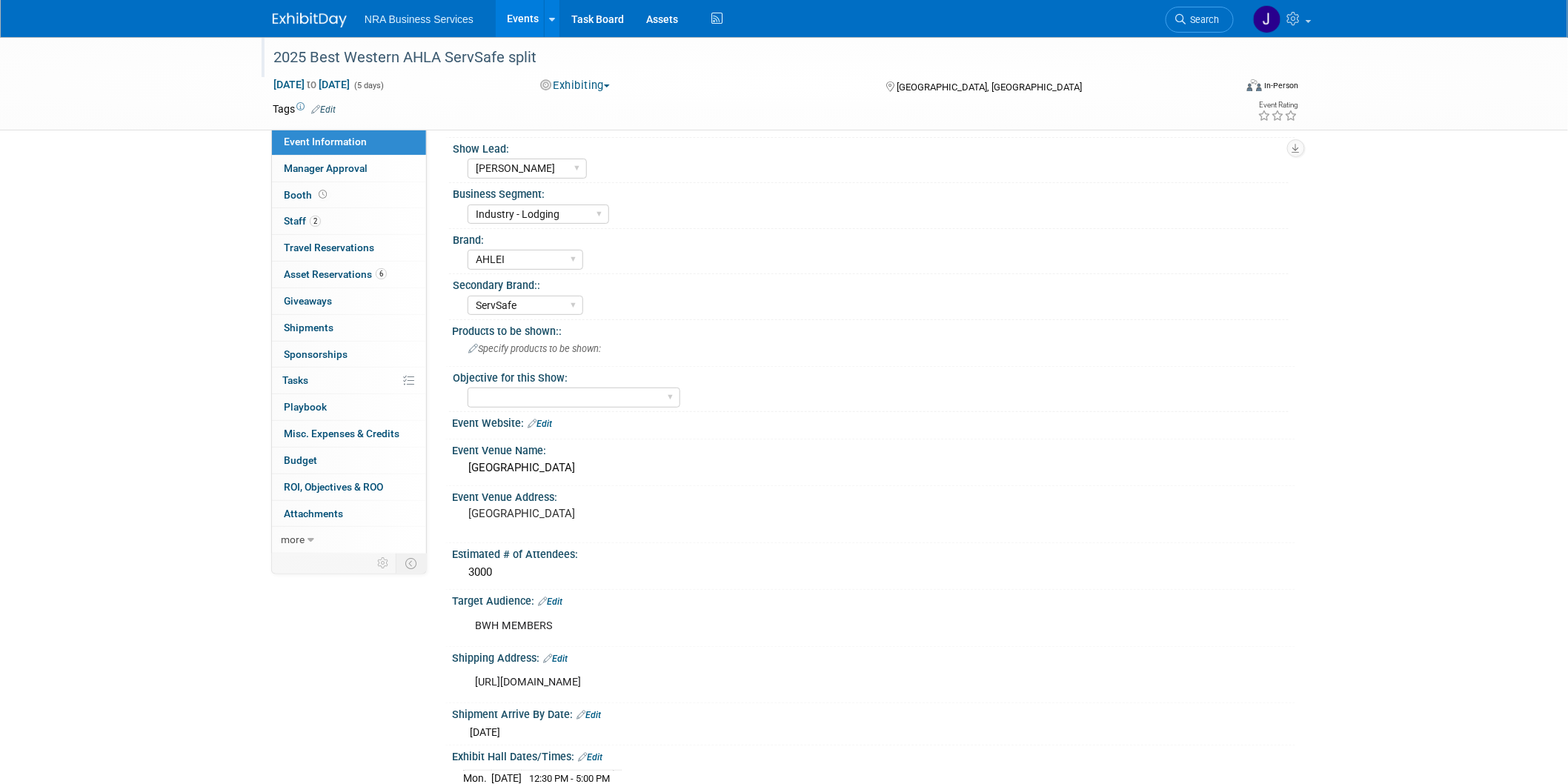
scroll to position [83, 0]
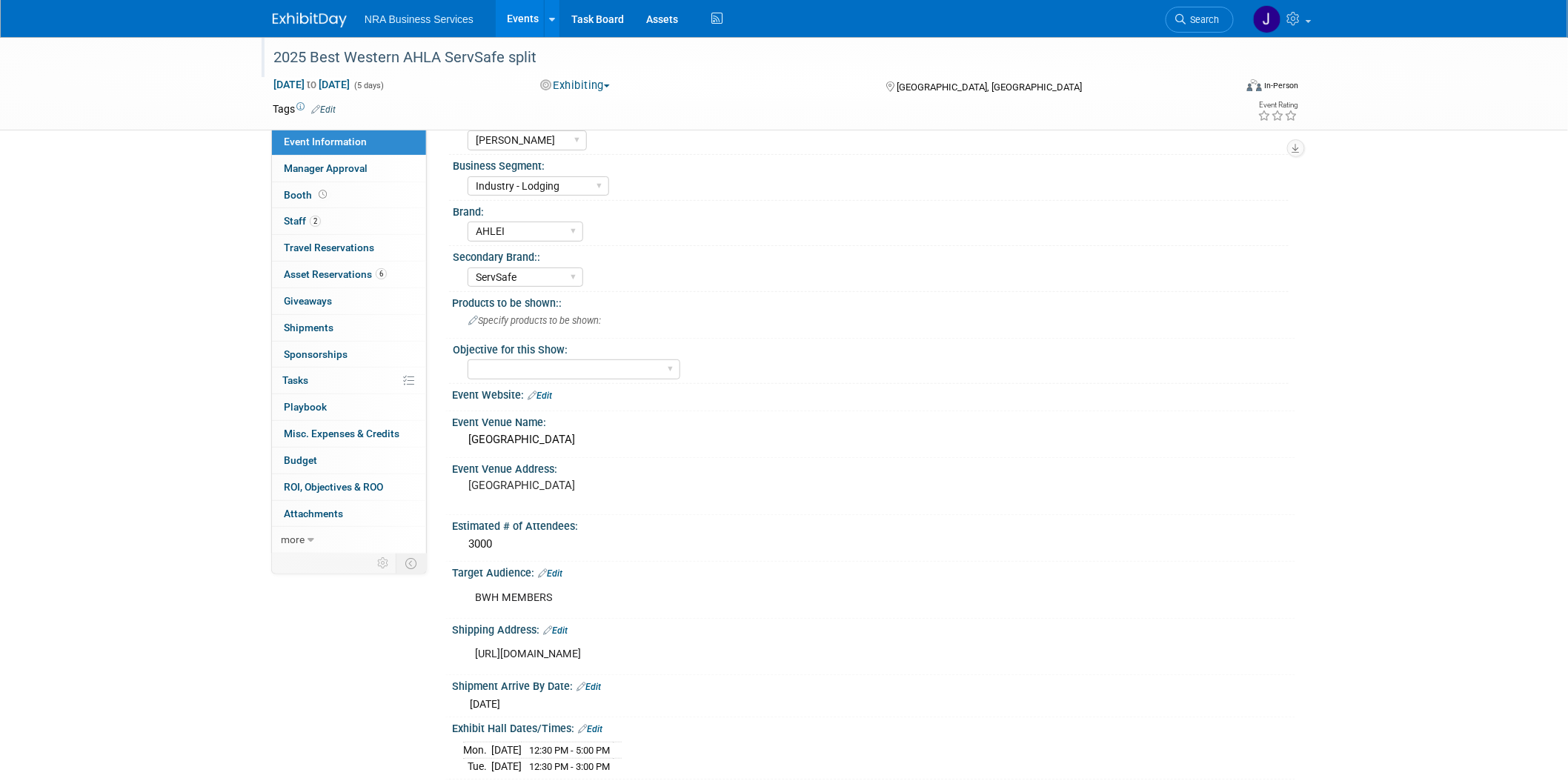
click at [560, 627] on link "Edit" at bounding box center [555, 631] width 25 height 10
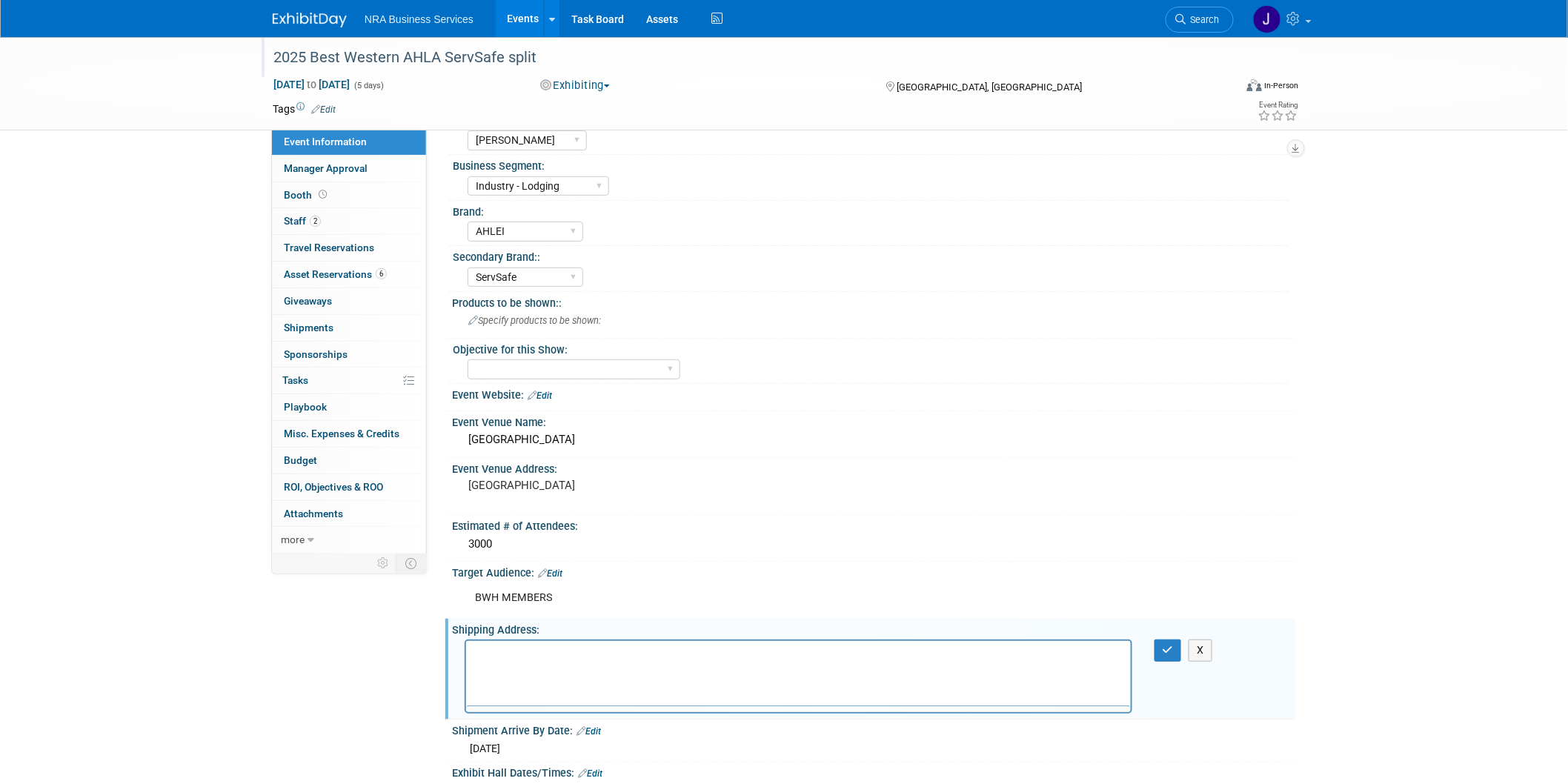
click at [1330, 601] on div "2025 Best Western AHLA ServSafe split Oct 5, 2025 to Oct 9, 2025 (5 days) Oct 5…" at bounding box center [784, 553] width 1568 height 1197
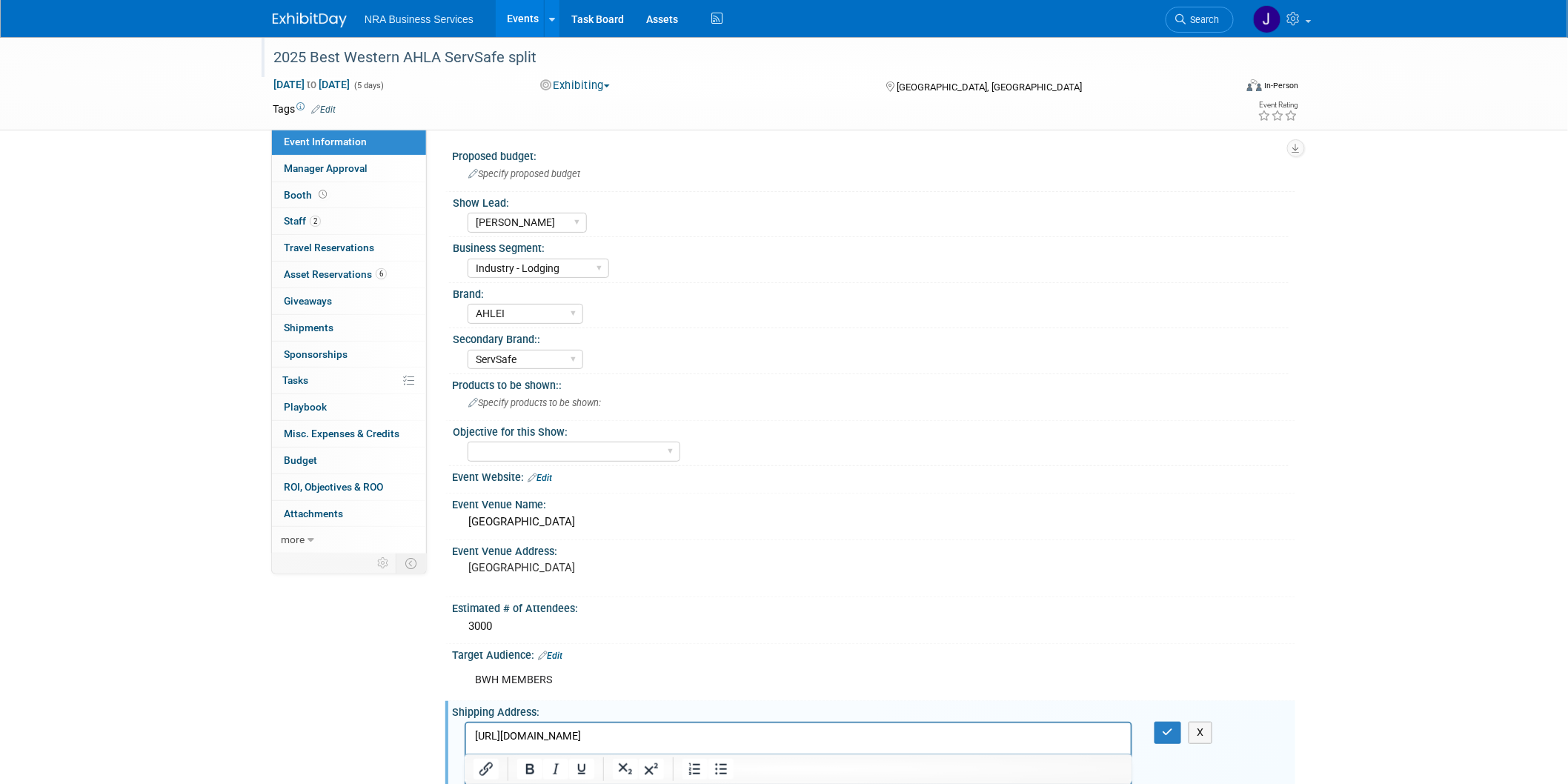
scroll to position [0, 0]
click at [658, 693] on div "Target Audience: Edit BWH MEMBERS X" at bounding box center [870, 672] width 850 height 57
click at [1038, 743] on html "https://airdrive.eventsair.com/eventsairwestusprod/production-bwhhotels-public/…" at bounding box center [798, 733] width 665 height 20
click at [1065, 740] on p "https://airdrive.eventsair.com/eventsairwestusprod/production-bwhhotels-public/…" at bounding box center [798, 735] width 648 height 14
drag, startPoint x: 1109, startPoint y: 736, endPoint x: 1087, endPoint y: 735, distance: 22.0
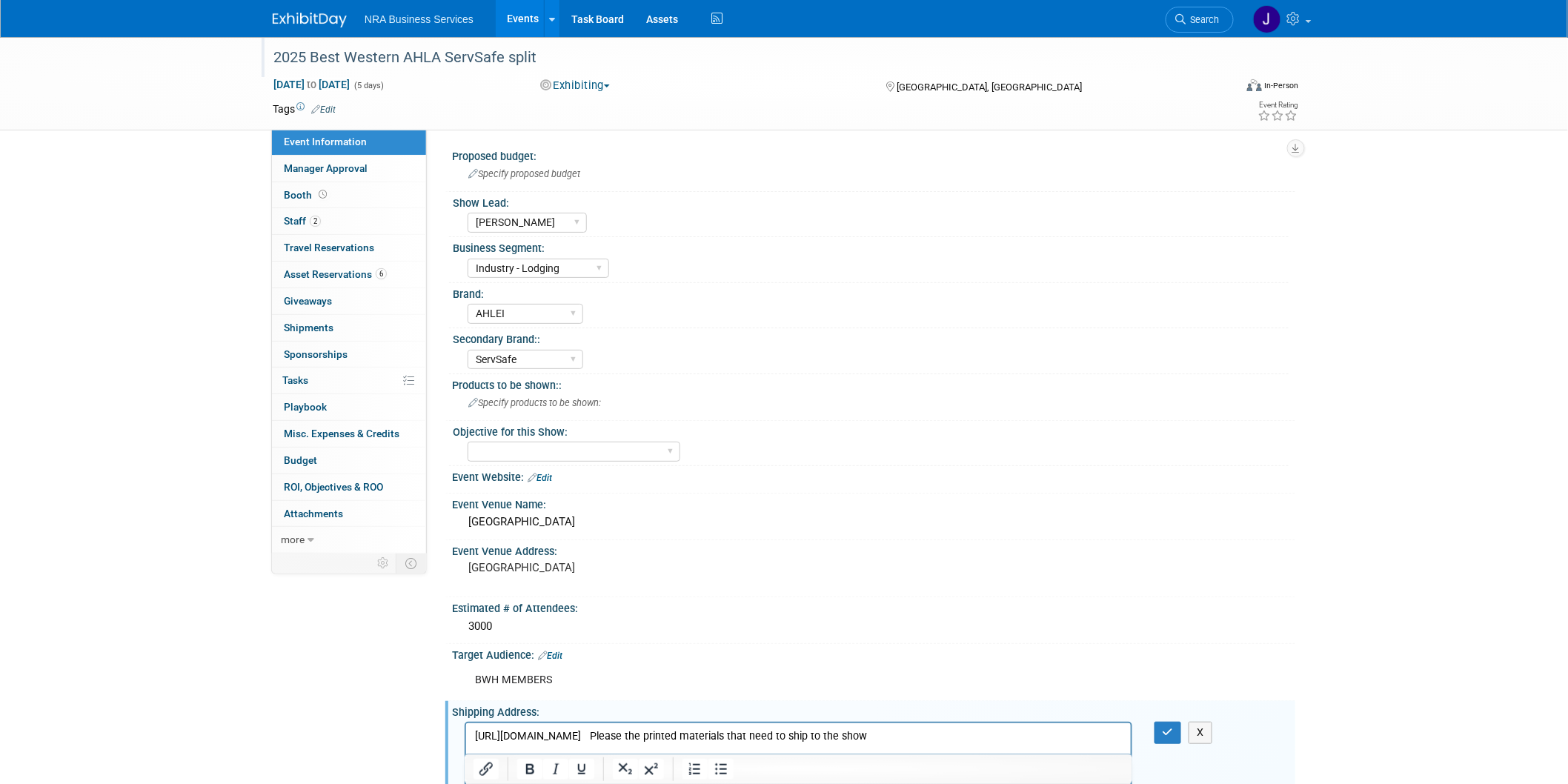
click at [1087, 735] on p "https://airdrive.eventsair.com/eventsairwestusprod/production-bwhhotels-public/…" at bounding box center [798, 735] width 648 height 14
click at [735, 743] on p "https://airdrive.eventsair.com/eventsairwestusprod/production-bwhhotels-public/…" at bounding box center [798, 735] width 648 height 14
drag, startPoint x: 721, startPoint y: 751, endPoint x: 571, endPoint y: 748, distance: 150.0
click at [572, 743] on p "https://airdrive.eventsair.com/eventsairwestusprod/production-bwhhotels-public/…" at bounding box center [798, 735] width 648 height 14
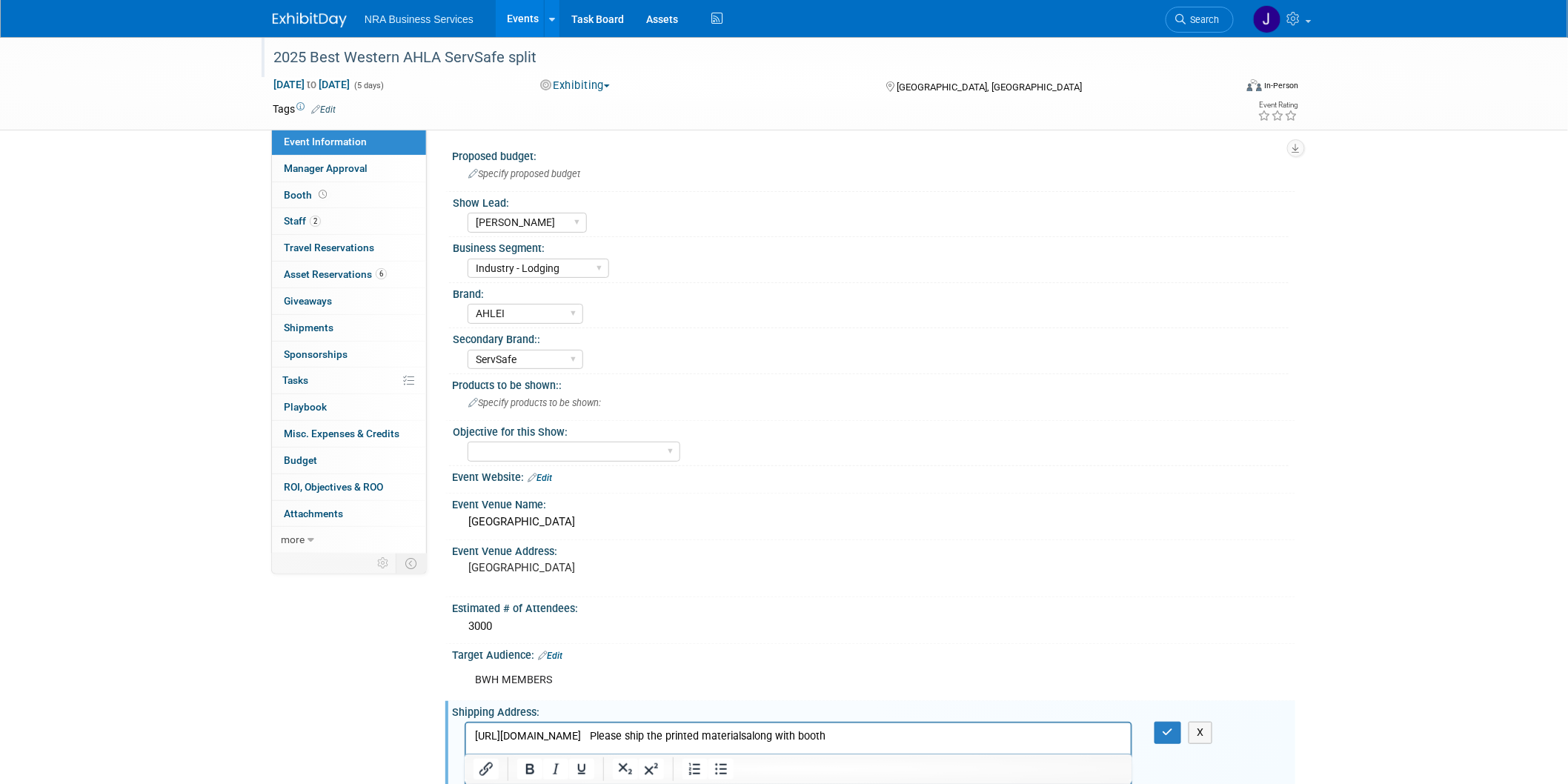
scroll to position [5, 0]
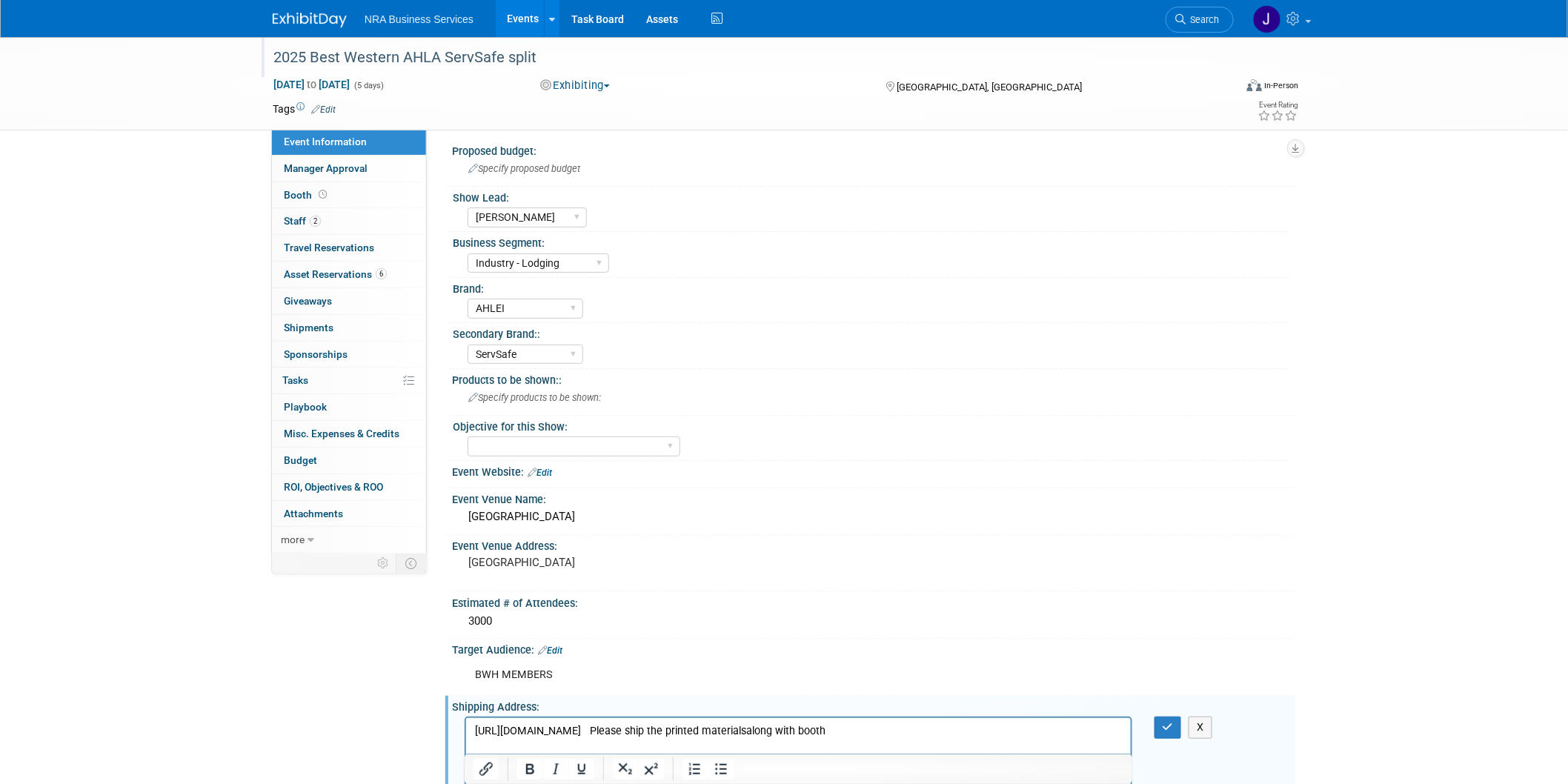
click at [574, 738] on p "https://airdrive.eventsair.com/eventsairwestusprod/production-bwhhotels-public/…" at bounding box center [798, 730] width 648 height 14
click at [573, 738] on p "https://airdrive.eventsair.com/eventsairwestusprod/production-bwhhotels-public/…" at bounding box center [798, 730] width 648 height 14
click at [1153, 722] on div "X" at bounding box center [1177, 727] width 68 height 21
click at [1171, 722] on icon "button" at bounding box center [1167, 727] width 11 height 10
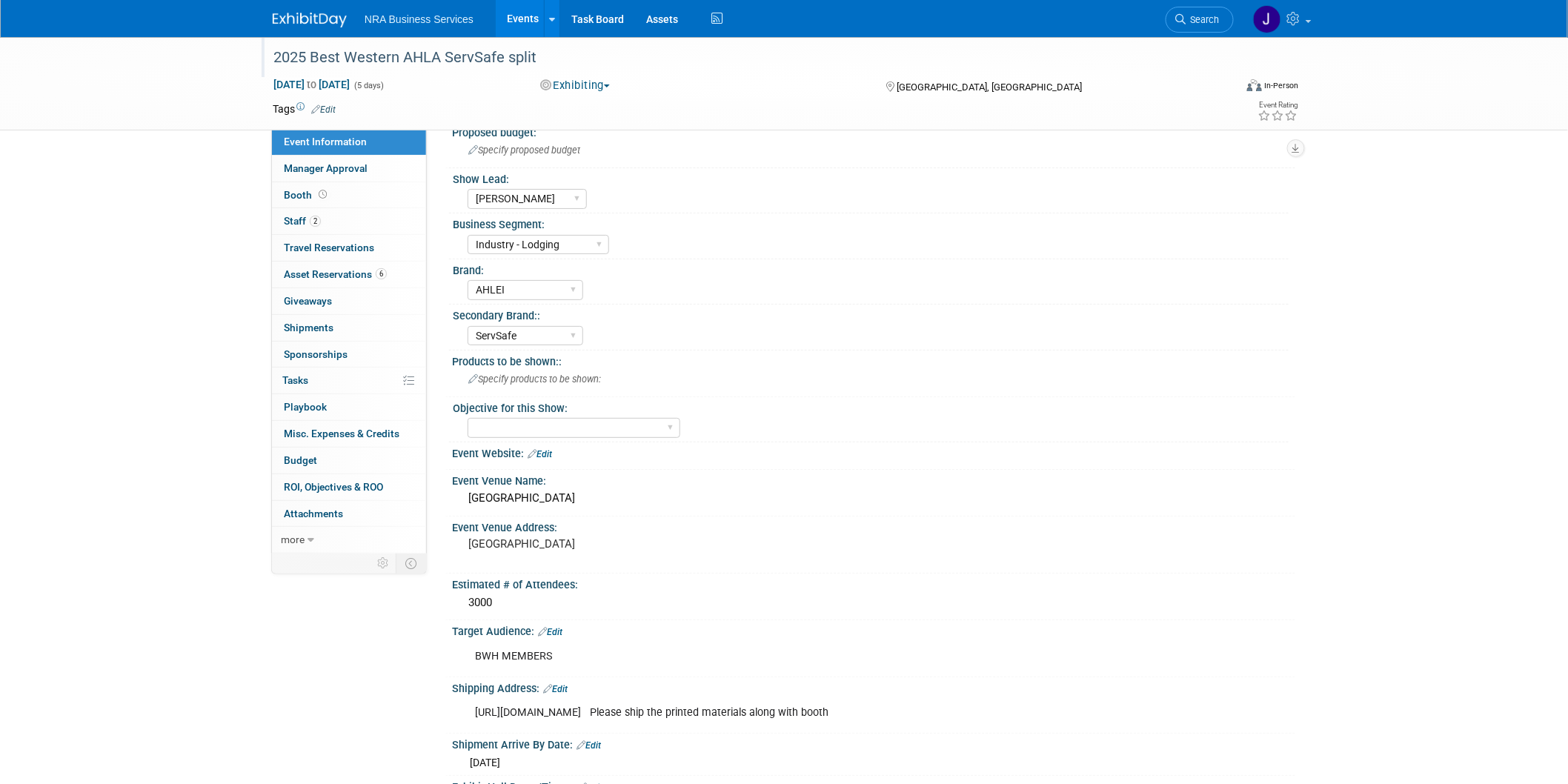
scroll to position [0, 0]
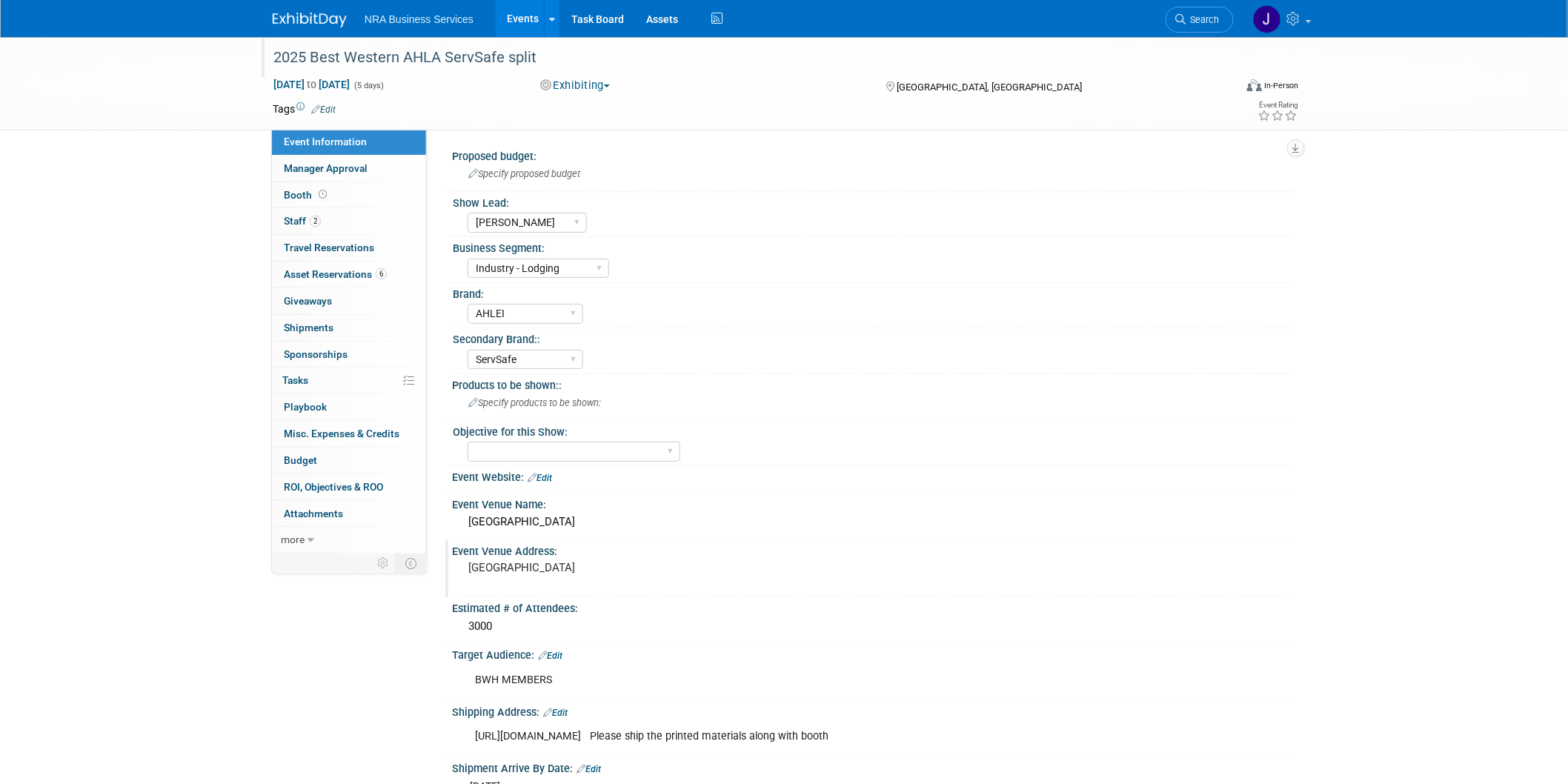
click at [582, 561] on pre "Seattle Convention Center" at bounding box center [627, 568] width 318 height 14
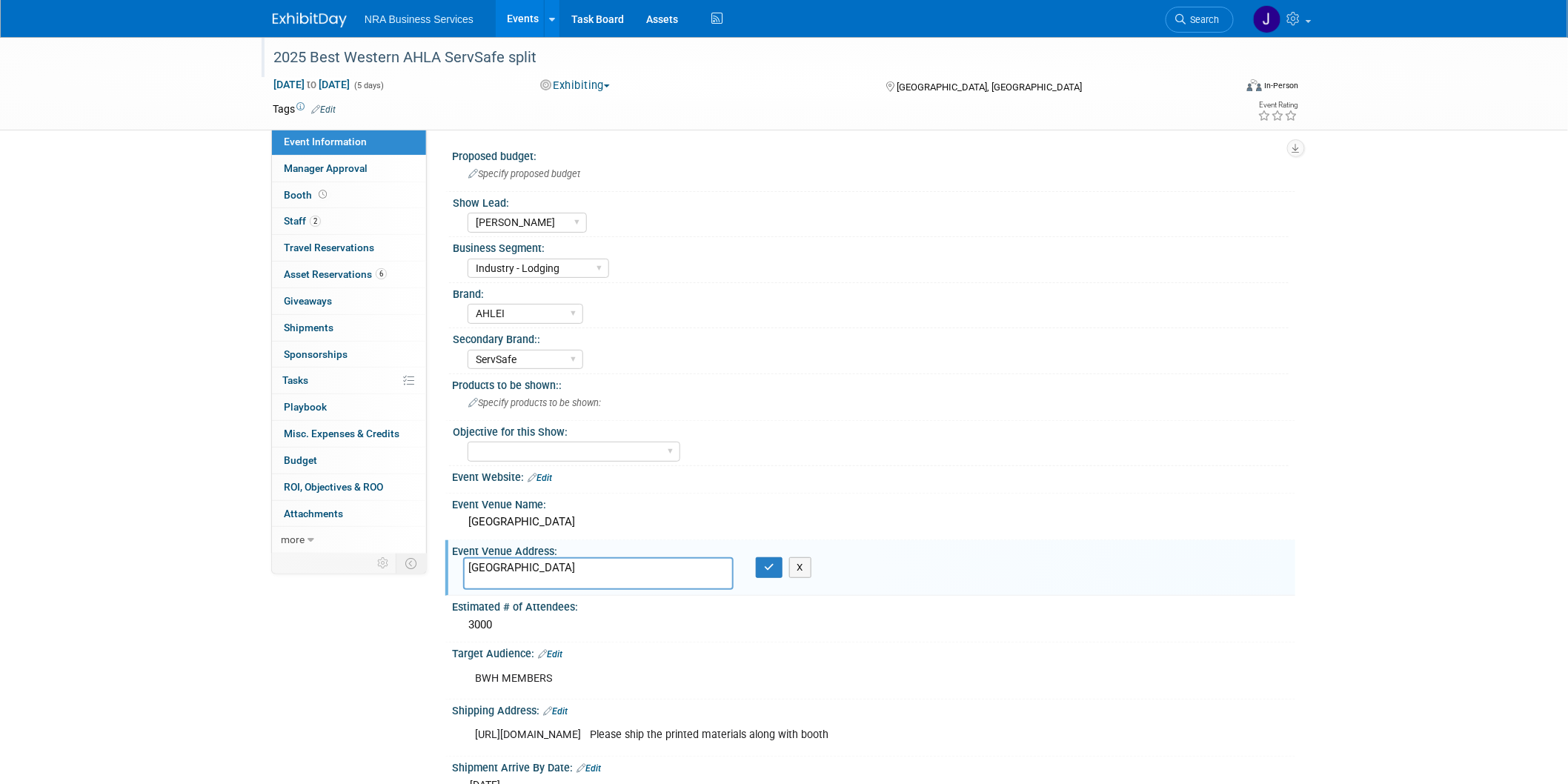
click at [653, 571] on textarea "Seattle Convention Center" at bounding box center [598, 573] width 271 height 32
drag, startPoint x: 516, startPoint y: 558, endPoint x: 398, endPoint y: 556, distance: 118.0
click at [398, 556] on div "Event Information Event Info Manager Approval Manager Approval Booth Booth 2 St…" at bounding box center [783, 598] width 1044 height 1122
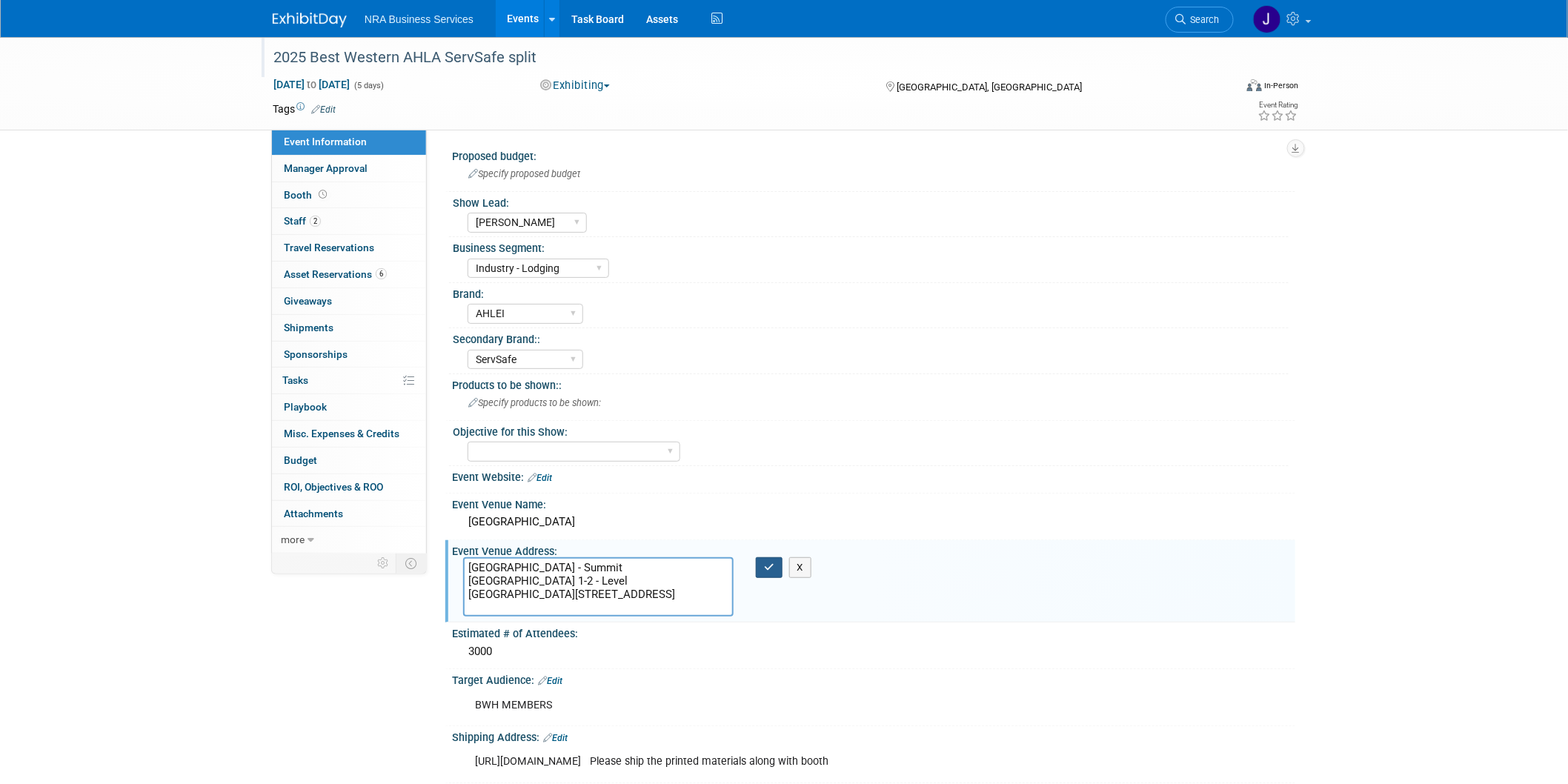
type textarea "Seattle Convention Center - Summit Exhibit Hall 1-2 - Level EX 900 Pine Street …"
click at [758, 574] on button "button" at bounding box center [769, 567] width 26 height 20
